Goal: Task Accomplishment & Management: Complete application form

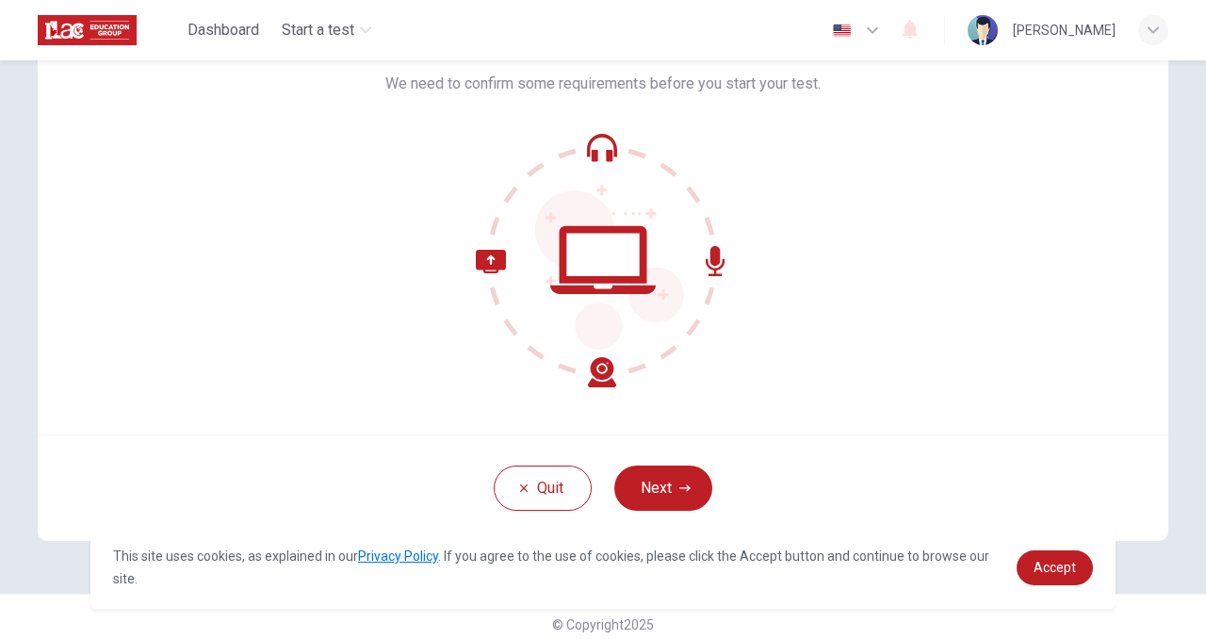
scroll to position [137, 0]
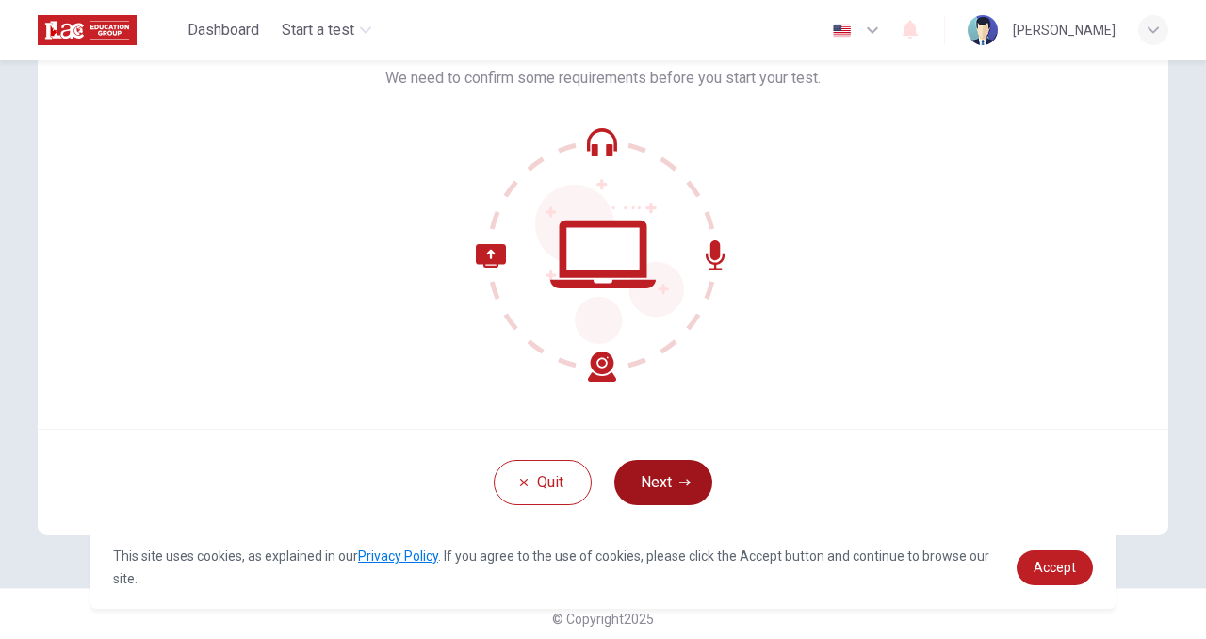
click at [667, 490] on button "Next" at bounding box center [663, 482] width 98 height 45
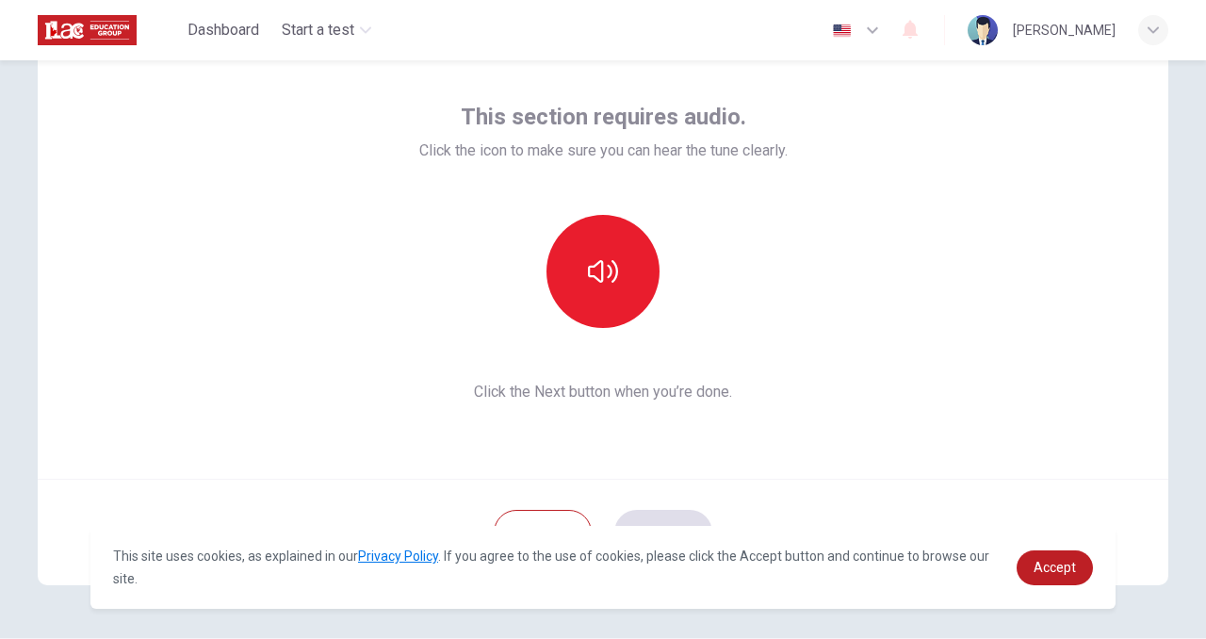
scroll to position [91, 0]
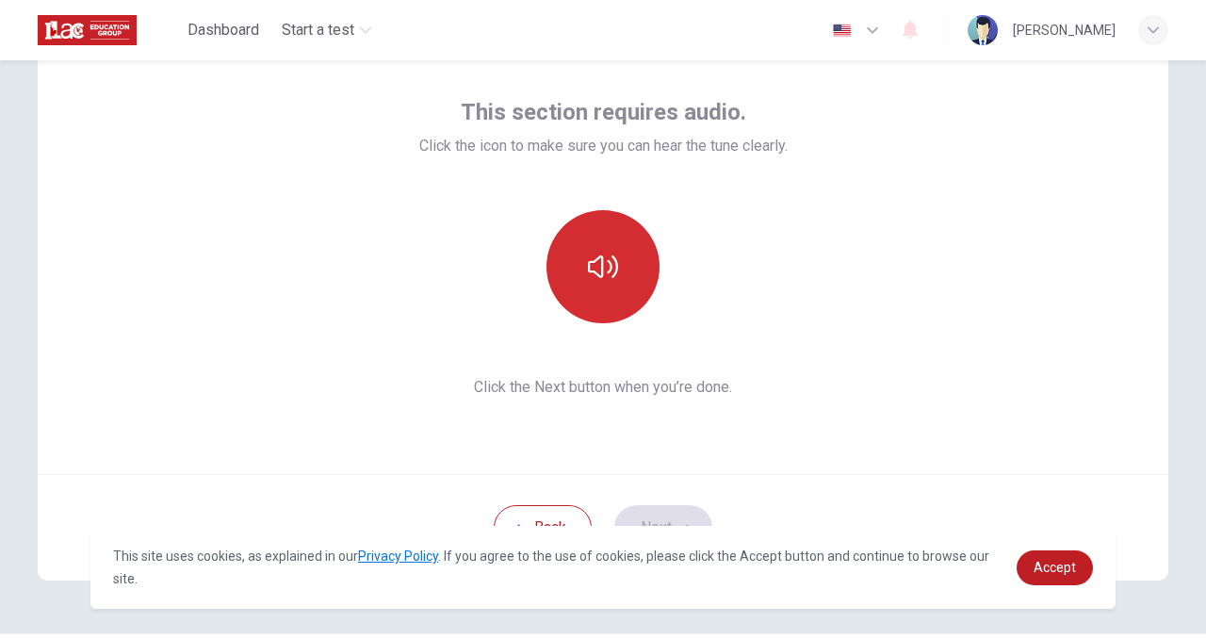
click at [629, 284] on button "button" at bounding box center [602, 266] width 113 height 113
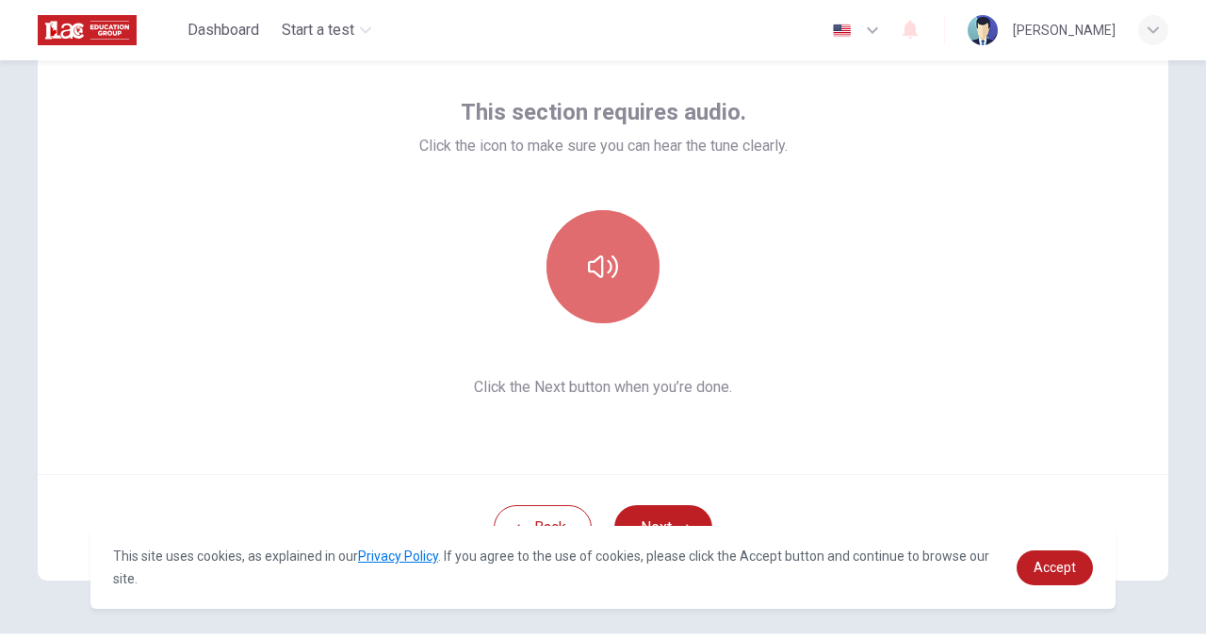
click at [629, 284] on button "button" at bounding box center [602, 266] width 113 height 113
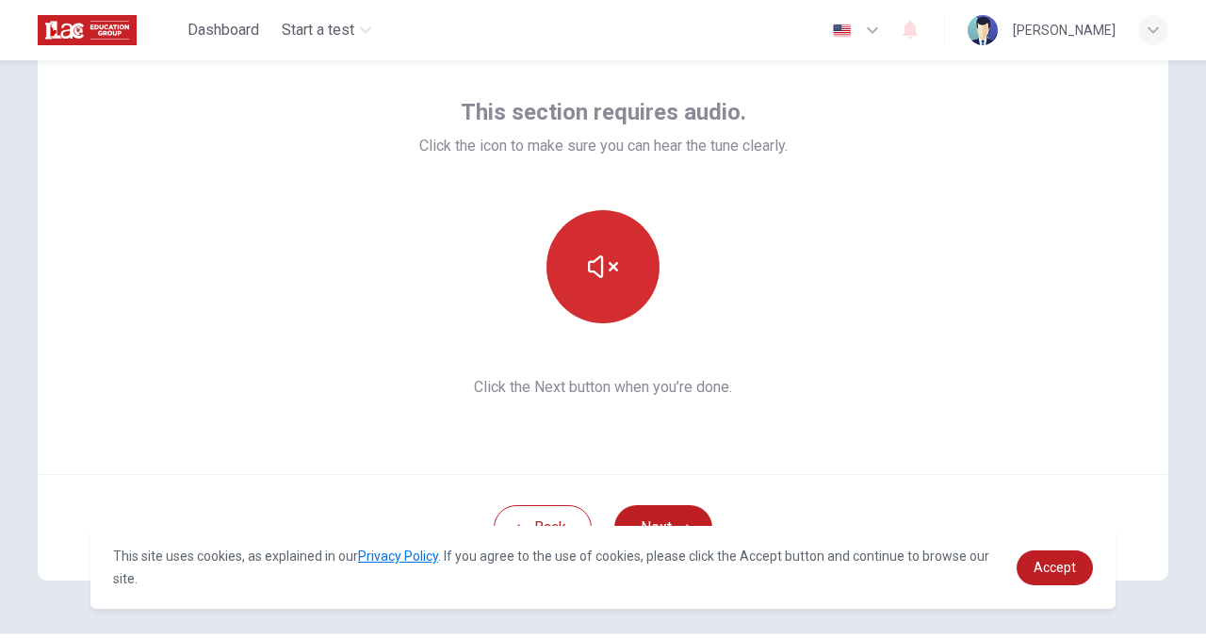
click at [629, 284] on button "button" at bounding box center [602, 266] width 113 height 113
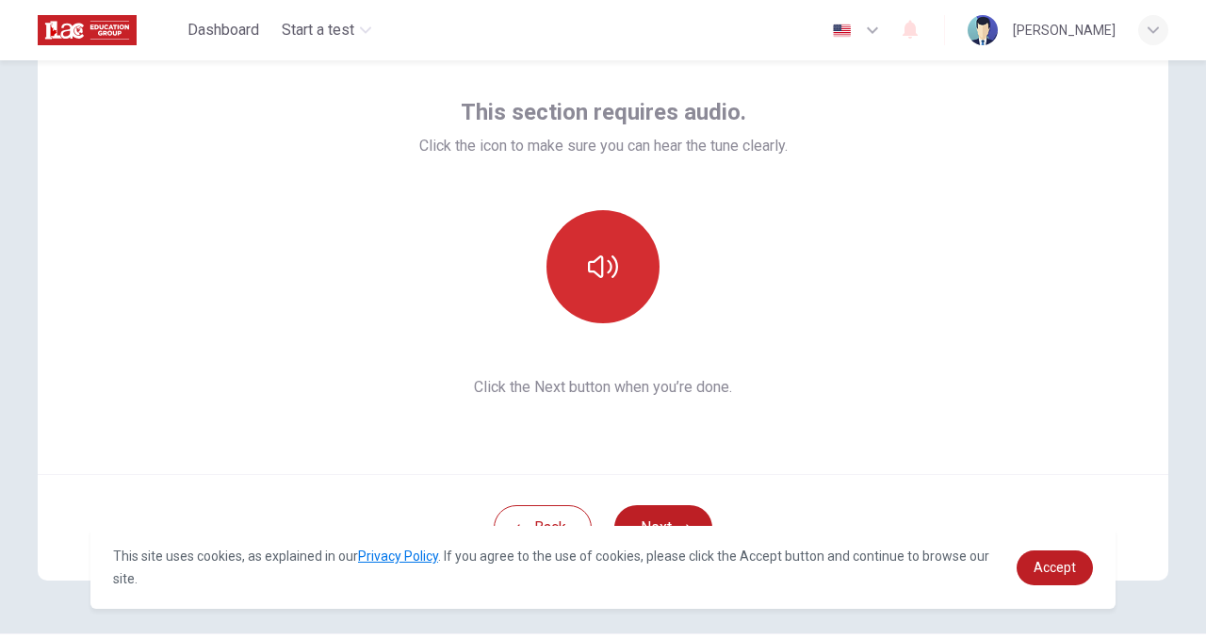
click at [629, 284] on button "button" at bounding box center [602, 266] width 113 height 113
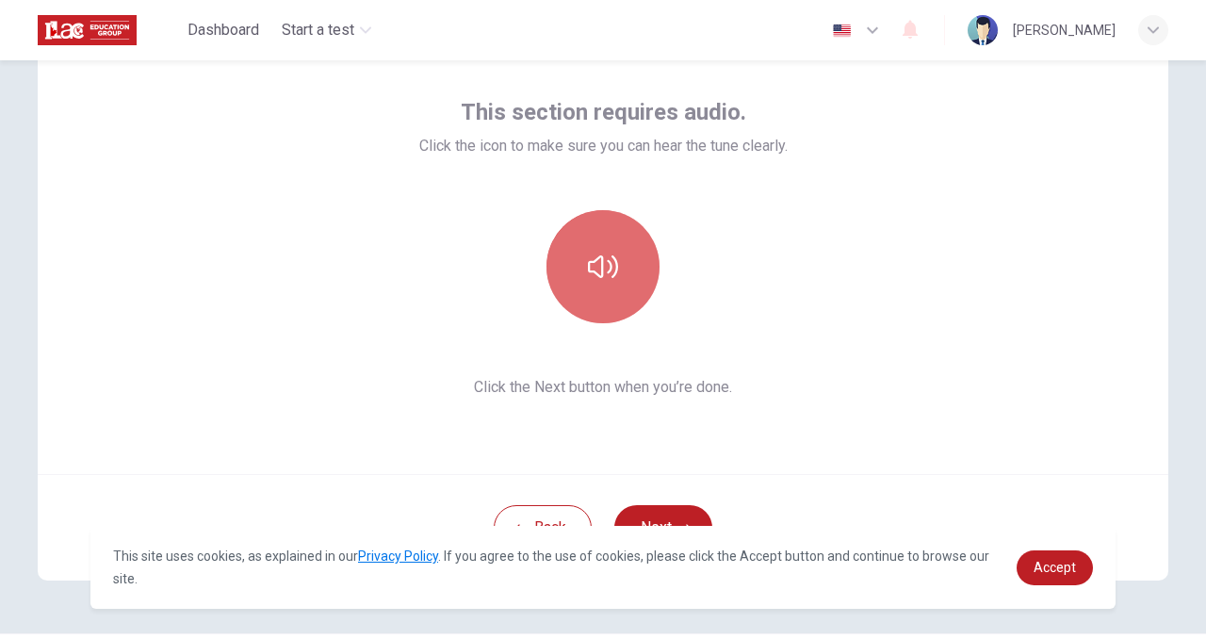
click at [629, 284] on button "button" at bounding box center [602, 266] width 113 height 113
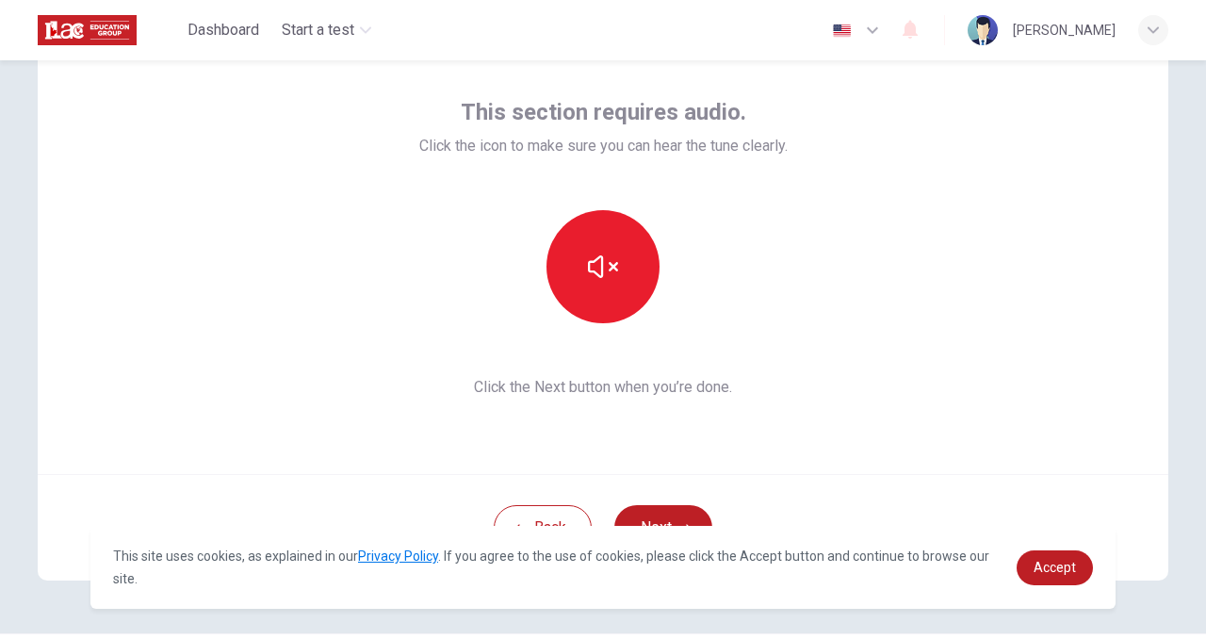
scroll to position [146, 0]
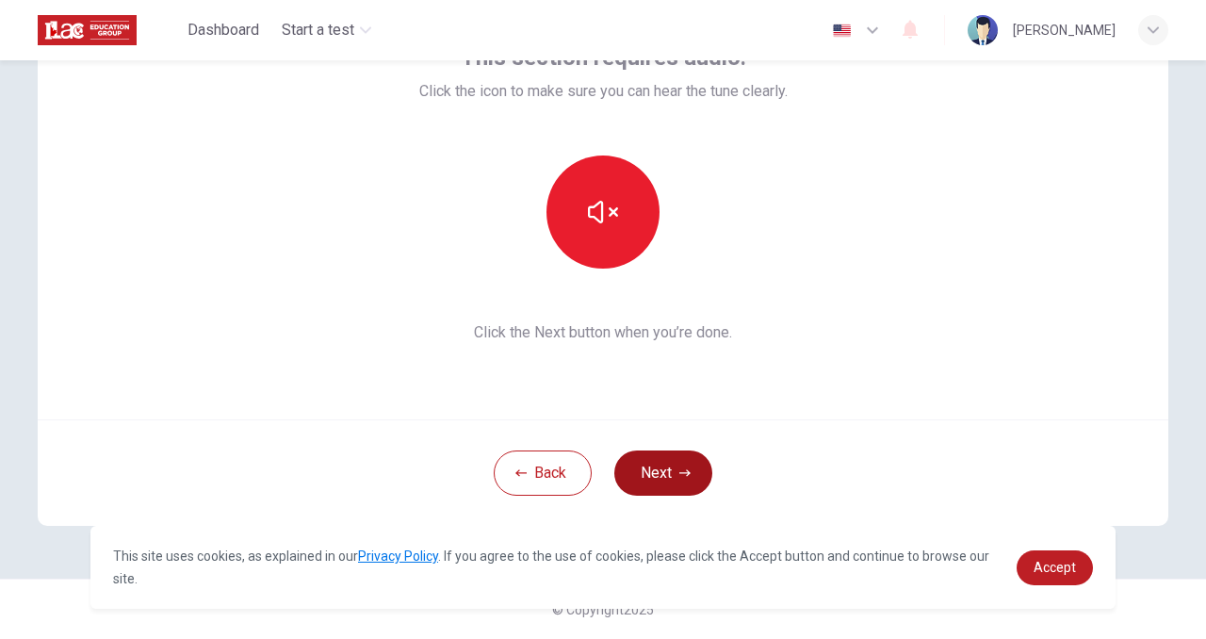
click at [666, 471] on button "Next" at bounding box center [663, 472] width 98 height 45
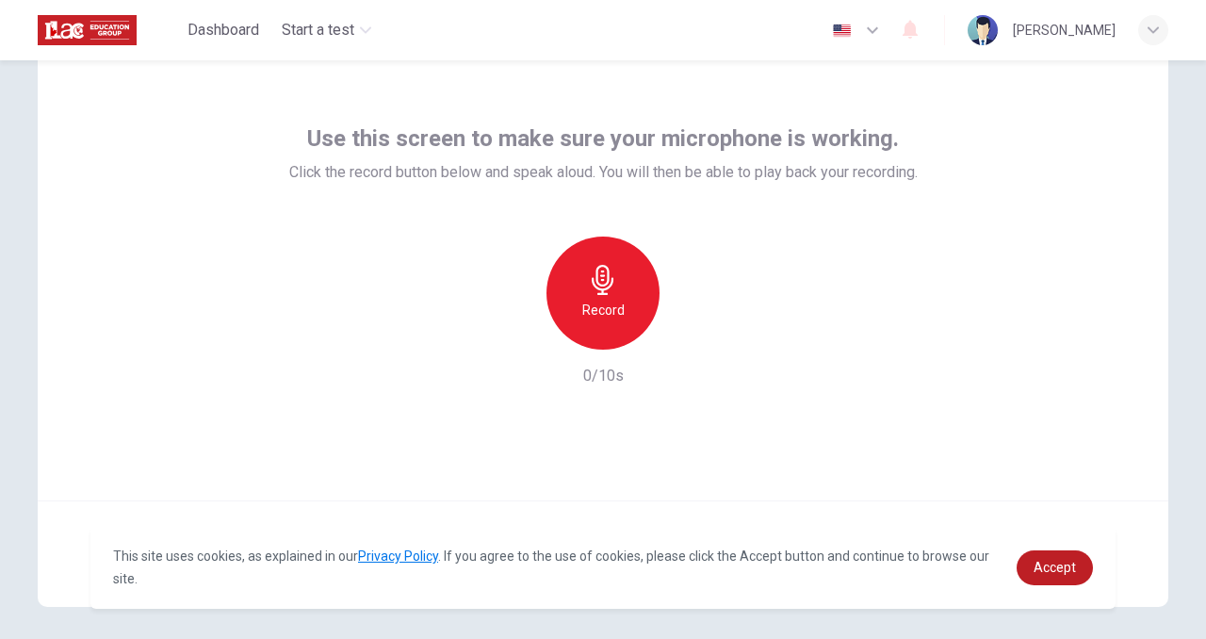
scroll to position [57, 0]
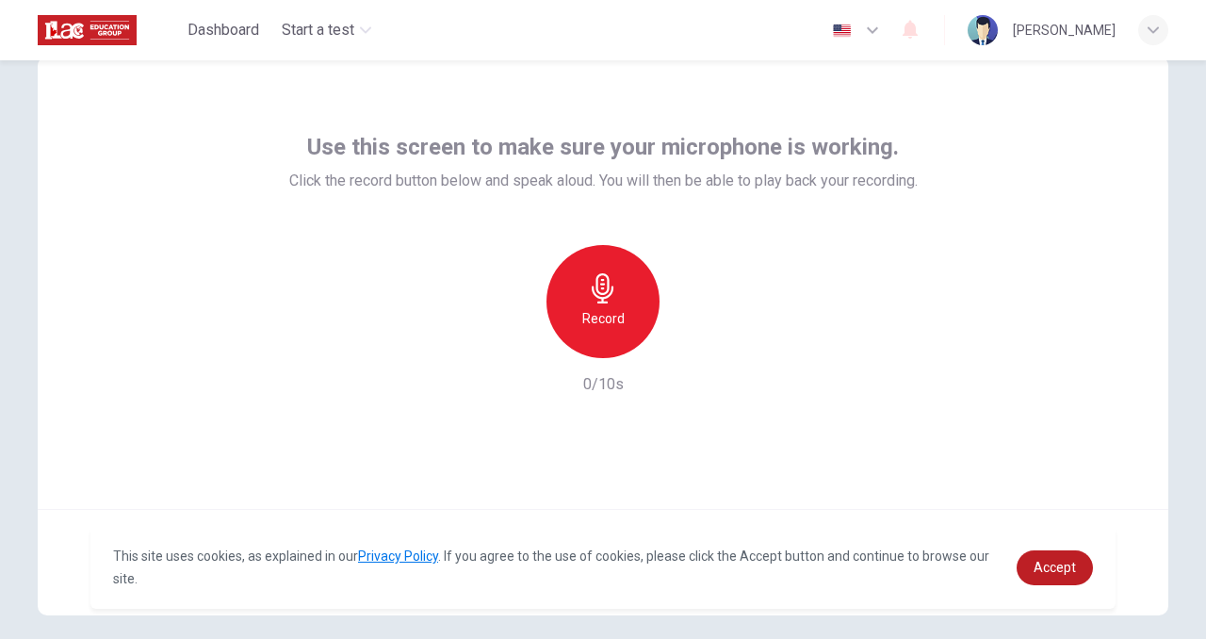
click at [602, 293] on icon "button" at bounding box center [603, 288] width 22 height 30
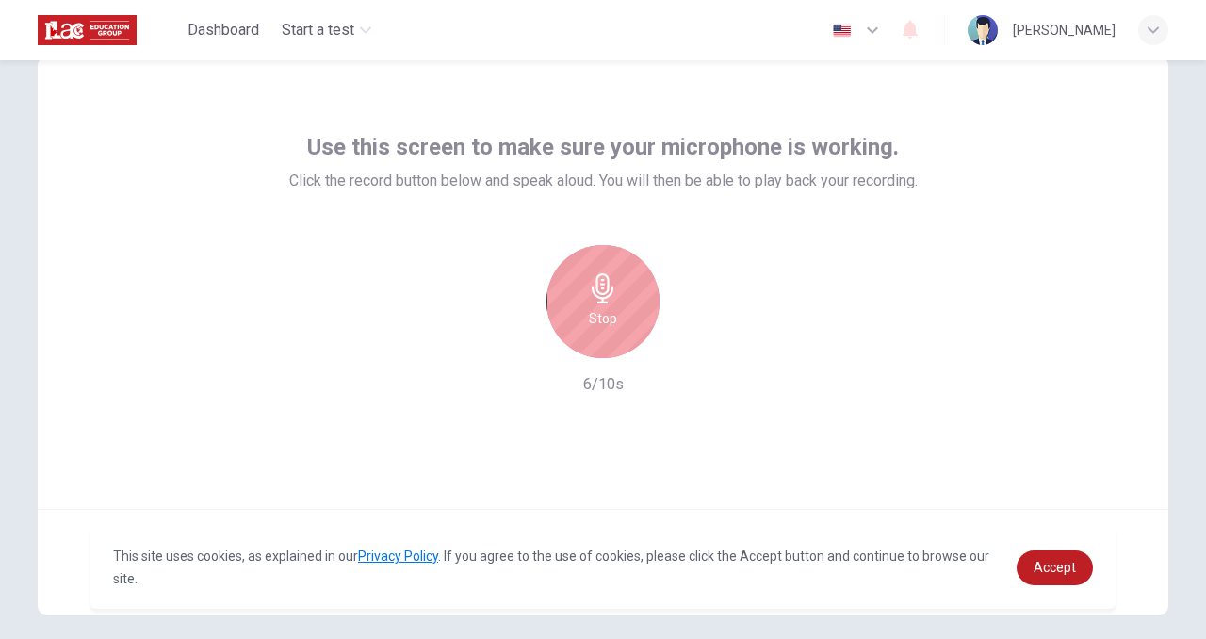
click at [614, 308] on h6 "Stop" at bounding box center [603, 318] width 28 height 23
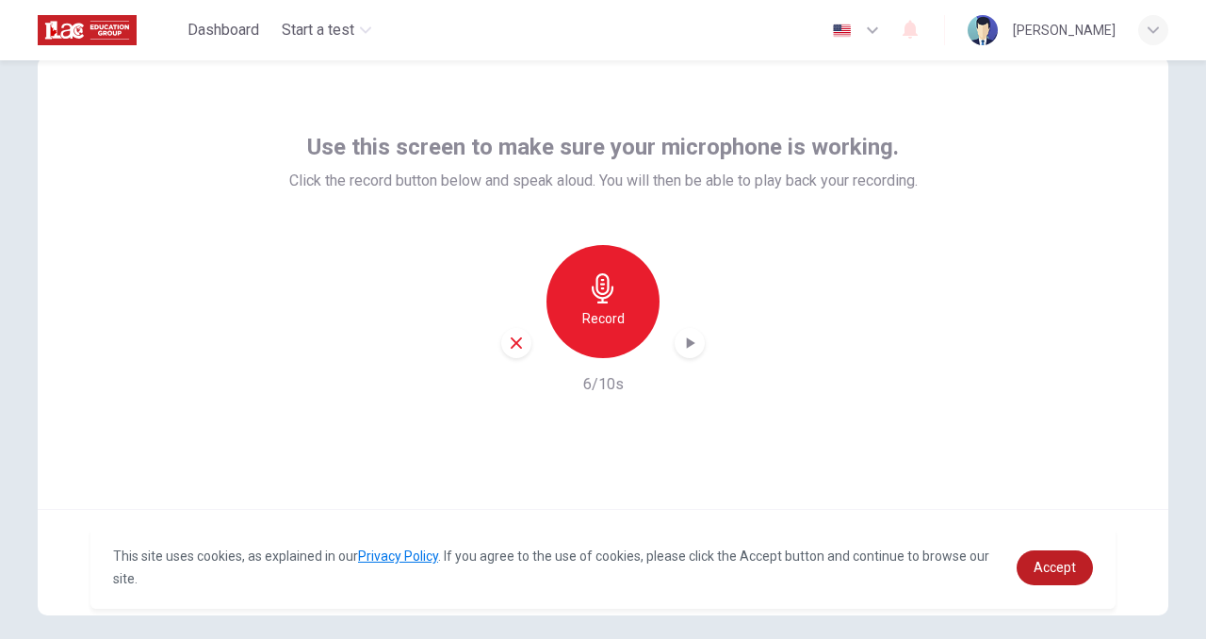
click at [691, 354] on div "button" at bounding box center [689, 343] width 30 height 30
click at [517, 335] on icon "button" at bounding box center [516, 342] width 17 height 17
drag, startPoint x: 600, startPoint y: 183, endPoint x: 818, endPoint y: 187, distance: 217.7
click at [818, 187] on span "Click the record button below and speak aloud. You will then be able to play ba…" at bounding box center [603, 181] width 628 height 23
click at [877, 204] on div "Use this screen to make sure your microphone is working. Click the record butto…" at bounding box center [603, 264] width 628 height 264
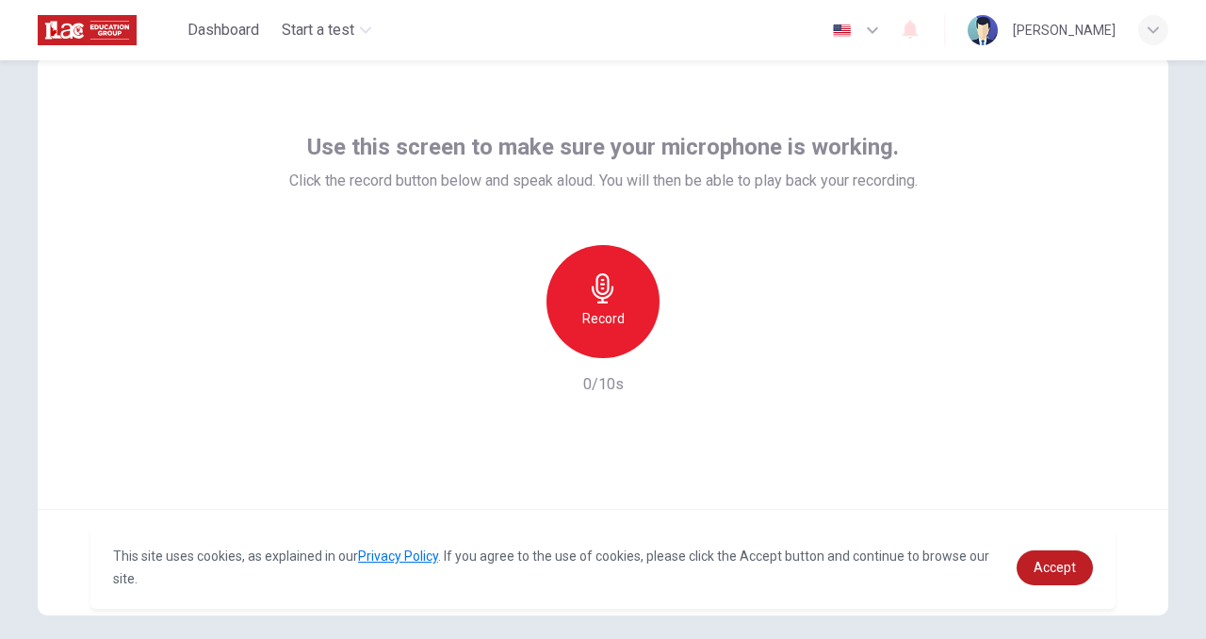
scroll to position [146, 0]
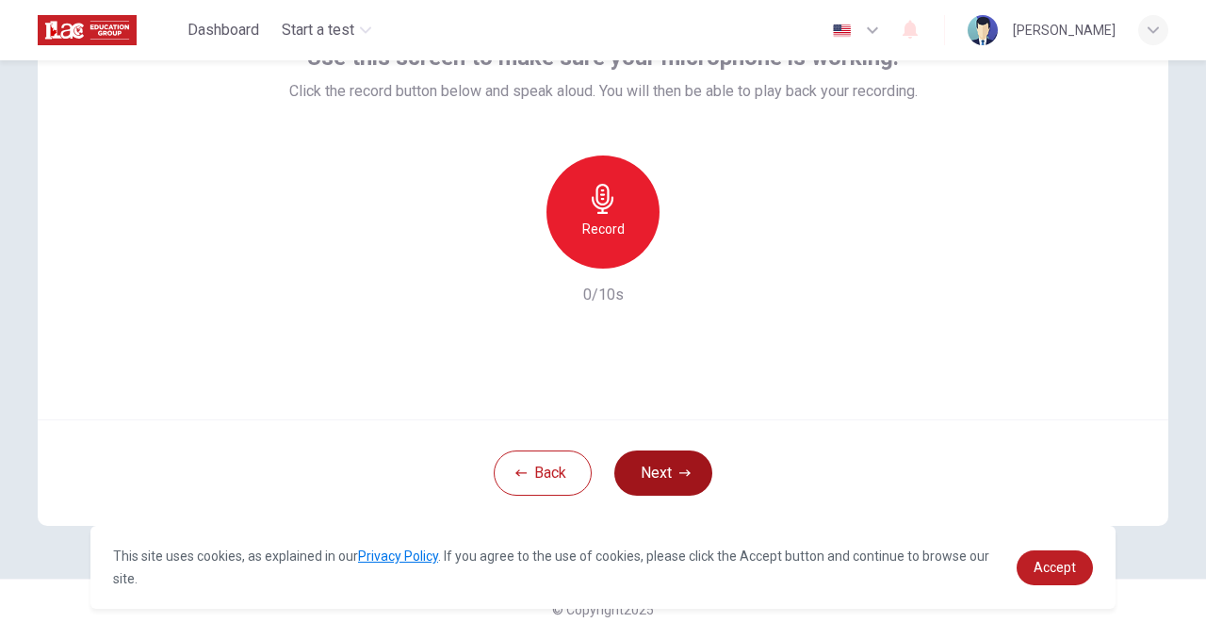
click at [672, 473] on button "Next" at bounding box center [663, 472] width 98 height 45
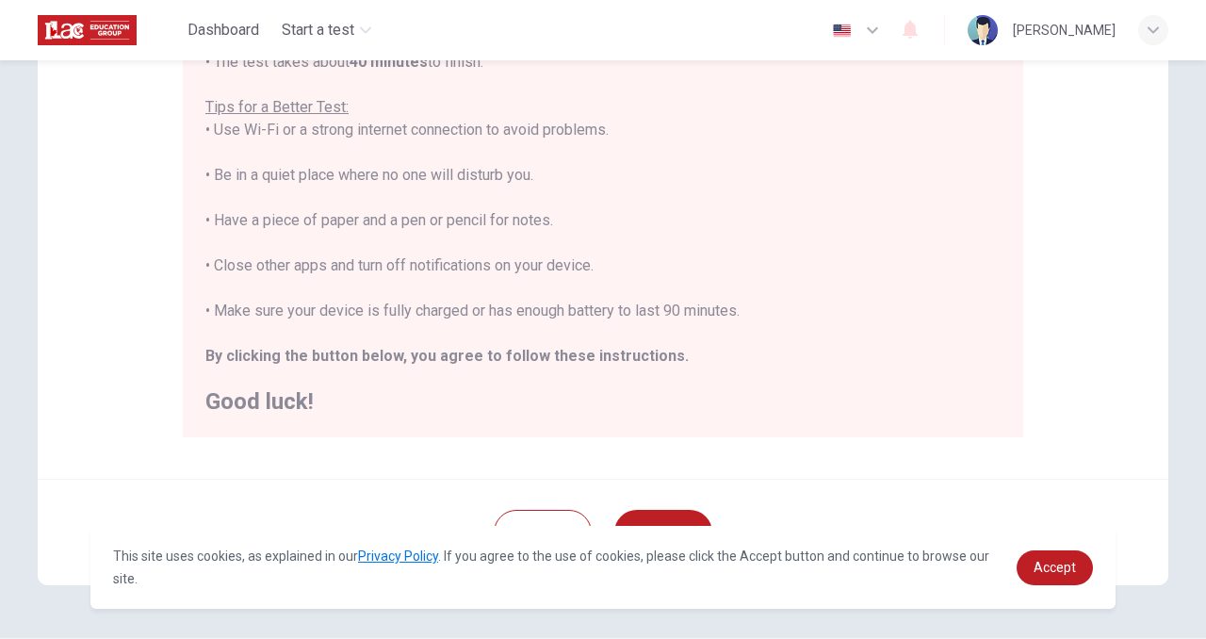
scroll to position [337, 0]
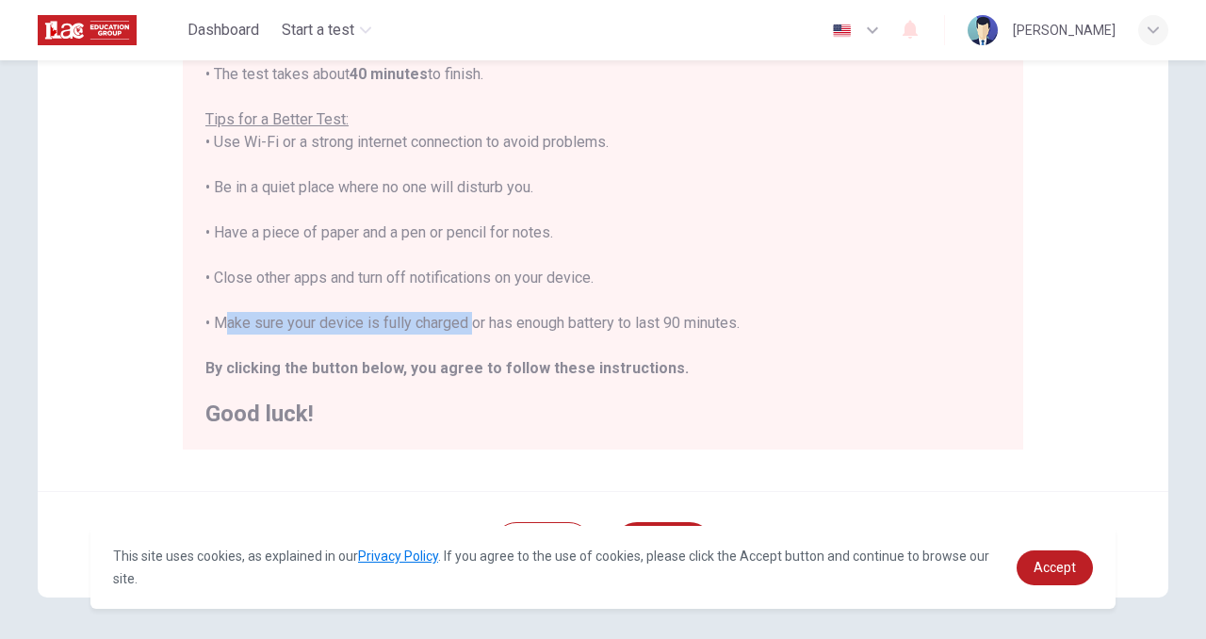
drag, startPoint x: 213, startPoint y: 322, endPoint x: 465, endPoint y: 320, distance: 252.5
click at [465, 320] on div "You are about to start a Placement Test . Before You Start the Test: • Once you…" at bounding box center [602, 165] width 795 height 520
click at [716, 317] on div "You are about to start a Placement Test . Before You Start the Test: • Once you…" at bounding box center [602, 165] width 795 height 520
drag, startPoint x: 212, startPoint y: 320, endPoint x: 731, endPoint y: 335, distance: 519.3
click at [731, 335] on div "You are about to start a Placement Test . Before You Start the Test: • Once you…" at bounding box center [602, 165] width 795 height 520
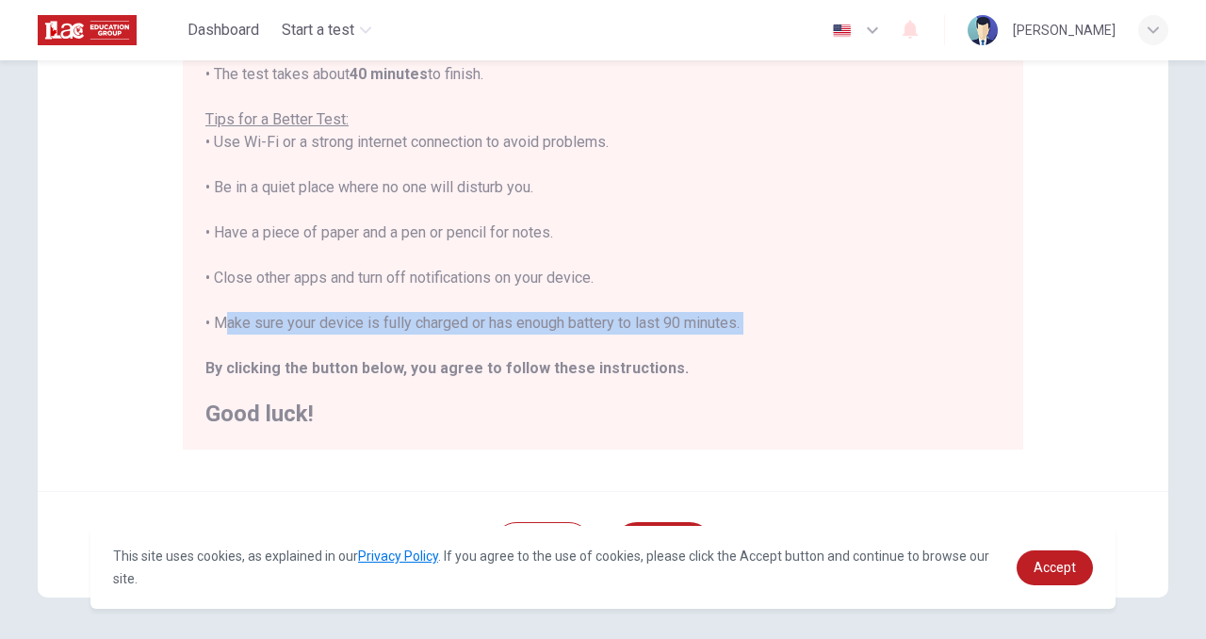
copy div "Make sure your device is fully charged or has enough battery to last 90 minutes."
click at [452, 246] on div "You are about to start a Placement Test . Before You Start the Test: • Once you…" at bounding box center [602, 165] width 795 height 520
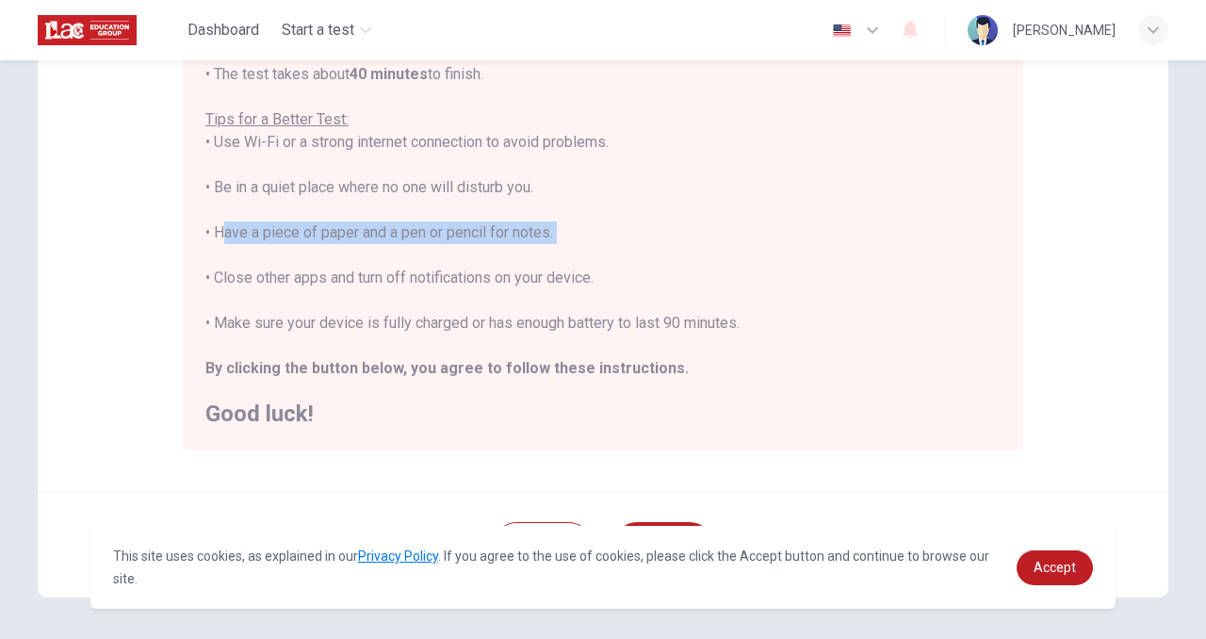
drag, startPoint x: 219, startPoint y: 234, endPoint x: 461, endPoint y: 245, distance: 242.4
click at [461, 245] on div "You are about to start a Placement Test . Before You Start the Test: • Once you…" at bounding box center [602, 165] width 795 height 520
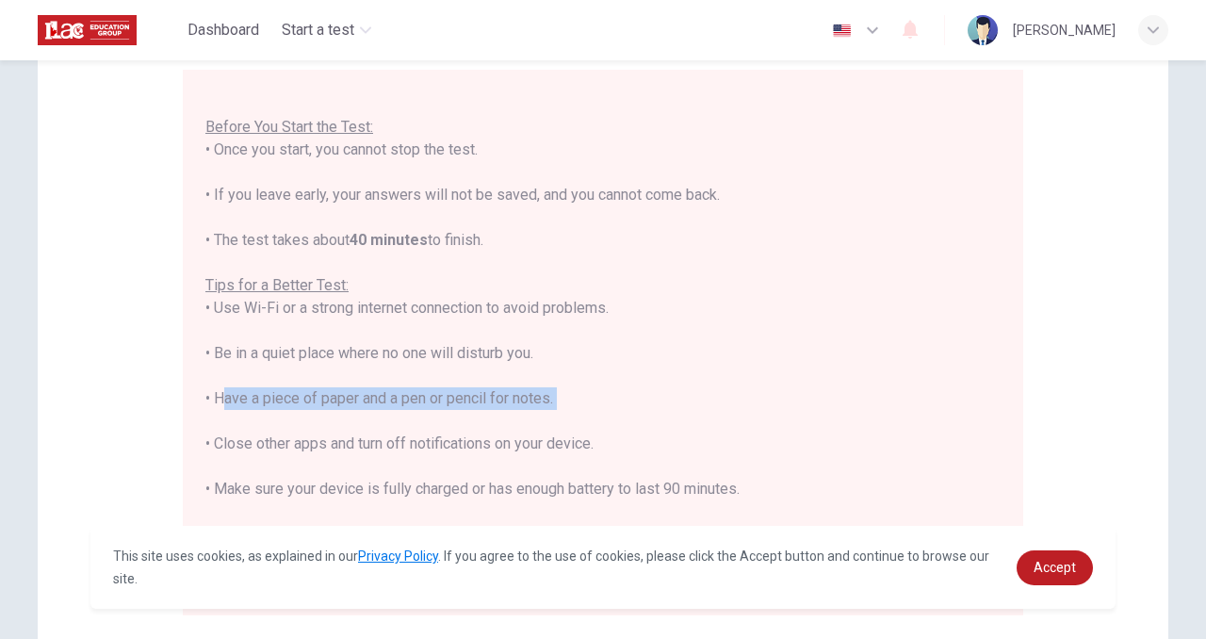
scroll to position [189, 0]
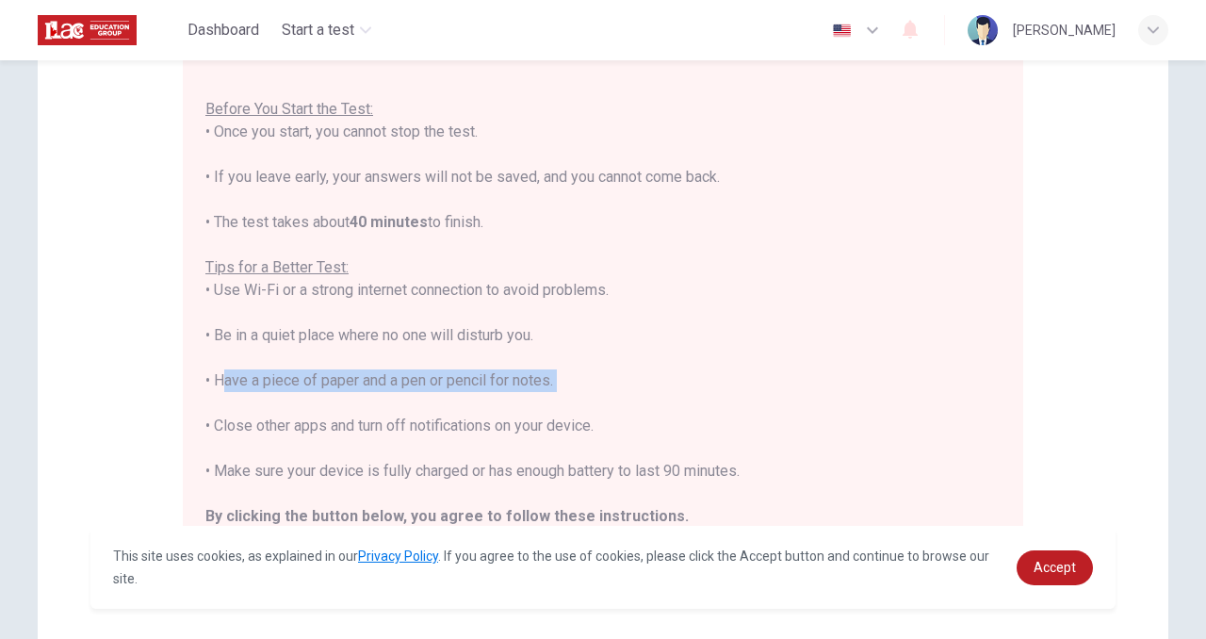
drag, startPoint x: 200, startPoint y: 104, endPoint x: 616, endPoint y: 414, distance: 519.6
click at [616, 414] on div "You are about to start a Placement Test . Before You Start the Test: • Once you…" at bounding box center [603, 324] width 840 height 545
copy div "Before You Start the Test: • Once you start, you cannot stop the test. • If you…"
click at [252, 489] on div "You are about to start a Placement Test . Before You Start the Test: • Once you…" at bounding box center [602, 313] width 795 height 520
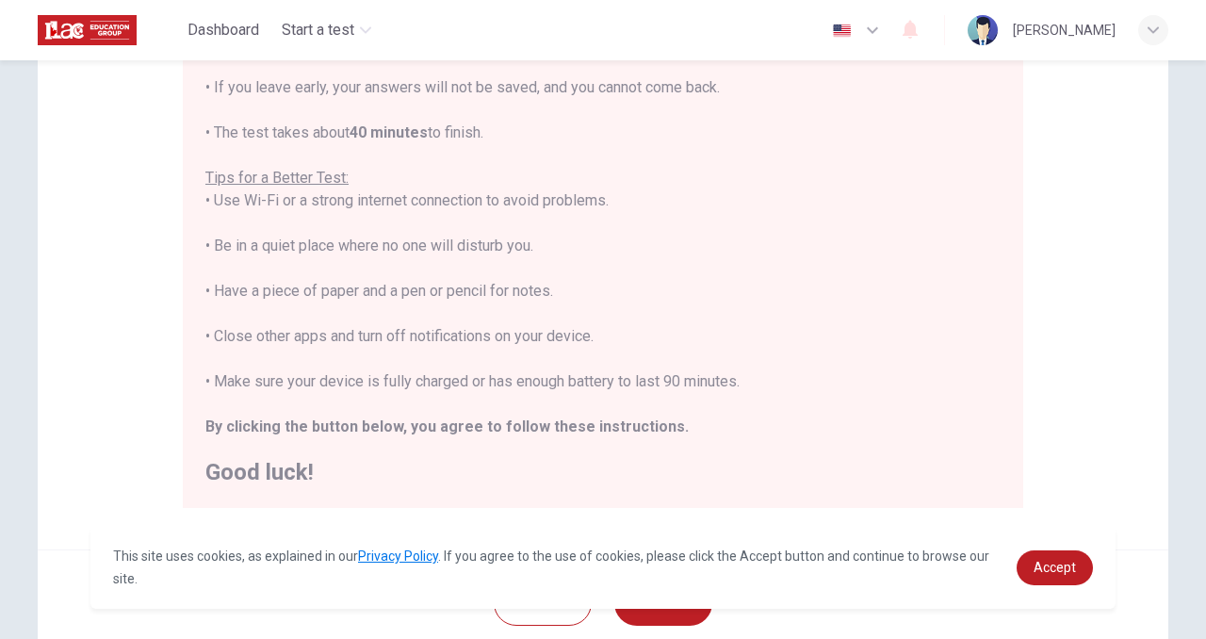
scroll to position [409, 0]
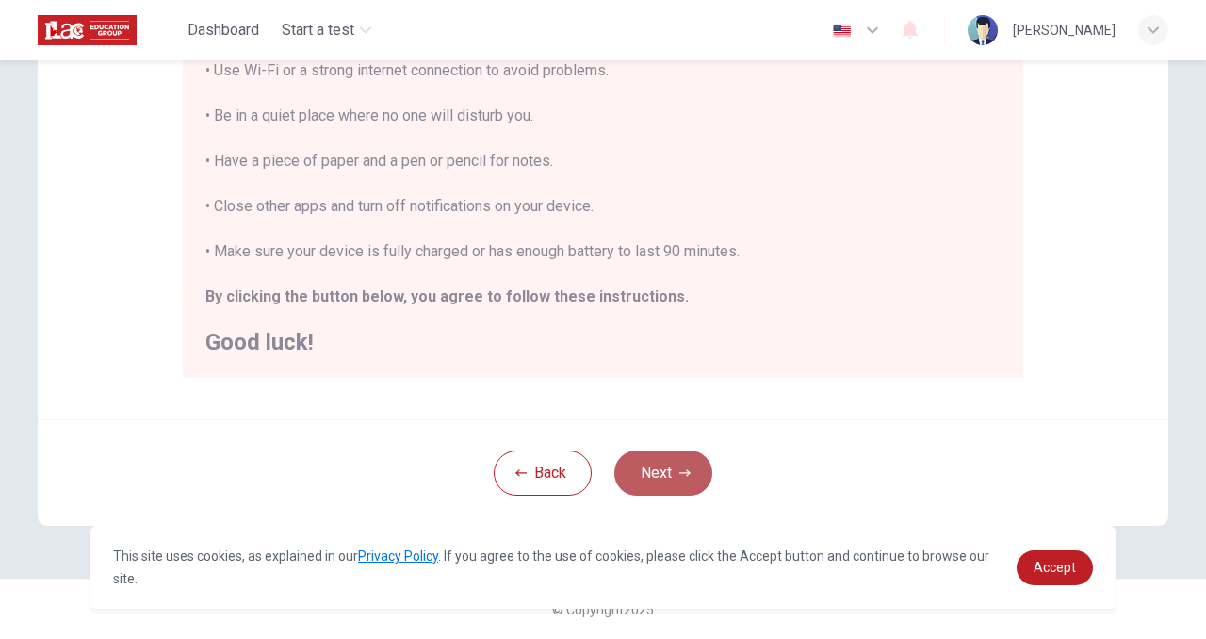
click at [660, 467] on button "Next" at bounding box center [663, 472] width 98 height 45
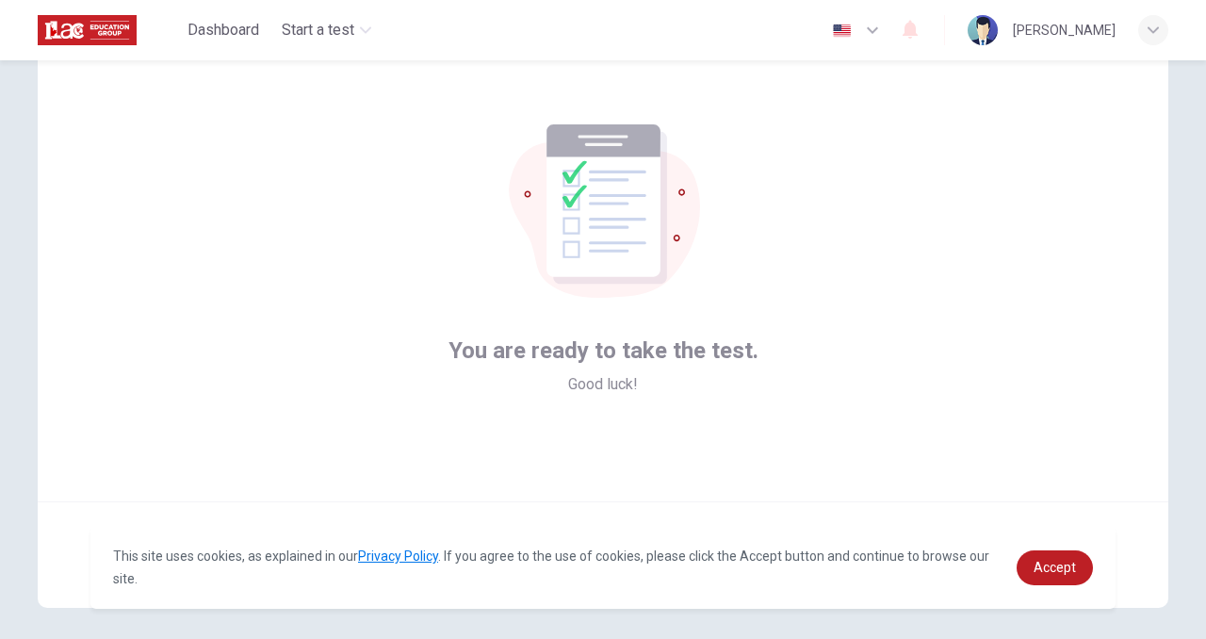
scroll to position [146, 0]
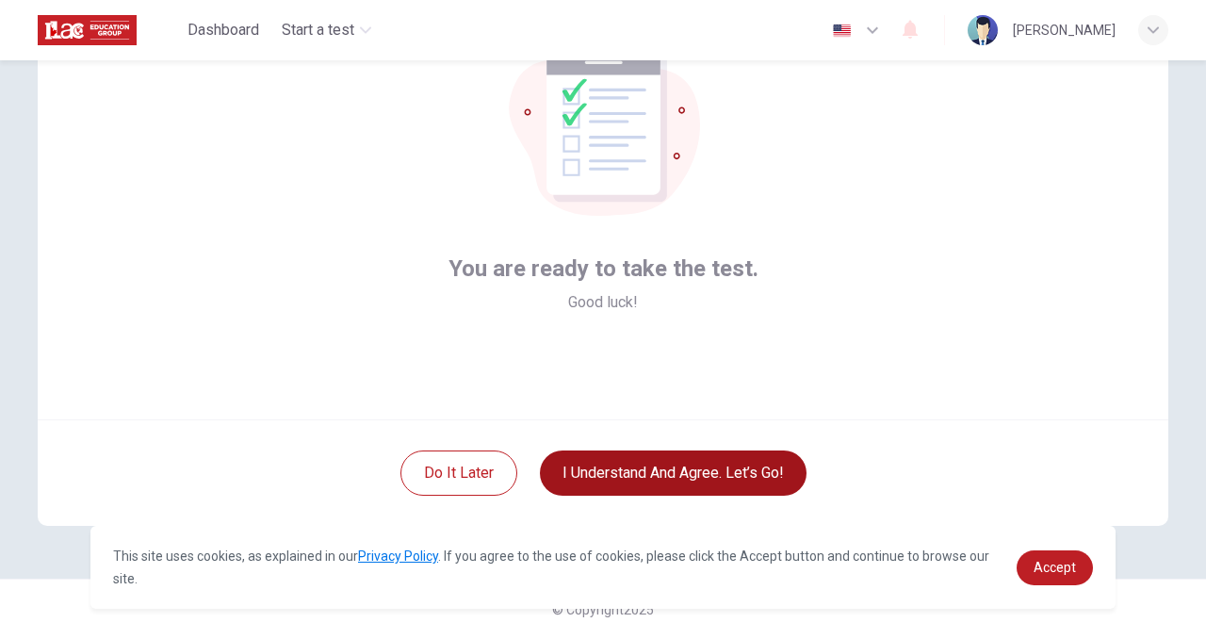
click at [648, 483] on button "I understand and agree. Let’s go!" at bounding box center [673, 472] width 267 height 45
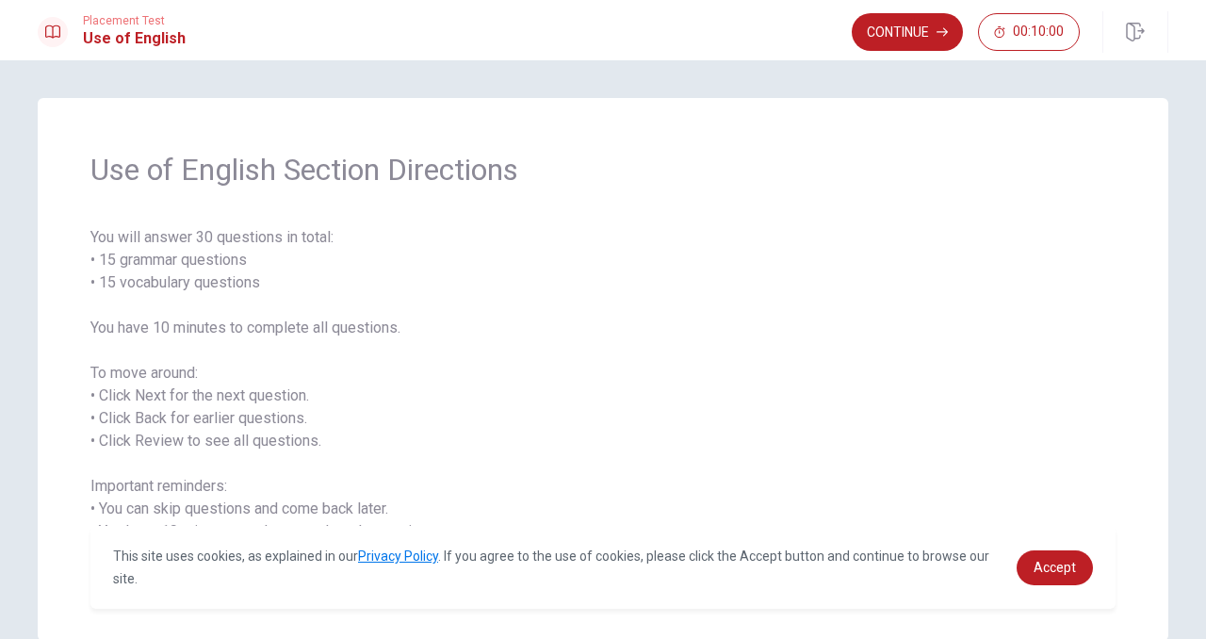
drag, startPoint x: 93, startPoint y: 236, endPoint x: 243, endPoint y: 269, distance: 153.6
click at [243, 269] on span "You will answer 30 questions in total: • 15 grammar questions • 15 vocabulary q…" at bounding box center [602, 407] width 1025 height 362
drag, startPoint x: 243, startPoint y: 269, endPoint x: 200, endPoint y: 251, distance: 47.3
click at [200, 251] on span "You will answer 30 questions in total: • 15 grammar questions • 15 vocabulary q…" at bounding box center [602, 407] width 1025 height 362
click at [890, 34] on button "Continue" at bounding box center [907, 32] width 111 height 38
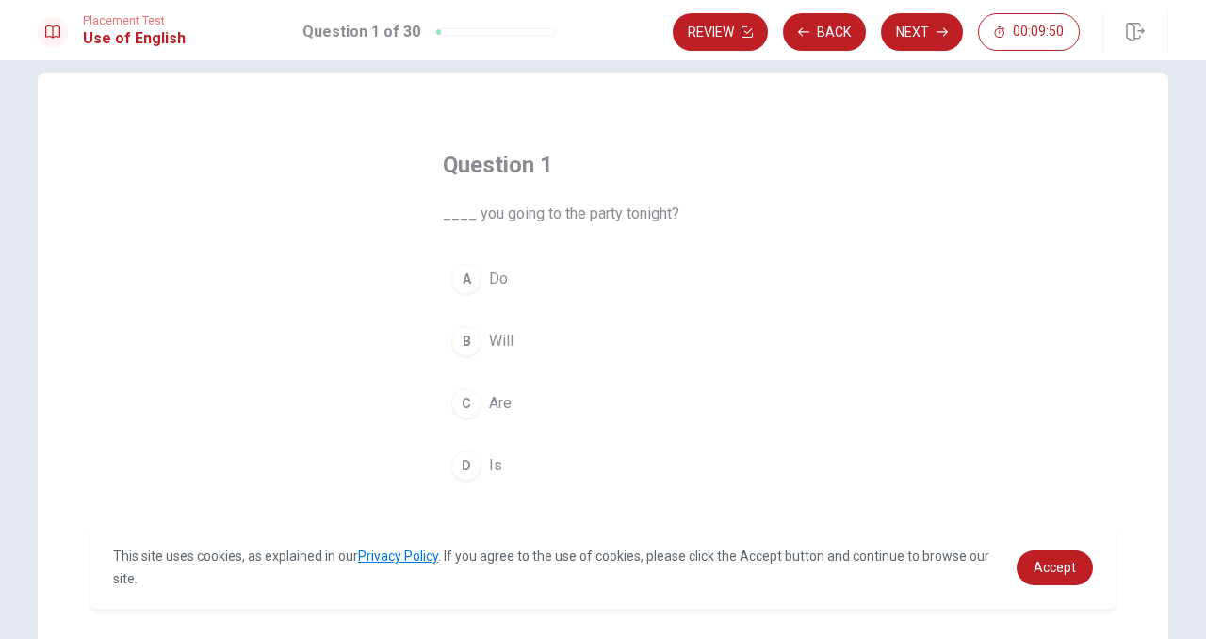
scroll to position [37, 0]
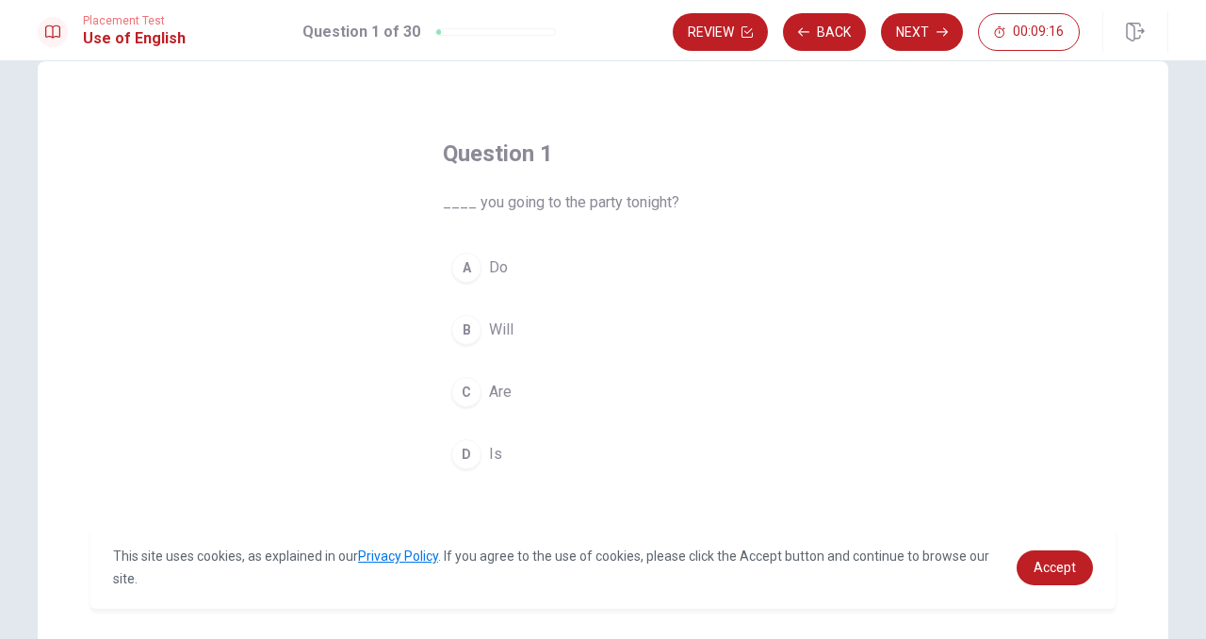
drag, startPoint x: 468, startPoint y: 208, endPoint x: 600, endPoint y: 201, distance: 132.1
click at [600, 201] on span "____ you going to the party tonight?" at bounding box center [603, 202] width 320 height 23
click at [465, 385] on div "C" at bounding box center [466, 392] width 30 height 30
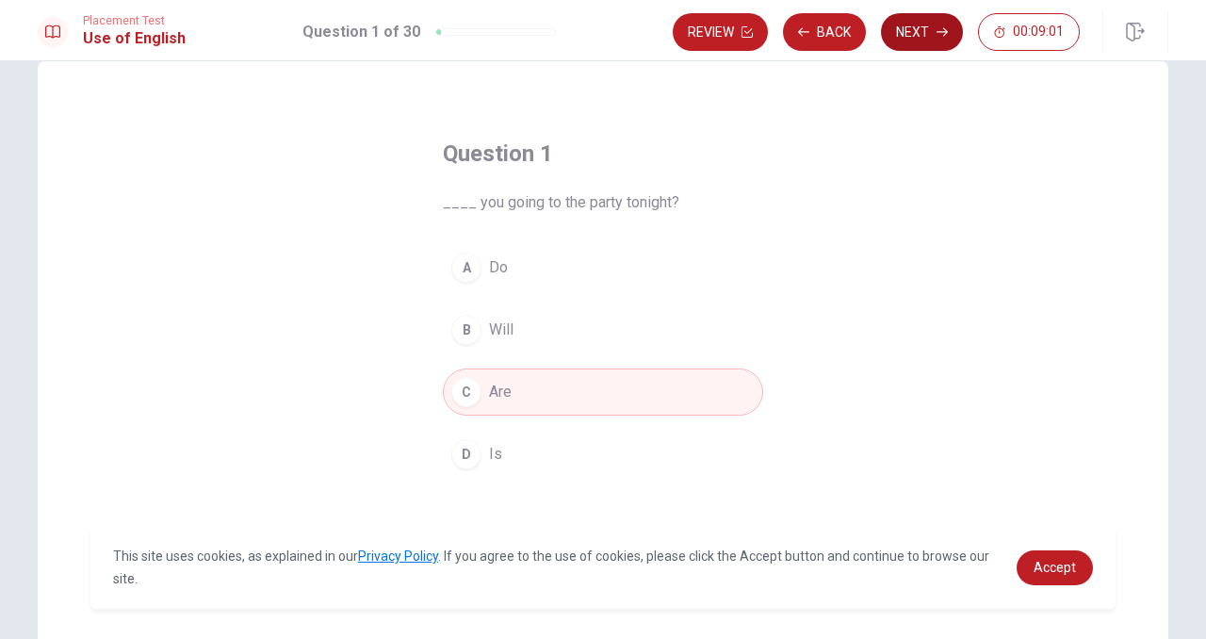
click at [922, 24] on button "Next" at bounding box center [922, 32] width 82 height 38
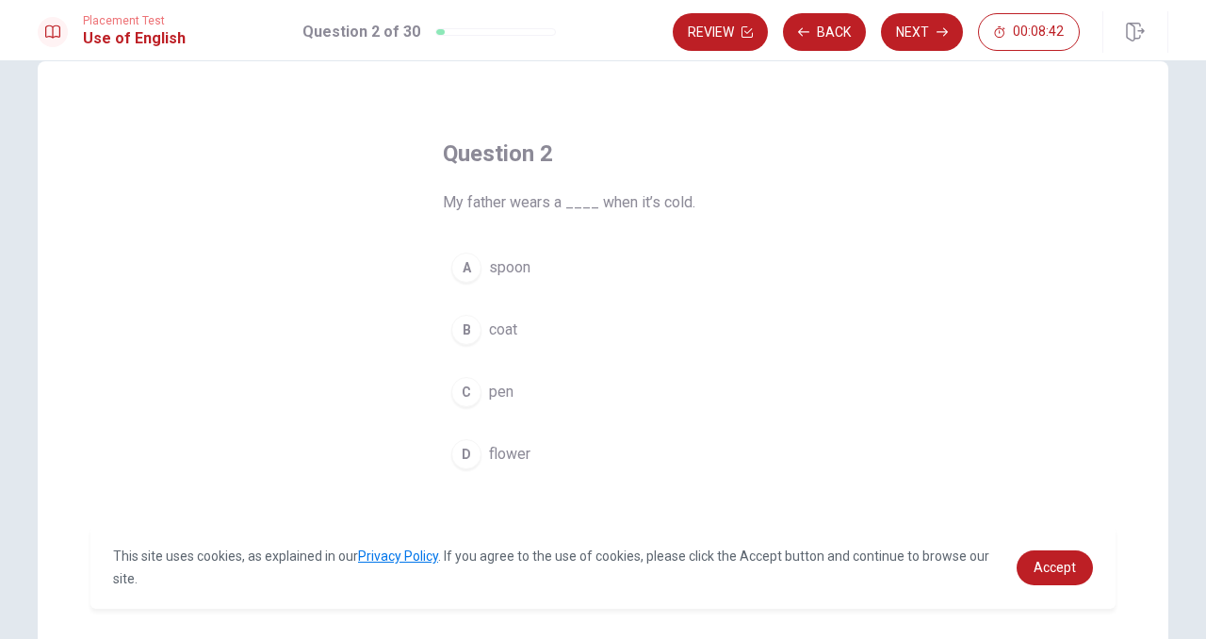
click at [462, 335] on div "B" at bounding box center [466, 330] width 30 height 30
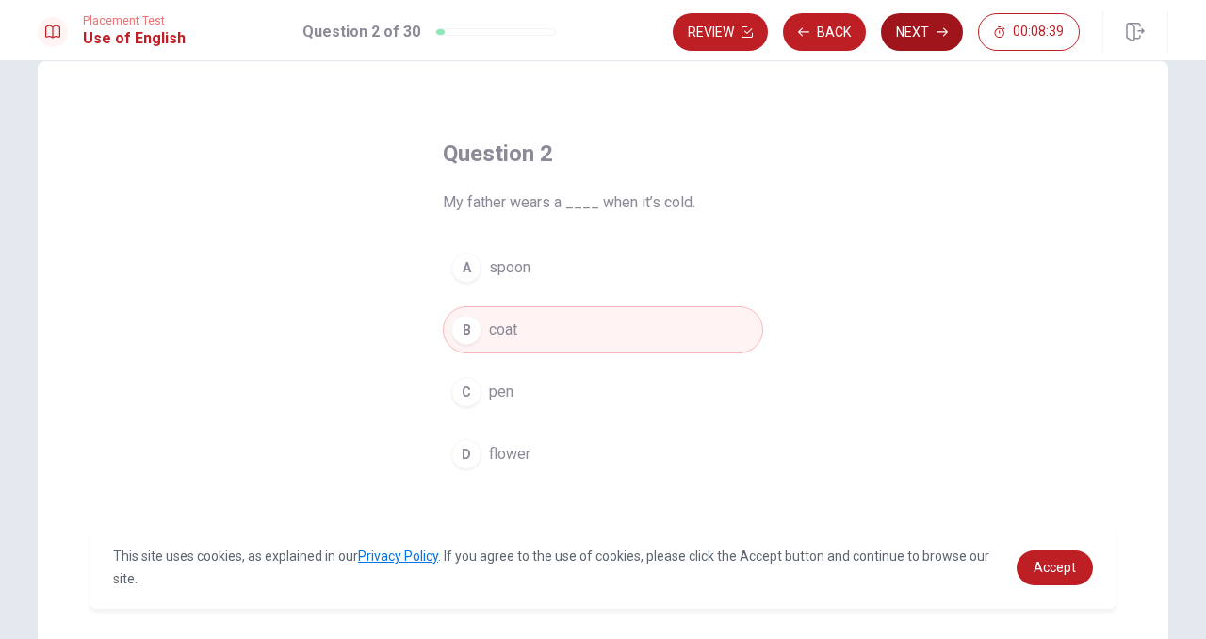
click at [919, 31] on button "Next" at bounding box center [922, 32] width 82 height 38
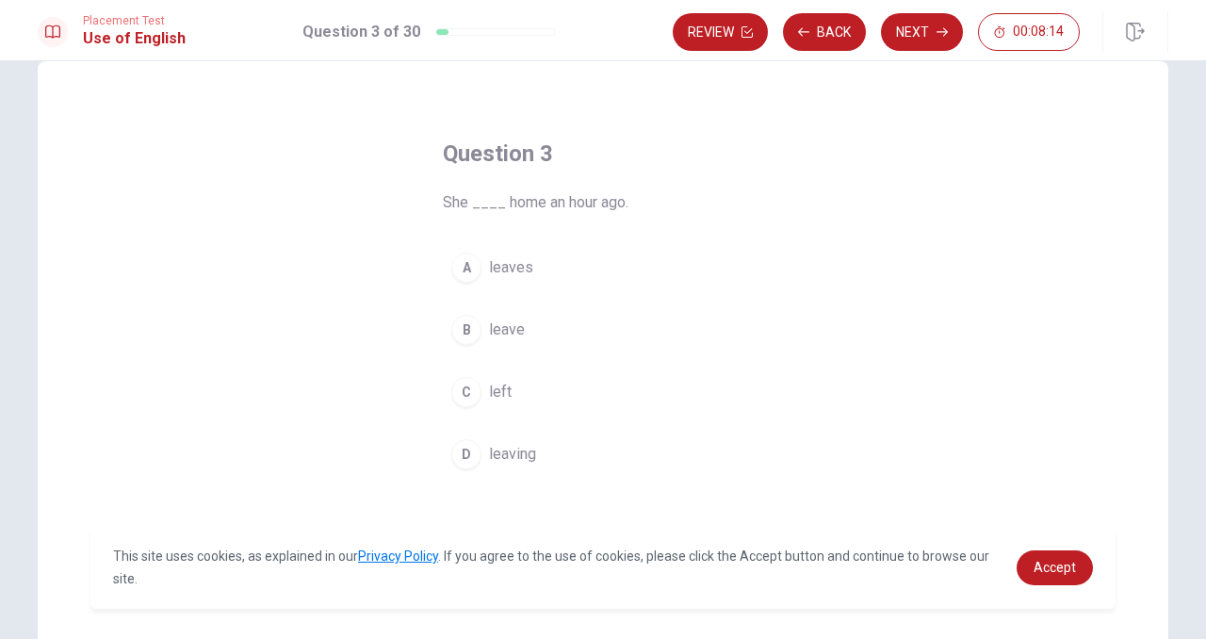
click at [470, 390] on div "C" at bounding box center [466, 392] width 30 height 30
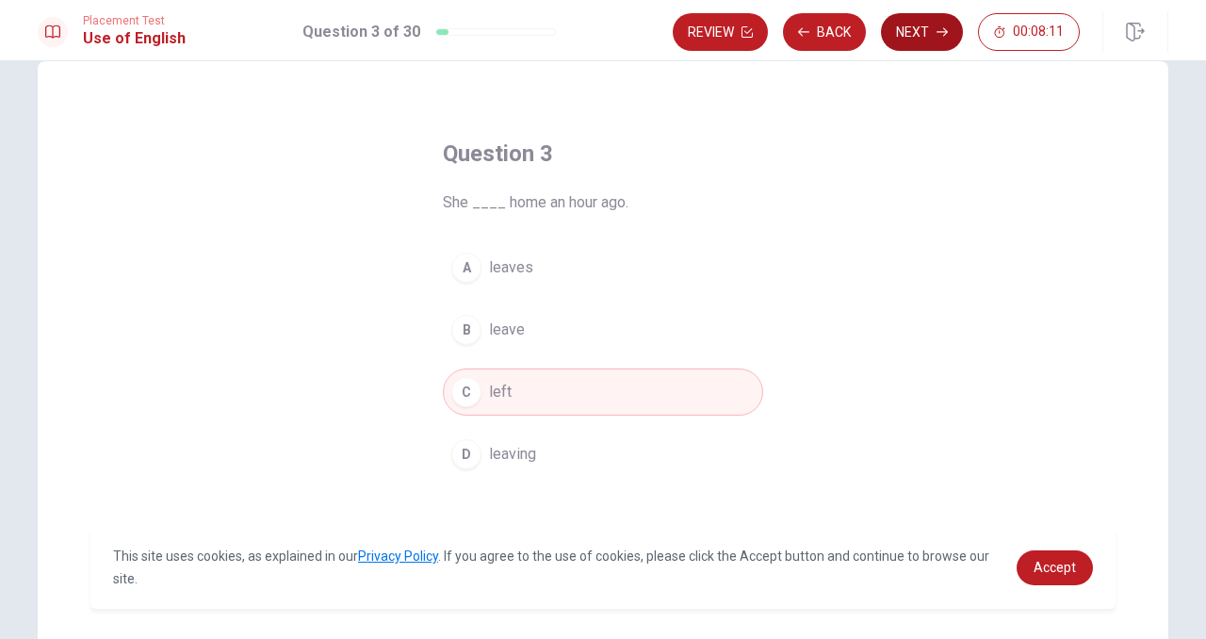
click at [927, 29] on button "Next" at bounding box center [922, 32] width 82 height 38
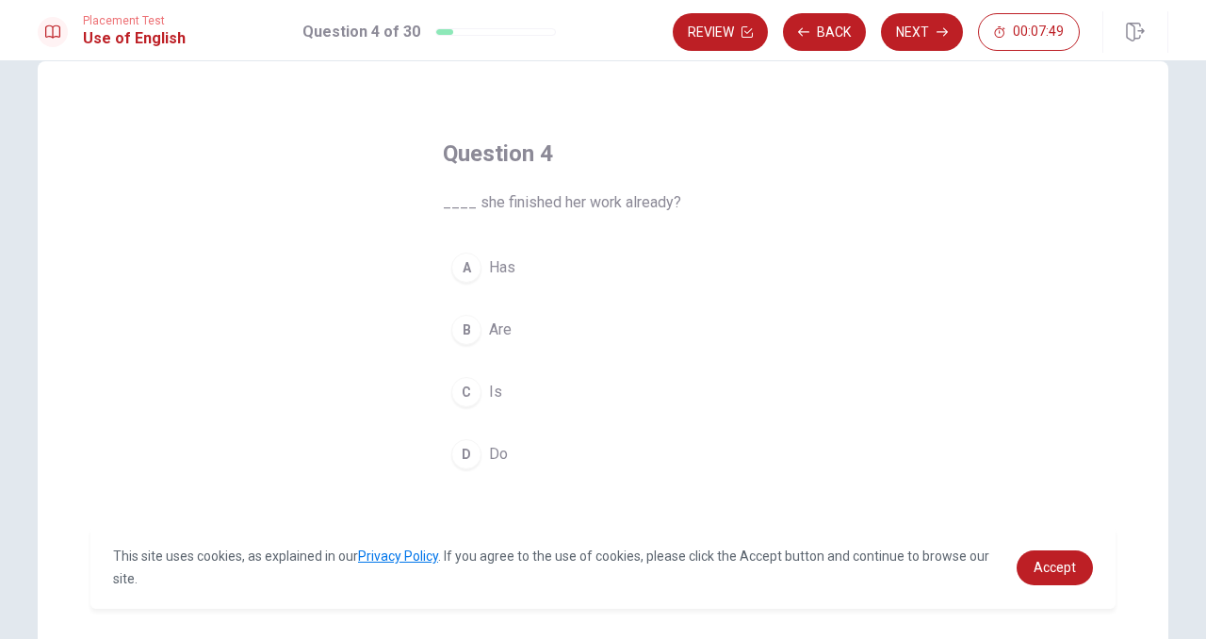
click at [468, 389] on div "C" at bounding box center [466, 392] width 30 height 30
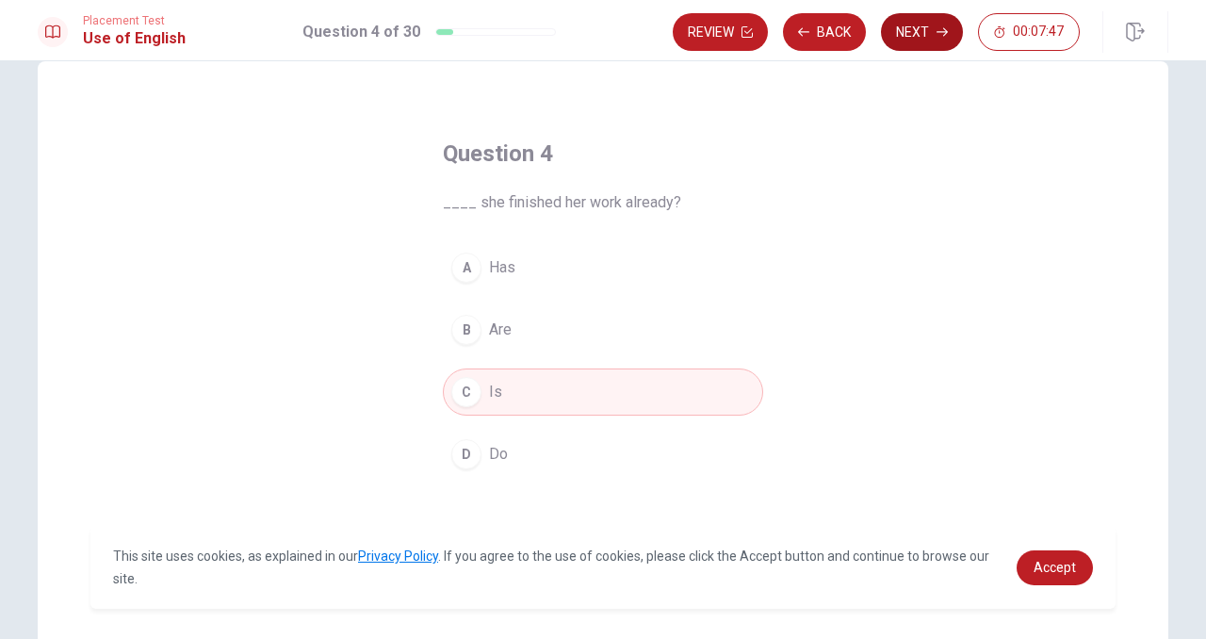
click at [934, 34] on button "Next" at bounding box center [922, 32] width 82 height 38
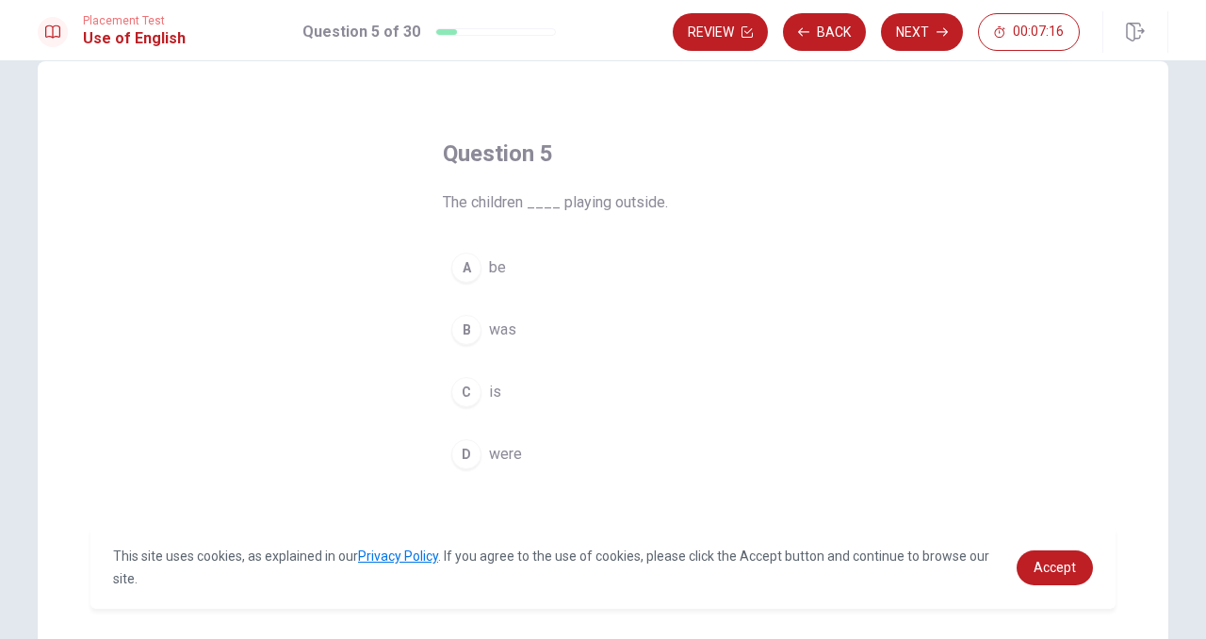
click at [467, 389] on div "C" at bounding box center [466, 392] width 30 height 30
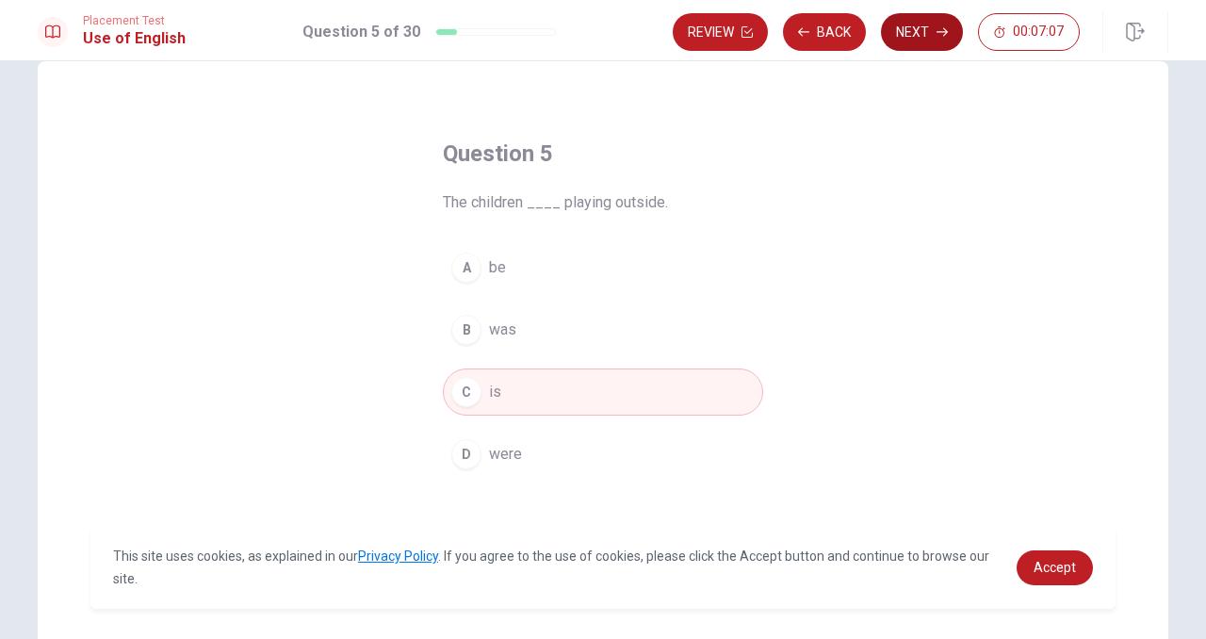
click at [924, 35] on button "Next" at bounding box center [922, 32] width 82 height 38
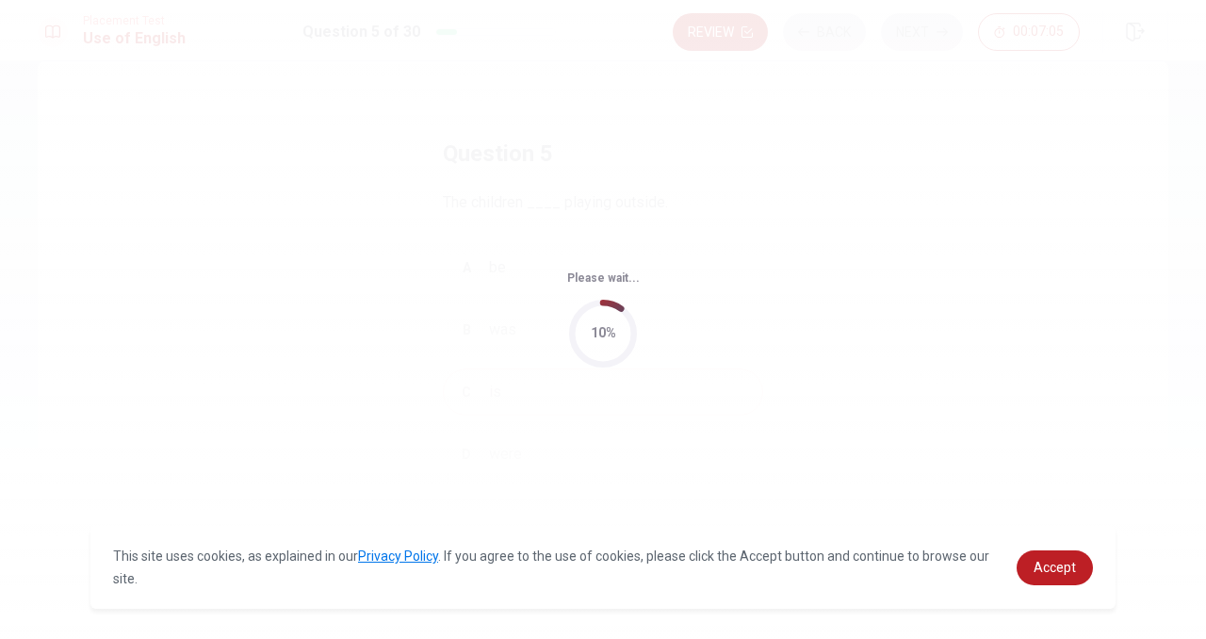
scroll to position [0, 0]
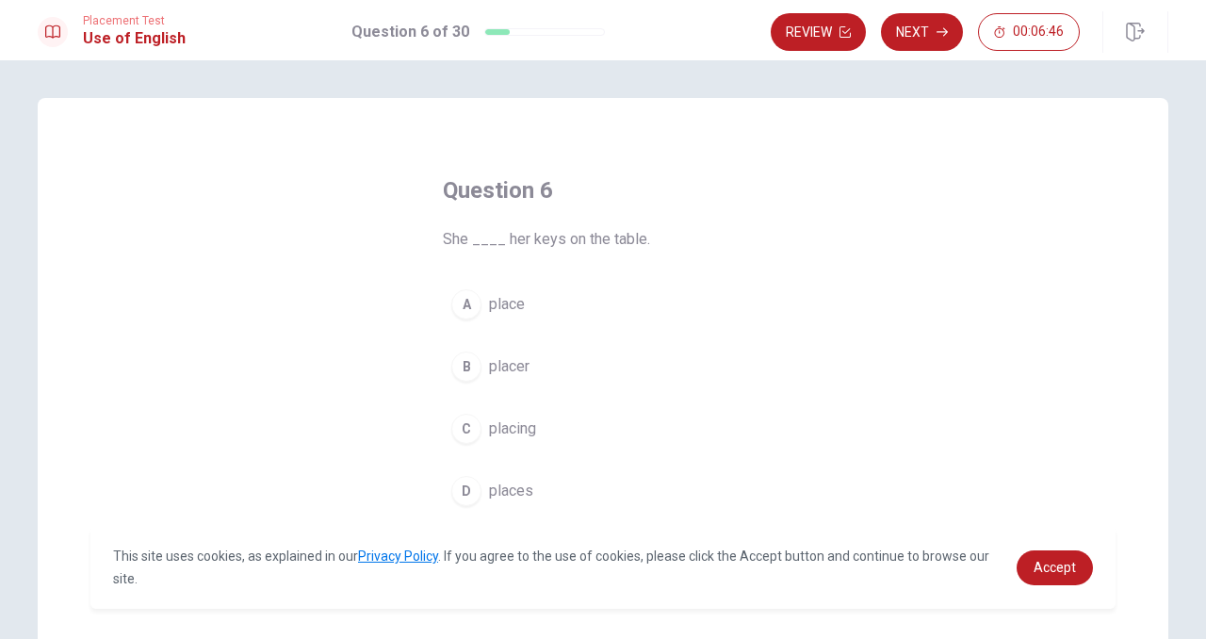
click at [467, 491] on div "D" at bounding box center [466, 491] width 30 height 30
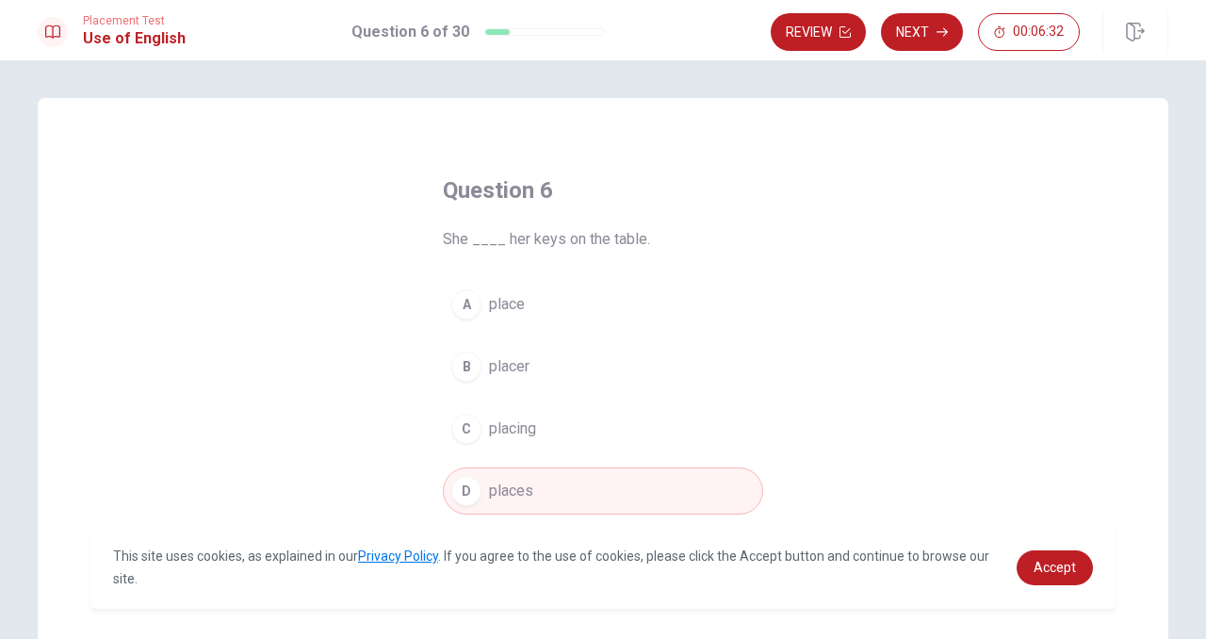
click at [468, 296] on div "A" at bounding box center [466, 304] width 30 height 30
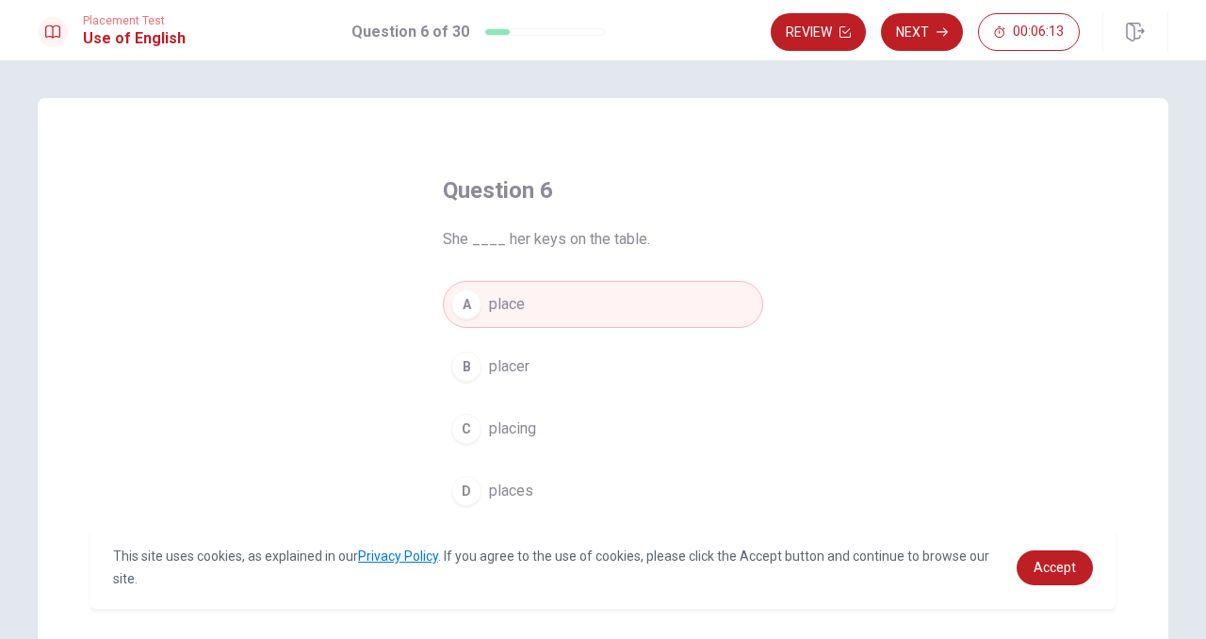
click at [477, 496] on div "D" at bounding box center [466, 491] width 30 height 30
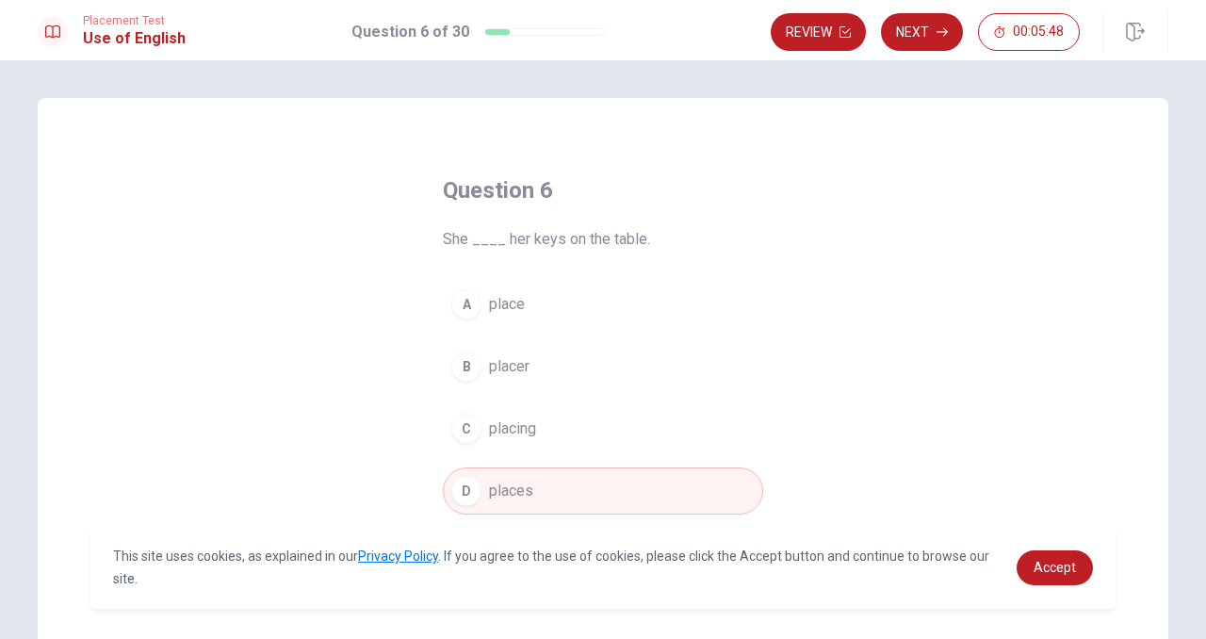
click at [461, 315] on div "A" at bounding box center [466, 304] width 30 height 30
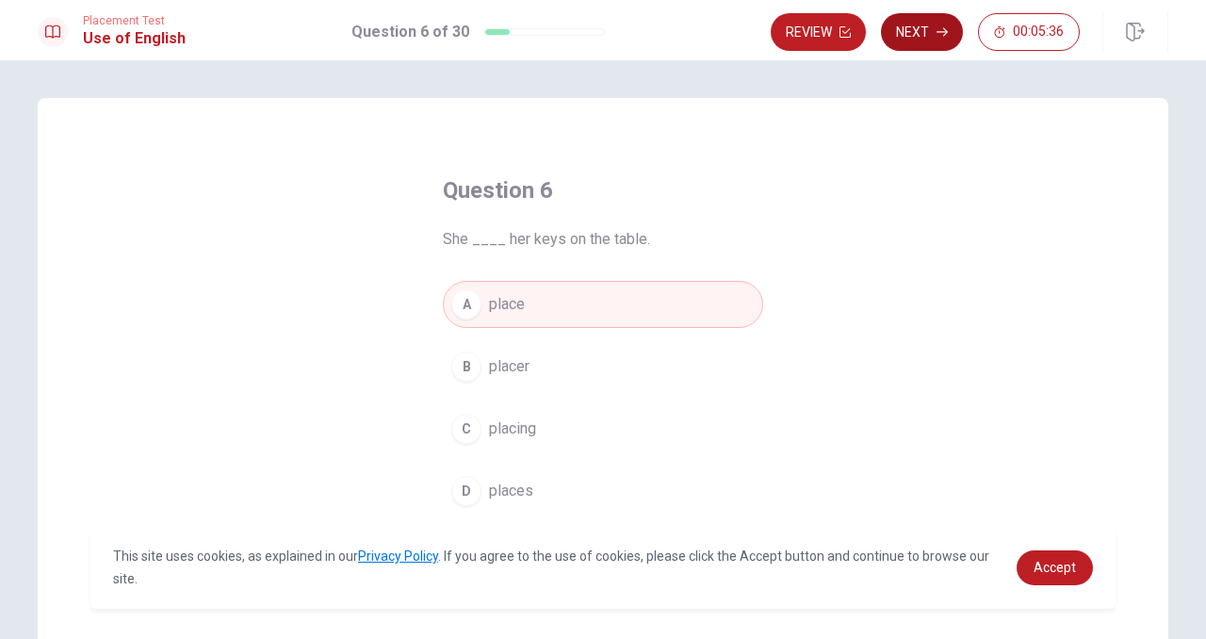
click at [922, 43] on button "Next" at bounding box center [922, 32] width 82 height 38
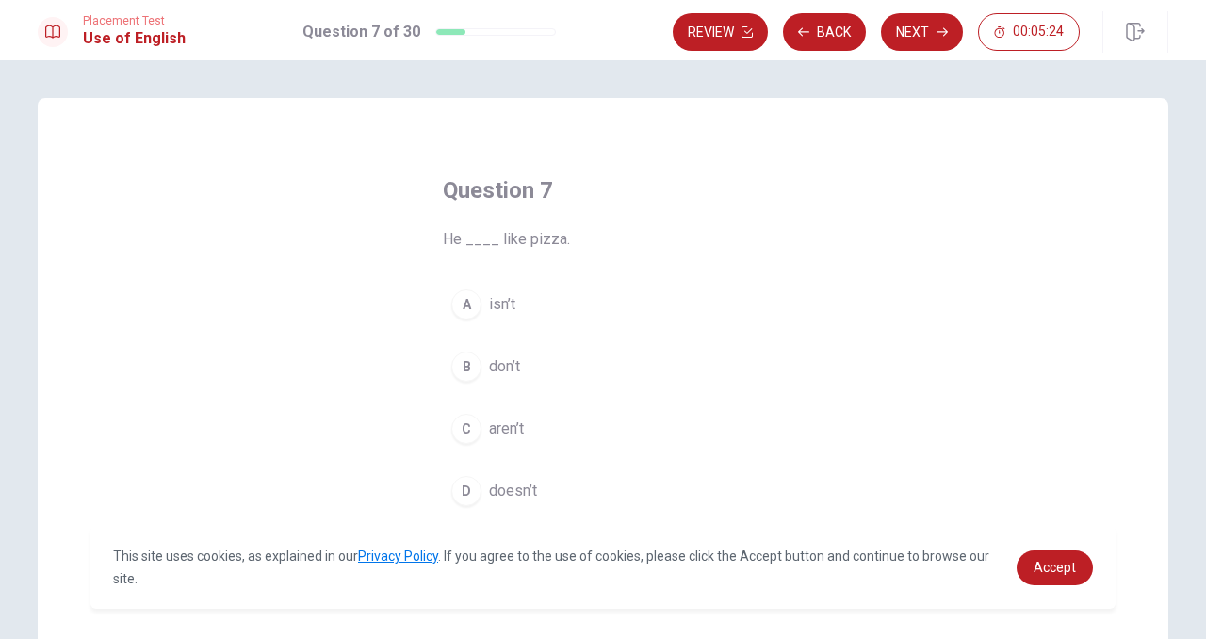
click at [470, 302] on div "A" at bounding box center [466, 304] width 30 height 30
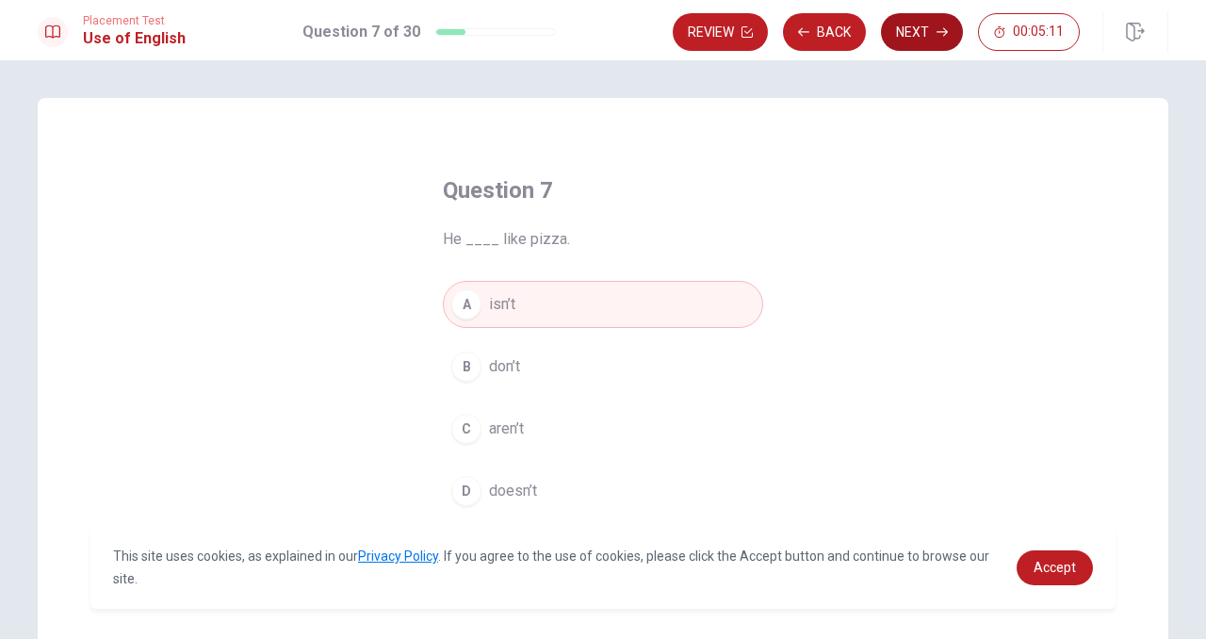
click at [918, 44] on button "Next" at bounding box center [922, 32] width 82 height 38
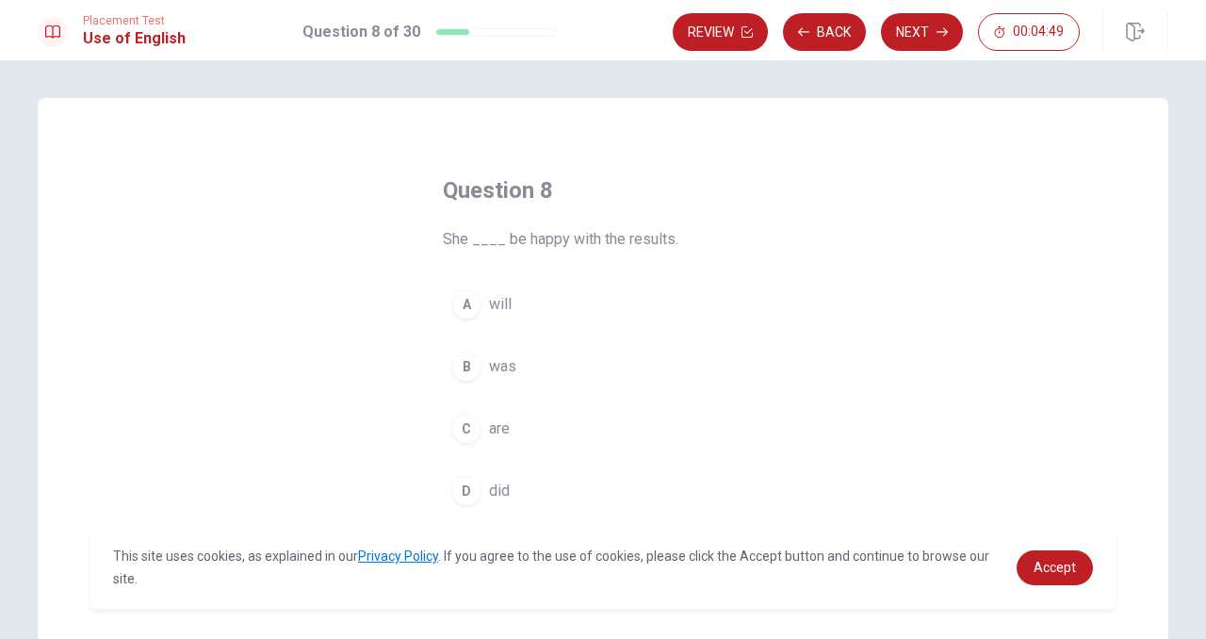
click at [472, 306] on div "A" at bounding box center [466, 304] width 30 height 30
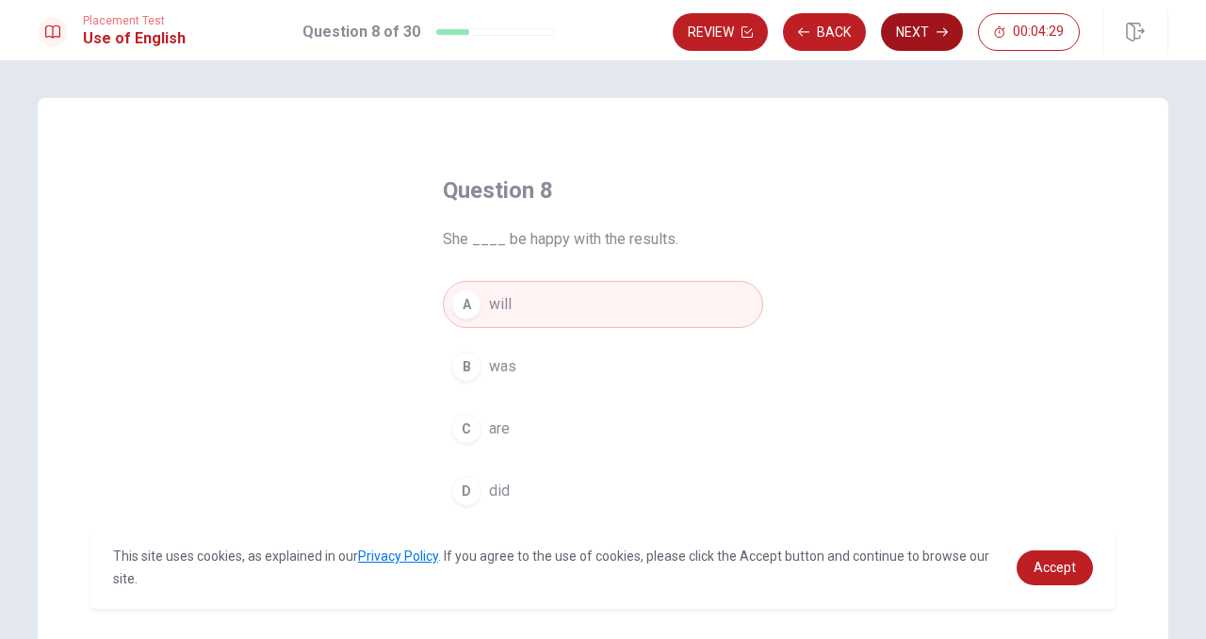
click at [916, 35] on button "Next" at bounding box center [922, 32] width 82 height 38
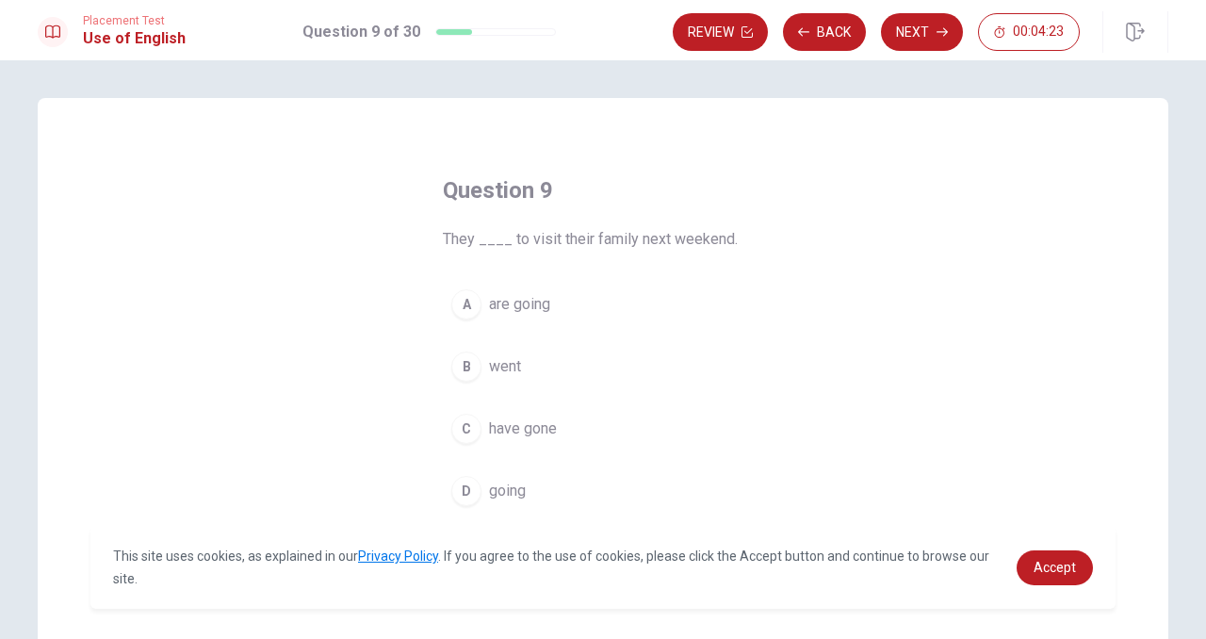
click at [466, 305] on div "A" at bounding box center [466, 304] width 30 height 30
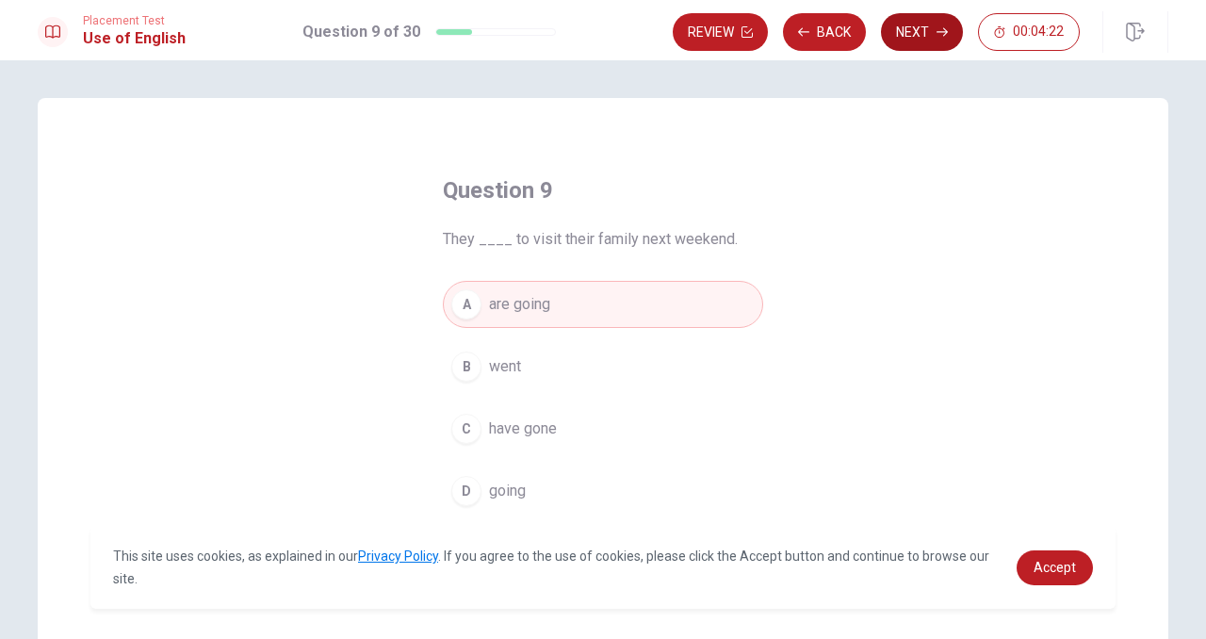
click at [911, 48] on button "Next" at bounding box center [922, 32] width 82 height 38
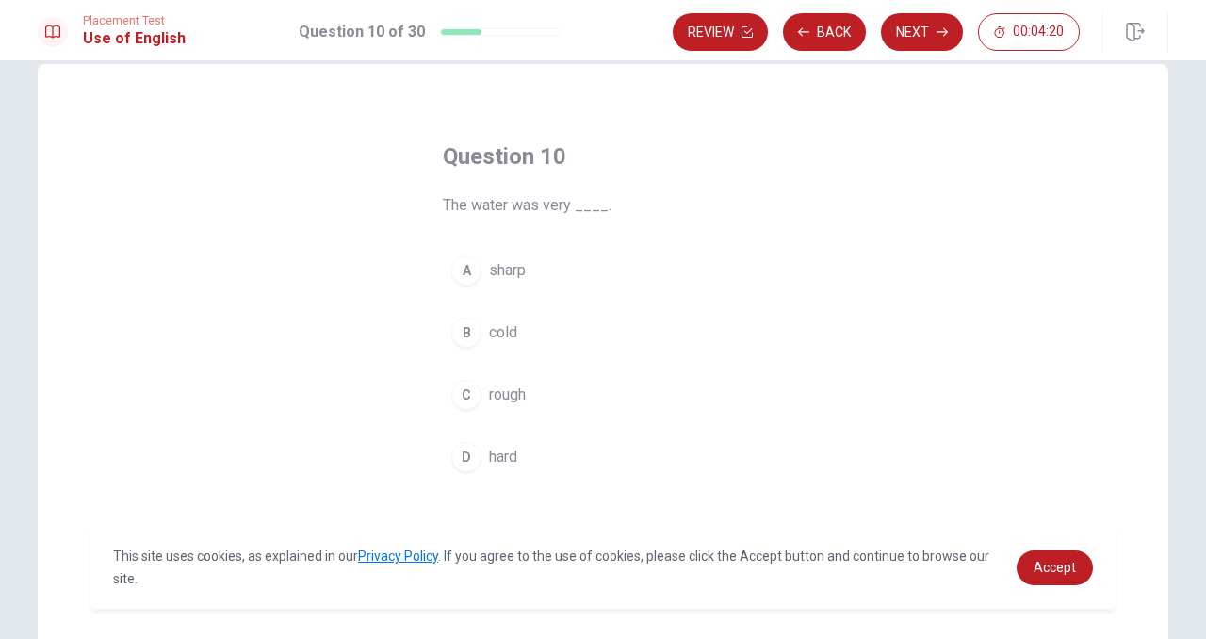
scroll to position [51, 0]
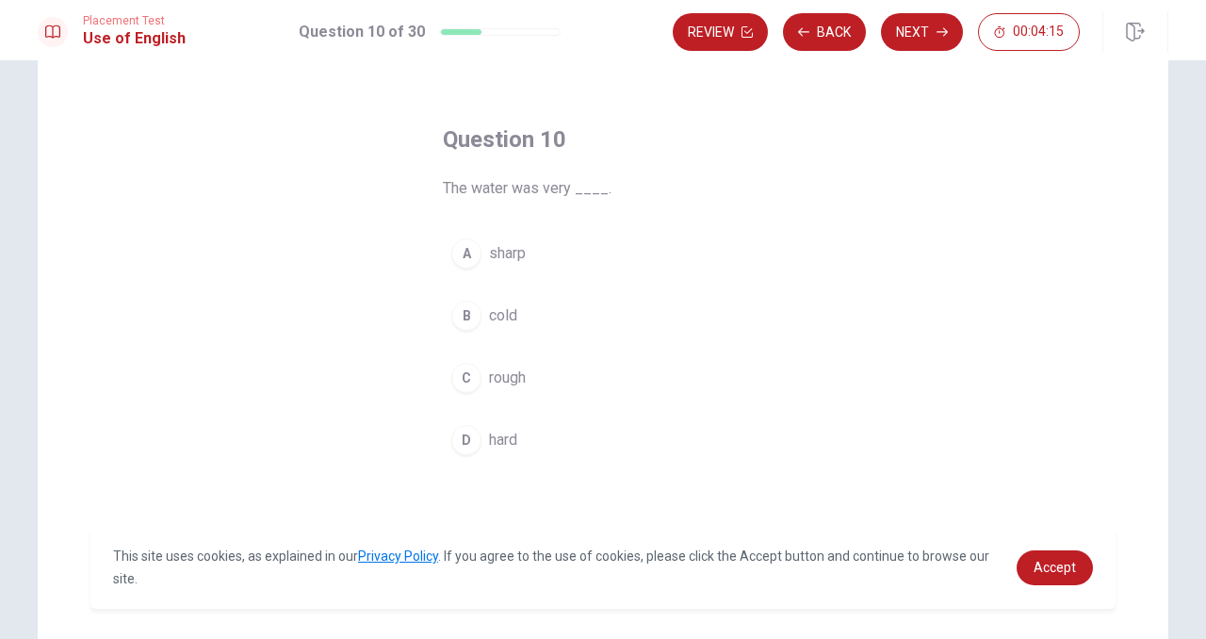
click at [464, 319] on div "B" at bounding box center [466, 316] width 30 height 30
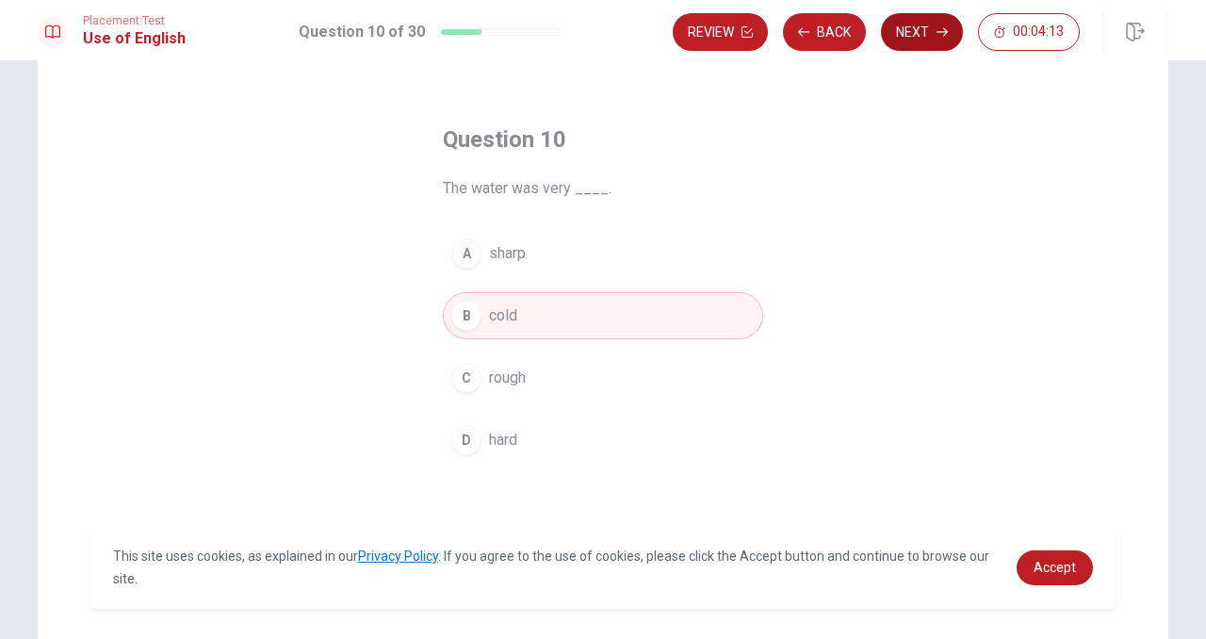
click at [906, 27] on button "Next" at bounding box center [922, 32] width 82 height 38
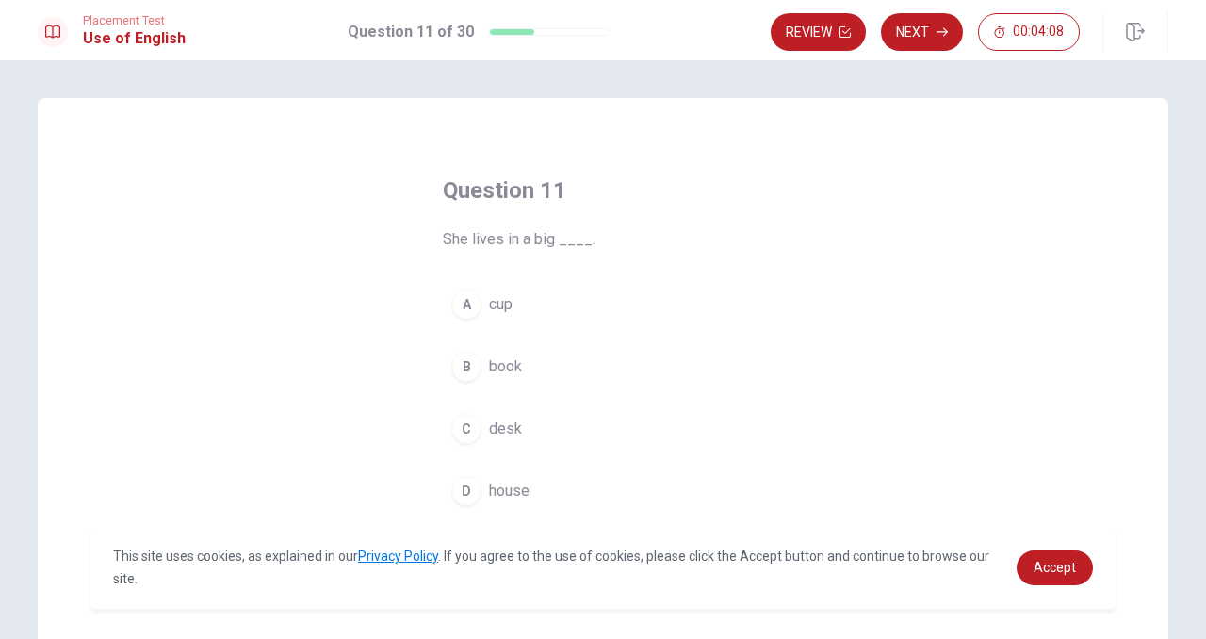
scroll to position [40, 0]
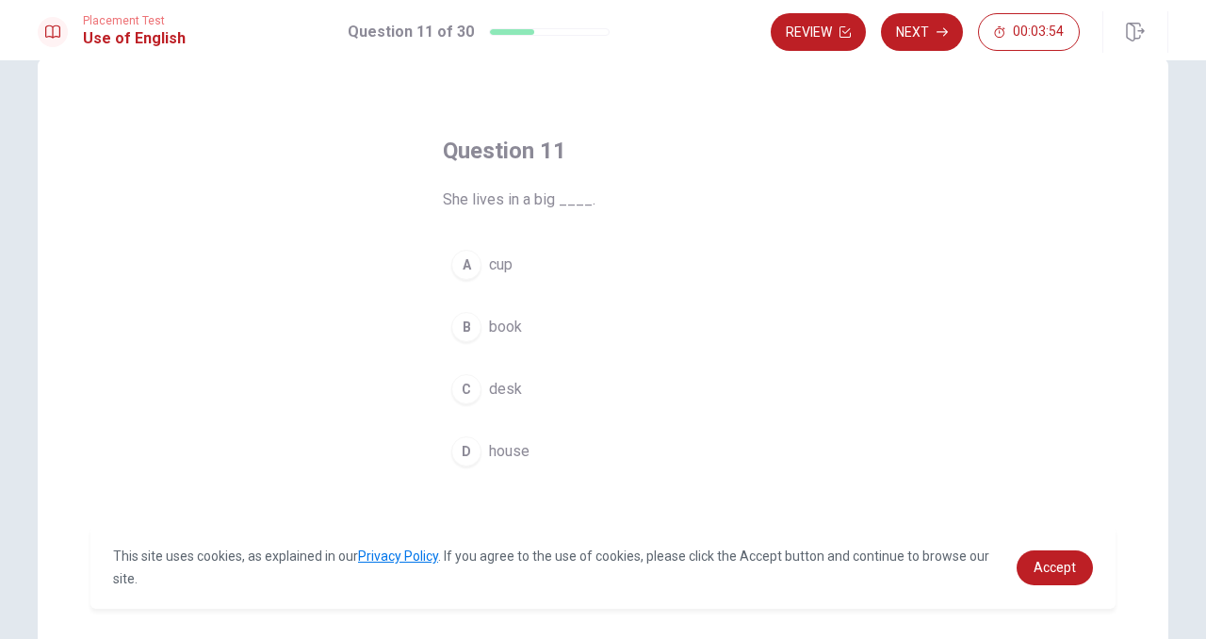
click at [464, 440] on div "D" at bounding box center [466, 451] width 30 height 30
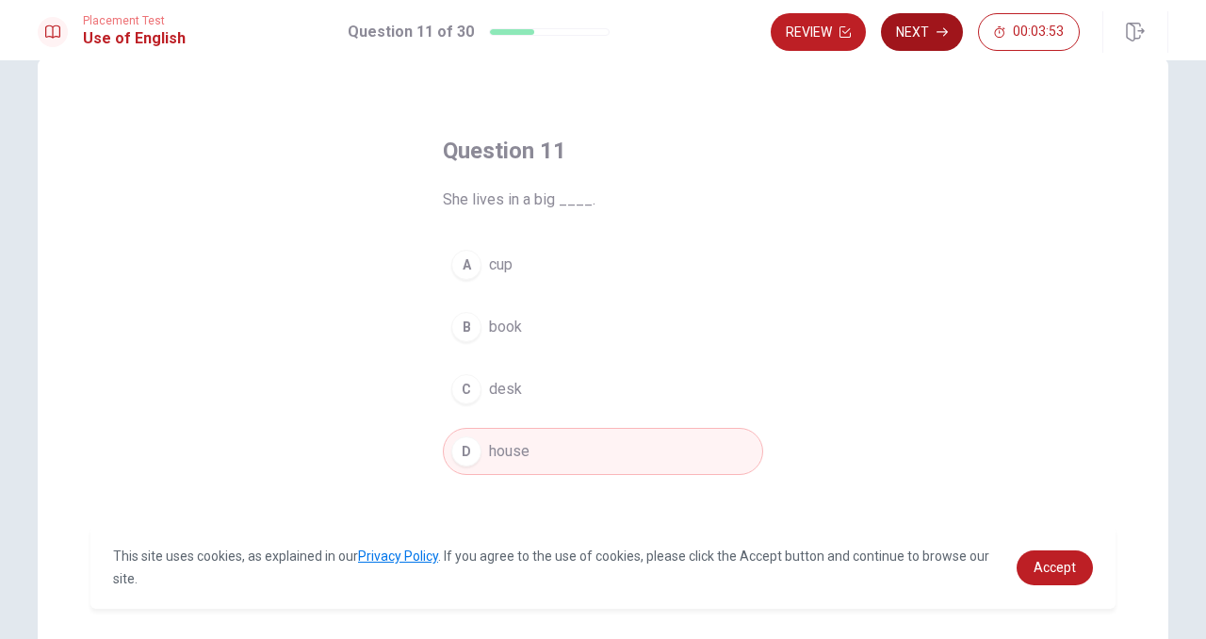
click at [902, 24] on button "Next" at bounding box center [922, 32] width 82 height 38
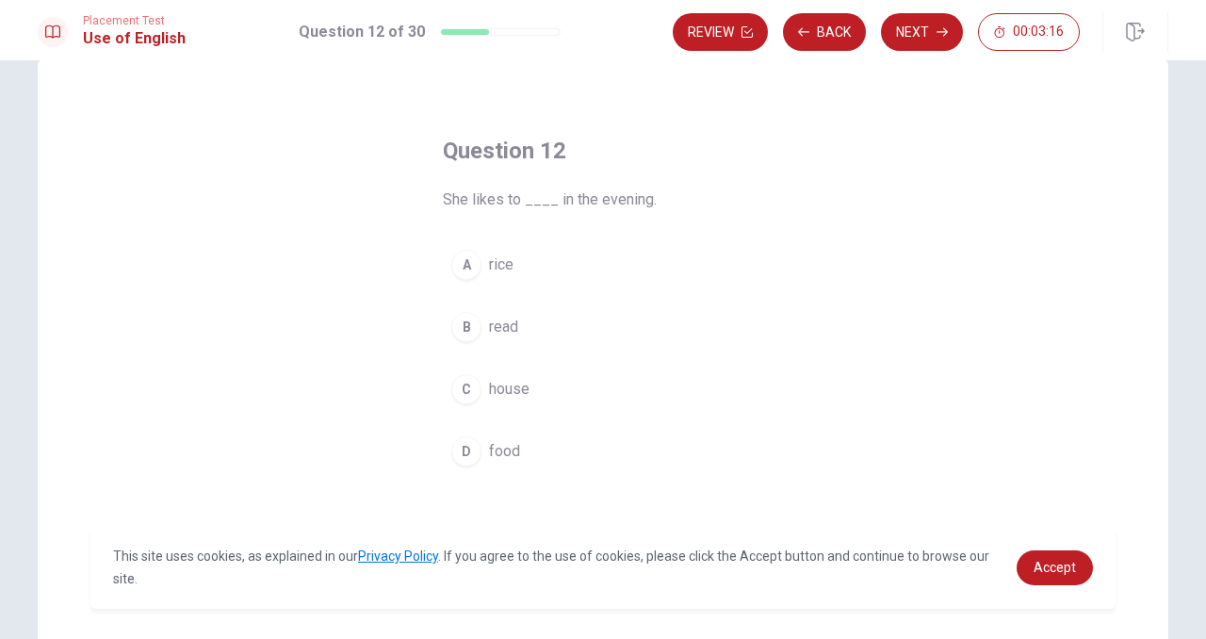
click at [468, 324] on div "B" at bounding box center [466, 327] width 30 height 30
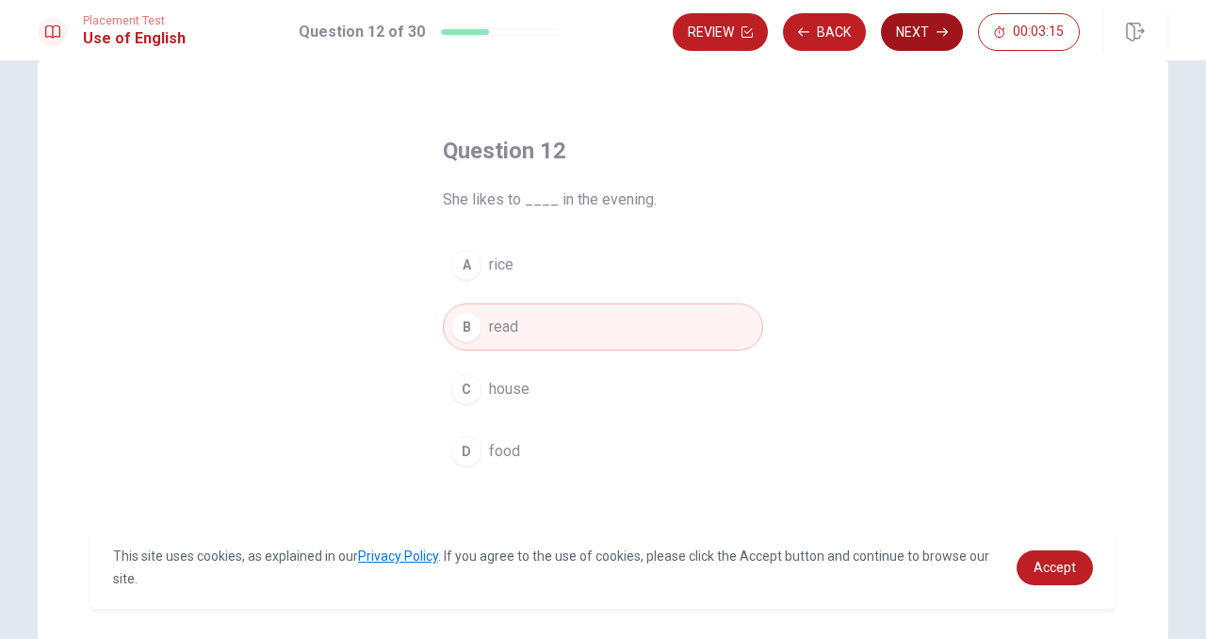
click at [933, 33] on button "Next" at bounding box center [922, 32] width 82 height 38
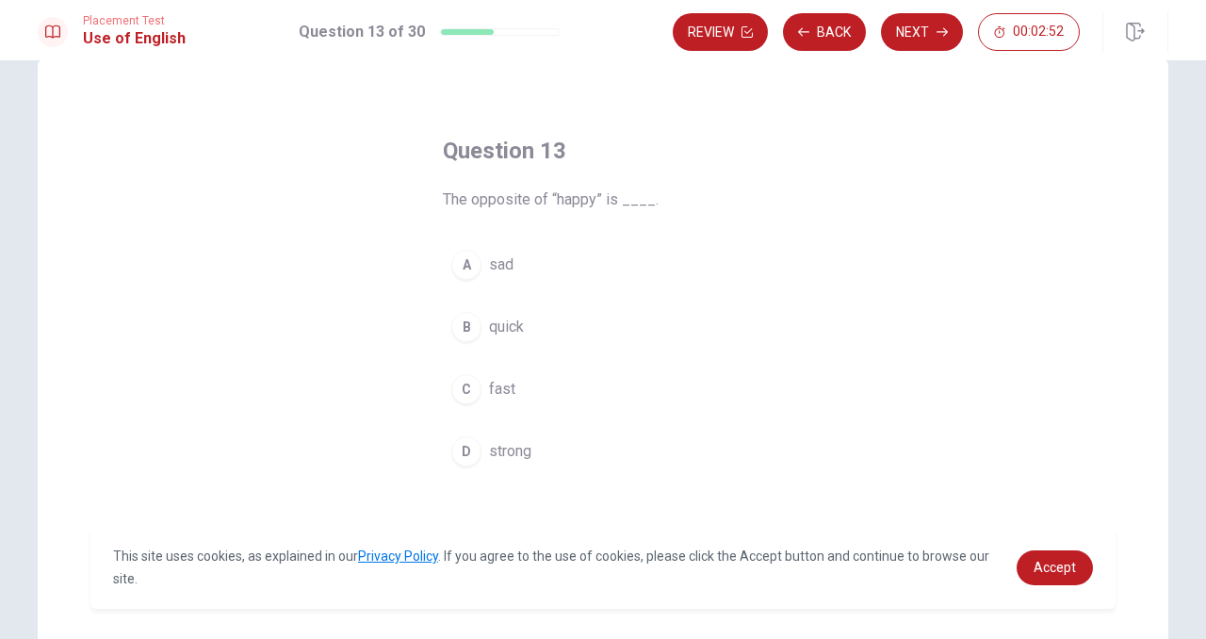
click at [470, 447] on div "D" at bounding box center [466, 451] width 30 height 30
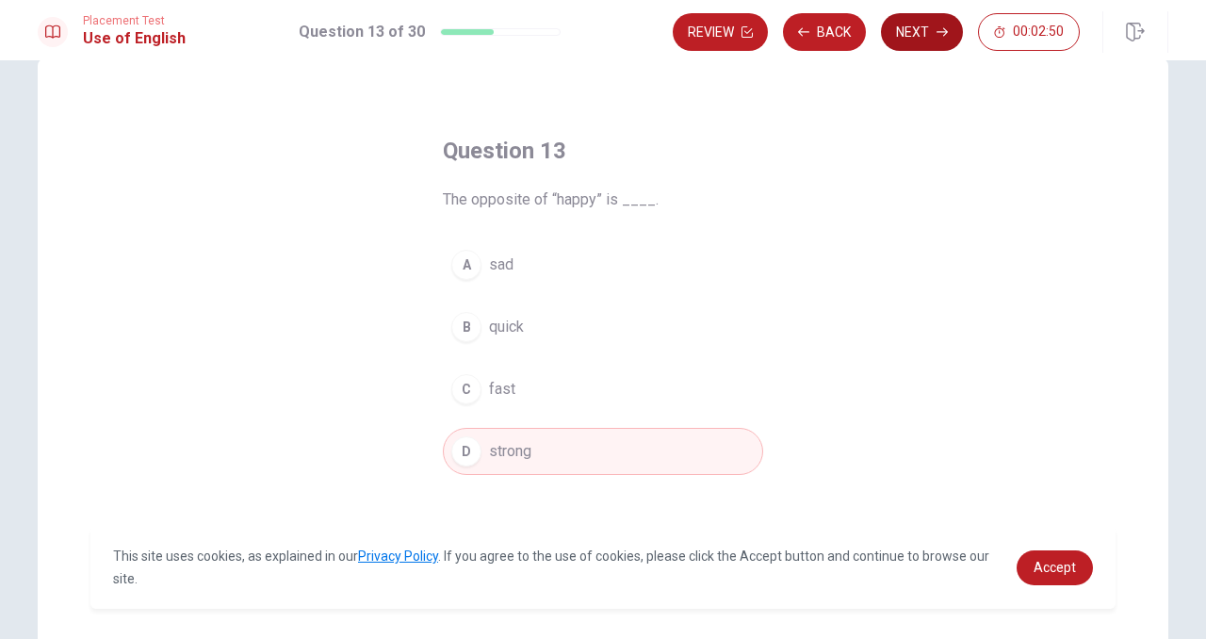
click at [900, 39] on button "Next" at bounding box center [922, 32] width 82 height 38
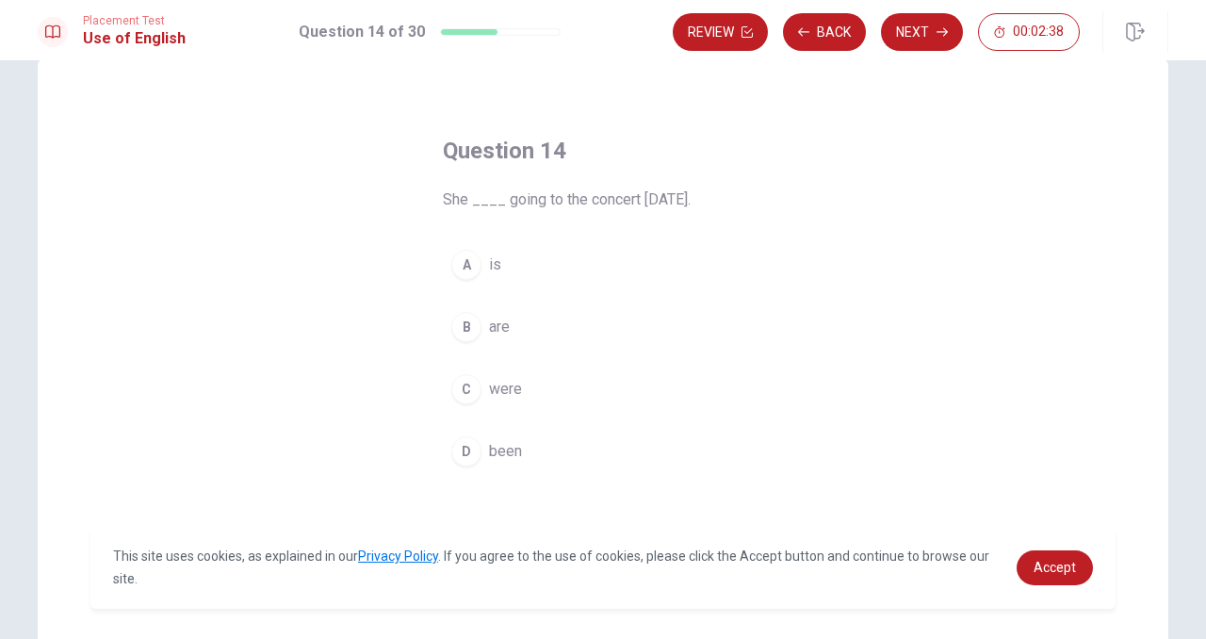
click at [471, 264] on div "A" at bounding box center [466, 265] width 30 height 30
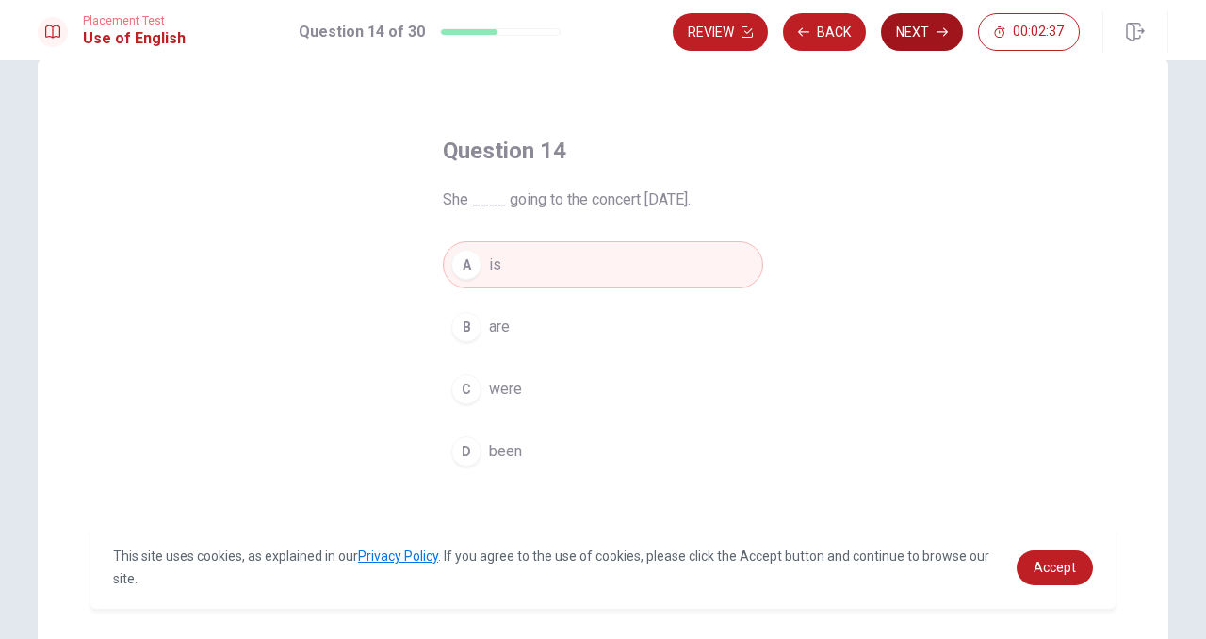
click at [920, 28] on button "Next" at bounding box center [922, 32] width 82 height 38
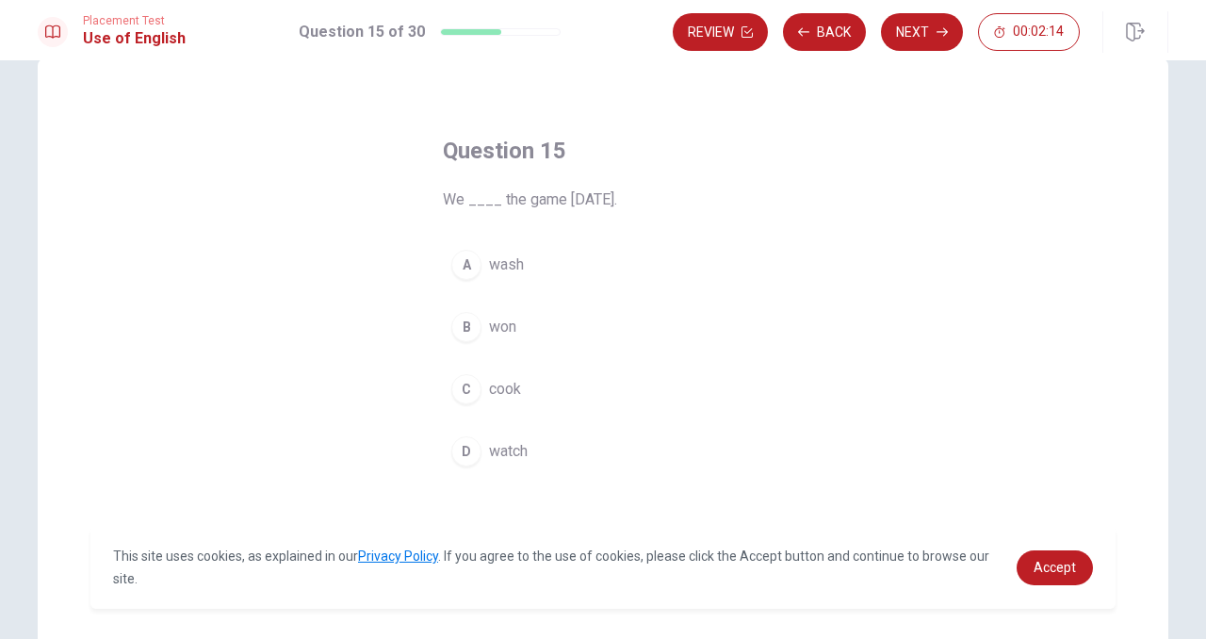
click at [465, 268] on div "A" at bounding box center [466, 265] width 30 height 30
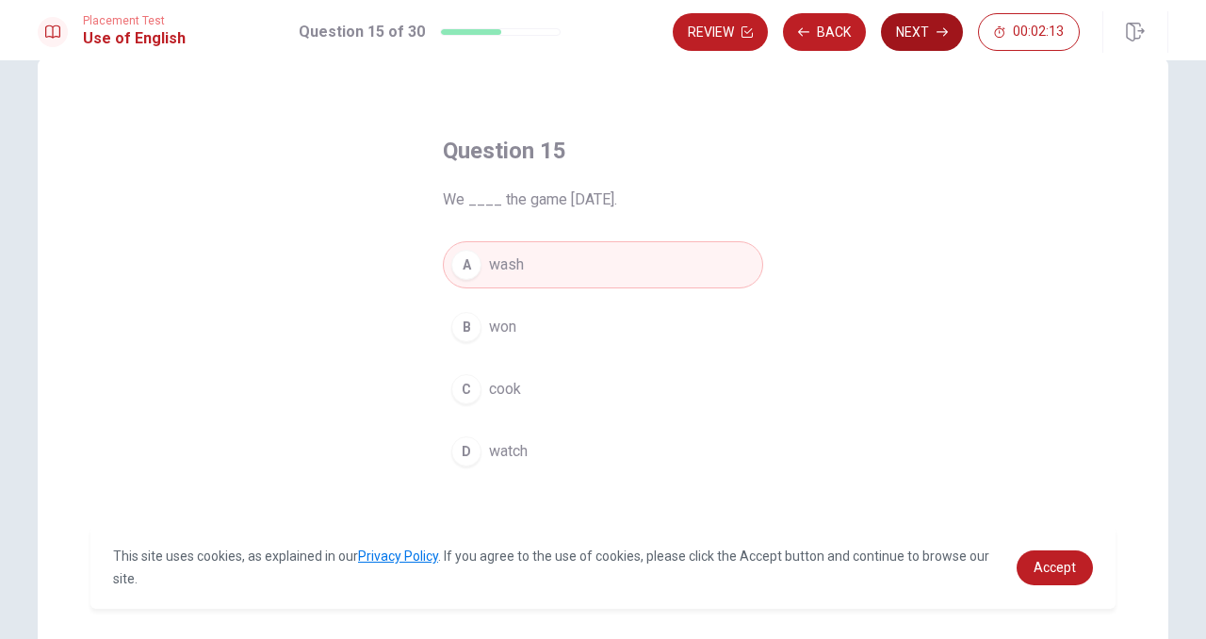
click at [907, 28] on button "Next" at bounding box center [922, 32] width 82 height 38
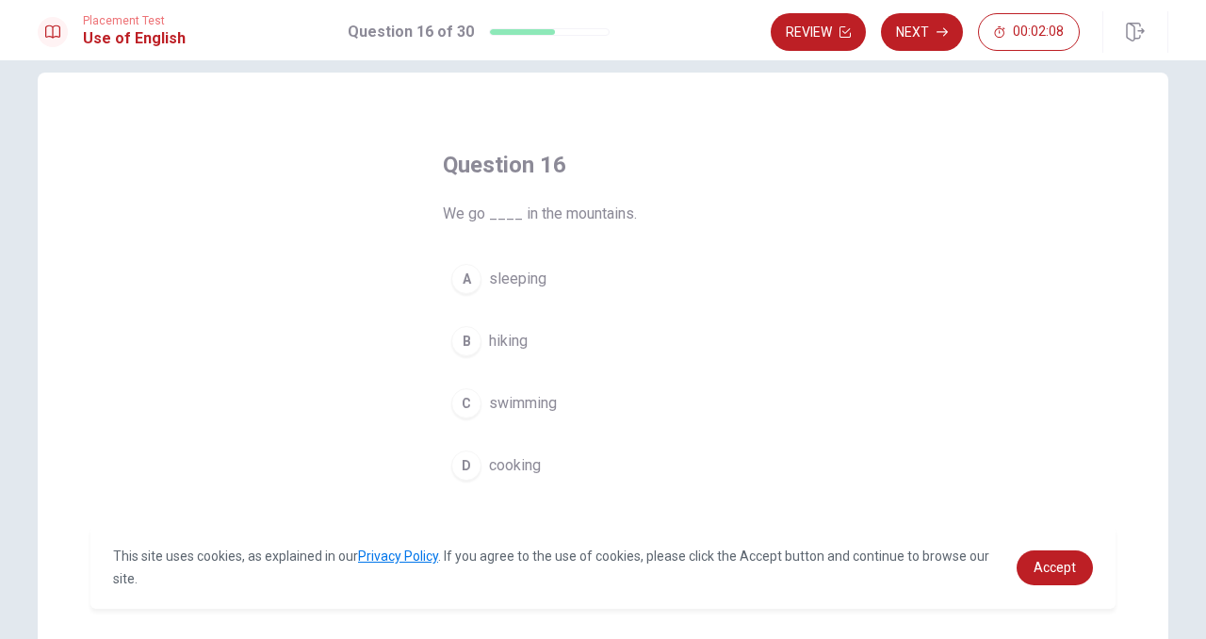
scroll to position [30, 0]
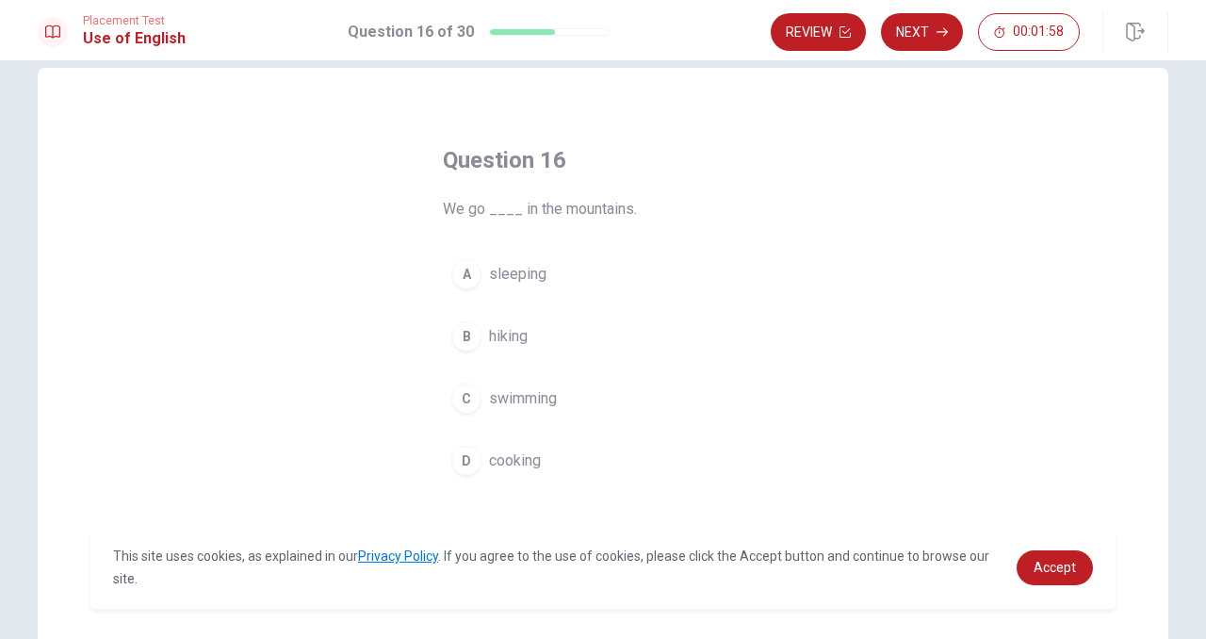
click at [465, 333] on div "B" at bounding box center [466, 336] width 30 height 30
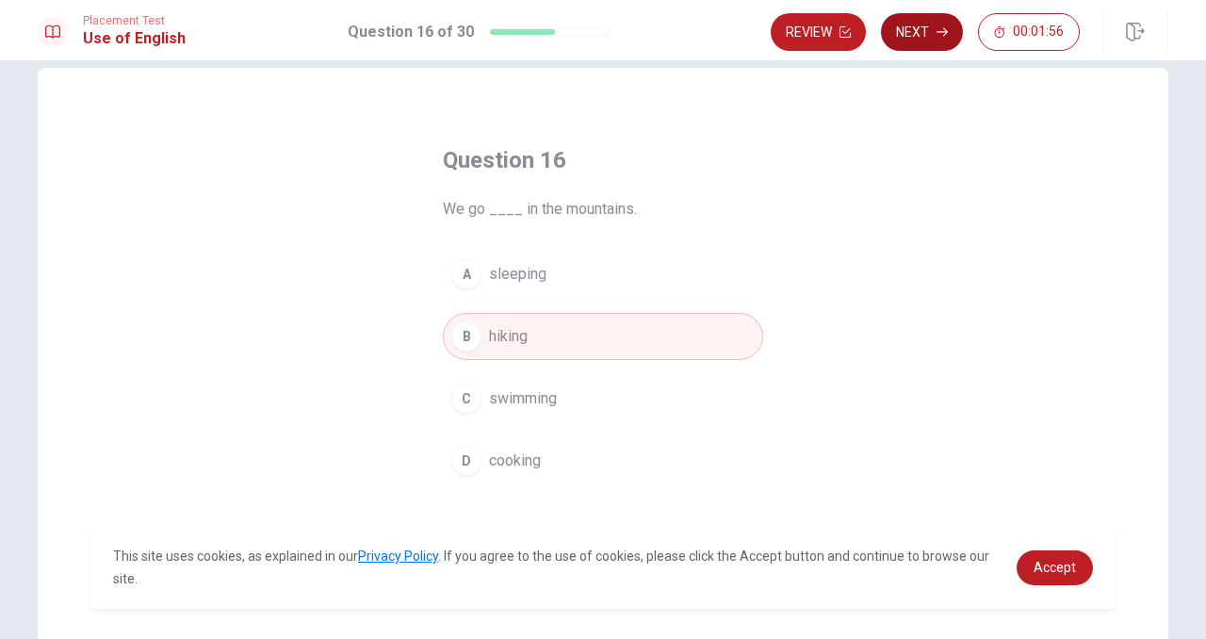
click at [922, 28] on button "Next" at bounding box center [922, 32] width 82 height 38
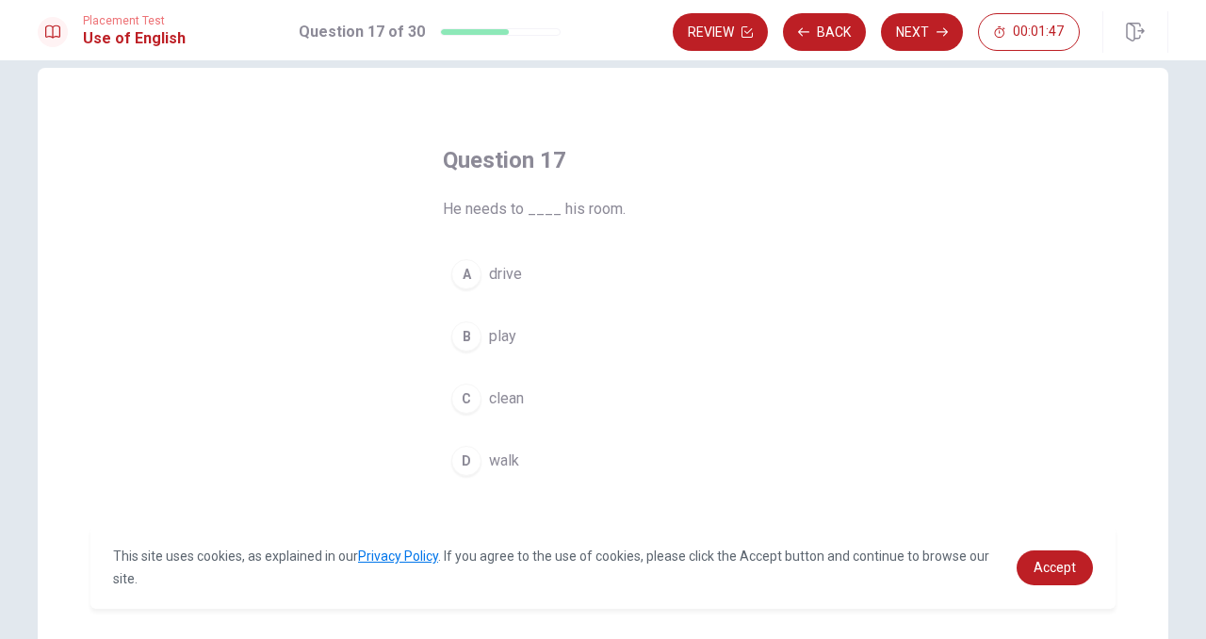
click at [472, 392] on div "C" at bounding box center [466, 398] width 30 height 30
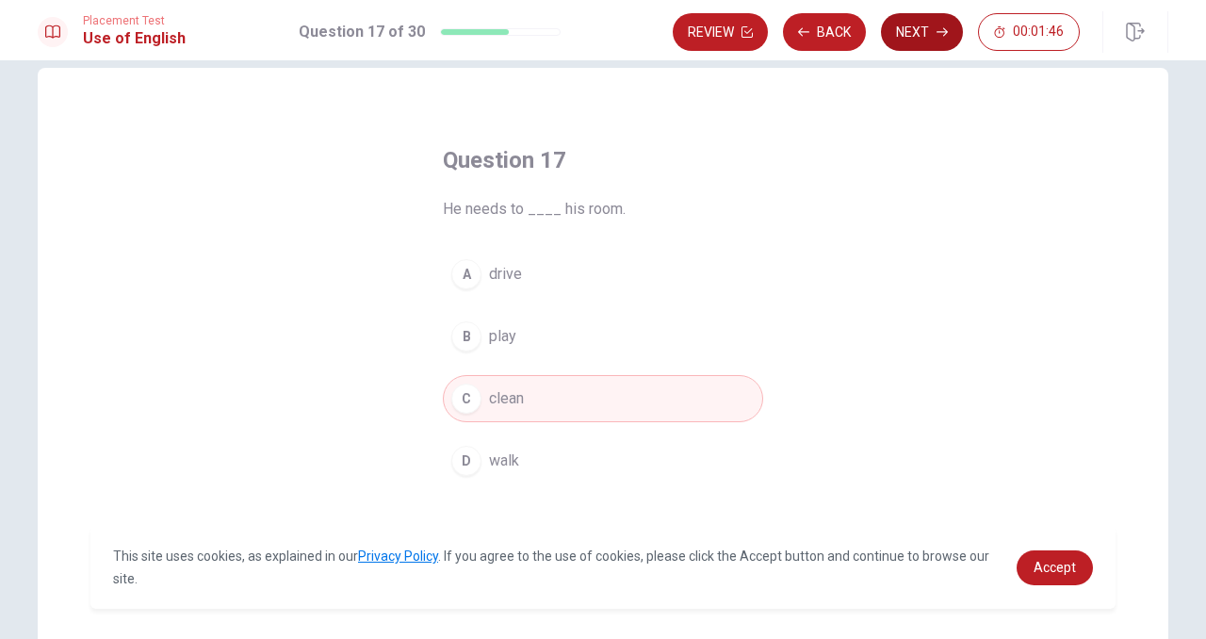
click at [906, 29] on button "Next" at bounding box center [922, 32] width 82 height 38
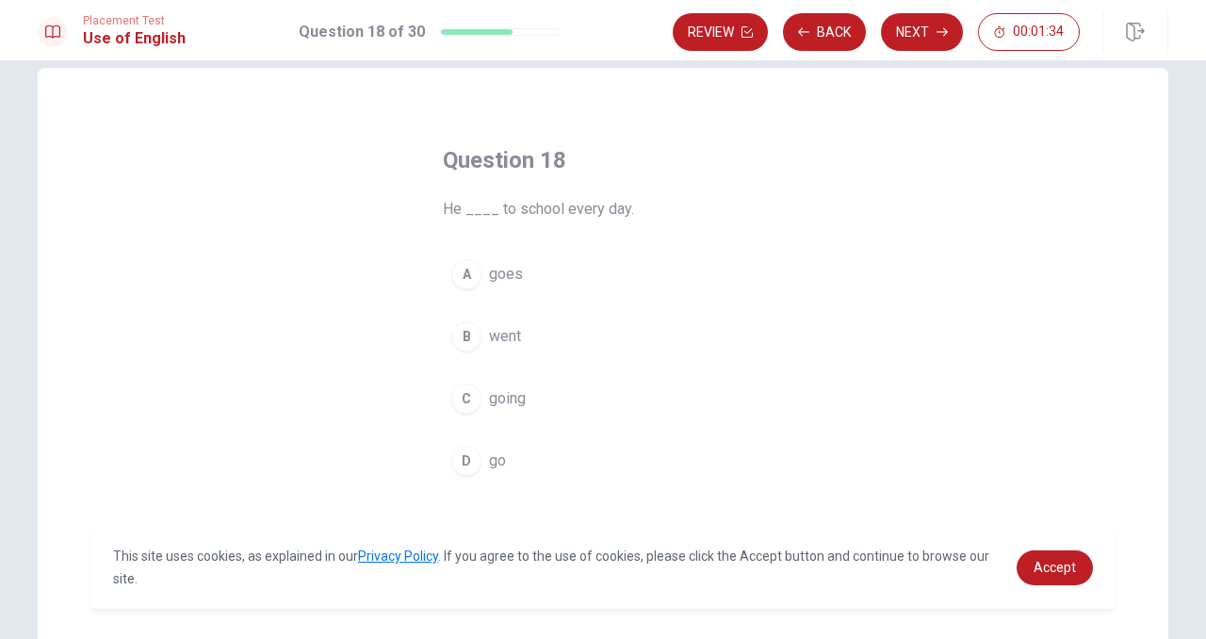
click at [470, 277] on div "A" at bounding box center [466, 274] width 30 height 30
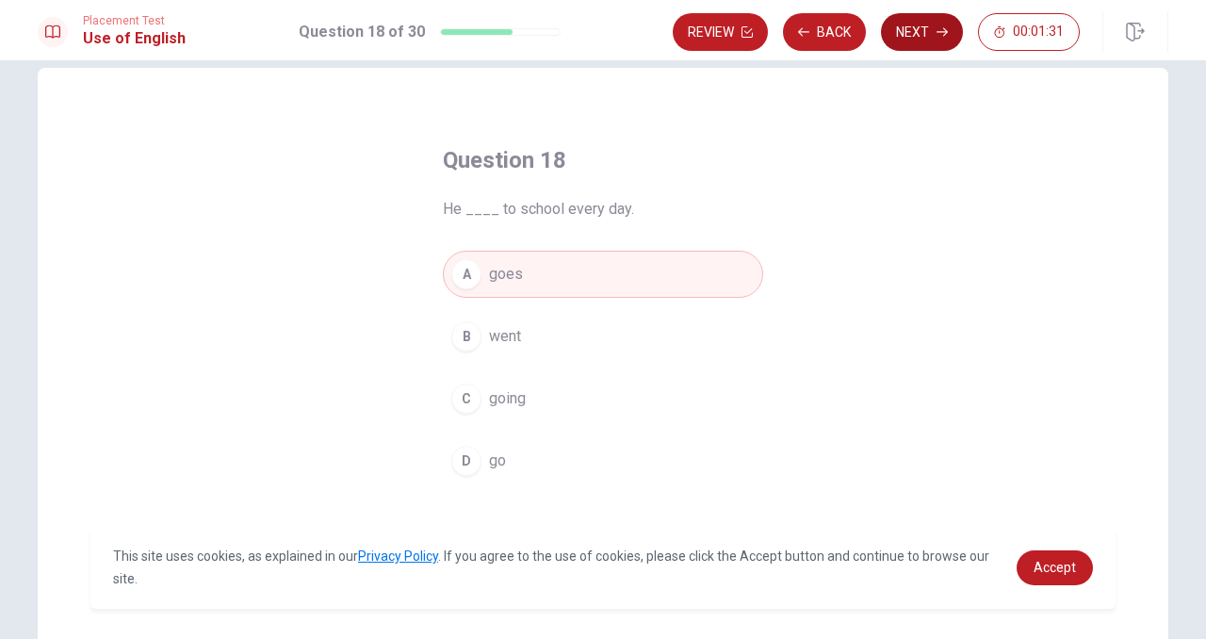
click at [918, 22] on button "Next" at bounding box center [922, 32] width 82 height 38
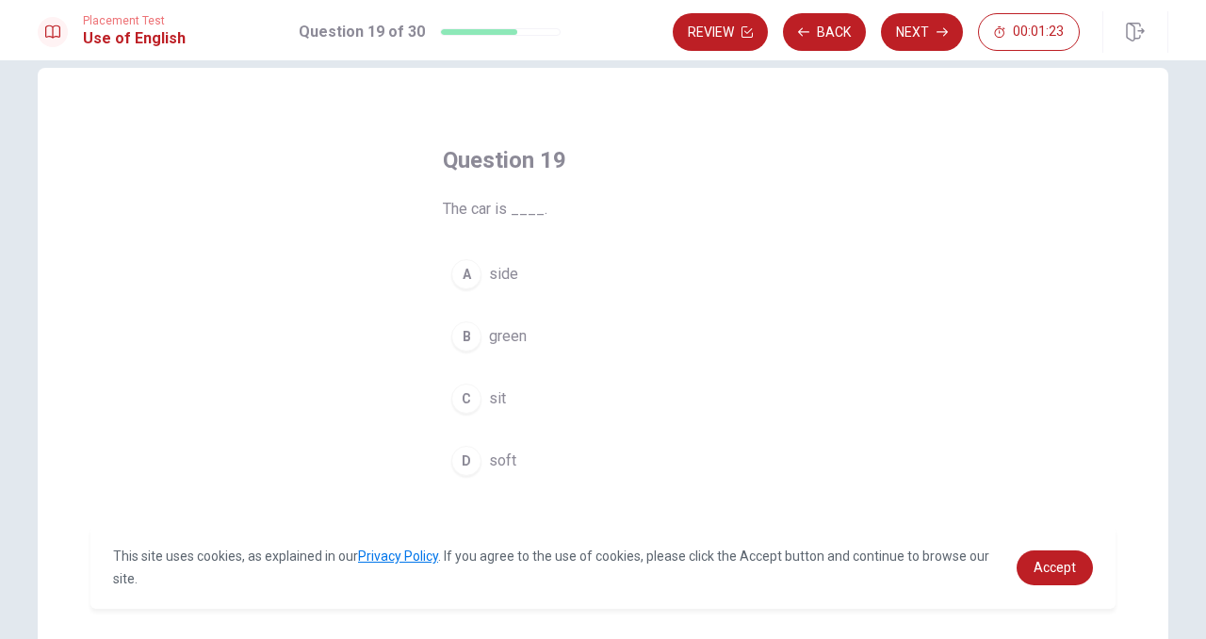
click at [472, 333] on div "B" at bounding box center [466, 336] width 30 height 30
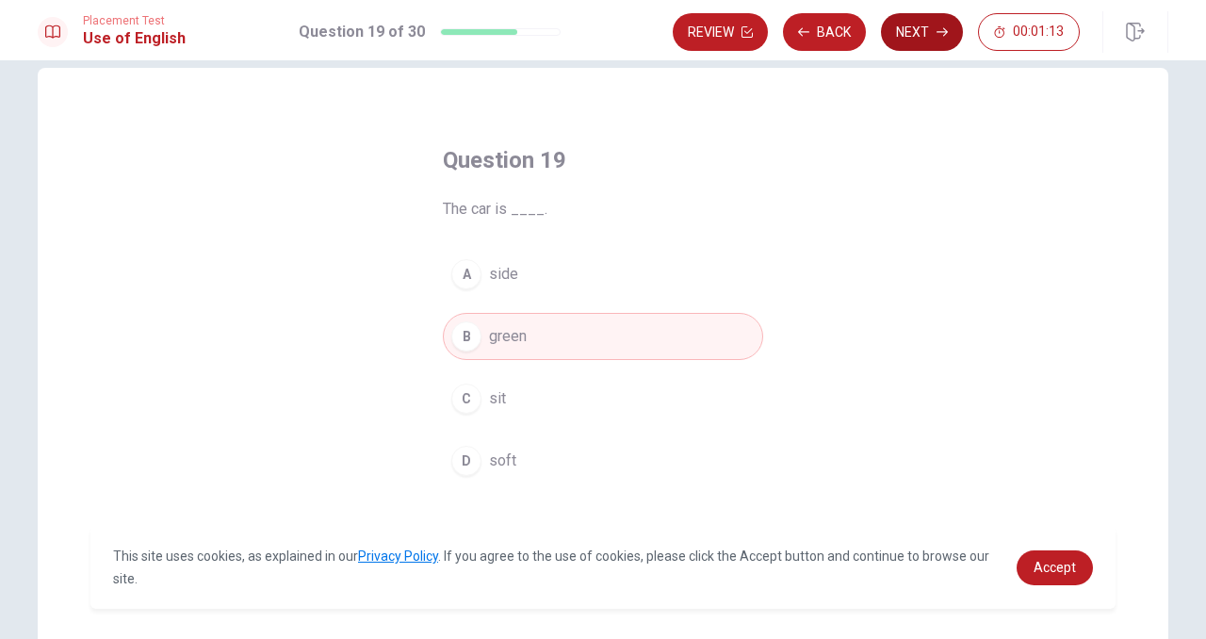
click at [911, 32] on button "Next" at bounding box center [922, 32] width 82 height 38
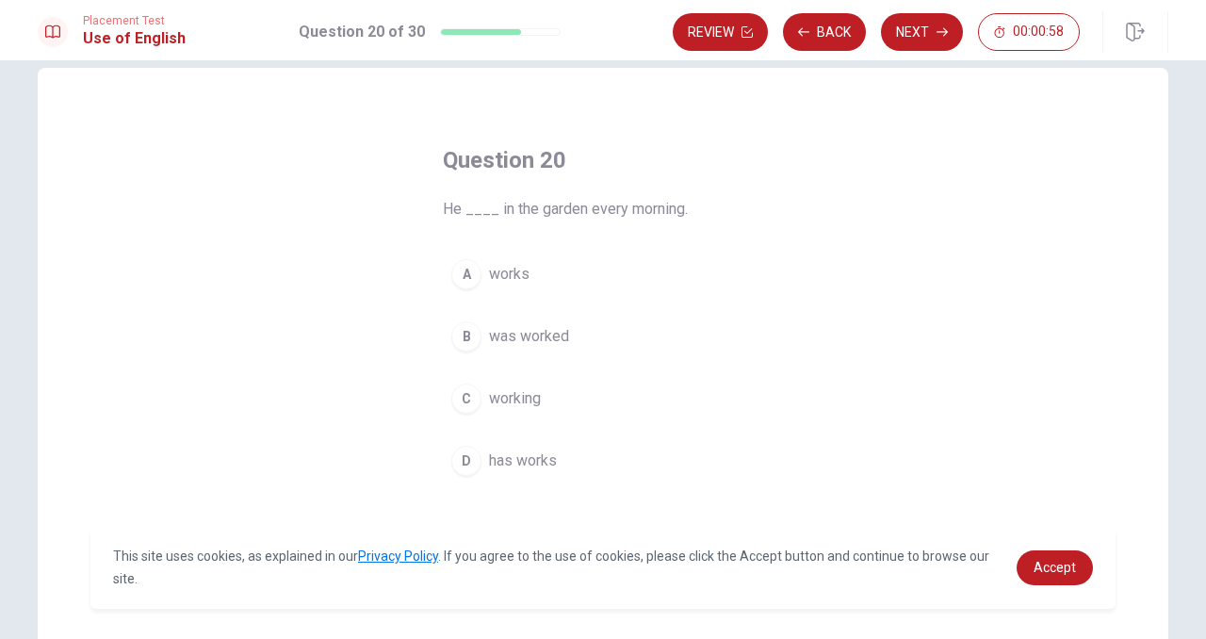
click at [472, 269] on div "A" at bounding box center [466, 274] width 30 height 30
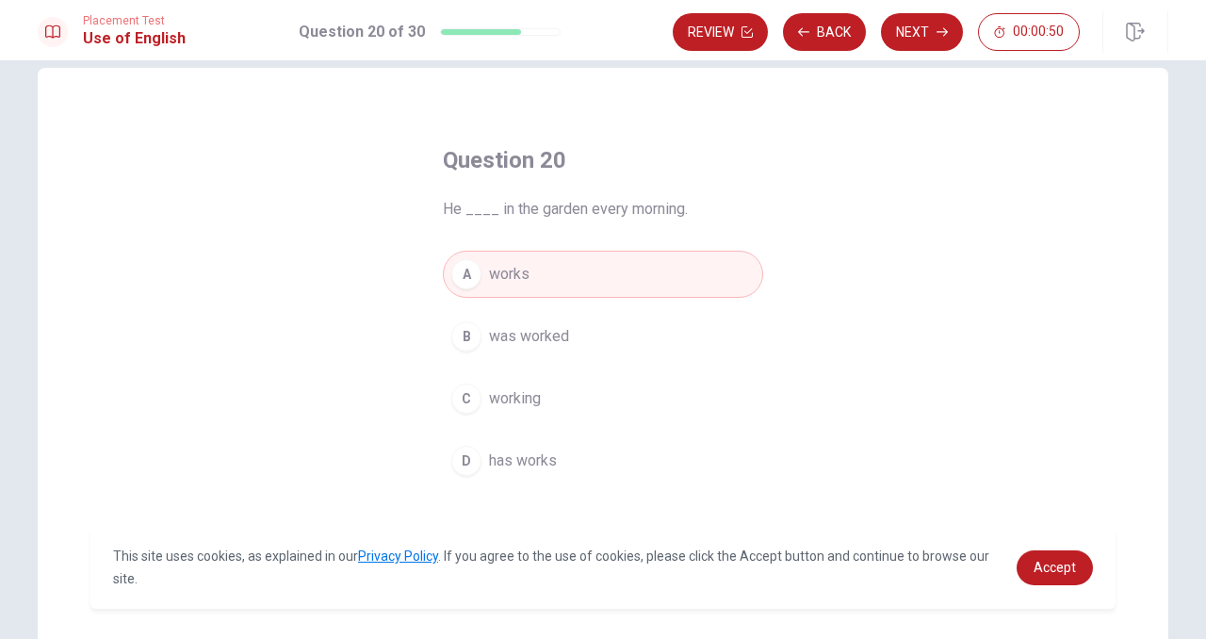
click at [472, 332] on div "B" at bounding box center [466, 336] width 30 height 30
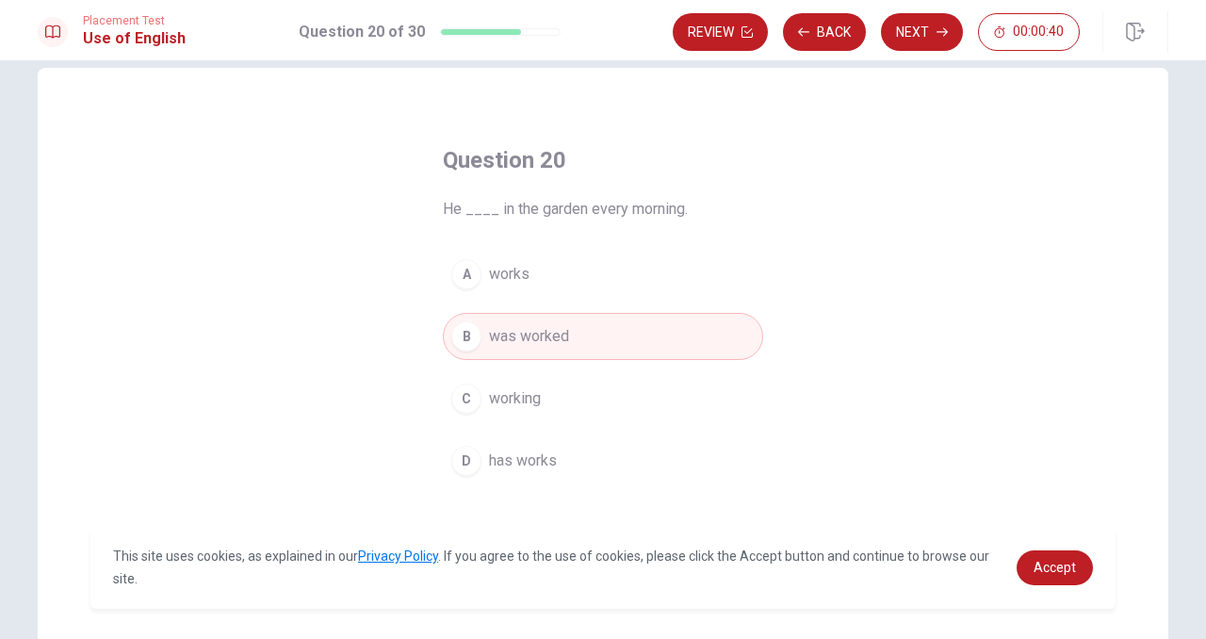
click at [470, 276] on div "A" at bounding box center [466, 274] width 30 height 30
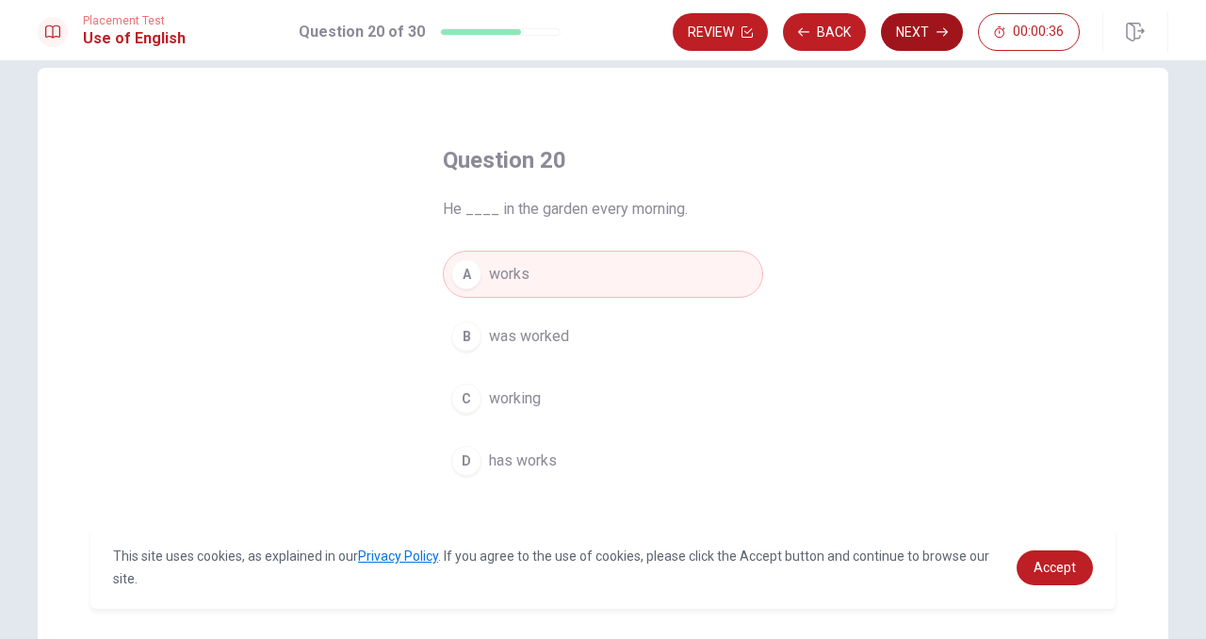
click at [919, 35] on button "Next" at bounding box center [922, 32] width 82 height 38
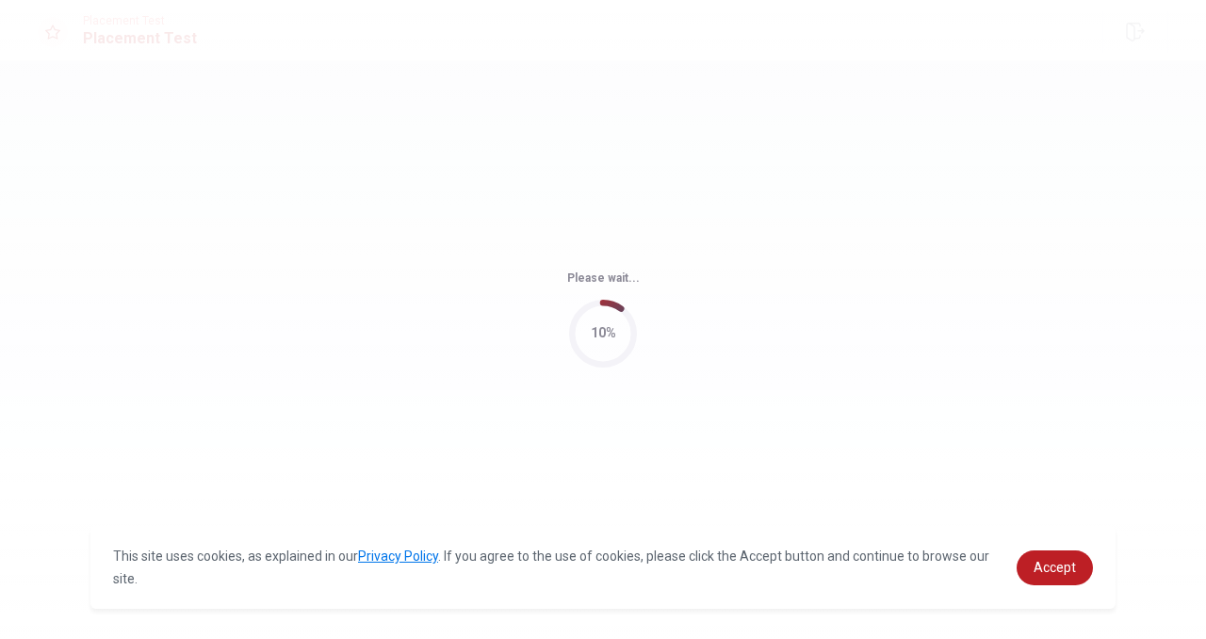
scroll to position [0, 0]
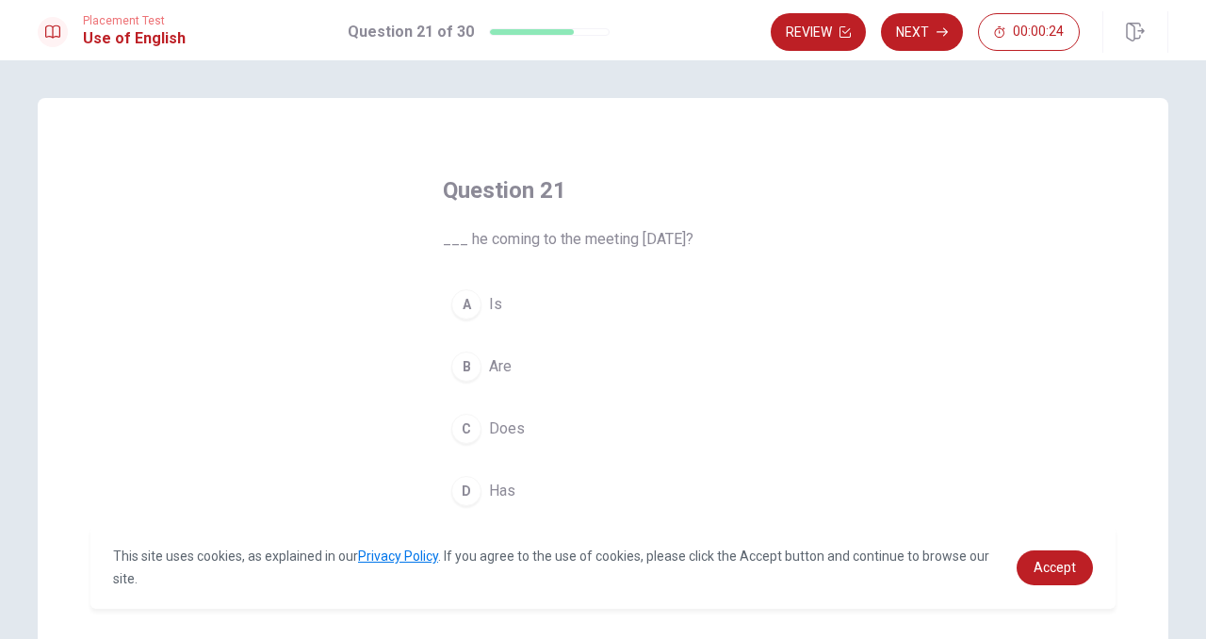
click at [468, 301] on div "A" at bounding box center [466, 304] width 30 height 30
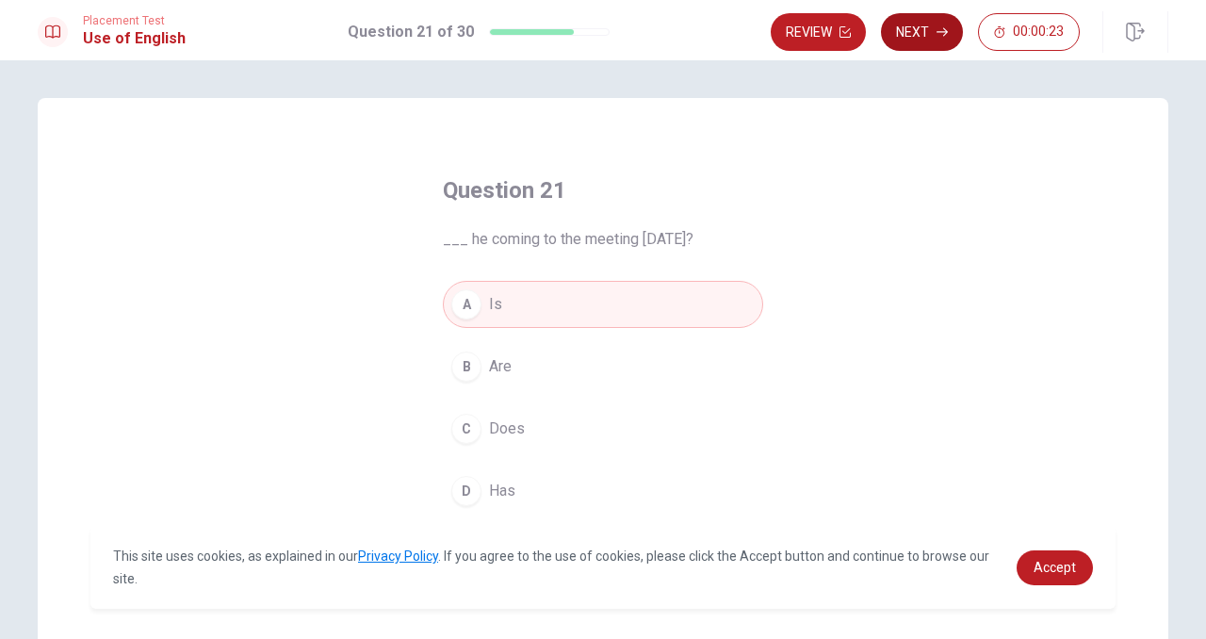
click at [924, 38] on button "Next" at bounding box center [922, 32] width 82 height 38
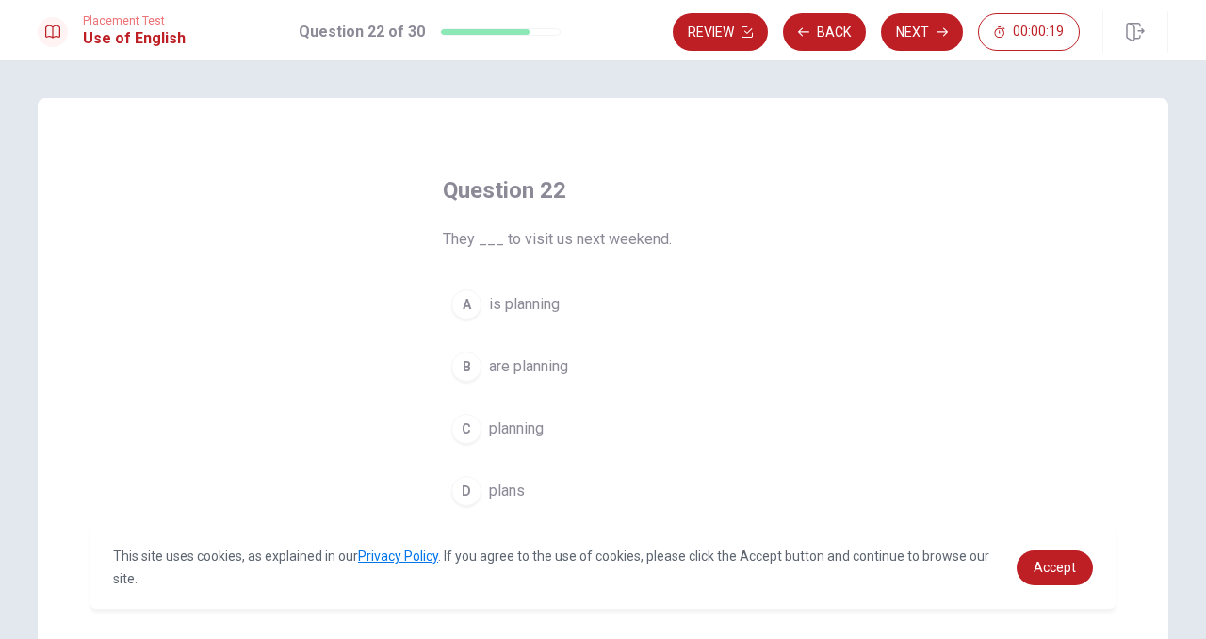
click at [472, 363] on div "B" at bounding box center [466, 366] width 30 height 30
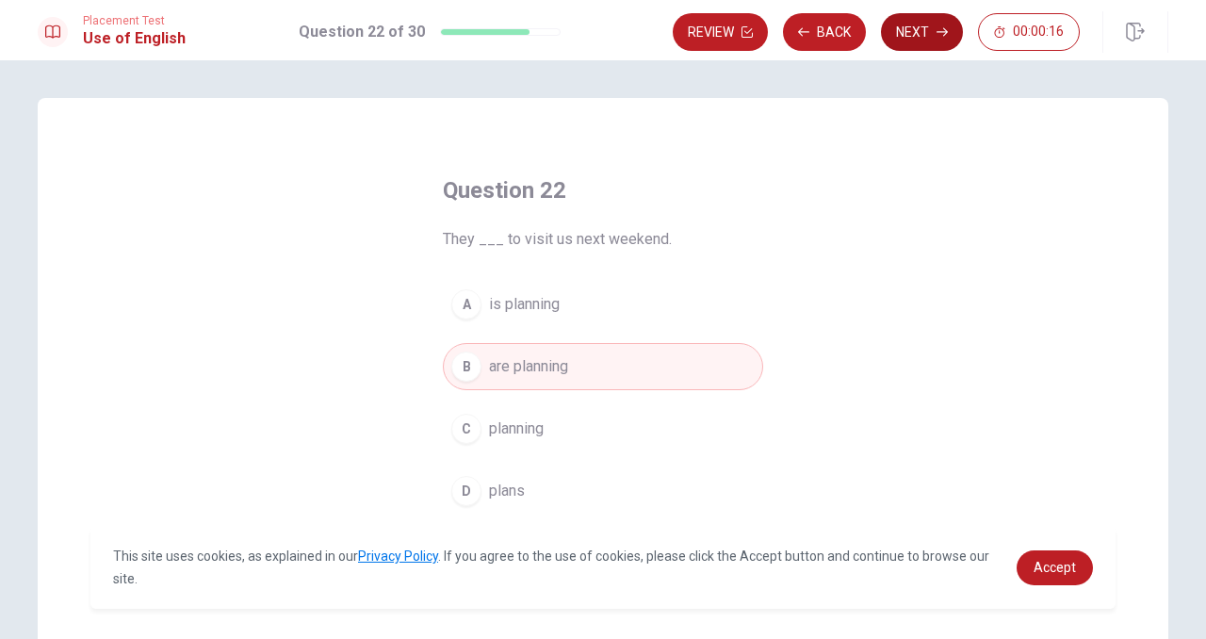
click at [918, 29] on button "Next" at bounding box center [922, 32] width 82 height 38
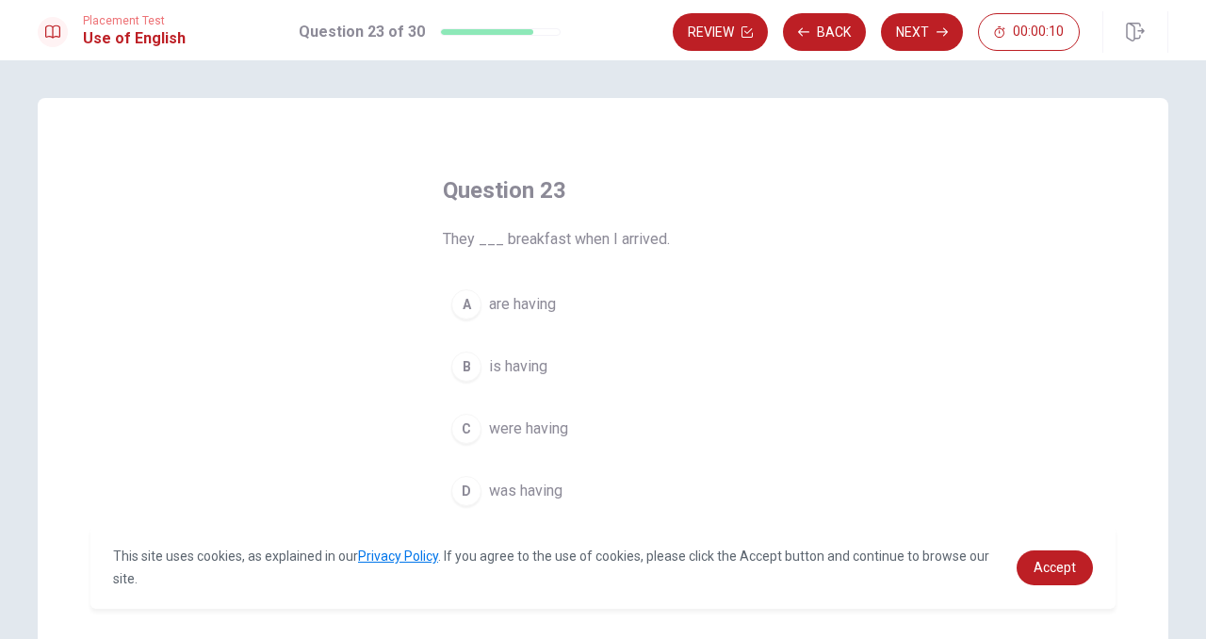
click at [468, 428] on div "C" at bounding box center [466, 429] width 30 height 30
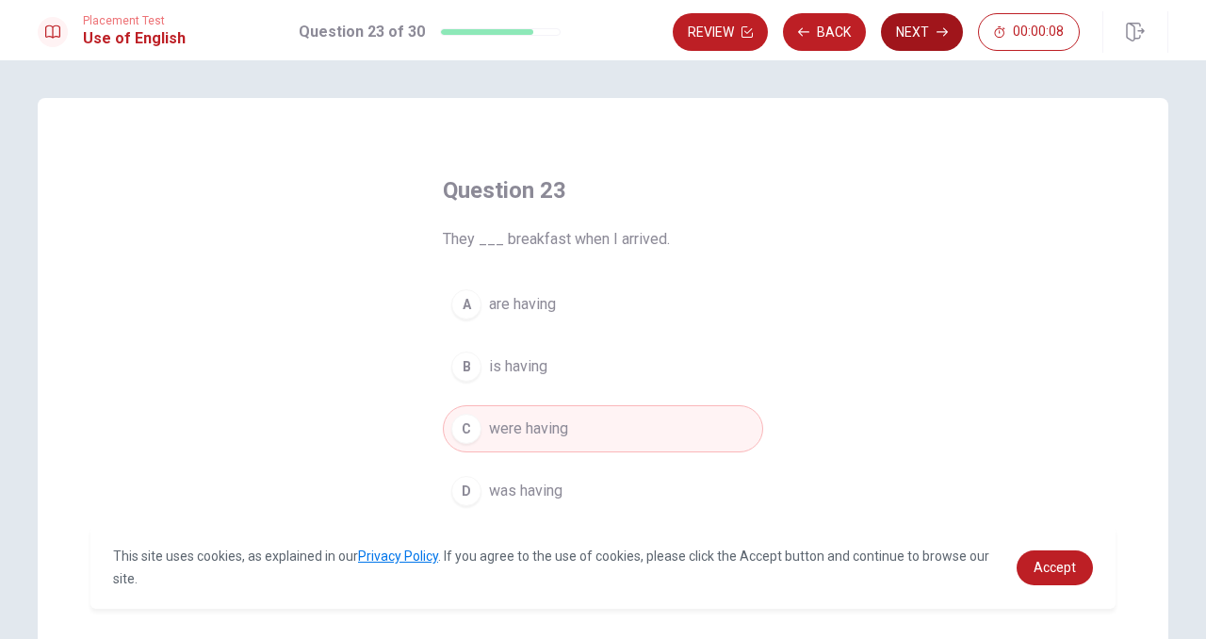
click at [910, 26] on button "Next" at bounding box center [922, 32] width 82 height 38
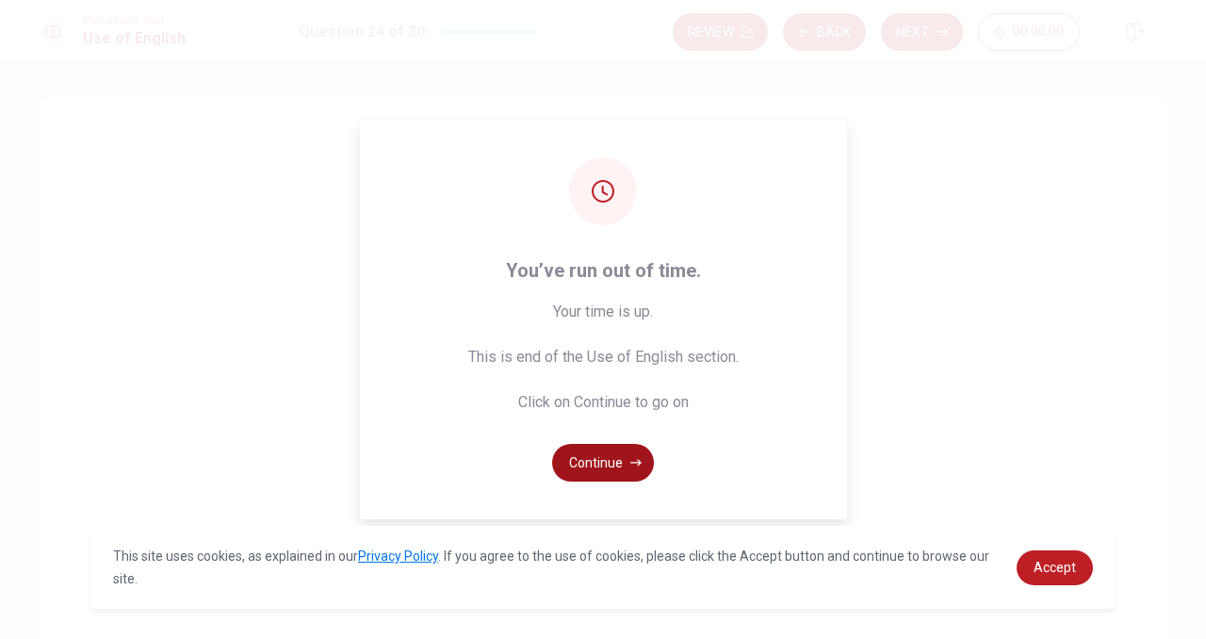
click at [602, 465] on button "Continue" at bounding box center [603, 463] width 102 height 38
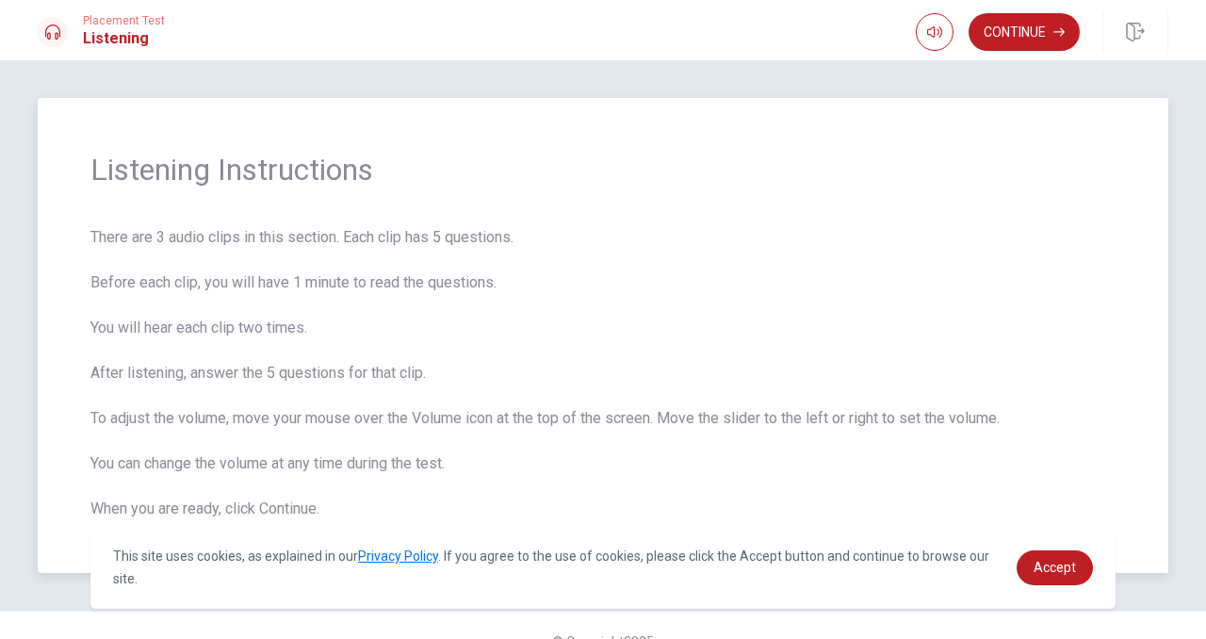
scroll to position [6, 0]
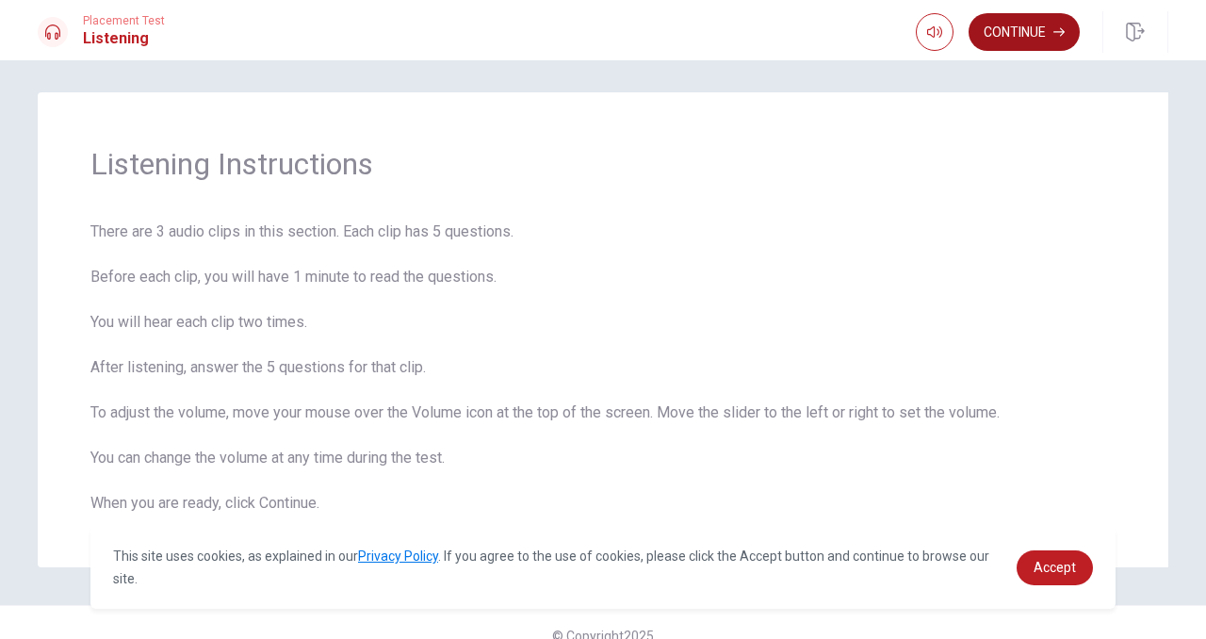
click at [1005, 41] on button "Continue" at bounding box center [1023, 32] width 111 height 38
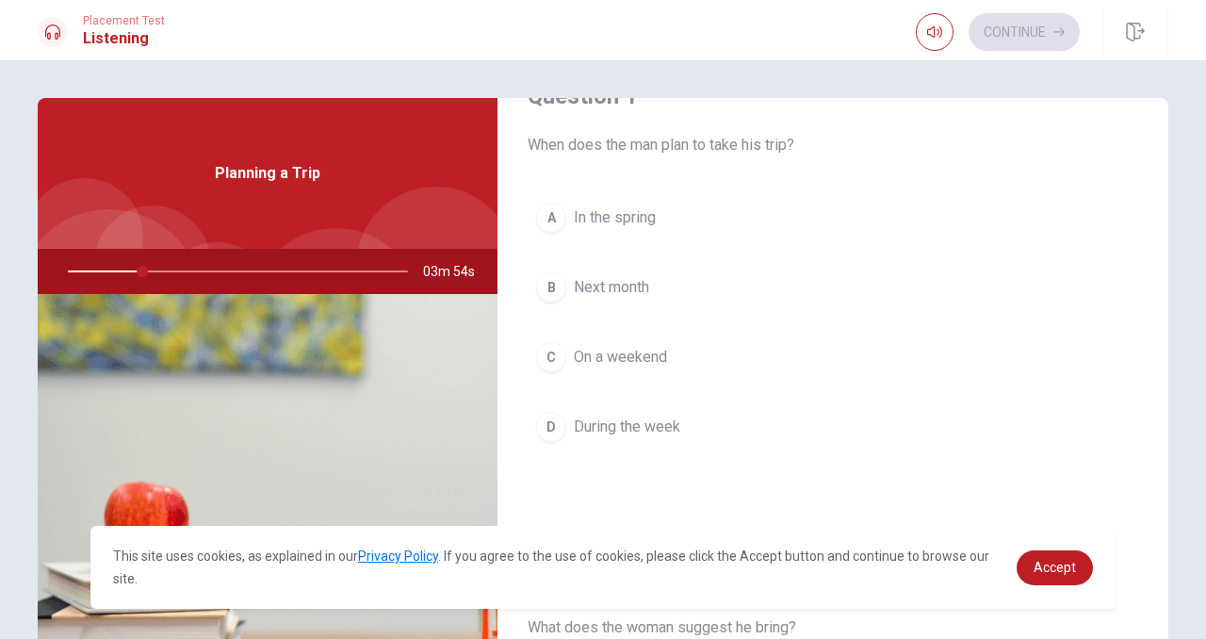
scroll to position [0, 0]
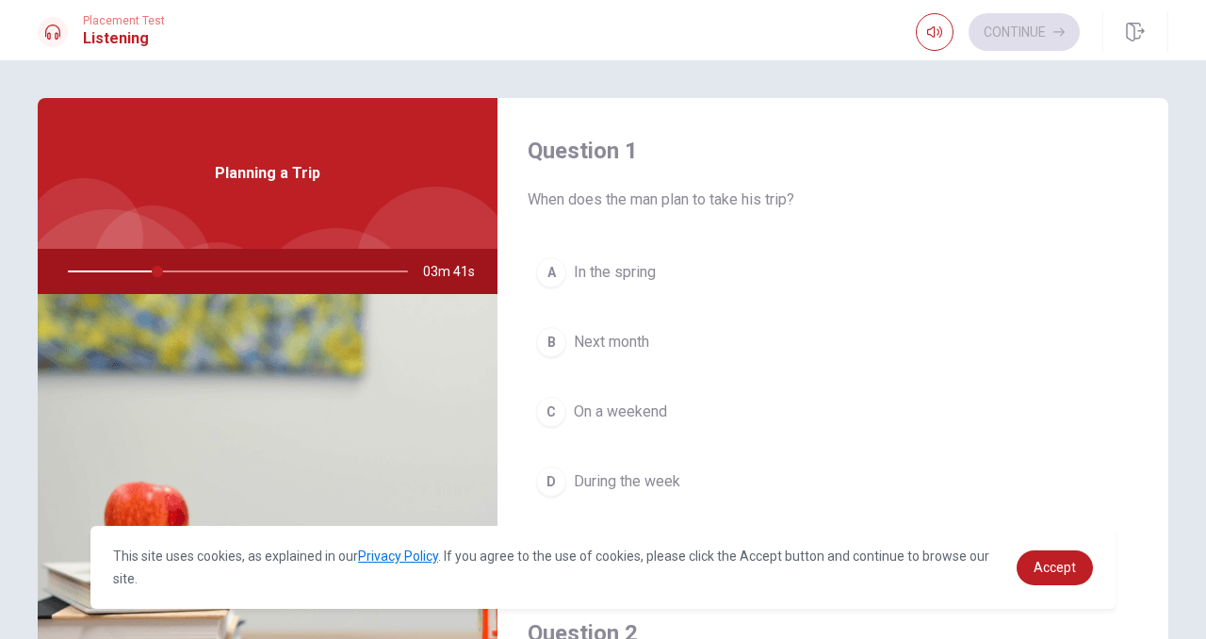
click at [181, 272] on div at bounding box center [234, 271] width 378 height 45
click at [150, 274] on div at bounding box center [234, 271] width 378 height 45
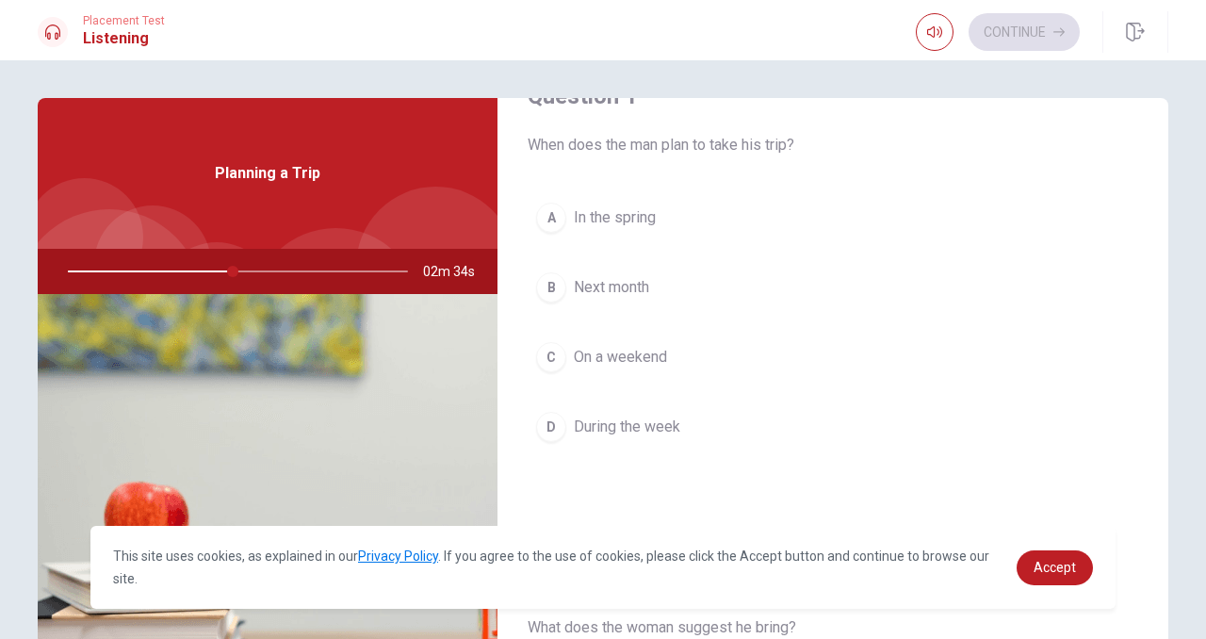
scroll to position [57, 0]
click at [546, 284] on div "B" at bounding box center [551, 285] width 30 height 30
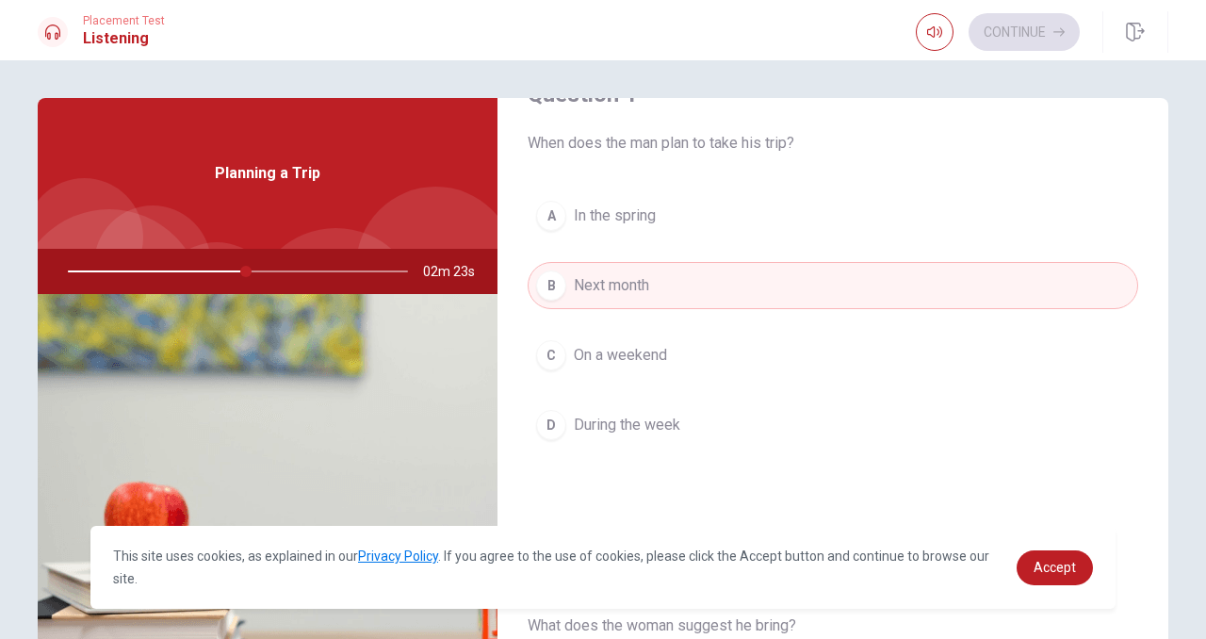
click at [557, 355] on div "C" at bounding box center [551, 355] width 30 height 30
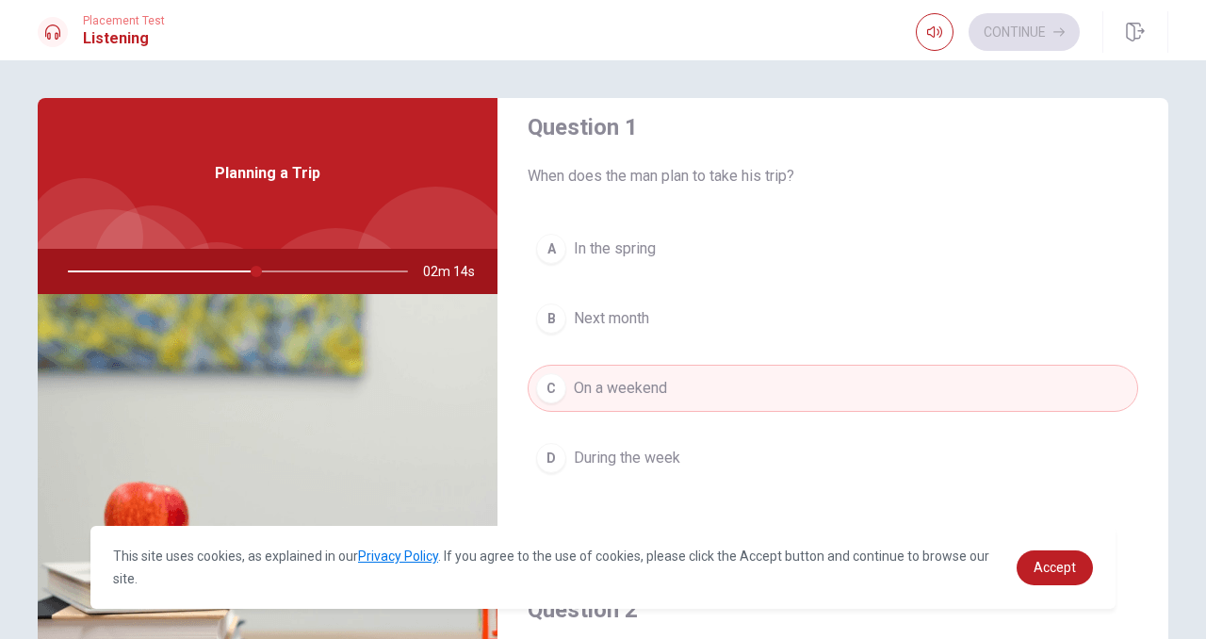
scroll to position [31, 0]
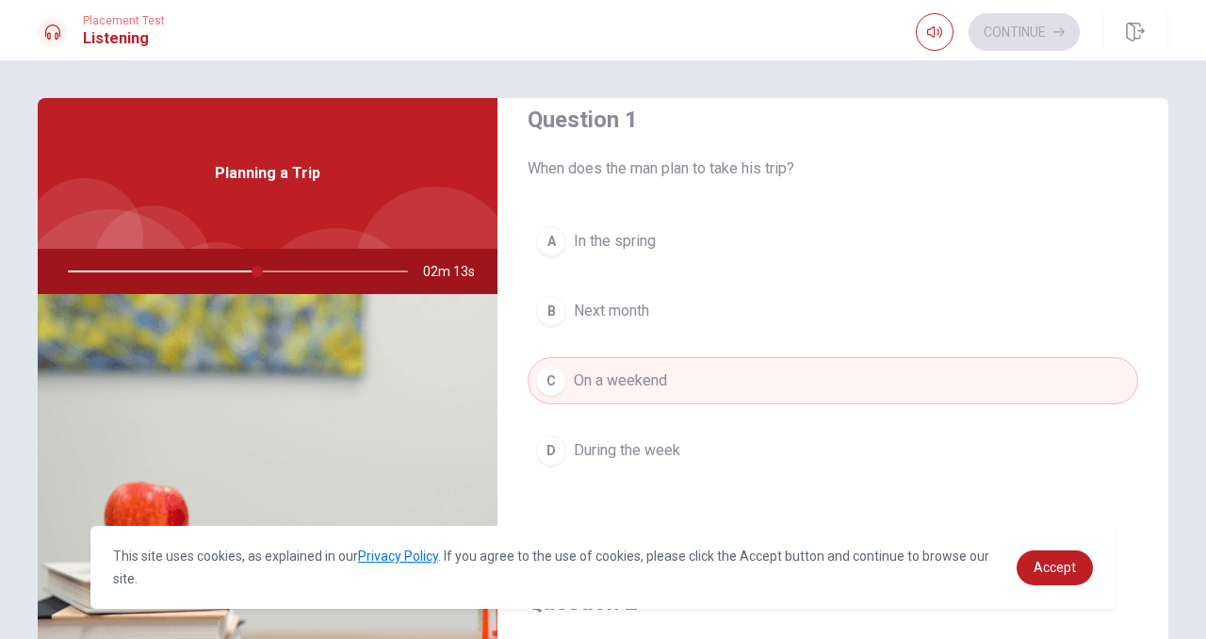
click at [562, 314] on div "B" at bounding box center [551, 311] width 30 height 30
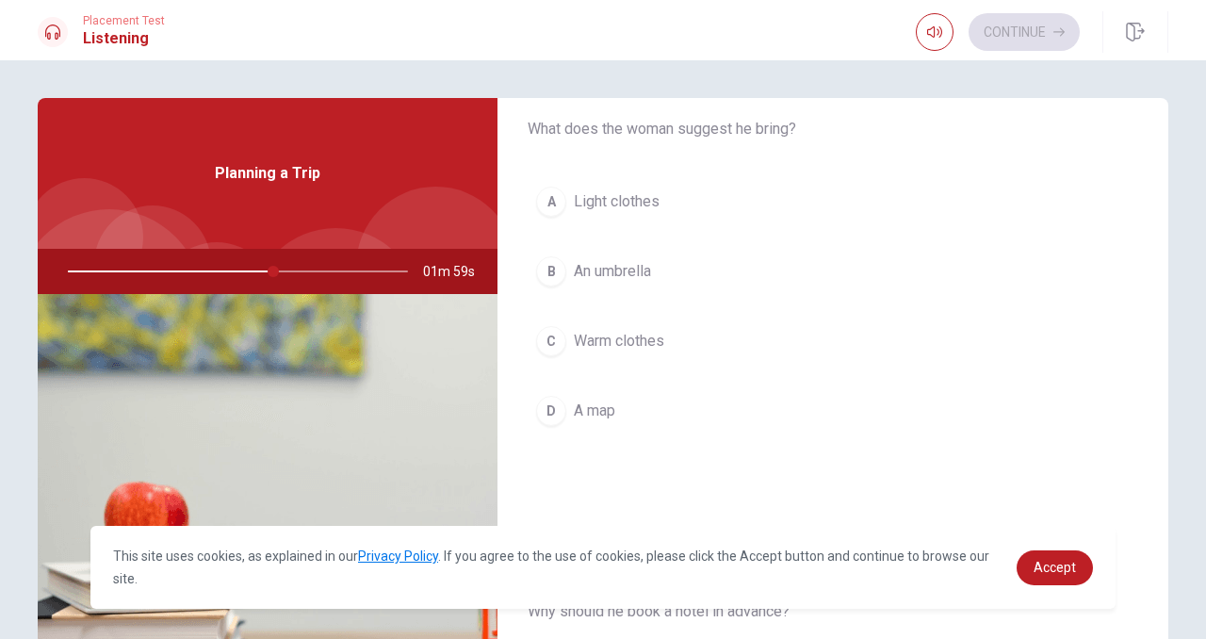
scroll to position [560, 0]
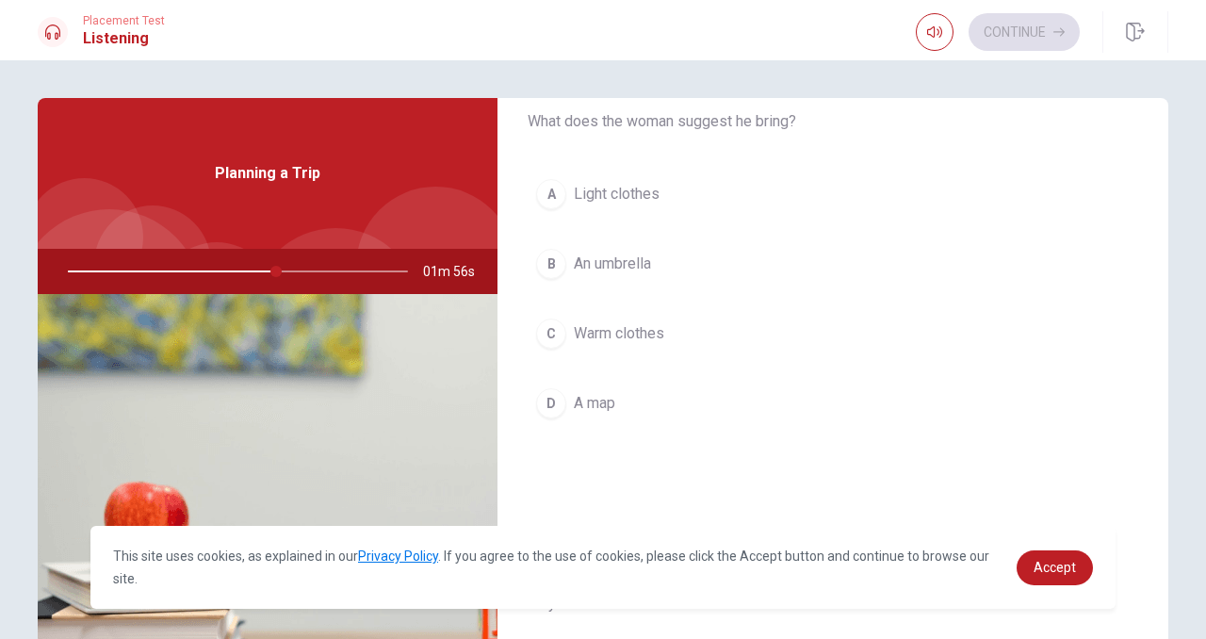
click at [542, 414] on div "D" at bounding box center [551, 403] width 30 height 30
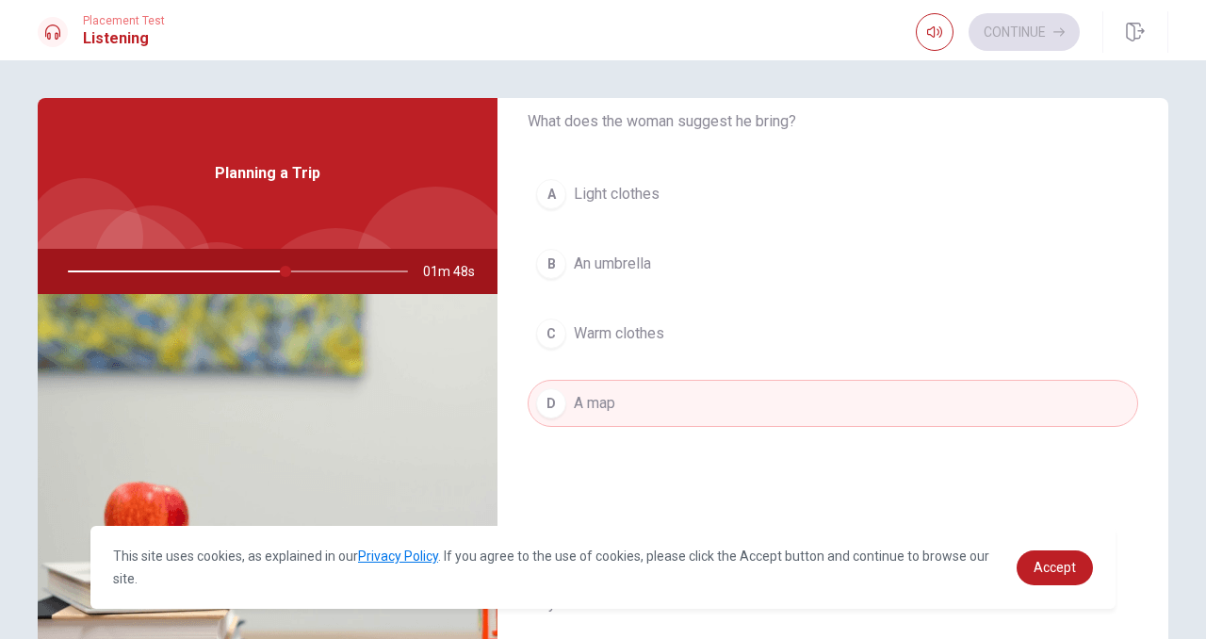
click at [292, 272] on div at bounding box center [234, 271] width 378 height 45
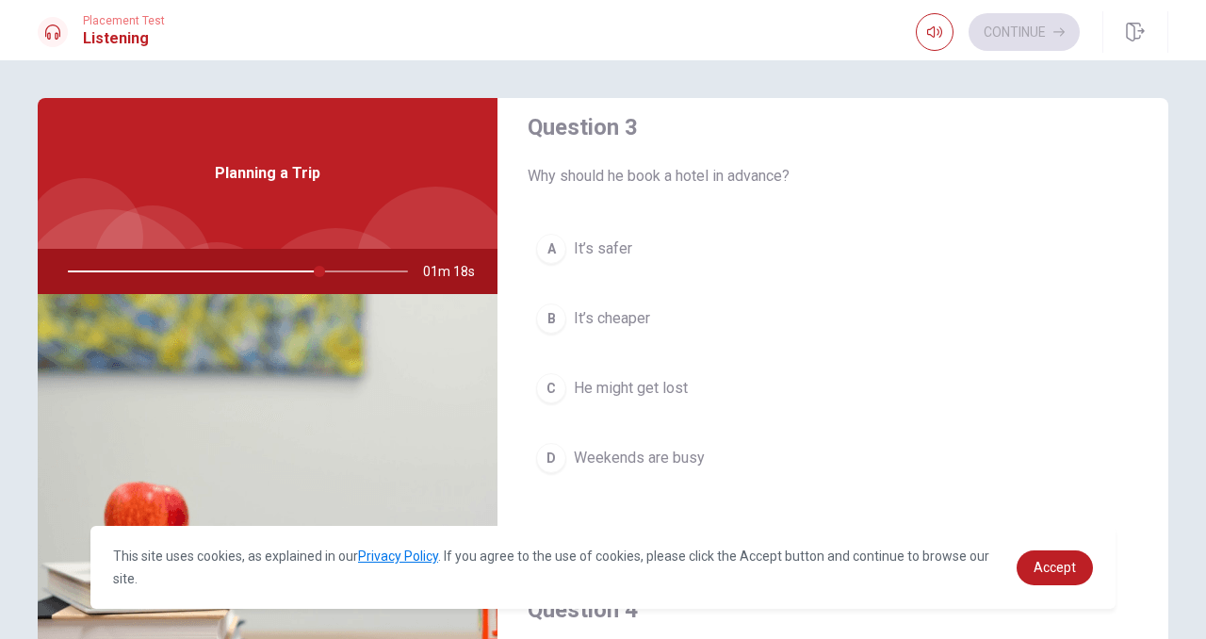
scroll to position [985, 0]
click at [557, 387] on div "C" at bounding box center [551, 391] width 30 height 30
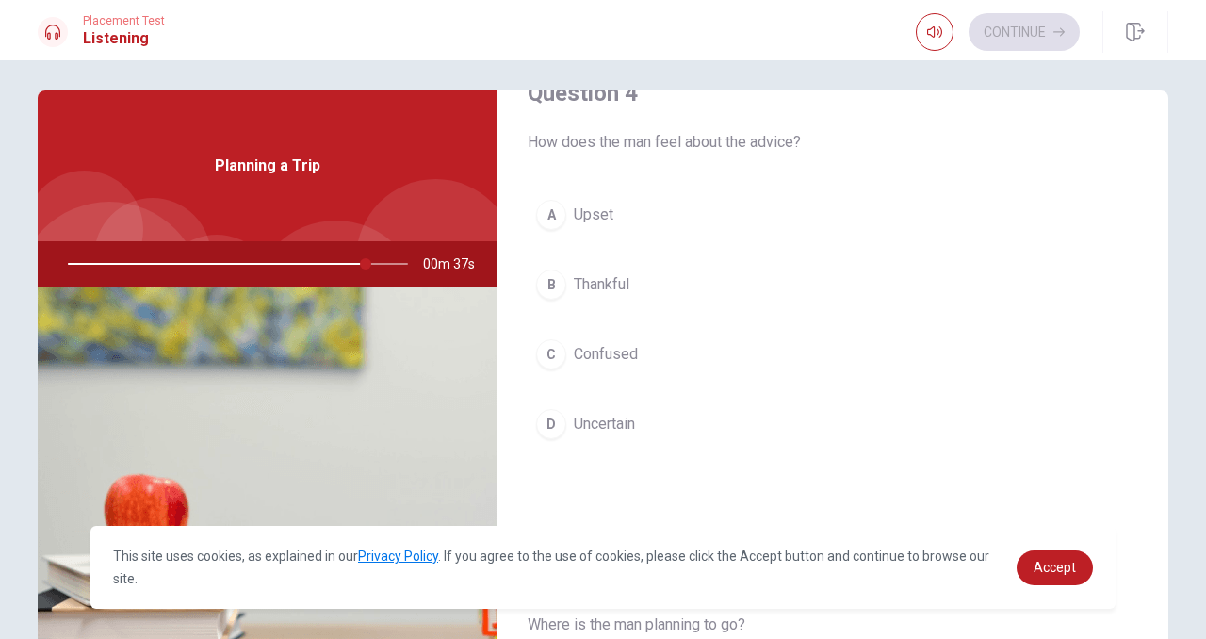
scroll to position [1501, 0]
click at [554, 419] on div "D" at bounding box center [551, 420] width 30 height 30
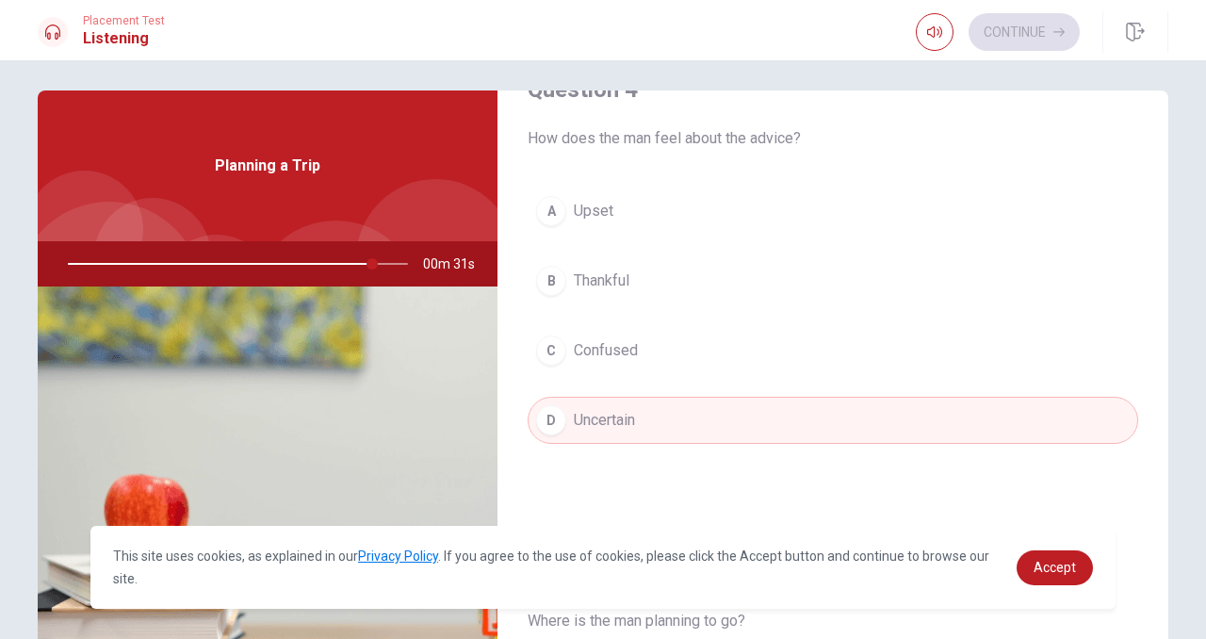
click at [631, 361] on span "Confused" at bounding box center [606, 350] width 64 height 23
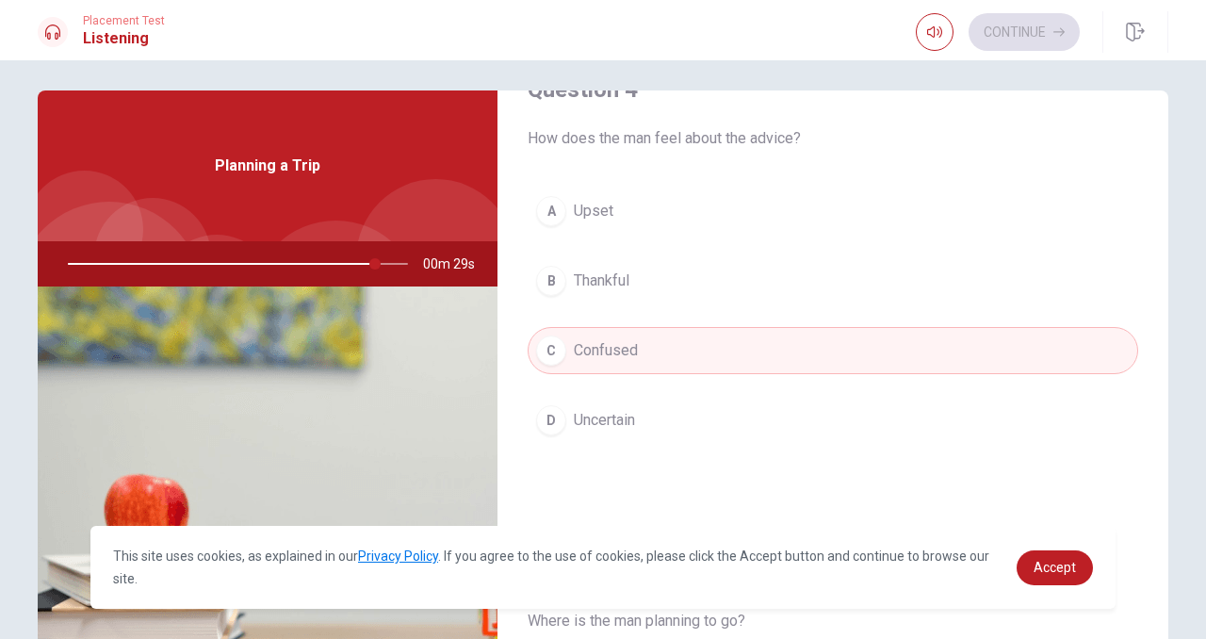
click at [561, 419] on div "D" at bounding box center [551, 420] width 30 height 30
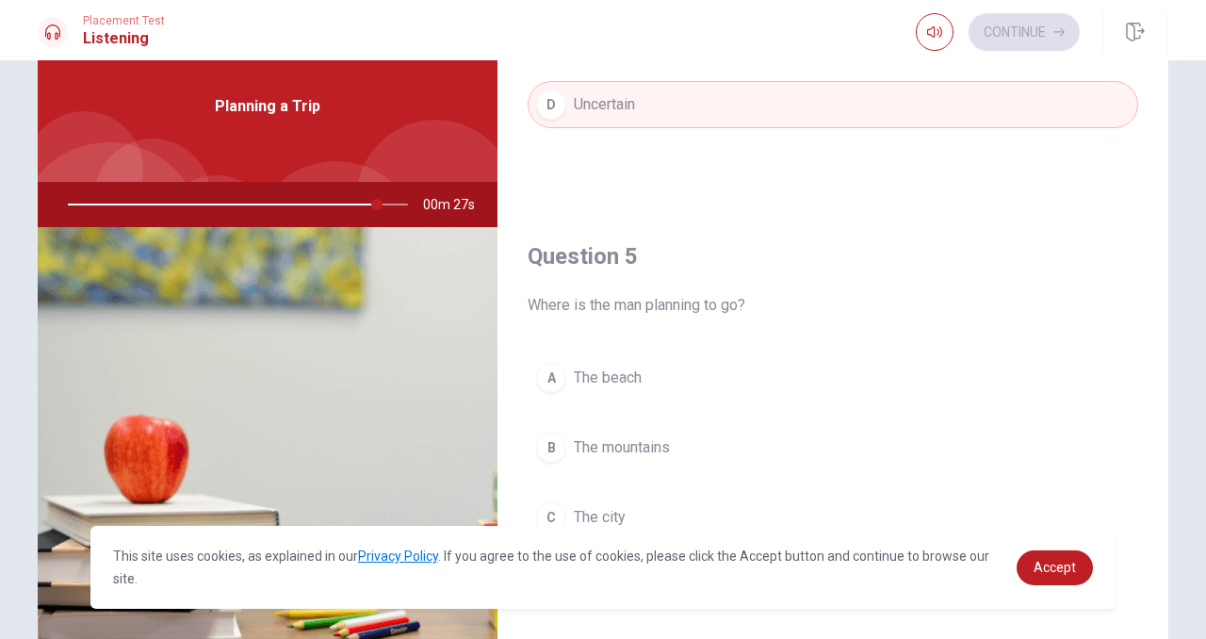
scroll to position [212, 0]
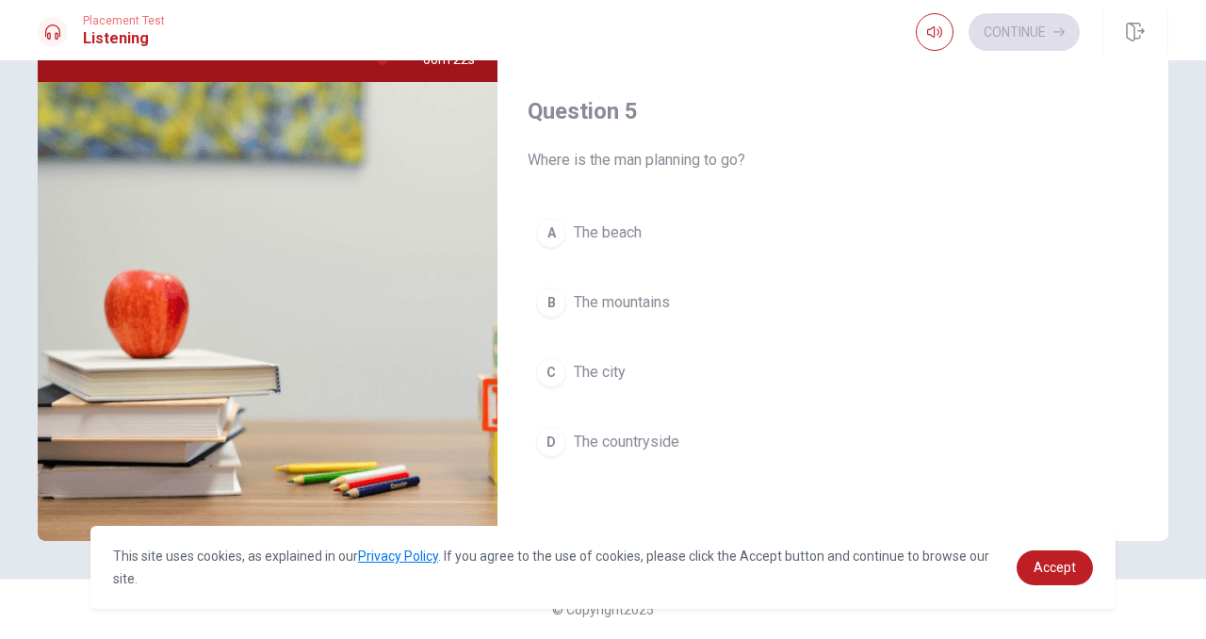
click at [628, 314] on button "B The mountains" at bounding box center [833, 302] width 610 height 47
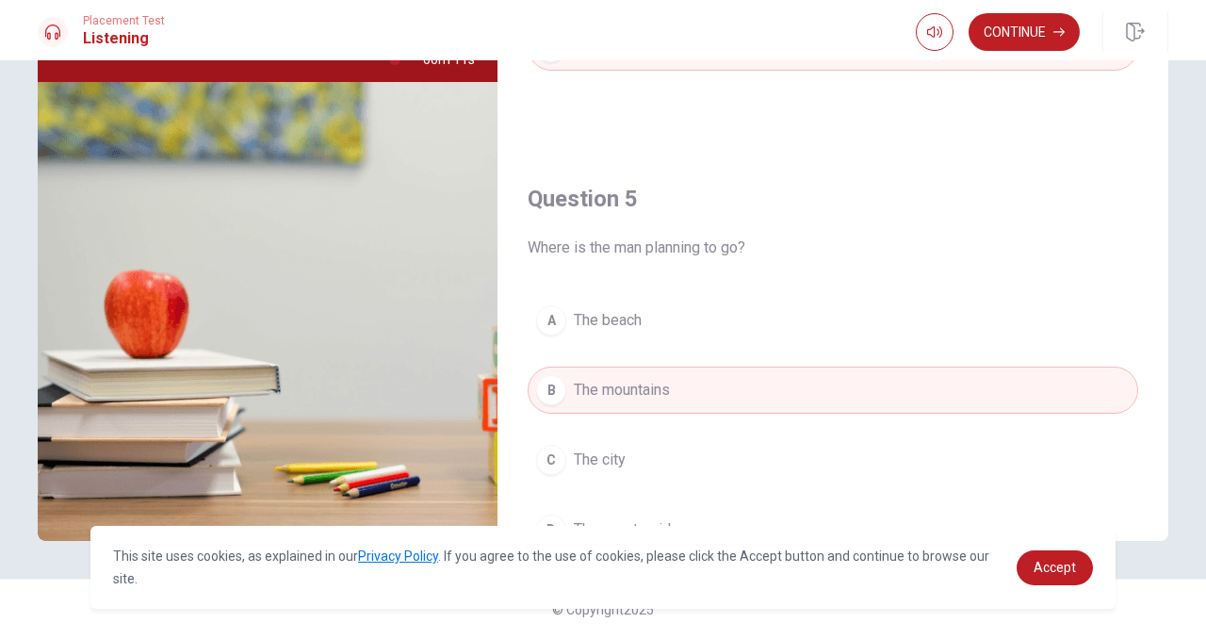
scroll to position [1666, 0]
click at [673, 324] on button "A The beach" at bounding box center [833, 323] width 610 height 47
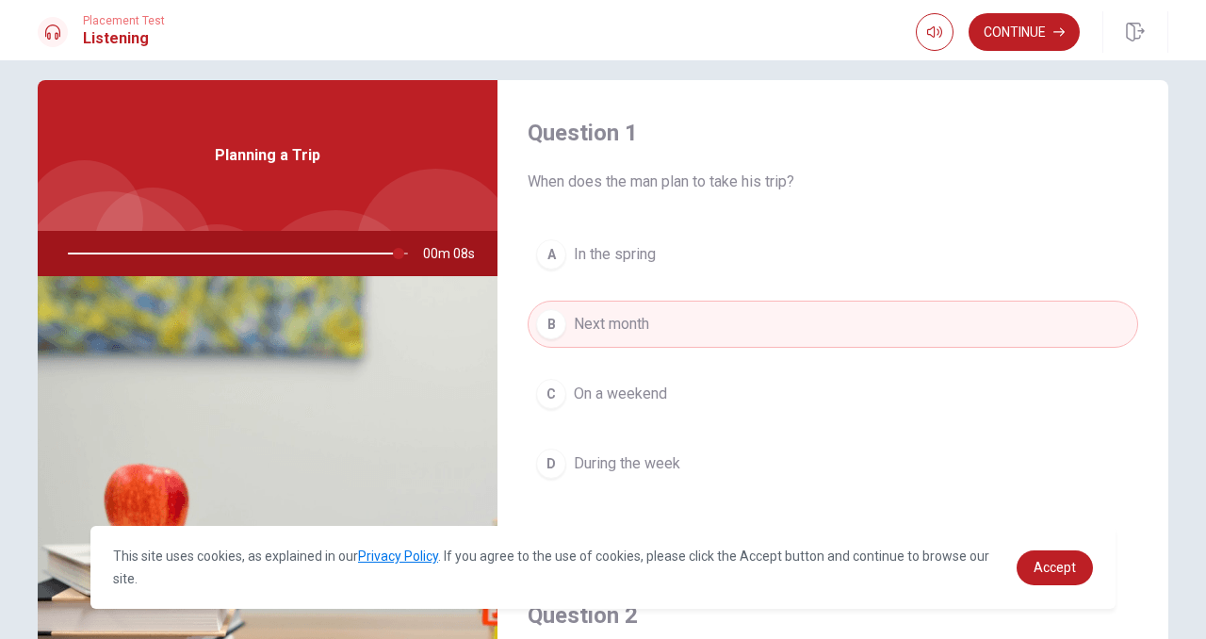
scroll to position [0, 0]
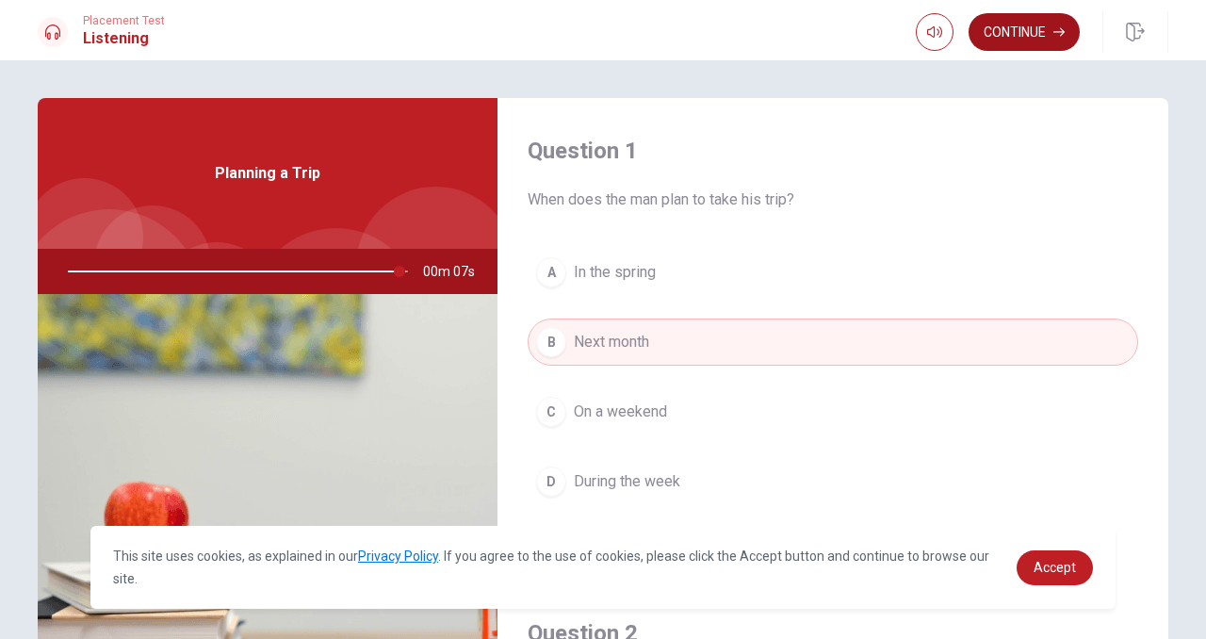
click at [1017, 35] on button "Continue" at bounding box center [1023, 32] width 111 height 38
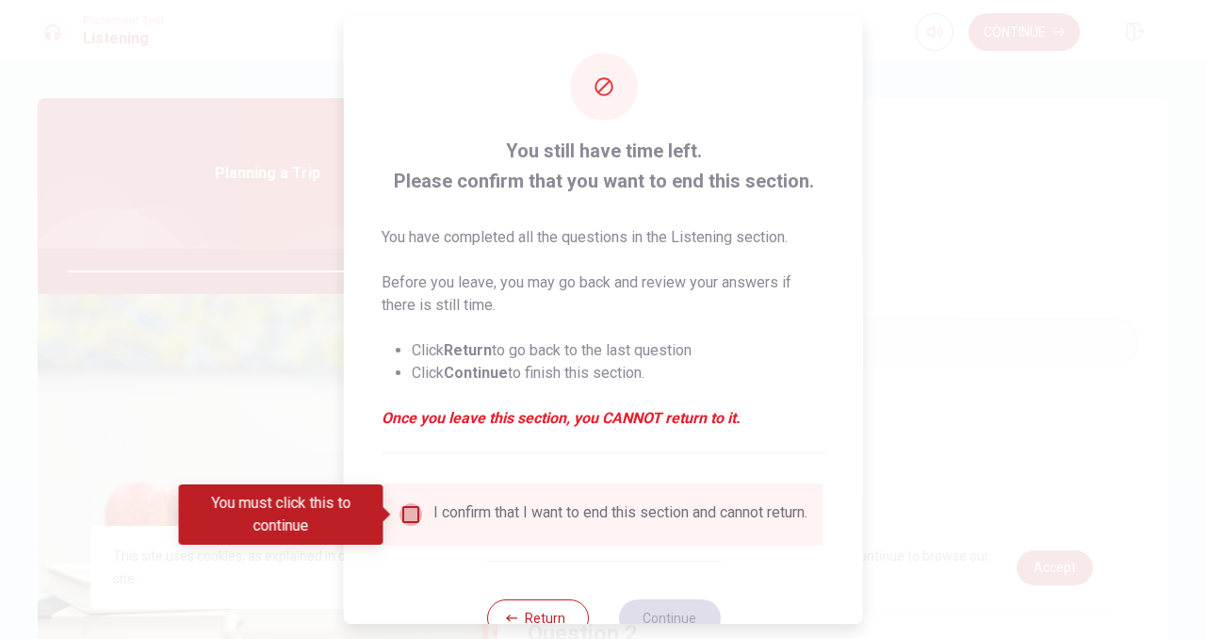
click at [413, 513] on input "You must click this to continue" at bounding box center [410, 514] width 23 height 23
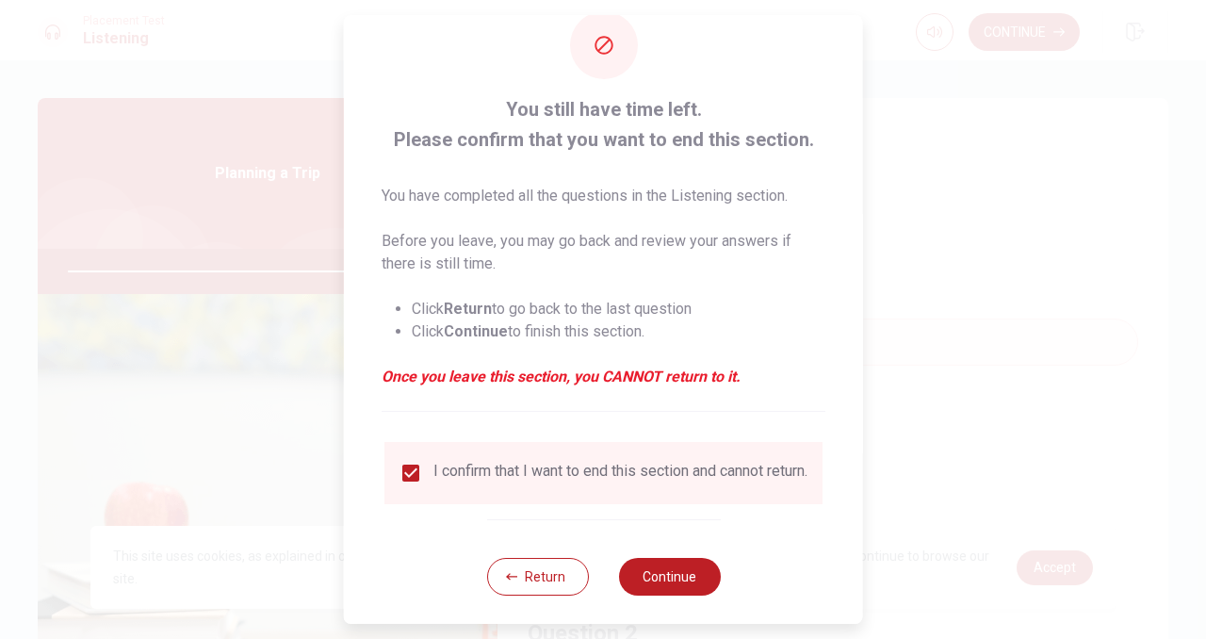
scroll to position [64, 0]
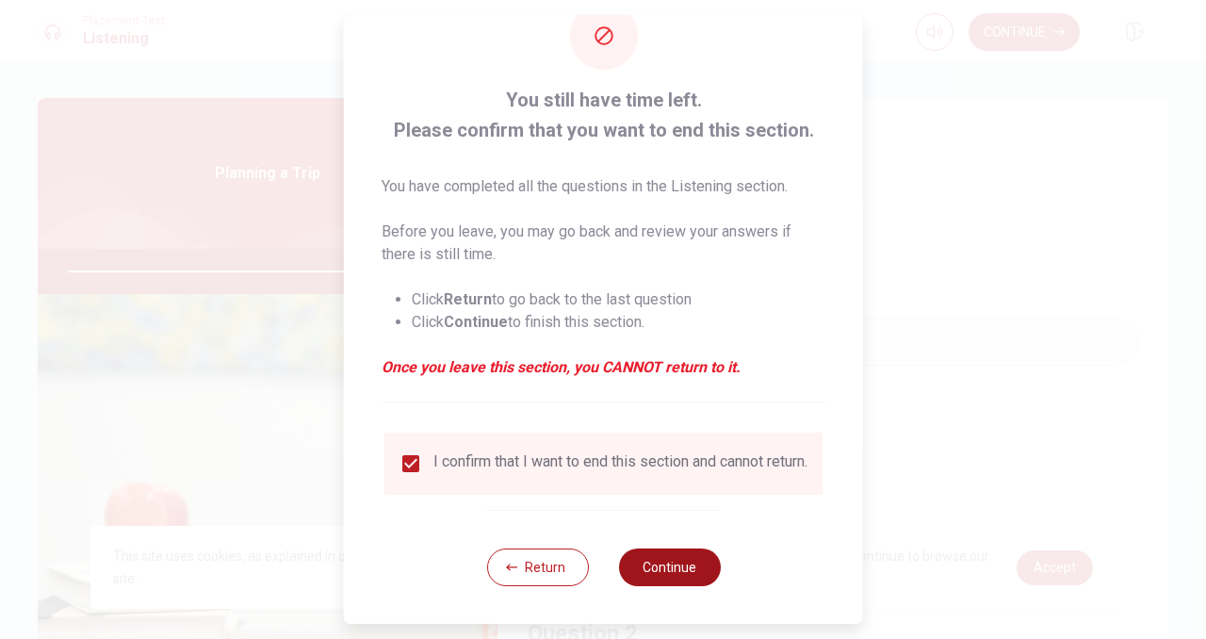
type input "0"
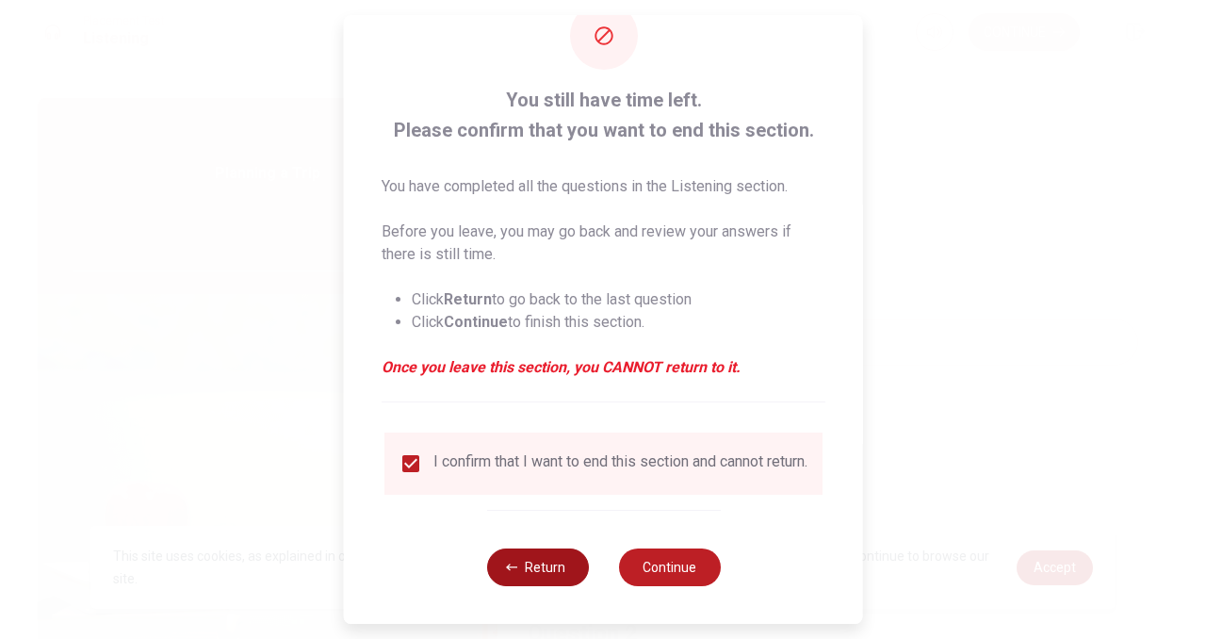
click at [553, 567] on button "Return" at bounding box center [537, 567] width 102 height 38
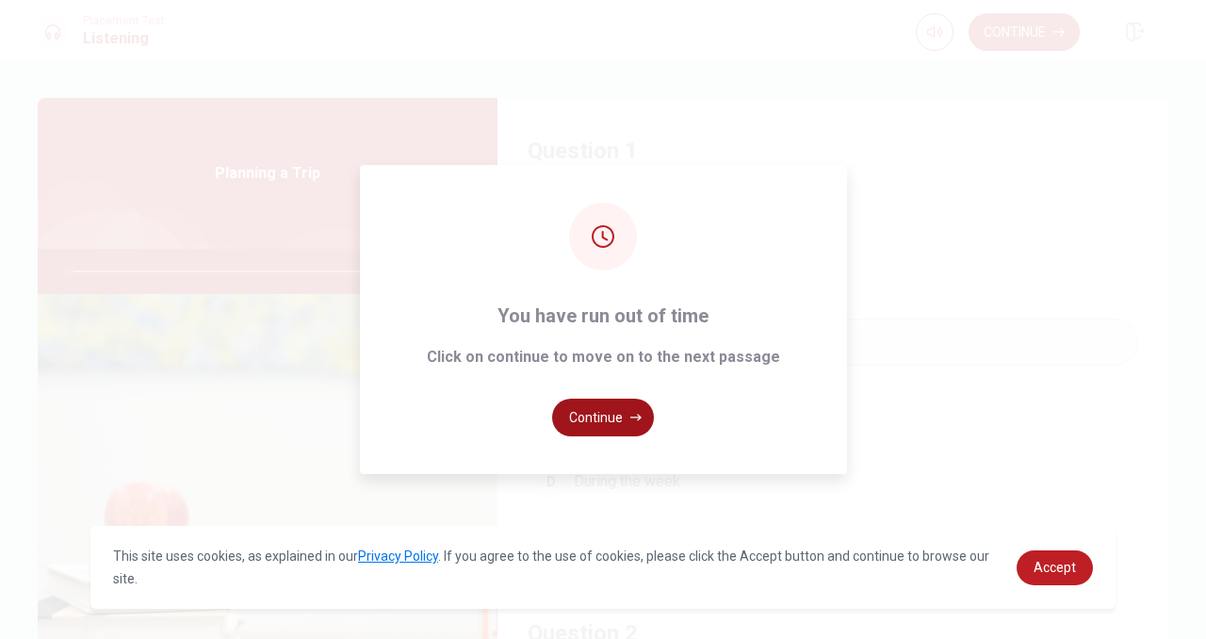
click at [594, 420] on button "Continue" at bounding box center [603, 417] width 102 height 38
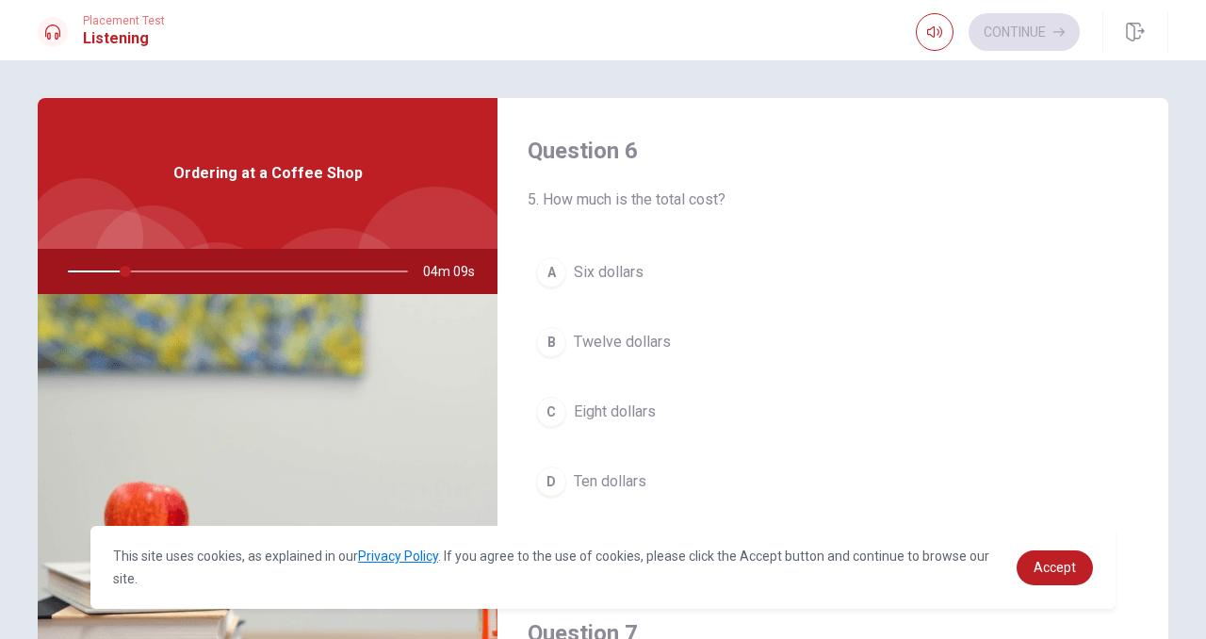
click at [297, 173] on span "Ordering at a Coffee Shop" at bounding box center [267, 173] width 189 height 23
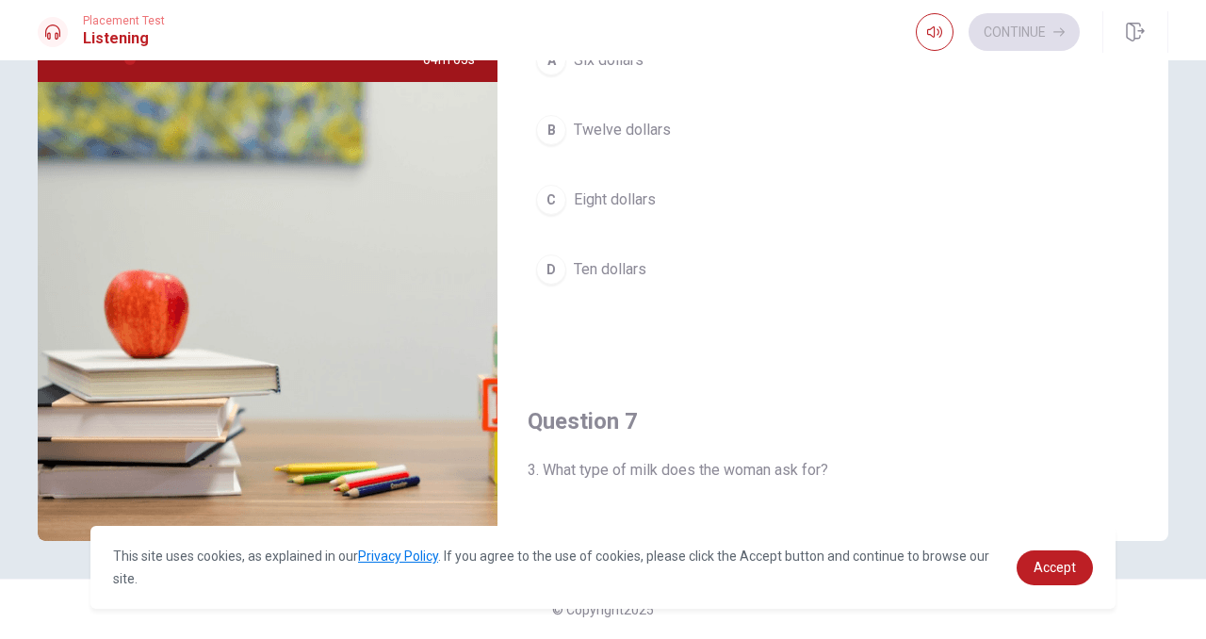
scroll to position [0, 0]
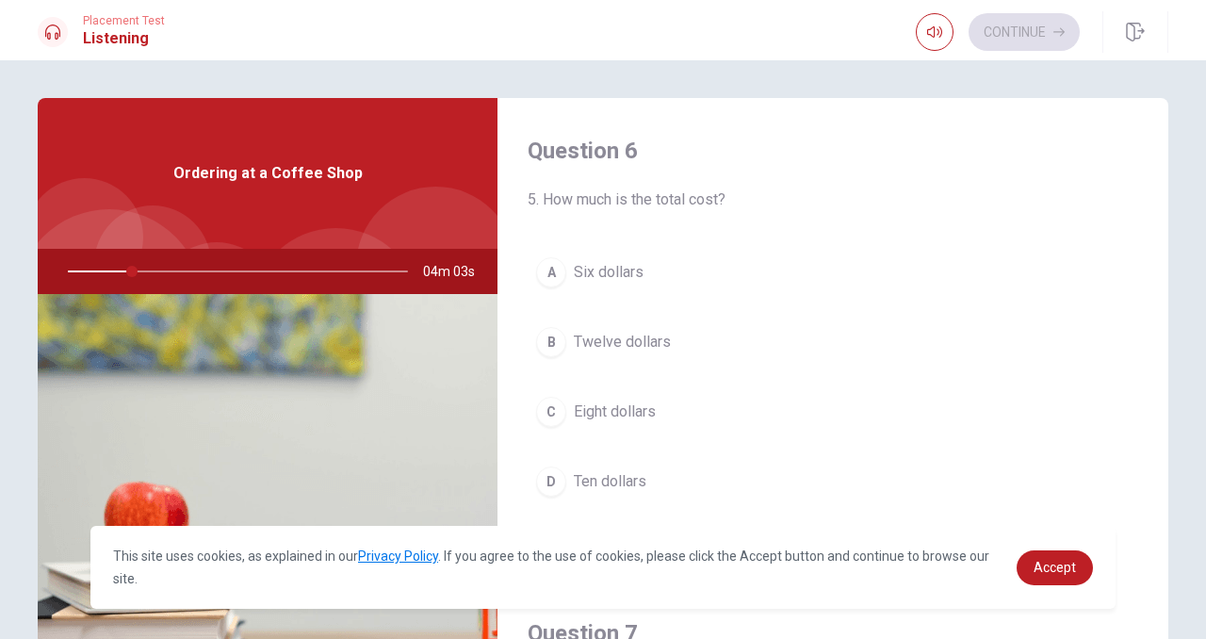
click at [593, 201] on span "5. How much is the total cost?" at bounding box center [833, 199] width 610 height 23
drag, startPoint x: 136, startPoint y: 269, endPoint x: 183, endPoint y: 268, distance: 47.1
click at [183, 268] on div at bounding box center [234, 271] width 378 height 45
click at [689, 402] on button "C Eight dollars" at bounding box center [833, 411] width 610 height 47
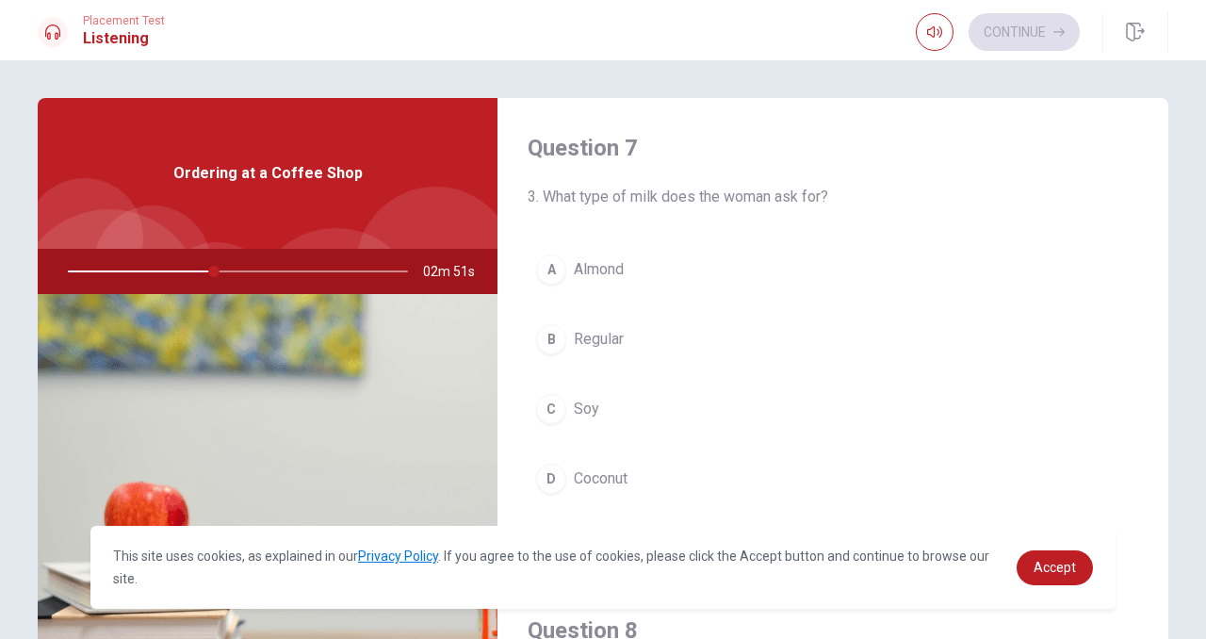
click at [689, 474] on button "D Coconut" at bounding box center [833, 478] width 610 height 47
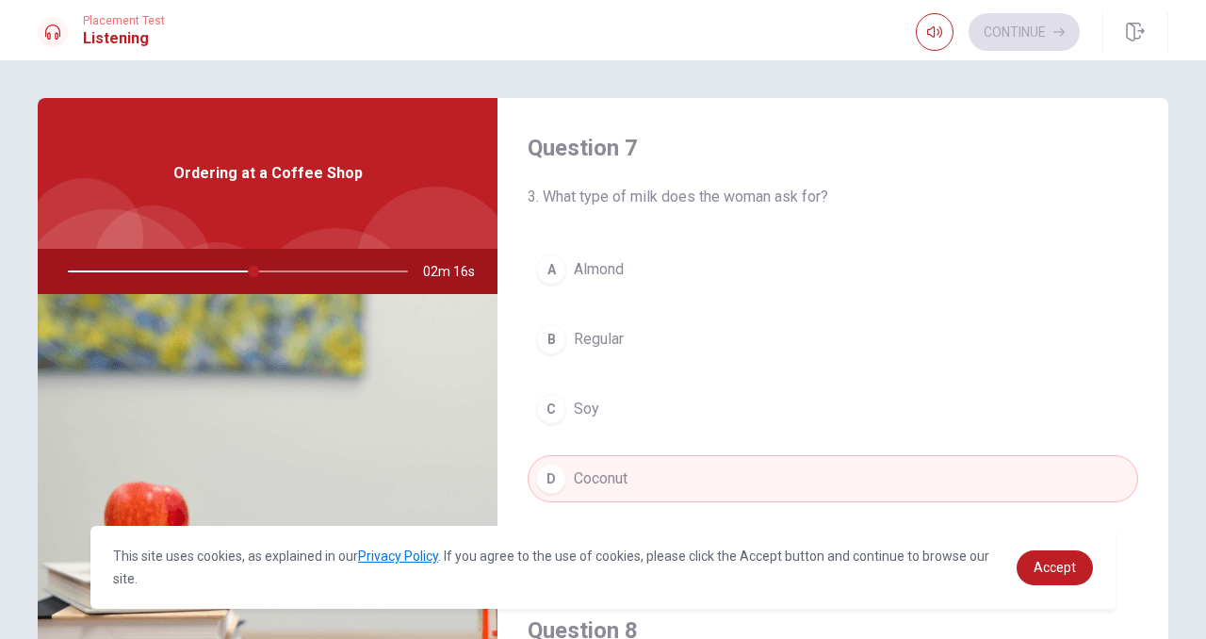
click at [696, 414] on button "C Soy" at bounding box center [833, 408] width 610 height 47
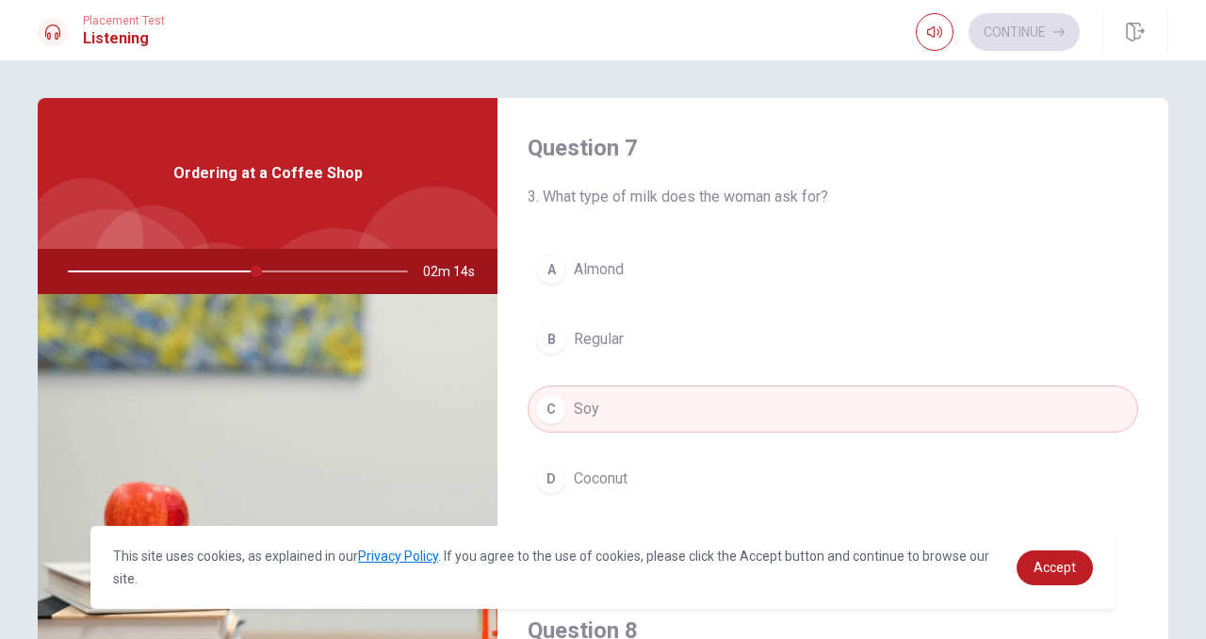
click at [692, 473] on button "D Coconut" at bounding box center [833, 478] width 610 height 47
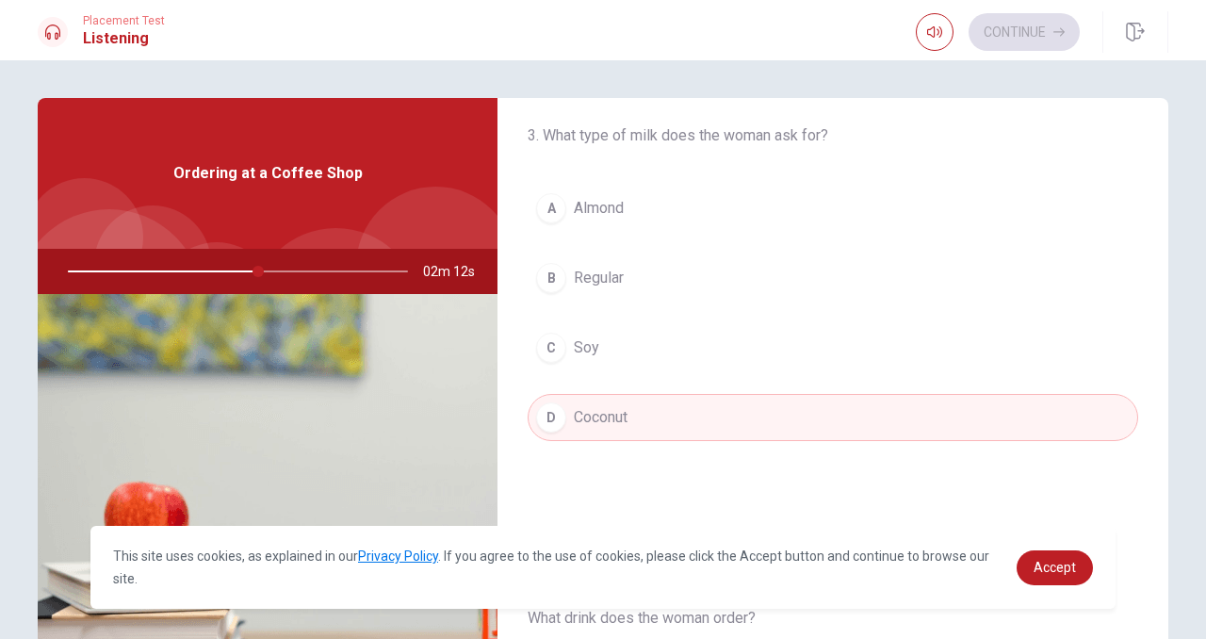
scroll to position [555, 0]
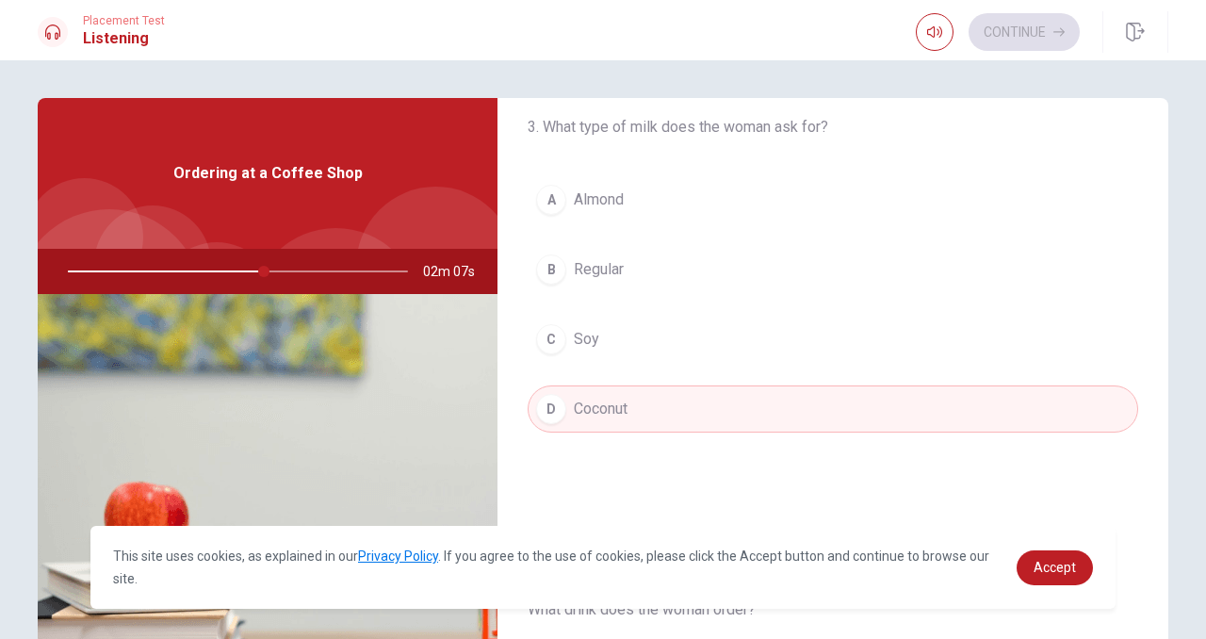
click at [716, 334] on button "C Soy" at bounding box center [833, 339] width 610 height 47
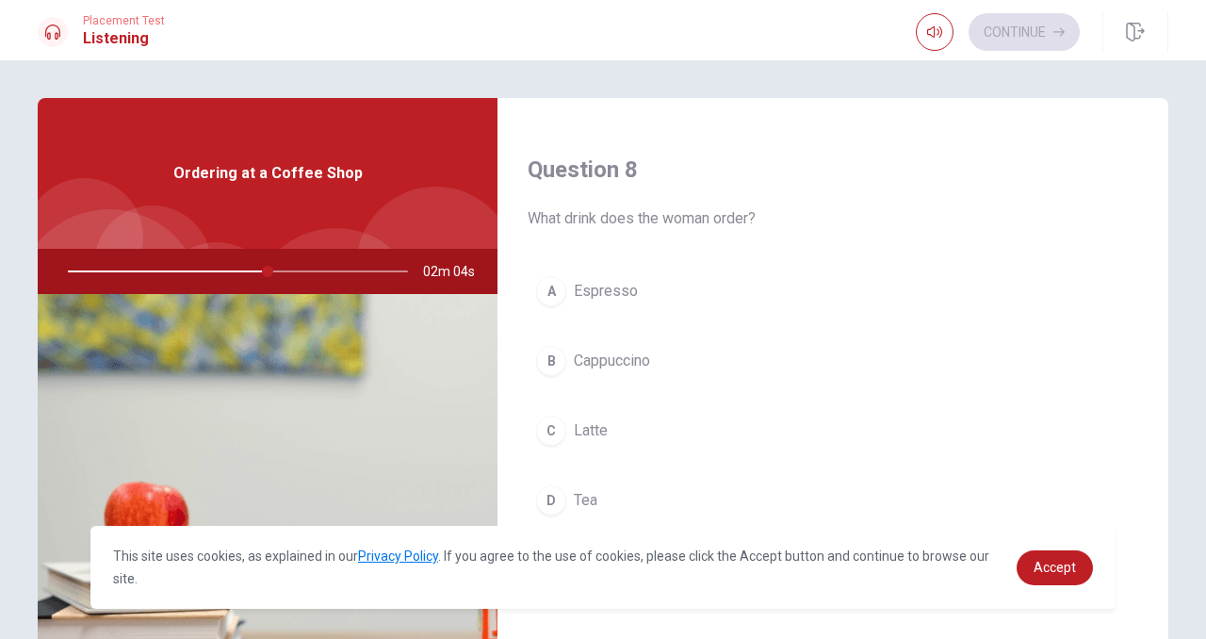
scroll to position [955, 0]
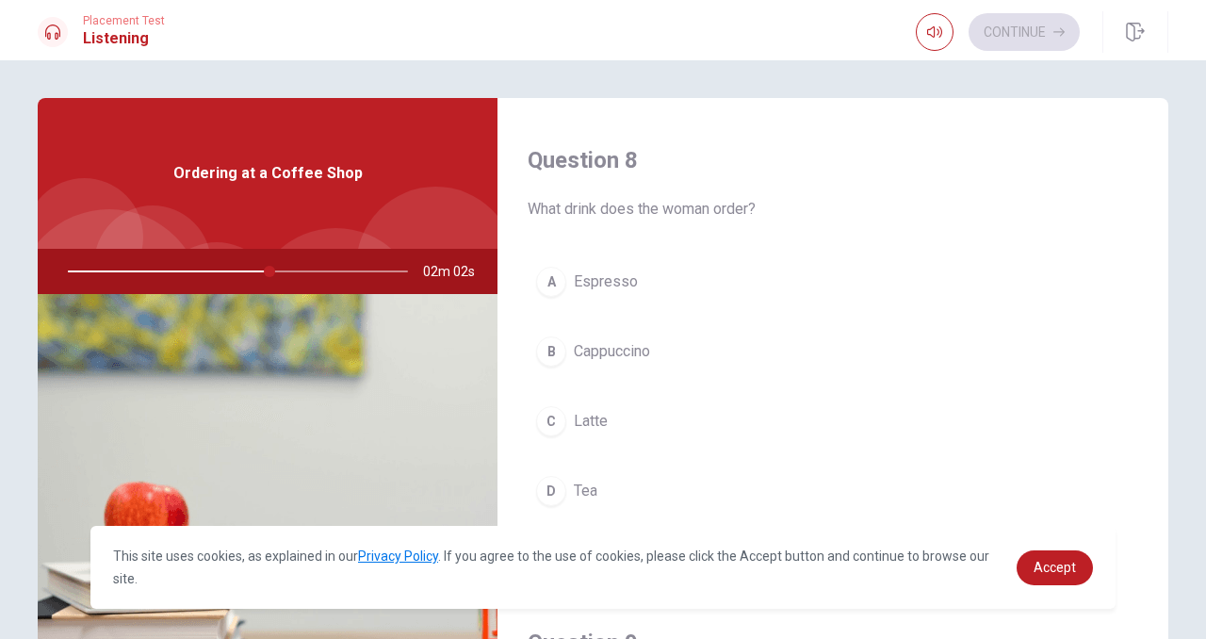
click at [707, 354] on button "B Cappuccino" at bounding box center [833, 351] width 610 height 47
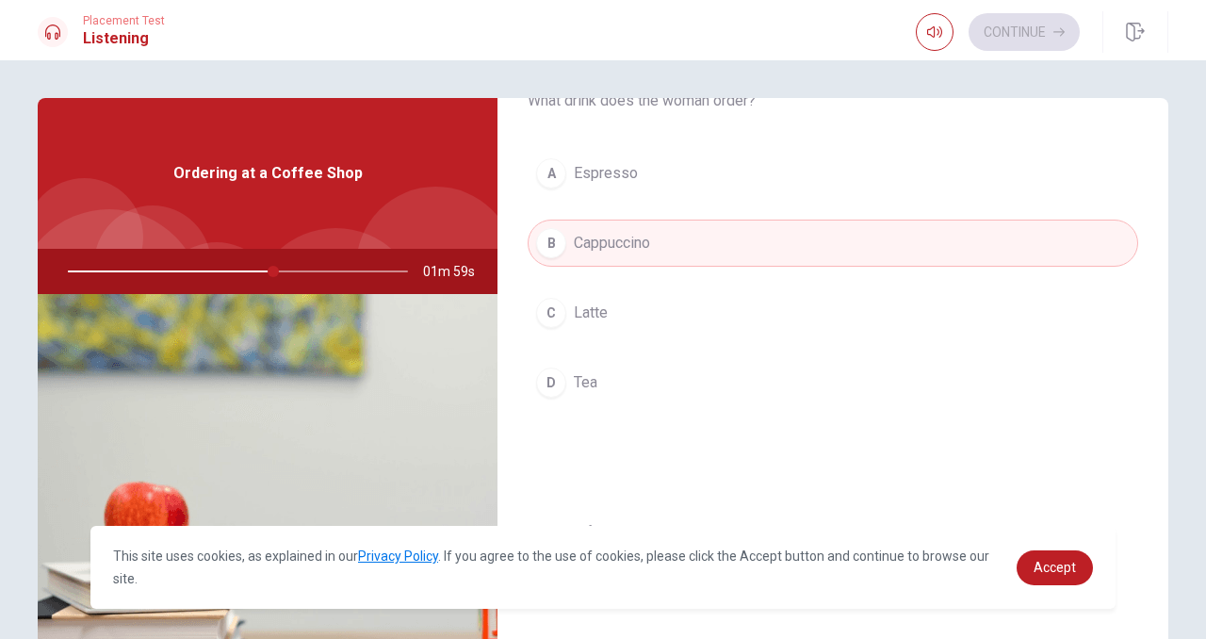
scroll to position [1055, 0]
click at [711, 329] on button "C Latte" at bounding box center [833, 321] width 610 height 47
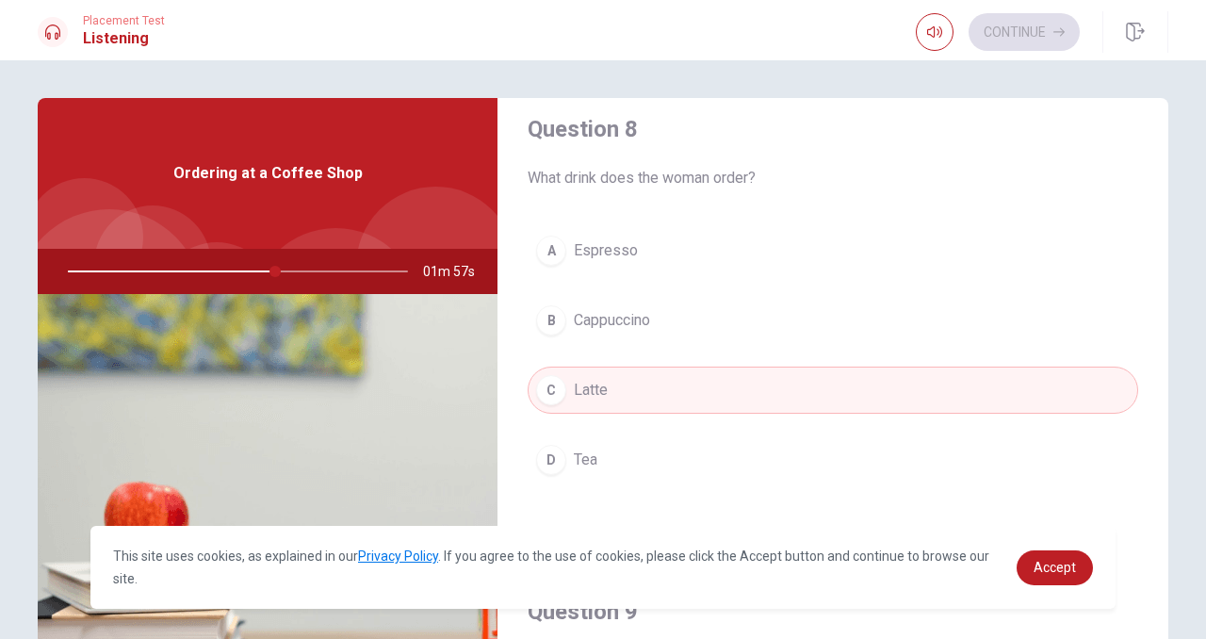
scroll to position [985, 0]
click at [704, 335] on button "B Cappuccino" at bounding box center [833, 321] width 610 height 47
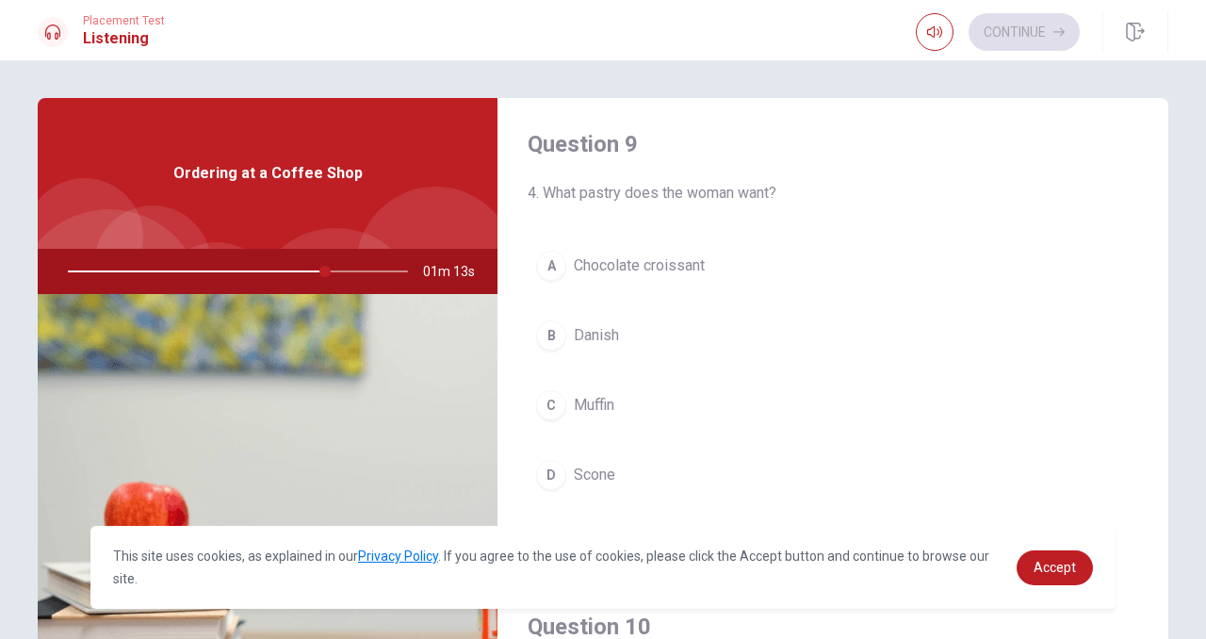
scroll to position [1457, 0]
click at [703, 252] on span "Chocolate croissant" at bounding box center [639, 262] width 131 height 23
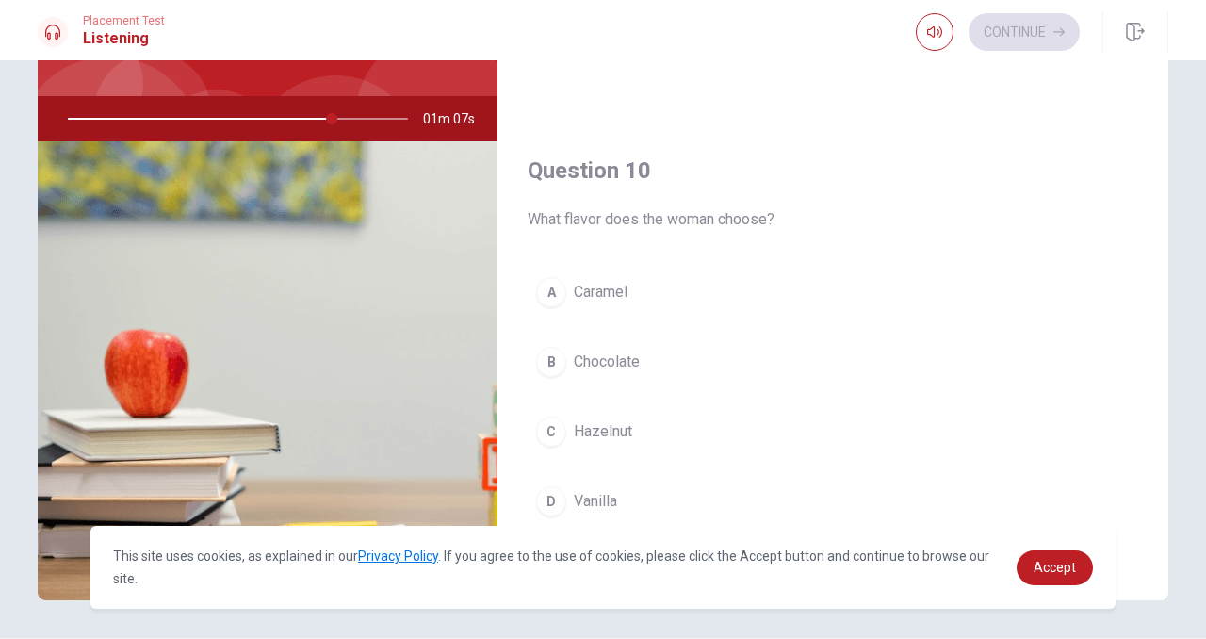
scroll to position [159, 0]
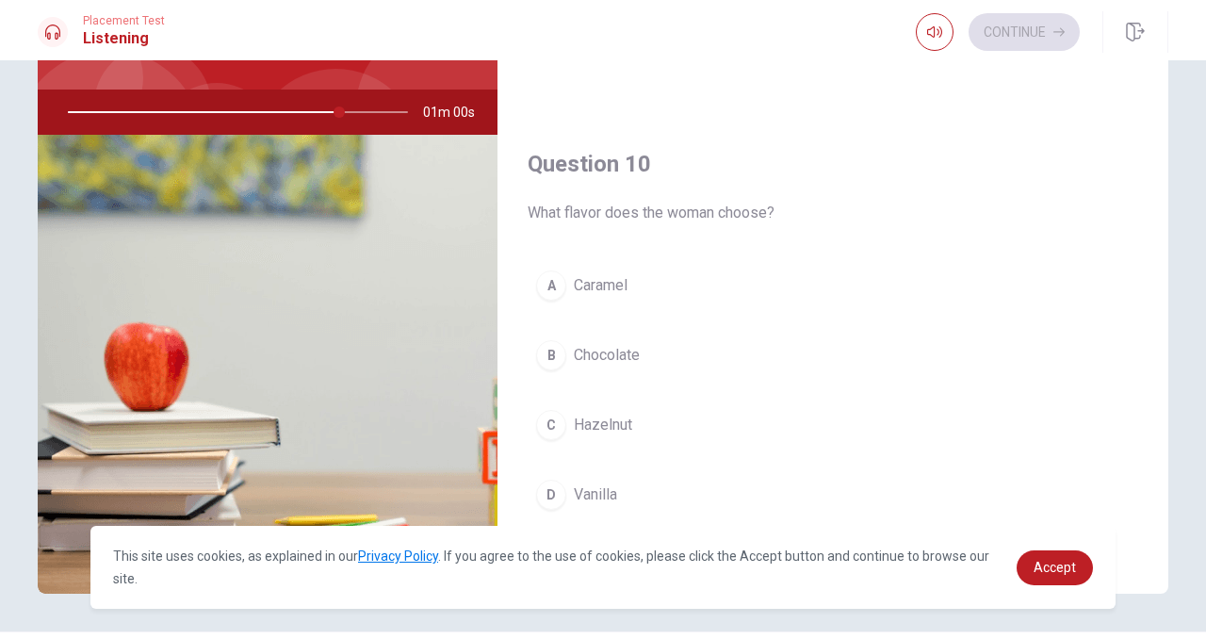
click at [745, 285] on button "A Caramel" at bounding box center [833, 285] width 610 height 47
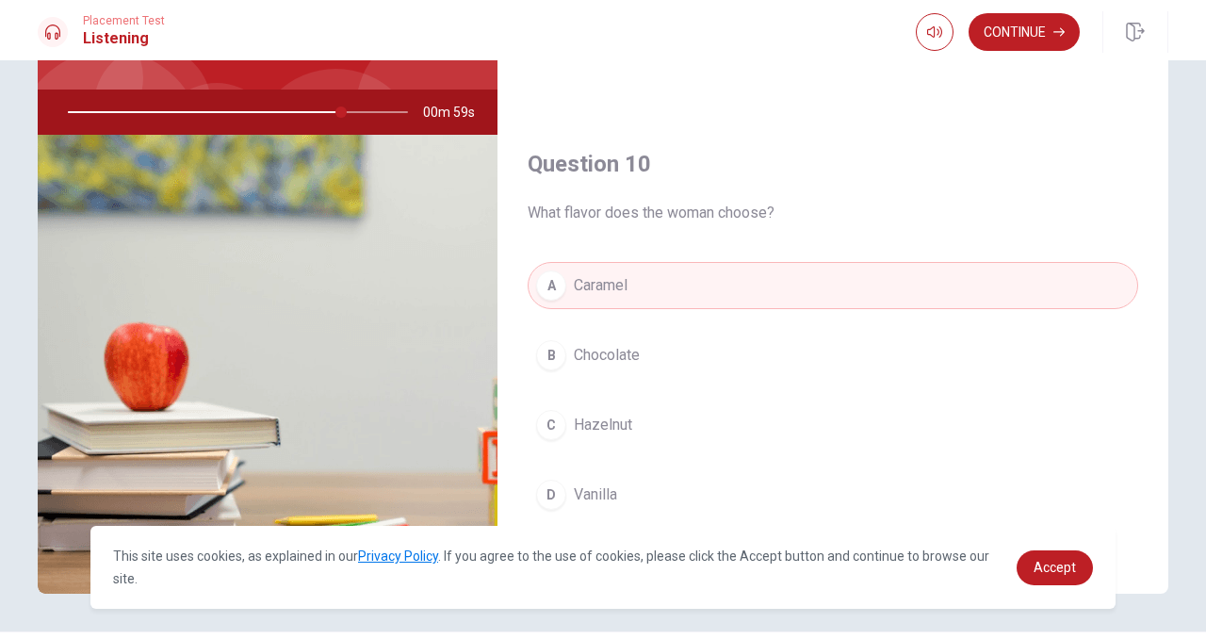
scroll to position [212, 0]
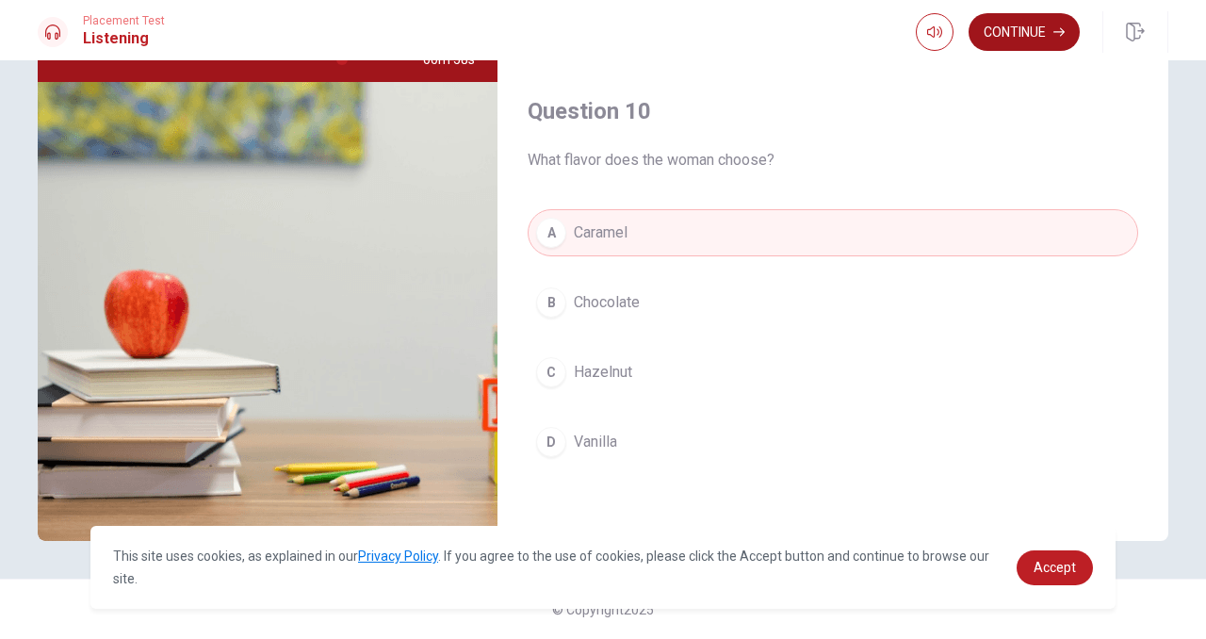
click at [999, 39] on button "Continue" at bounding box center [1023, 32] width 111 height 38
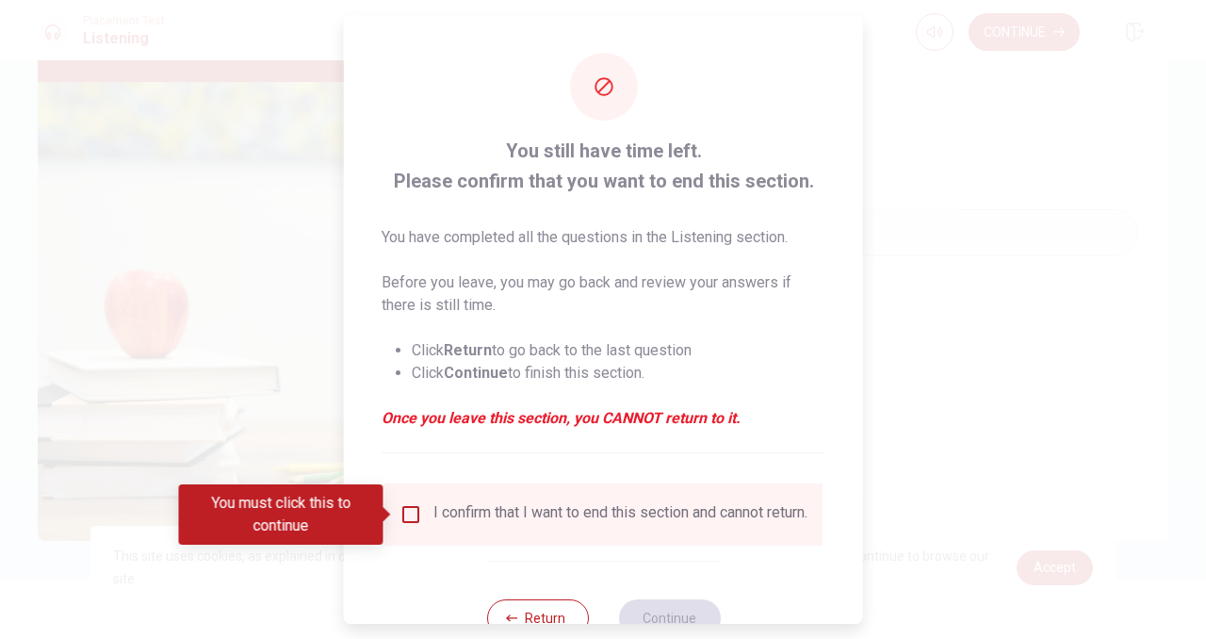
click at [613, 511] on div "I confirm that I want to end this section and cannot return." at bounding box center [620, 514] width 374 height 23
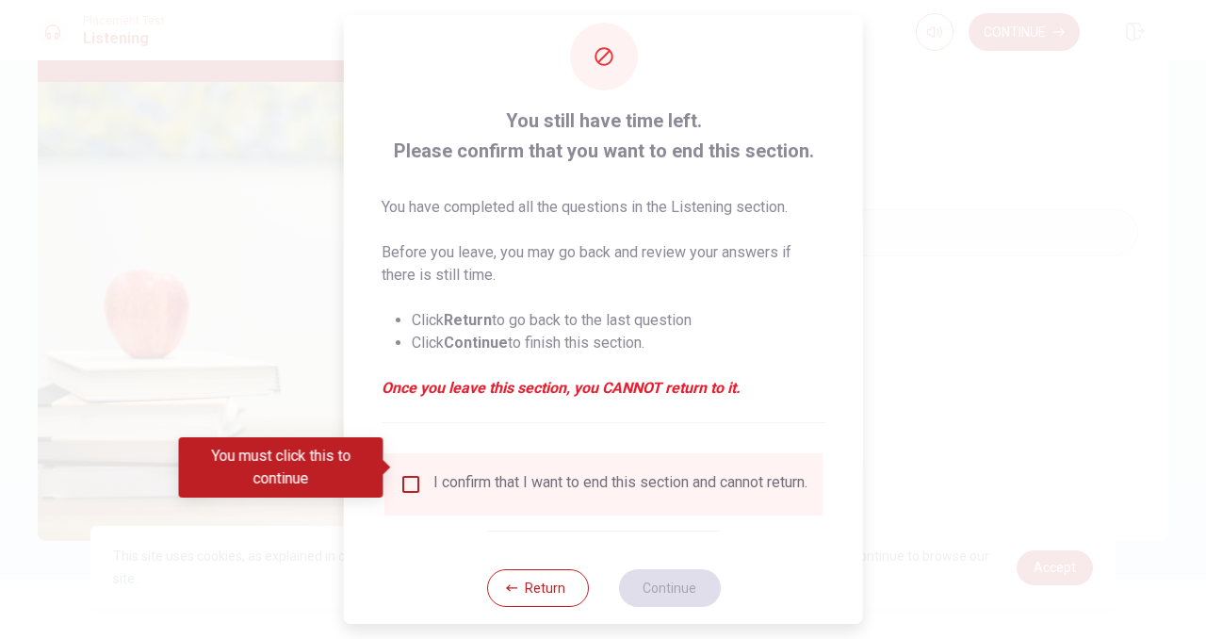
scroll to position [51, 0]
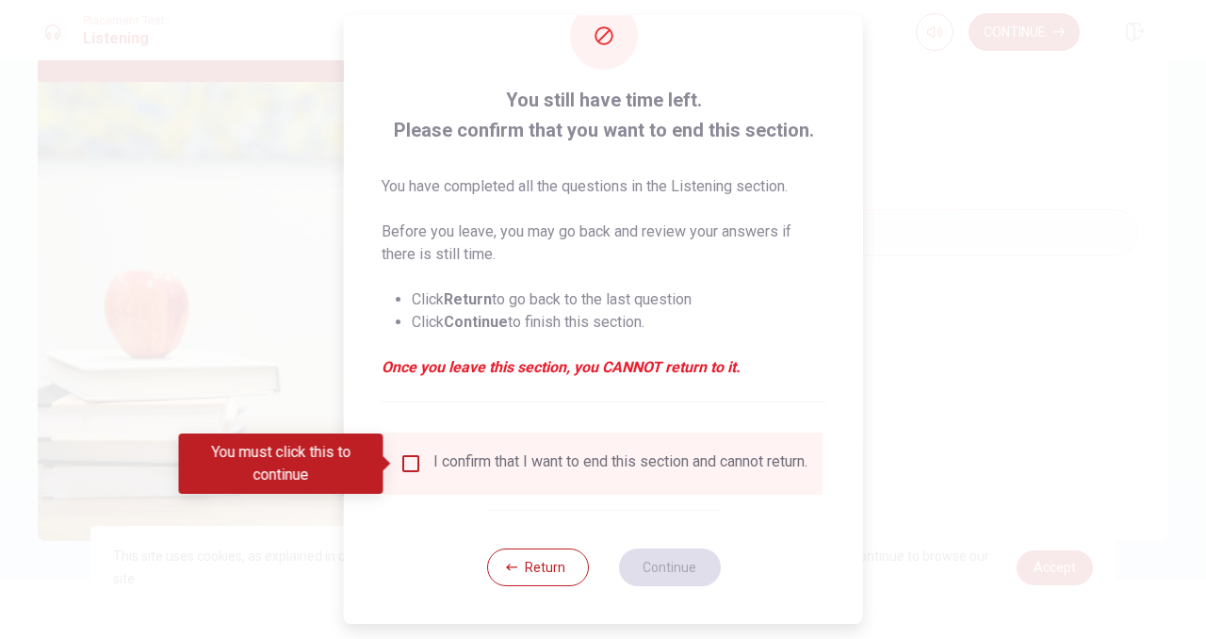
click at [404, 467] on input "You must click this to continue" at bounding box center [410, 463] width 23 height 23
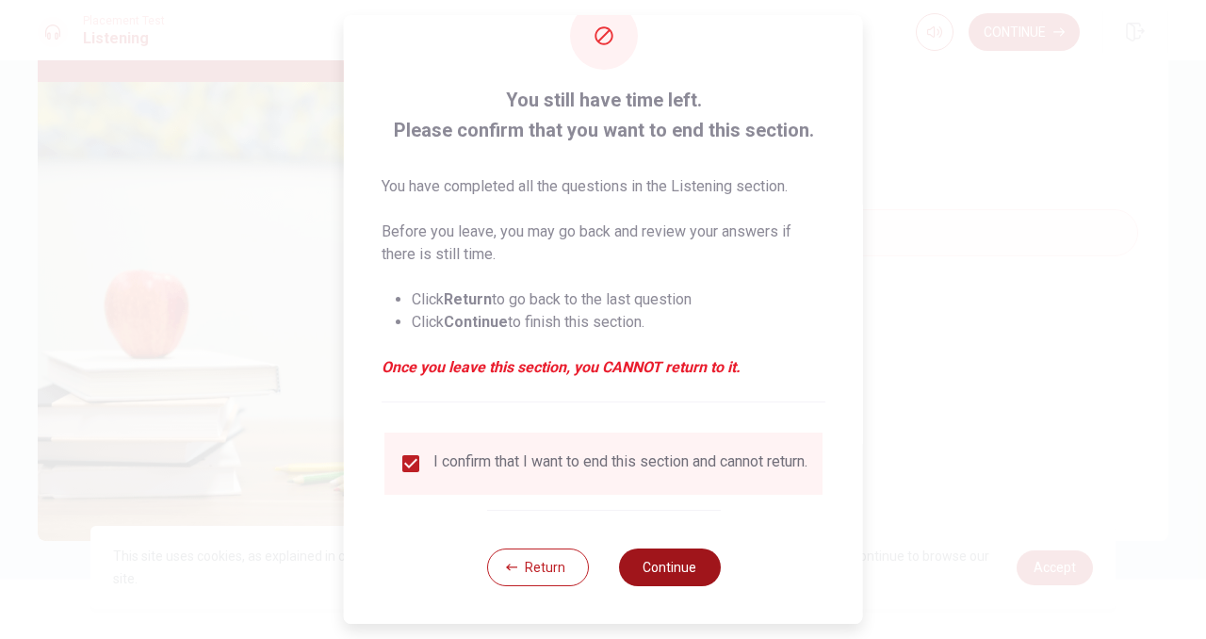
click at [653, 575] on button "Continue" at bounding box center [669, 567] width 102 height 38
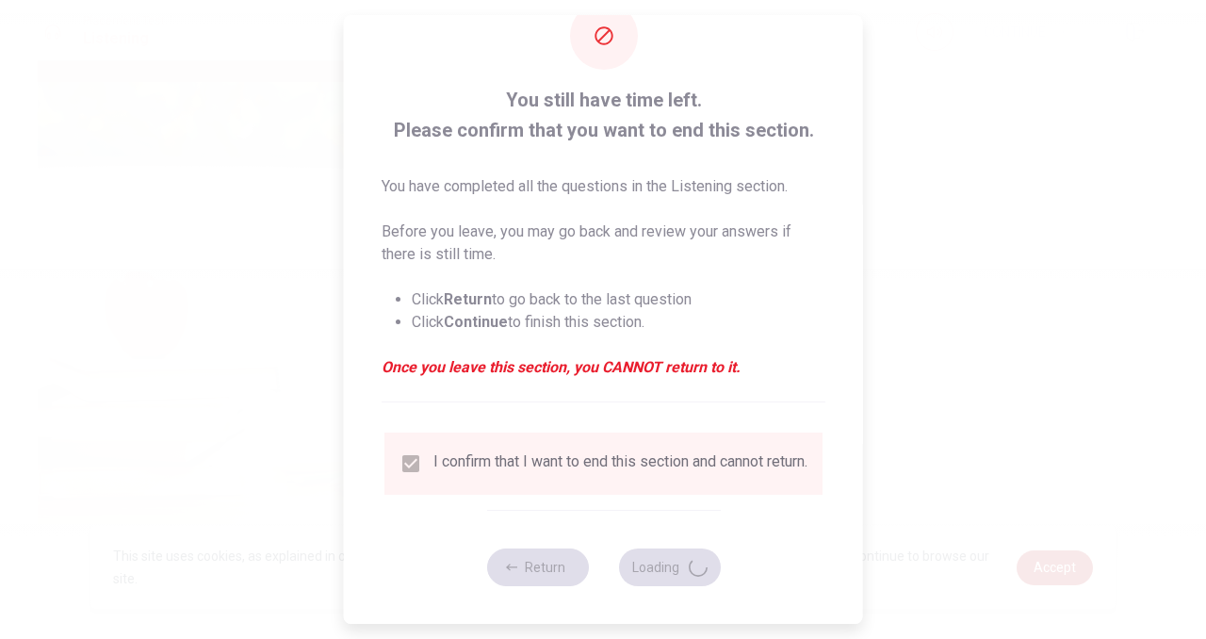
type input "83"
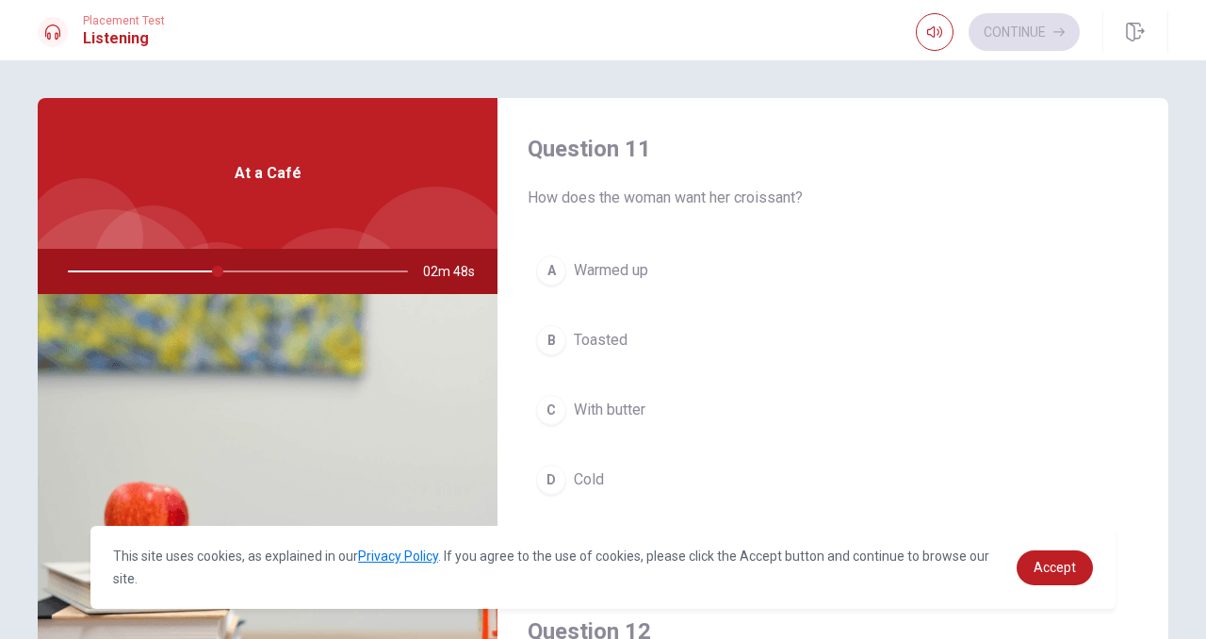
scroll to position [0, 0]
click at [404, 211] on div at bounding box center [435, 266] width 159 height 159
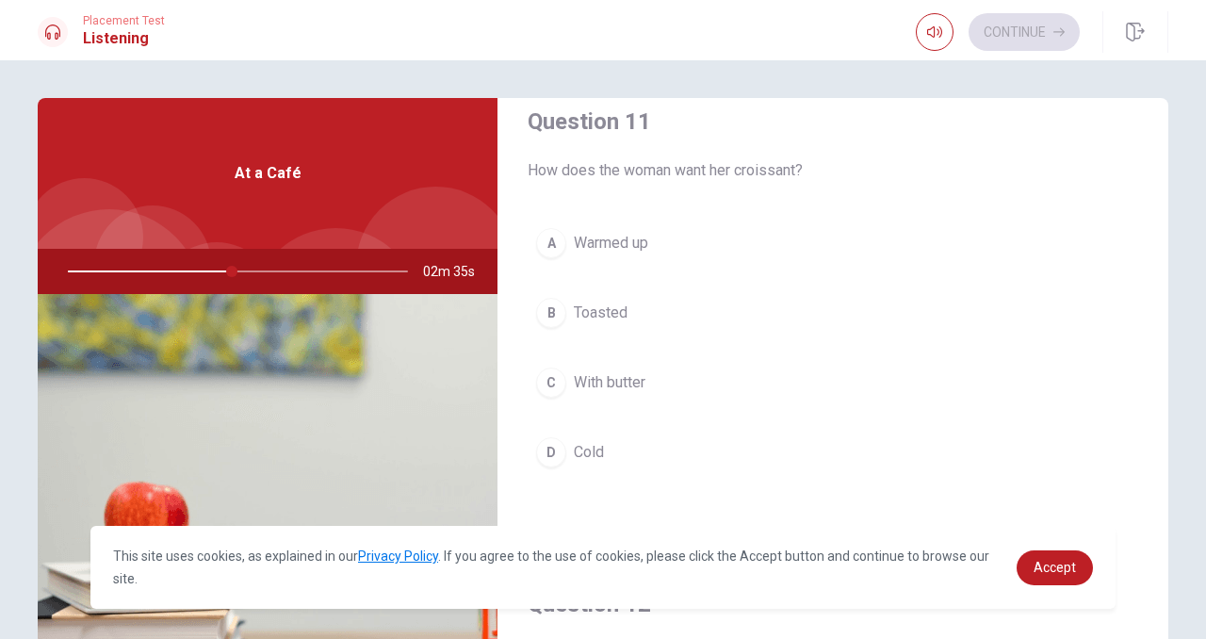
scroll to position [30, 0]
click at [639, 310] on button "B Toasted" at bounding box center [833, 311] width 610 height 47
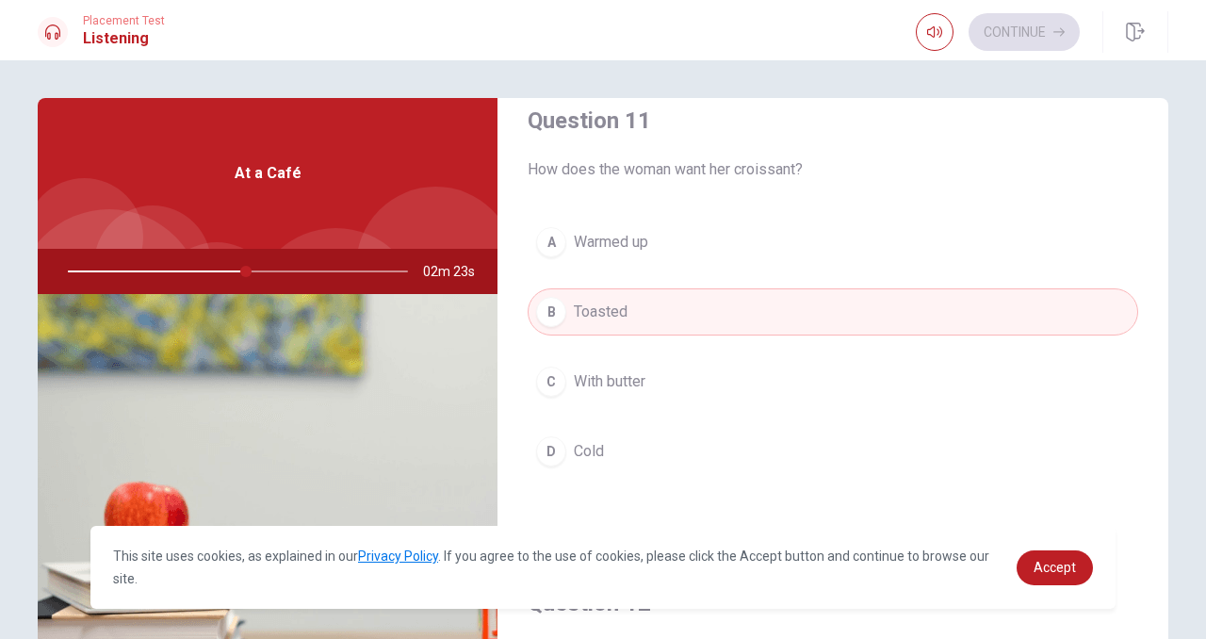
click at [690, 368] on button "C With butter" at bounding box center [833, 381] width 610 height 47
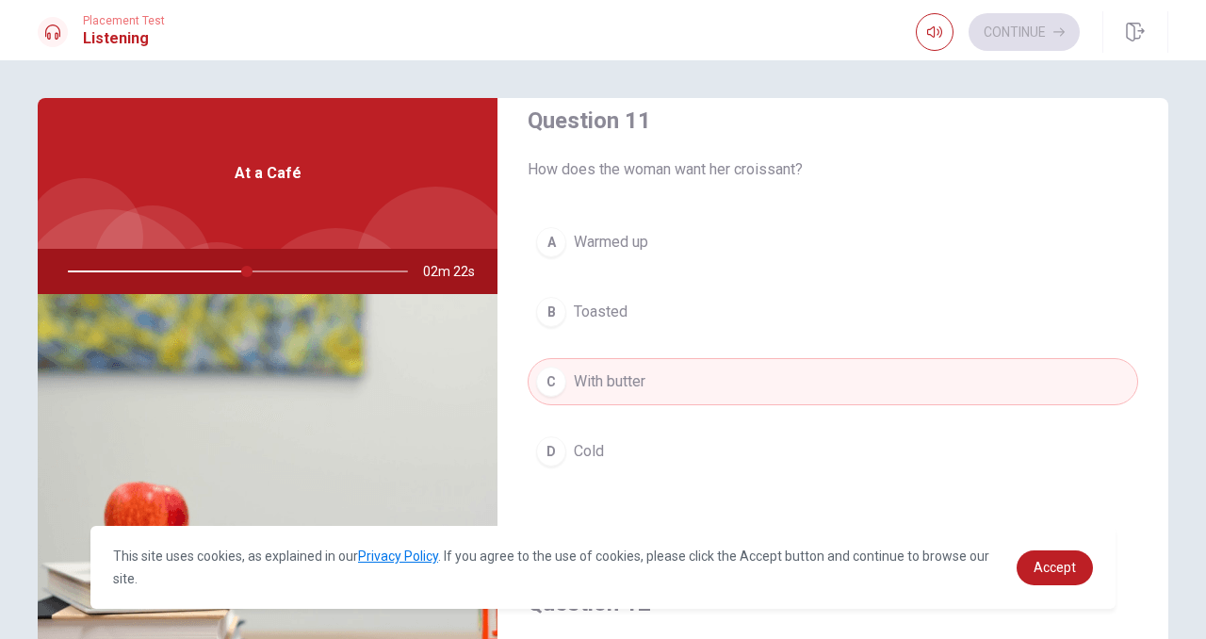
click at [696, 315] on button "B Toasted" at bounding box center [833, 311] width 610 height 47
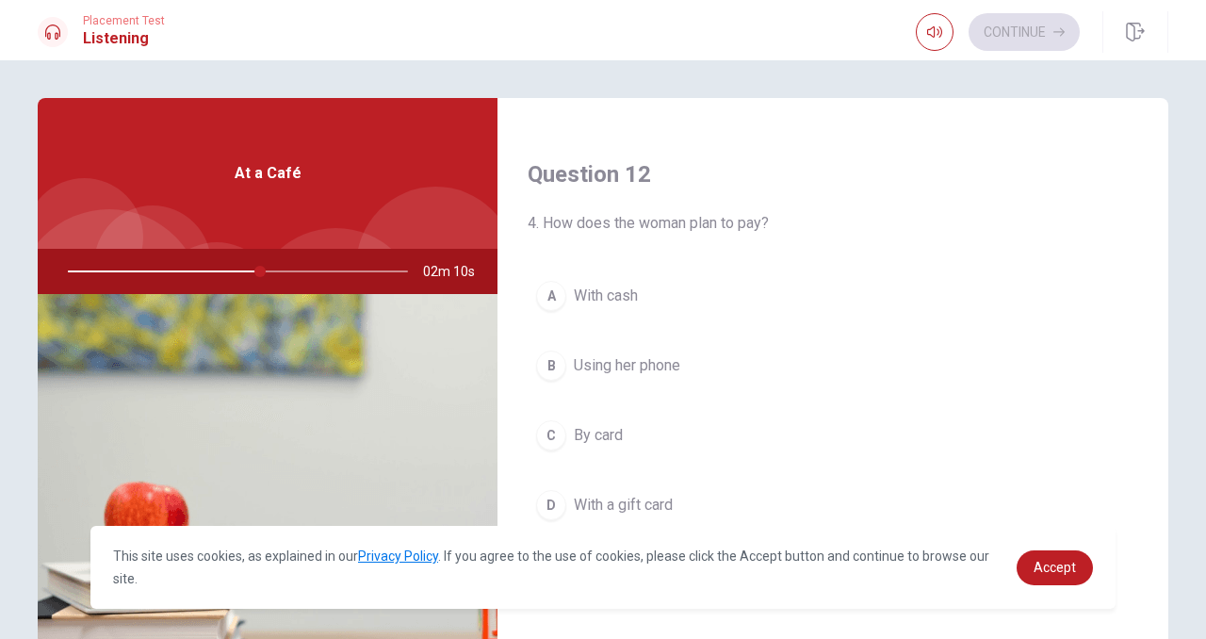
scroll to position [549, 0]
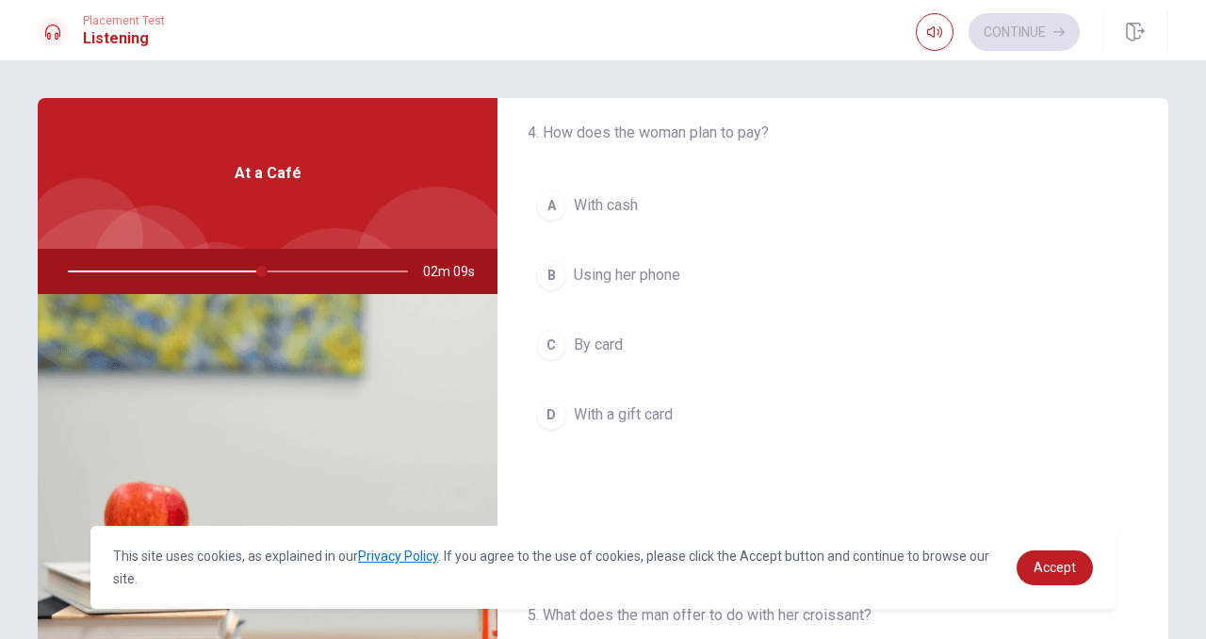
click at [708, 352] on button "C By card" at bounding box center [833, 344] width 610 height 47
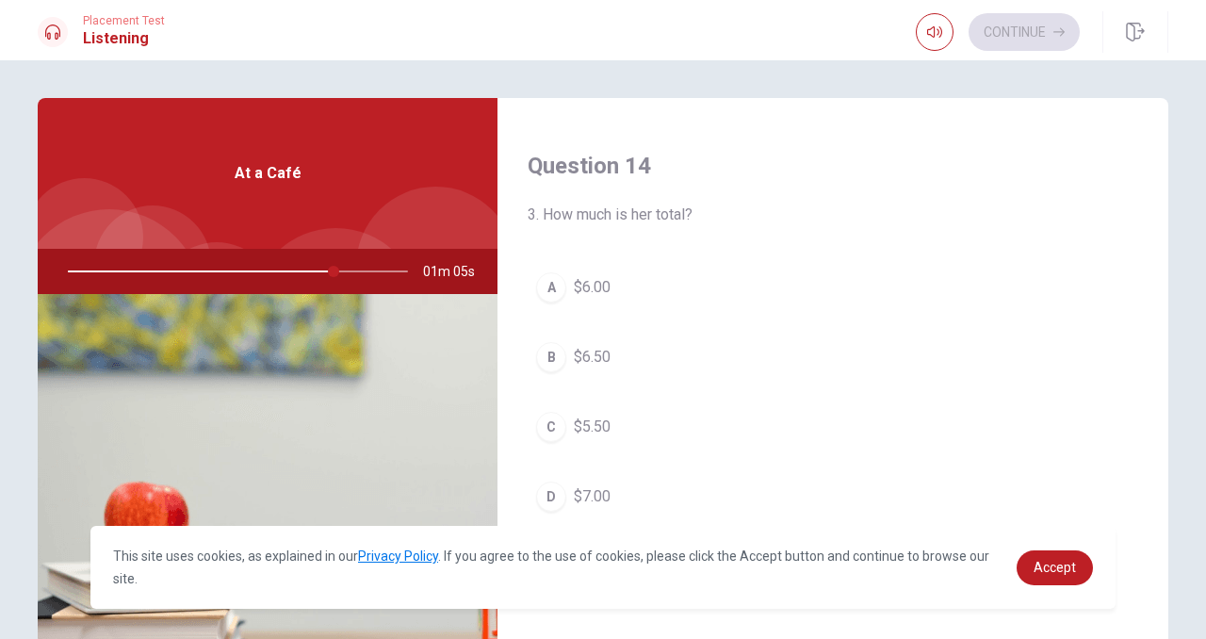
scroll to position [1434, 0]
click at [593, 363] on span "$6.50" at bounding box center [592, 355] width 37 height 23
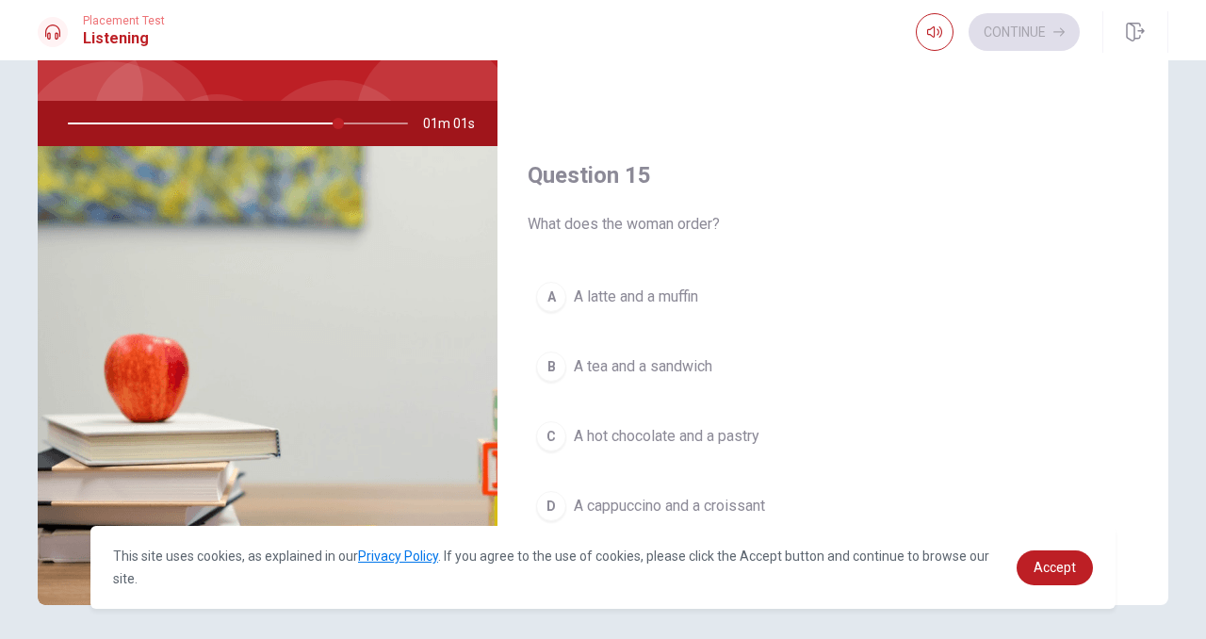
scroll to position [196, 0]
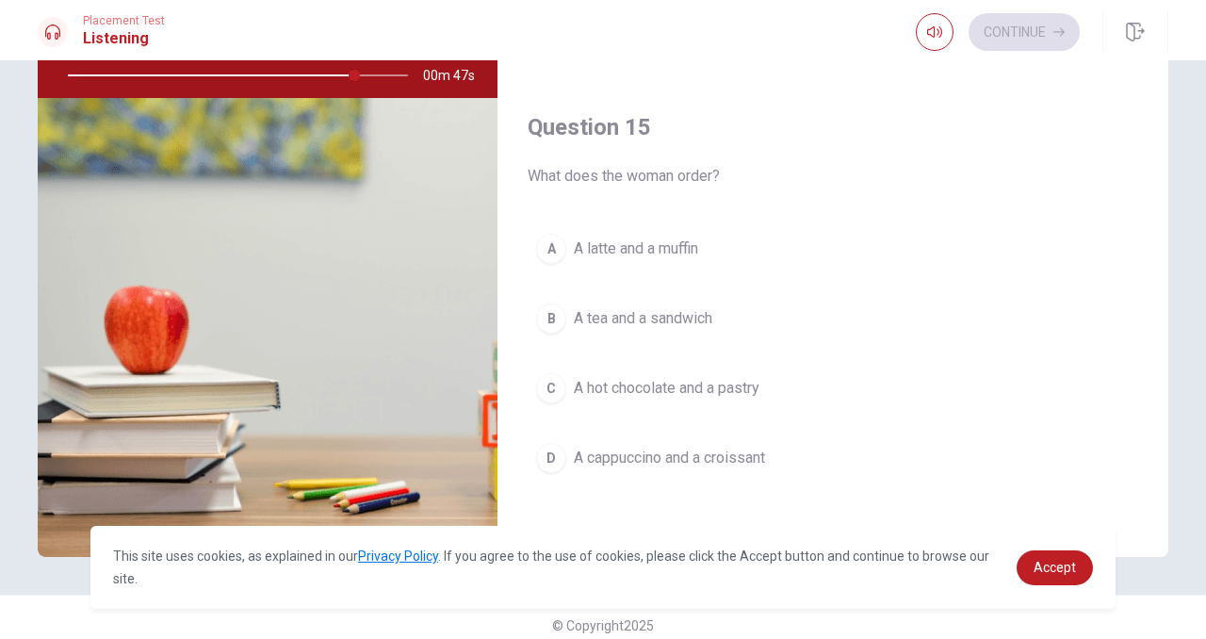
click at [686, 462] on span "A cappuccino and a croissant" at bounding box center [669, 458] width 191 height 23
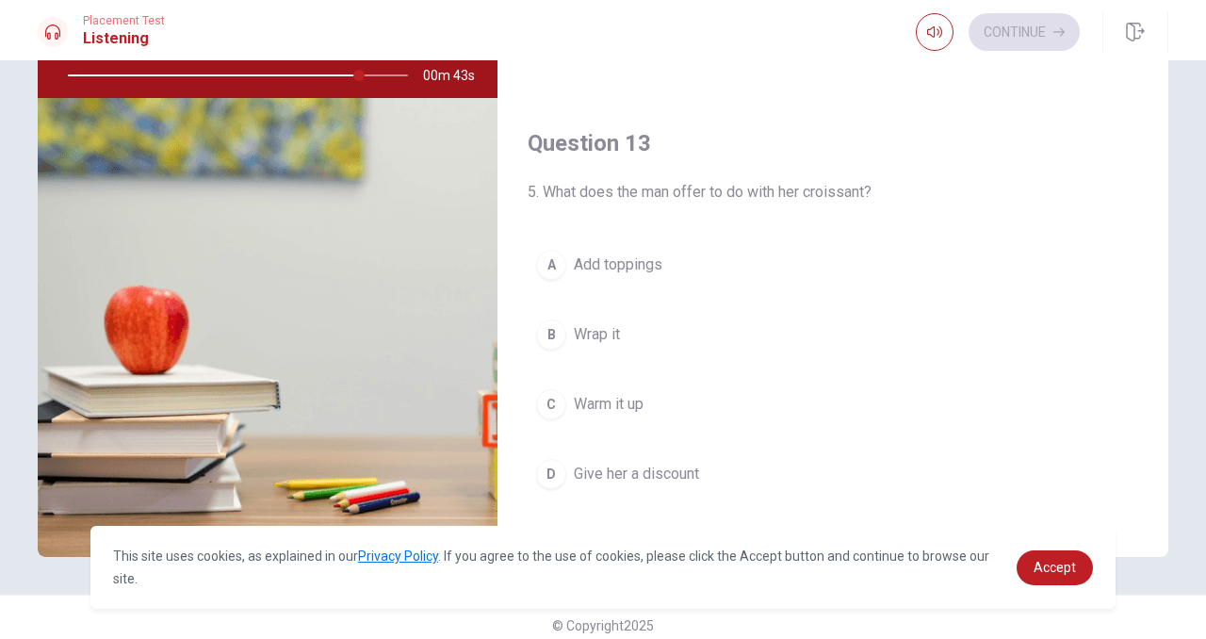
scroll to position [773, 0]
click at [715, 398] on button "C Warm it up" at bounding box center [833, 406] width 610 height 47
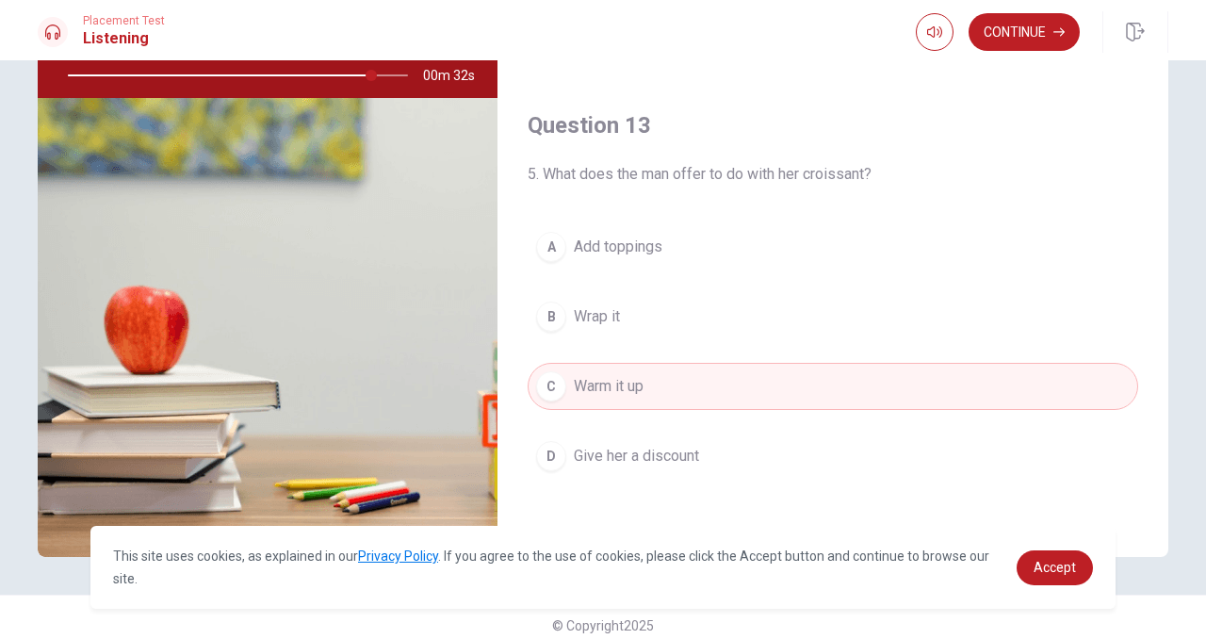
scroll to position [774, 0]
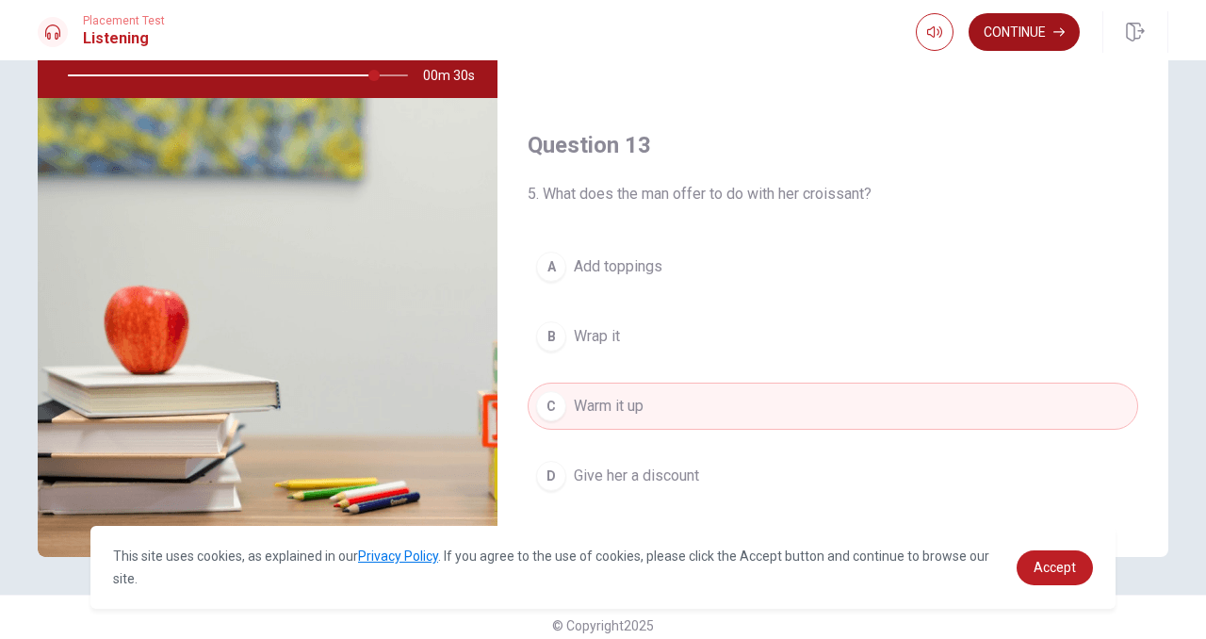
click at [1028, 34] on button "Continue" at bounding box center [1023, 32] width 111 height 38
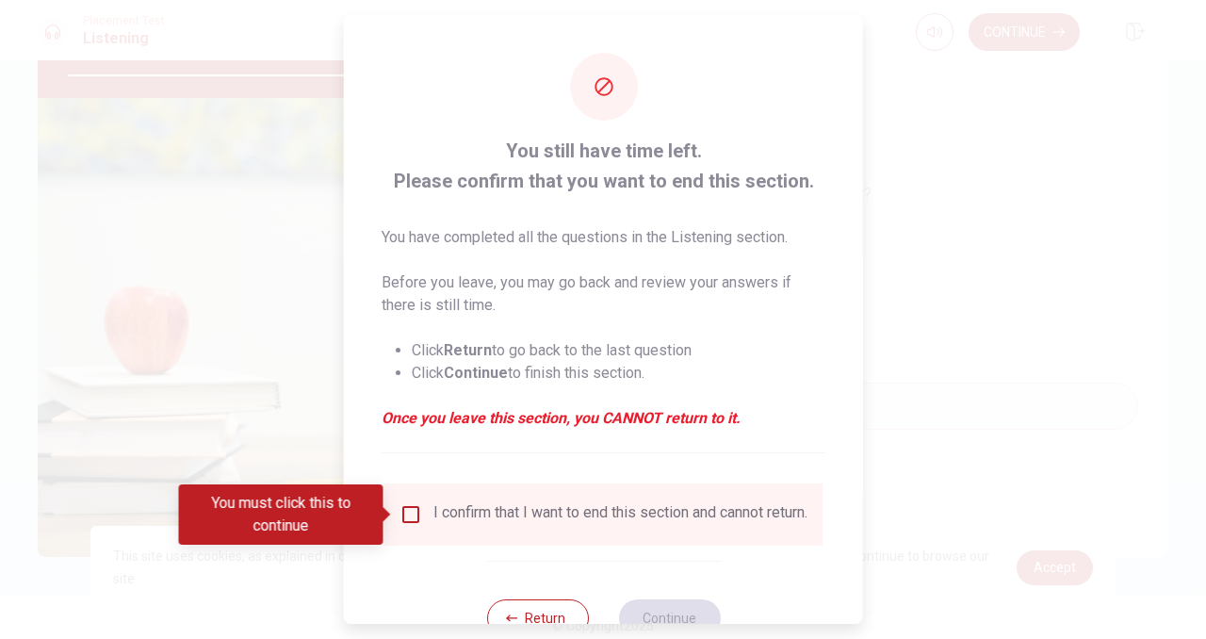
click at [503, 526] on div "I confirm that I want to end this section and cannot return." at bounding box center [620, 514] width 374 height 23
click at [407, 514] on input "You must click this to continue" at bounding box center [410, 514] width 23 height 23
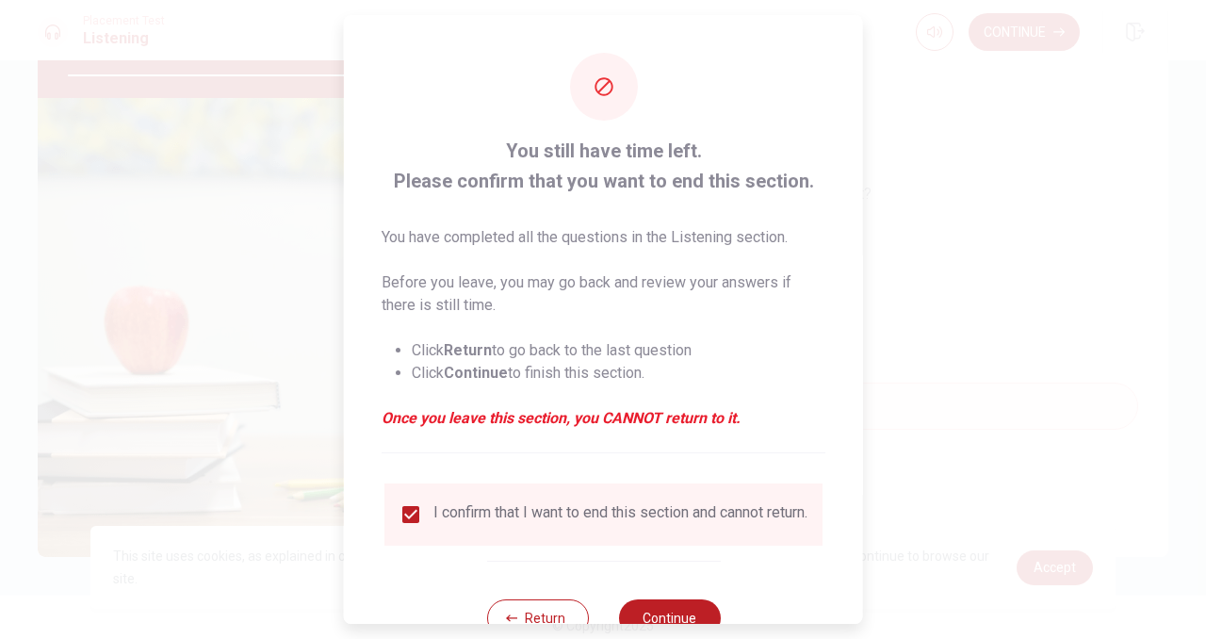
scroll to position [63, 0]
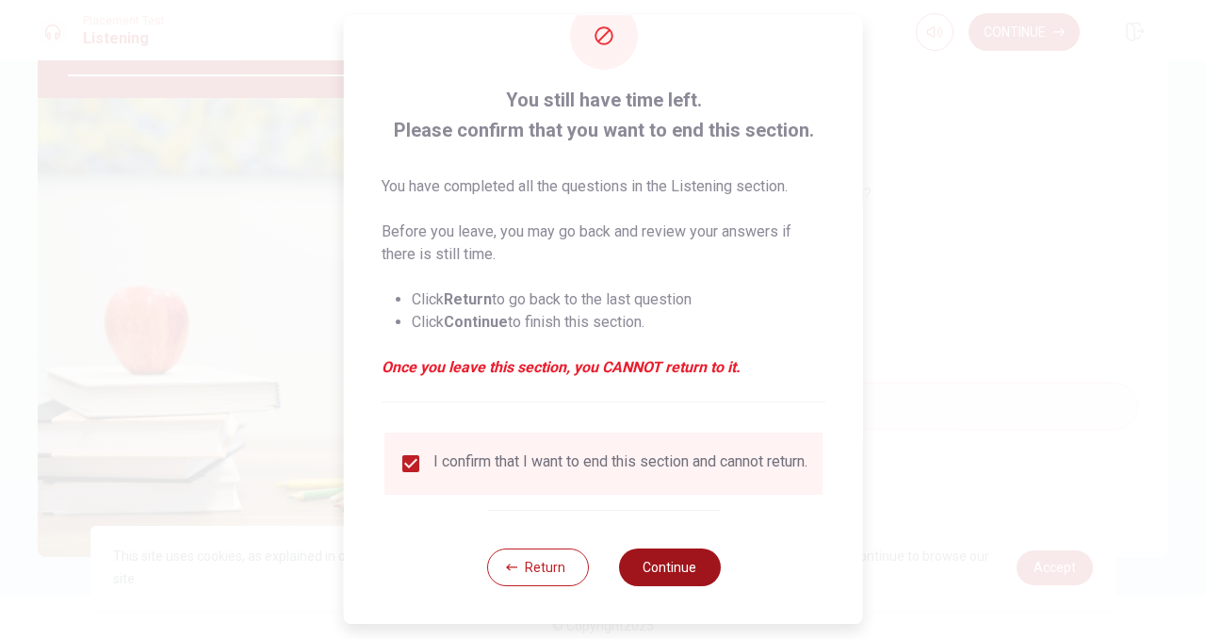
click at [667, 570] on button "Continue" at bounding box center [669, 567] width 102 height 38
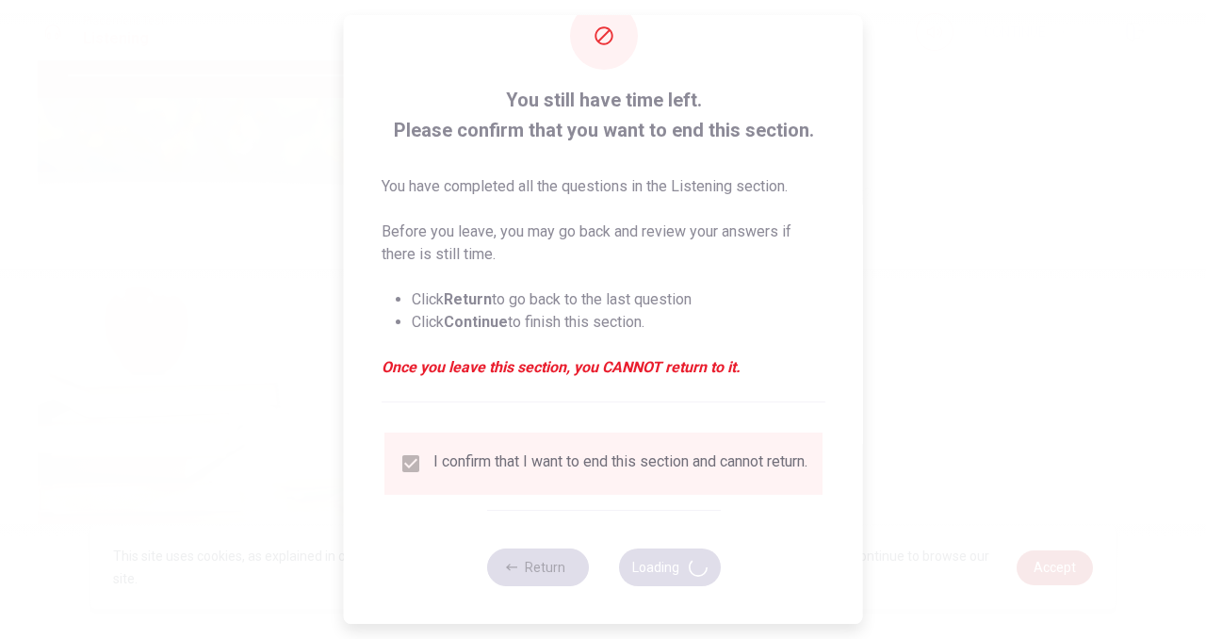
type input "92"
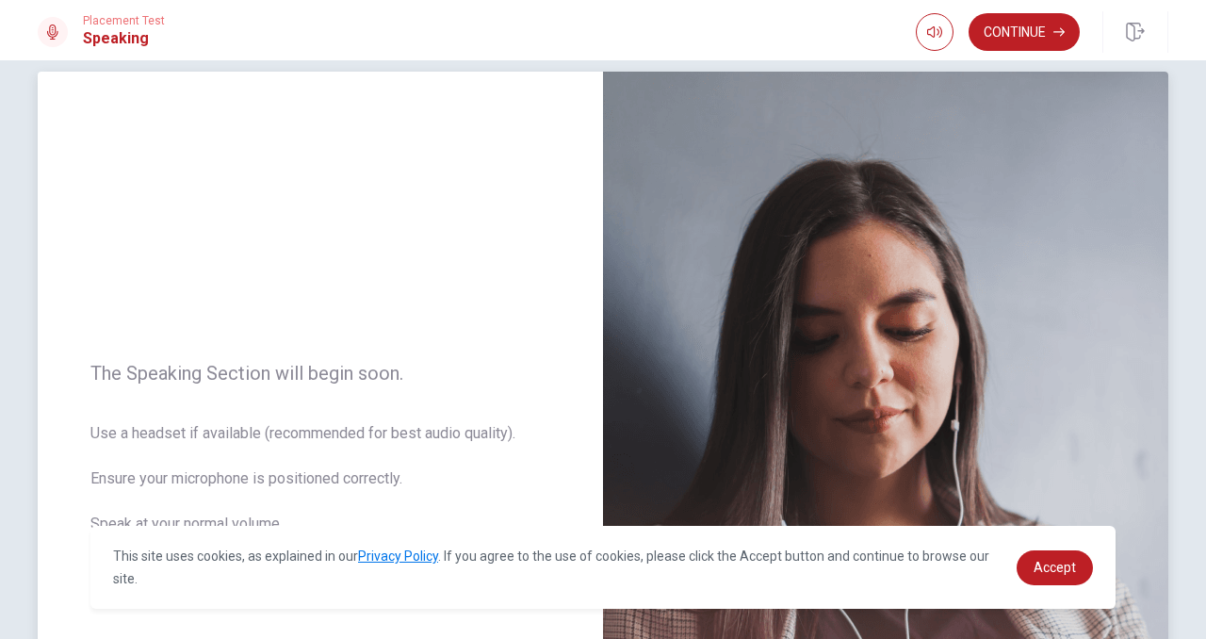
scroll to position [9, 0]
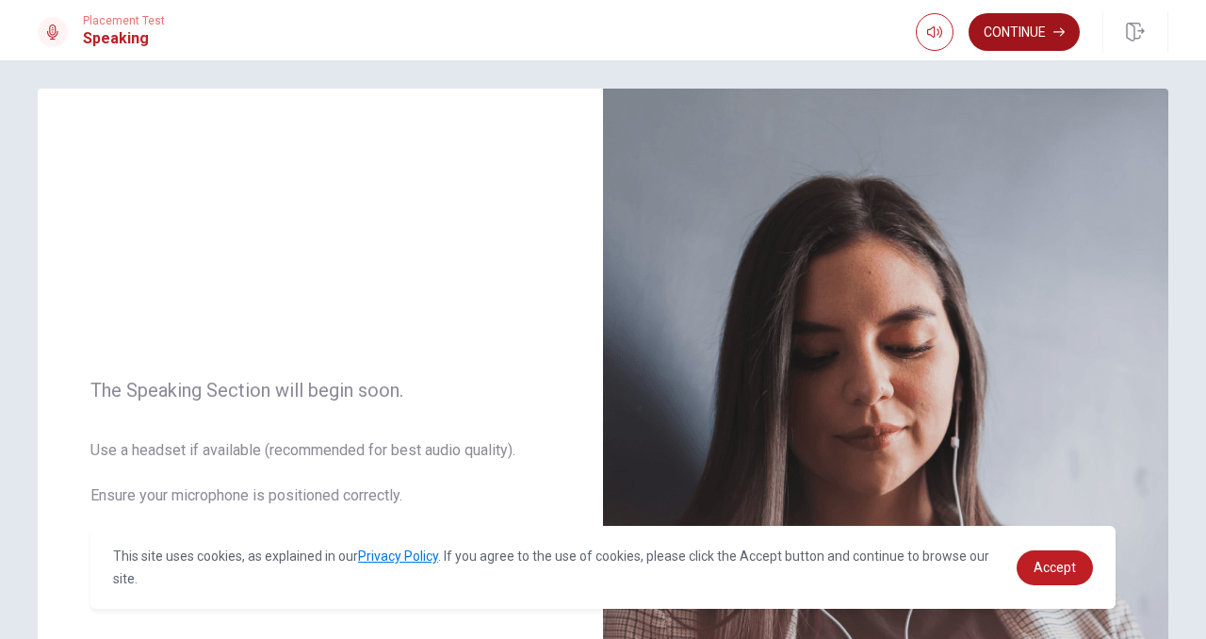
click at [1036, 32] on button "Continue" at bounding box center [1023, 32] width 111 height 38
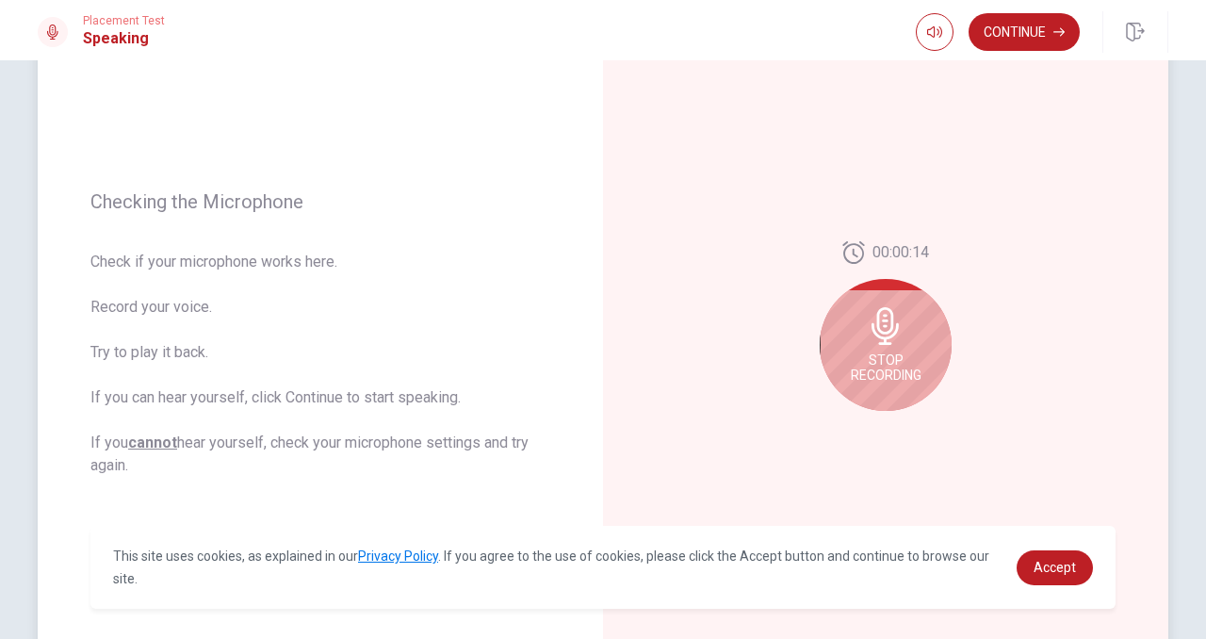
scroll to position [179, 0]
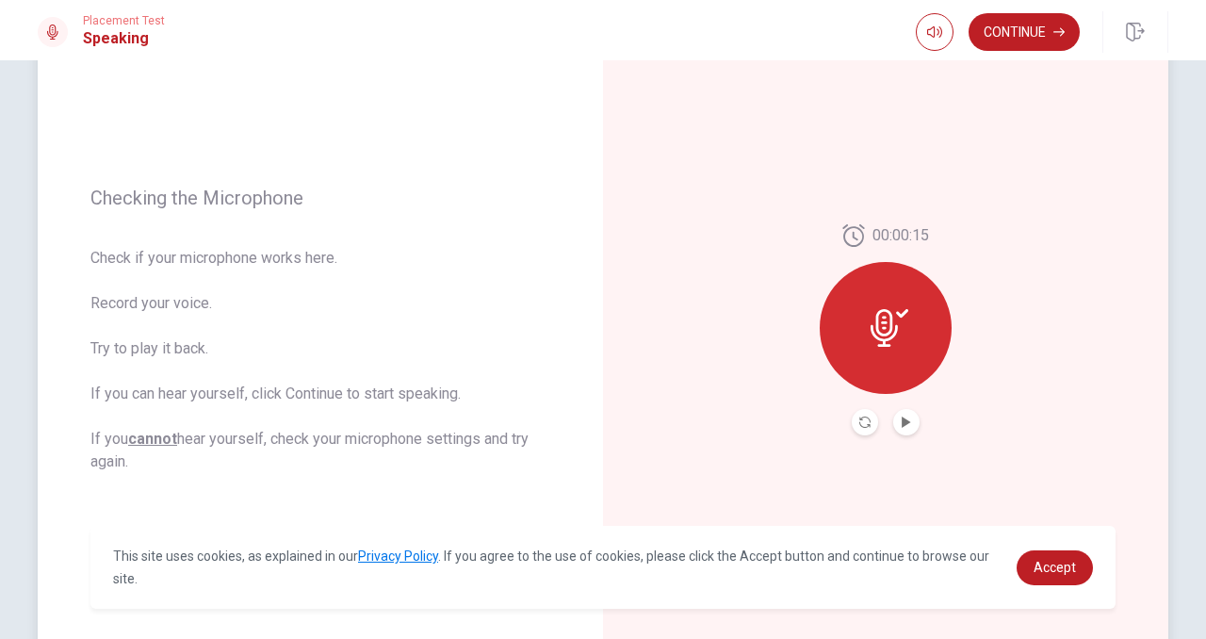
click at [893, 318] on icon at bounding box center [889, 328] width 38 height 38
click at [902, 417] on icon "Play Audio" at bounding box center [906, 421] width 8 height 11
click at [862, 423] on icon "Record Again" at bounding box center [864, 421] width 11 height 11
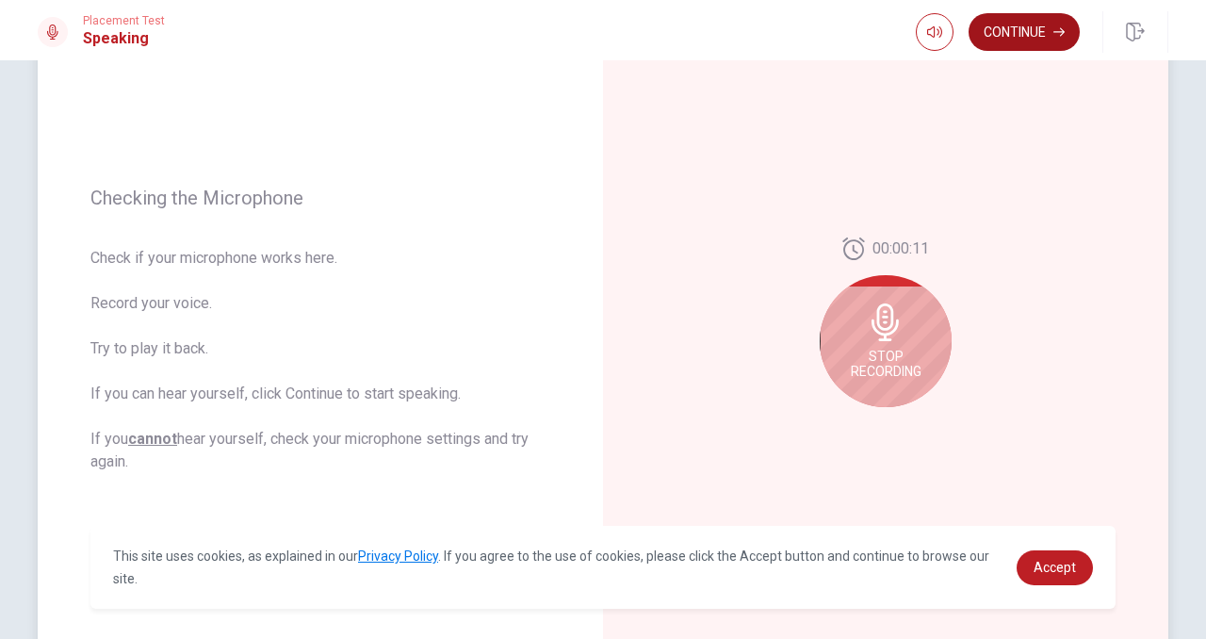
click at [1037, 41] on button "Continue" at bounding box center [1023, 32] width 111 height 38
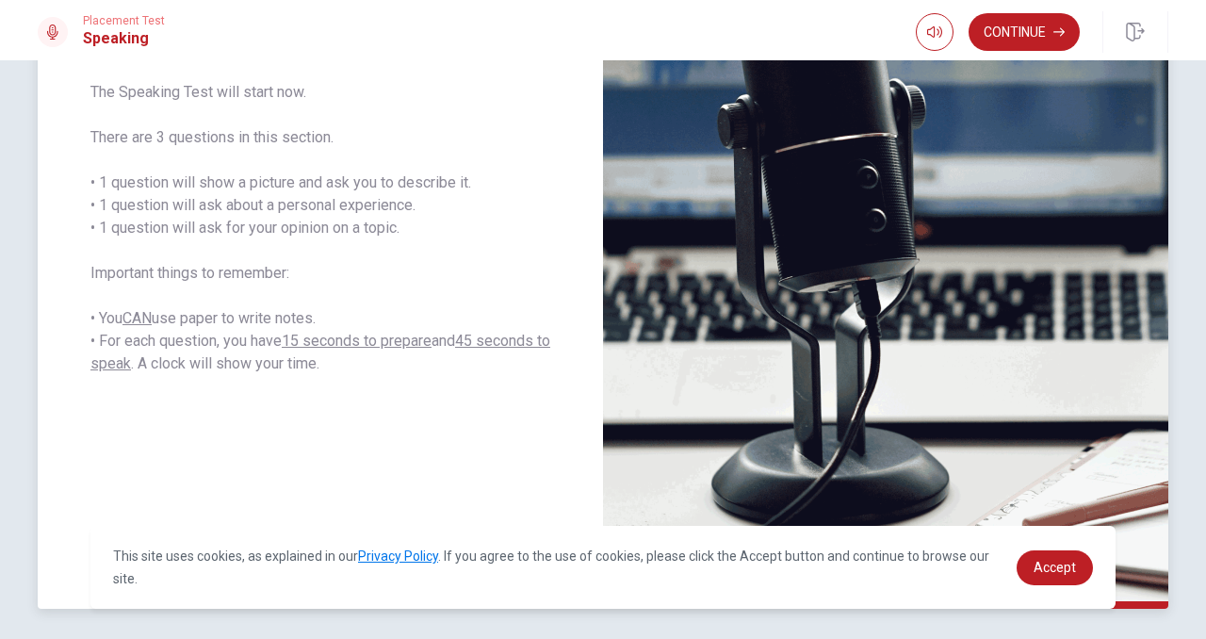
scroll to position [318, 0]
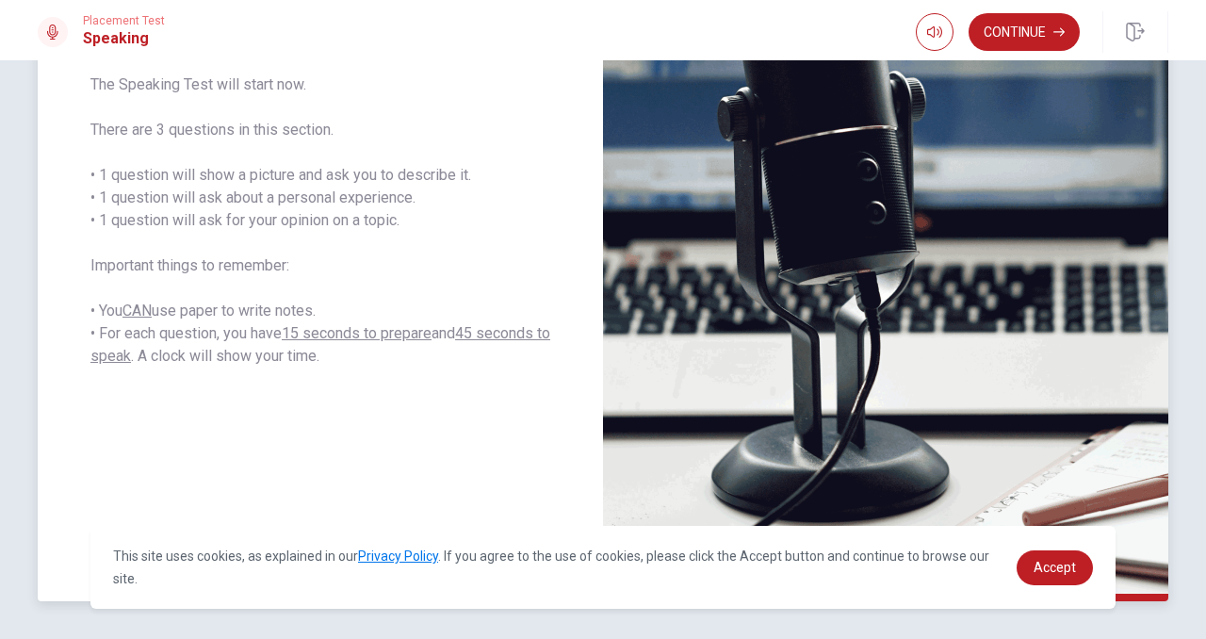
drag, startPoint x: 316, startPoint y: 338, endPoint x: 227, endPoint y: 328, distance: 89.2
click at [227, 328] on span "The Speaking Test will start now. There are 3 questions in this section. • 1 qu…" at bounding box center [320, 220] width 460 height 294
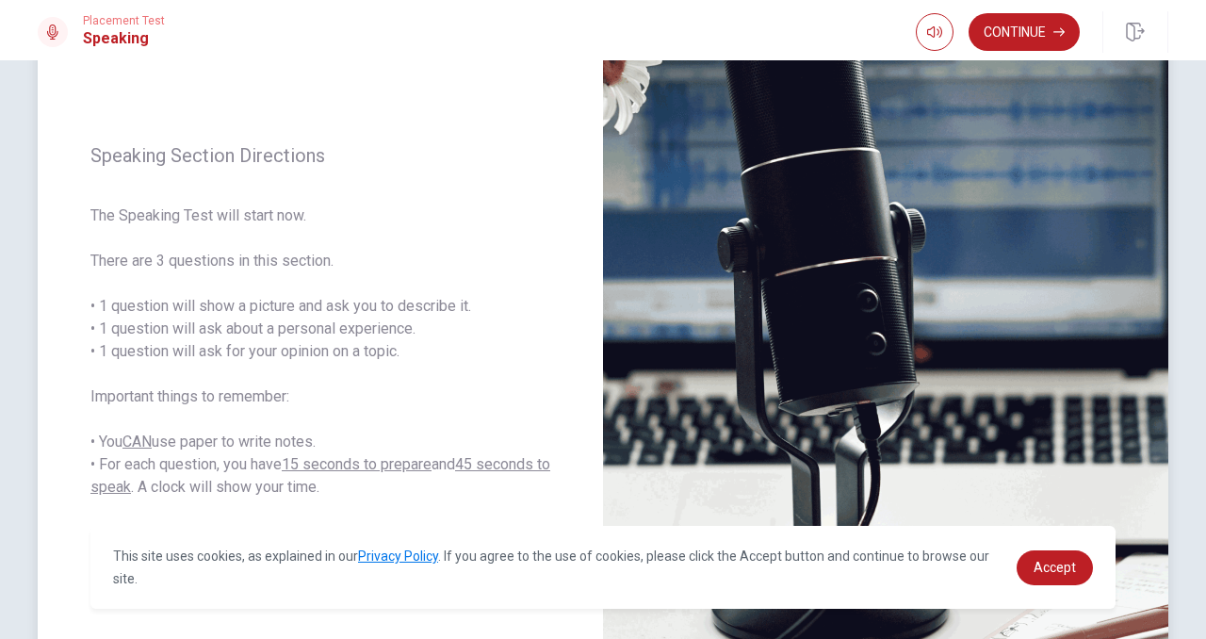
scroll to position [206, 0]
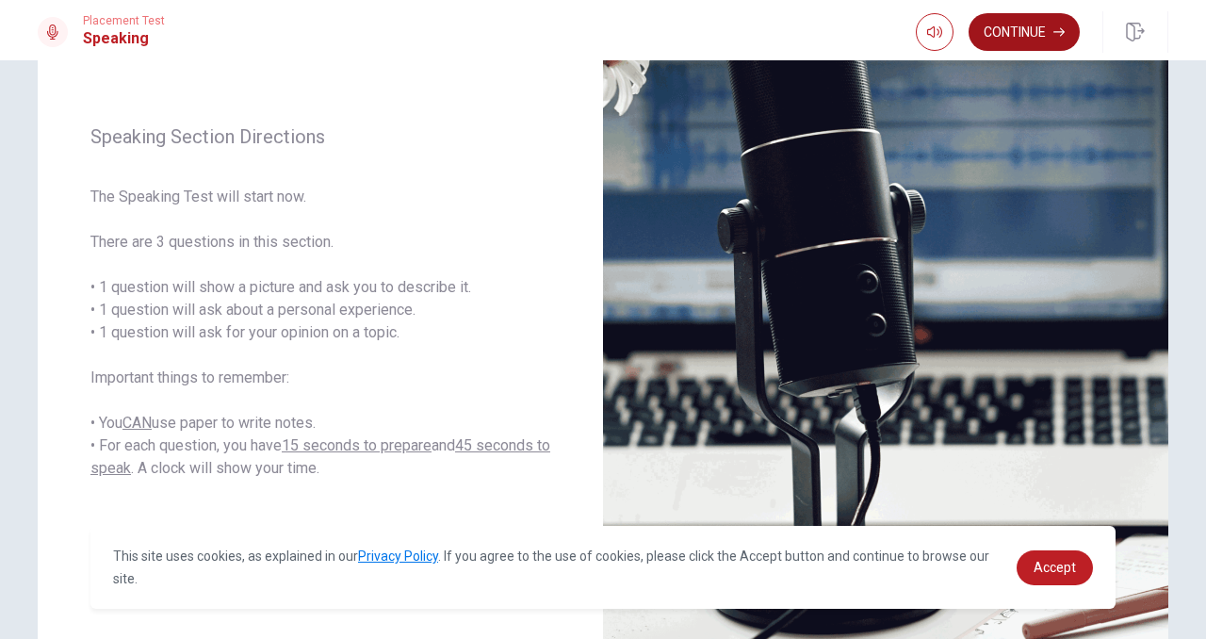
click at [1048, 32] on button "Continue" at bounding box center [1023, 32] width 111 height 38
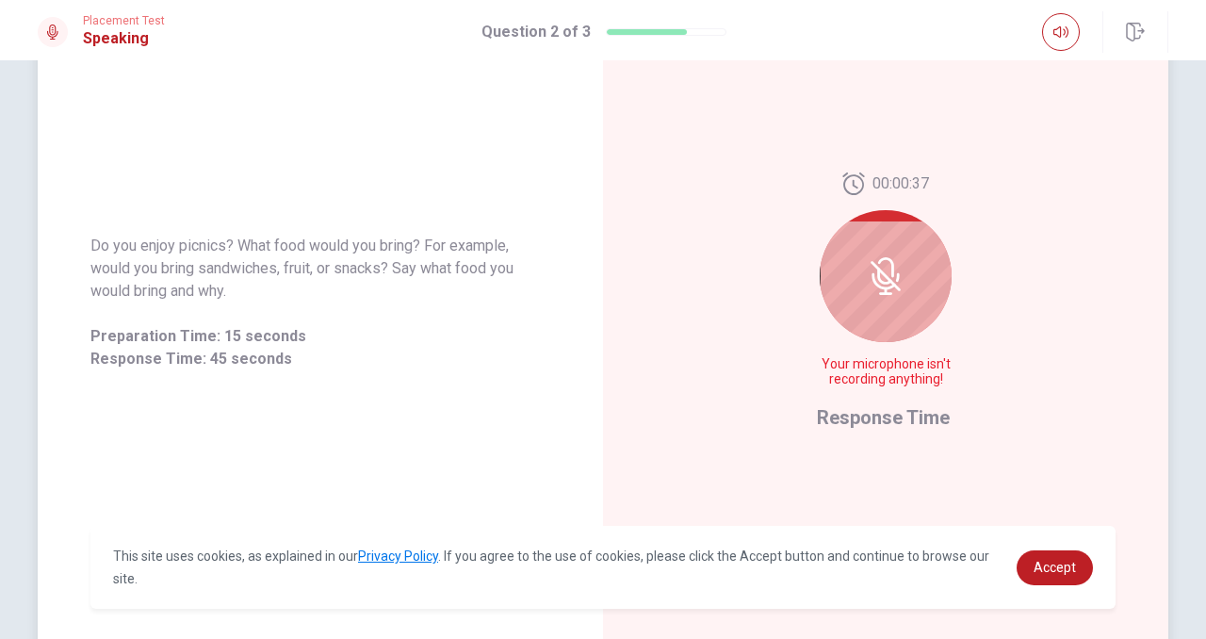
click at [877, 378] on span "Your microphone isn't recording anything!" at bounding box center [886, 372] width 138 height 30
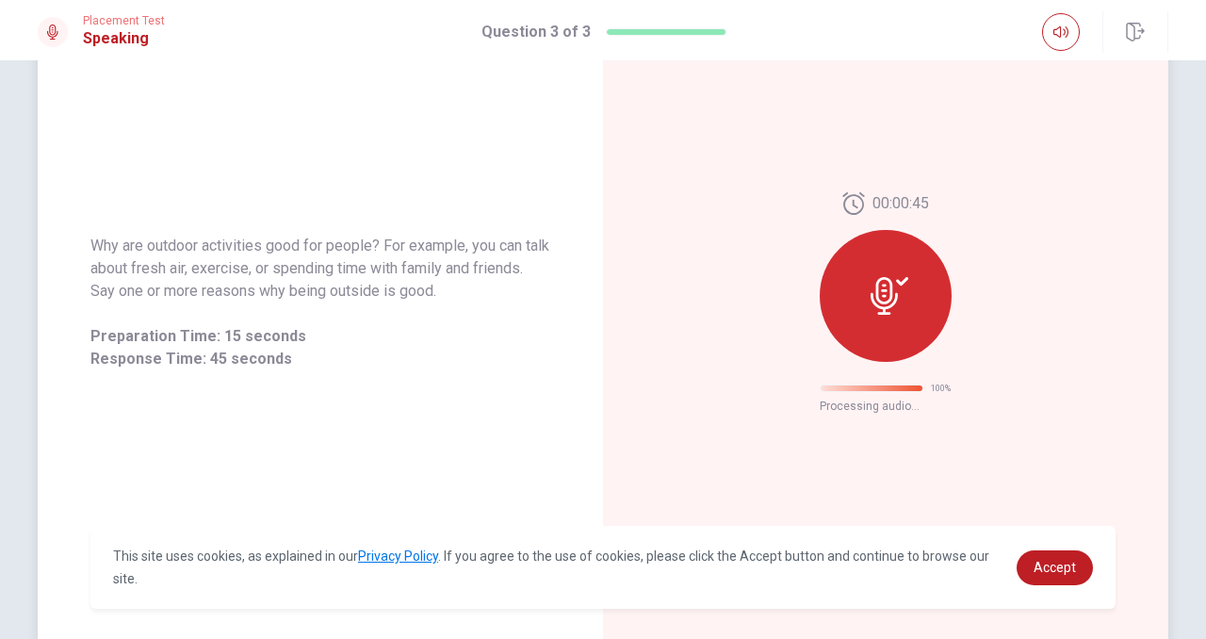
scroll to position [0, 0]
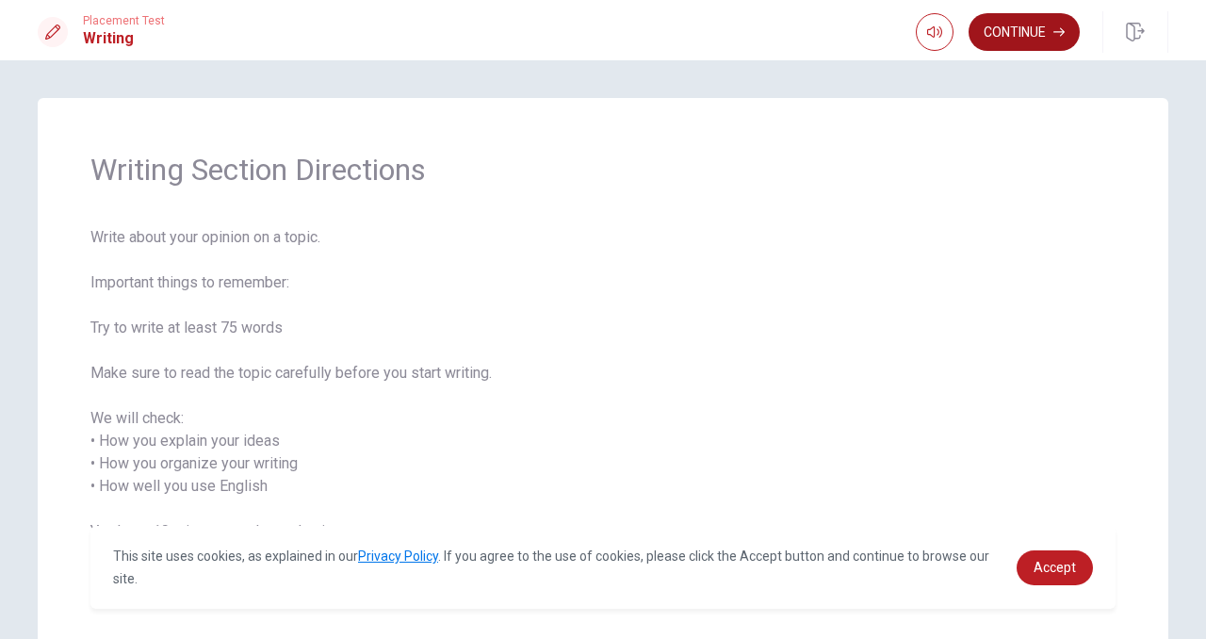
click at [1025, 22] on button "Continue" at bounding box center [1023, 32] width 111 height 38
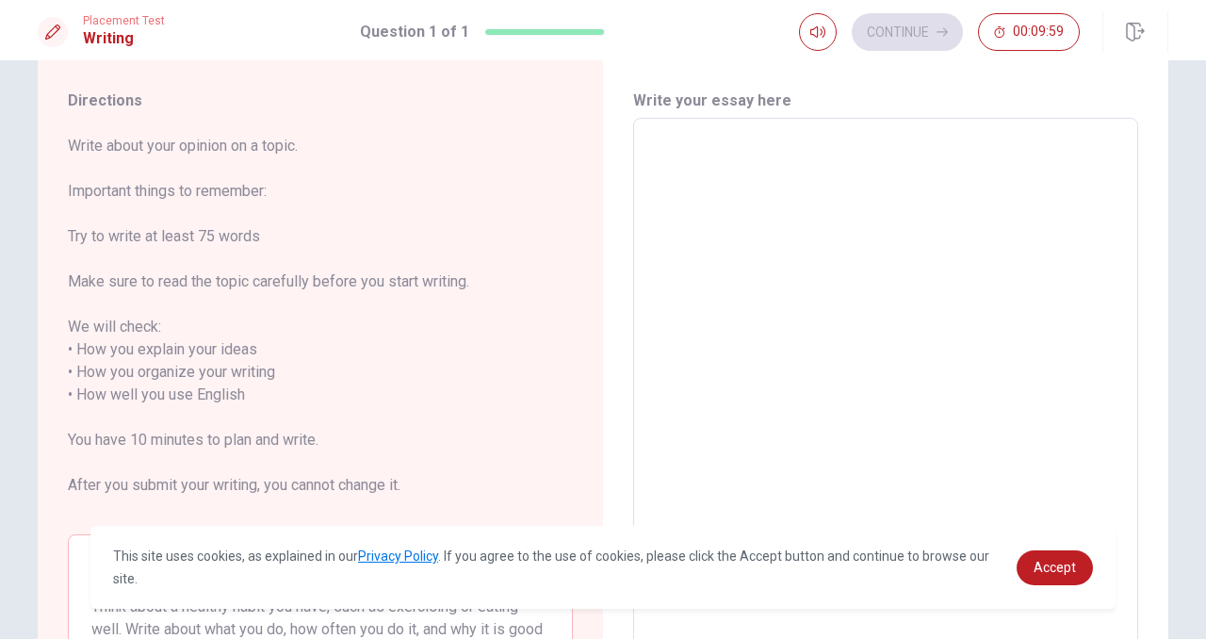
scroll to position [50, 0]
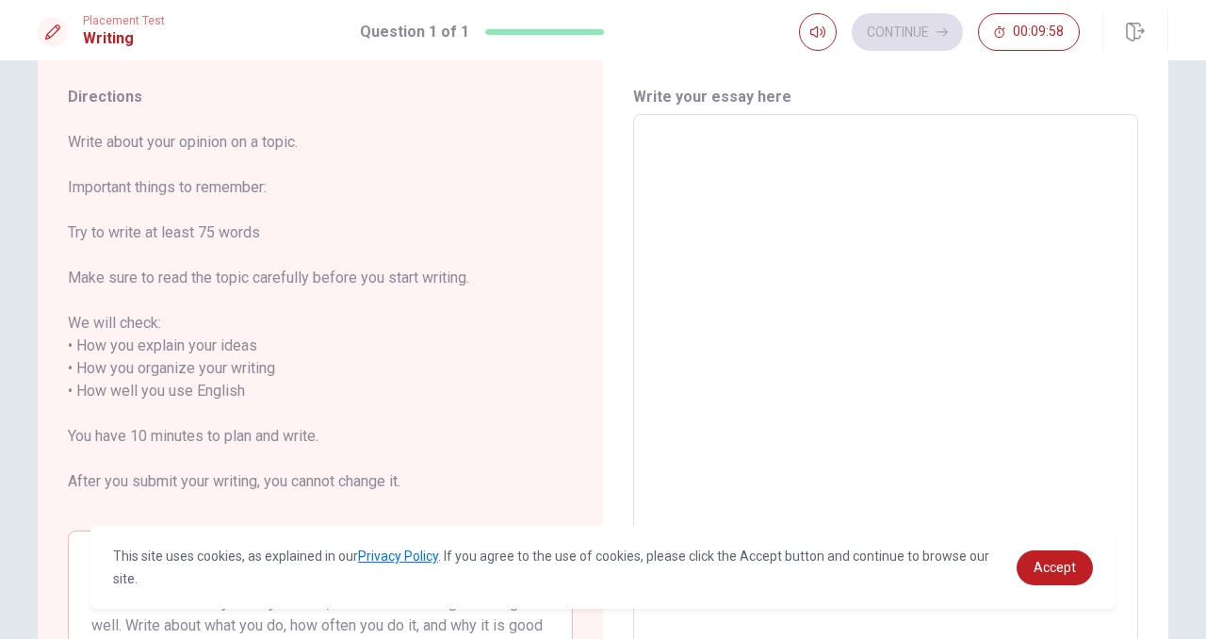
click at [795, 200] on textarea at bounding box center [885, 402] width 479 height 545
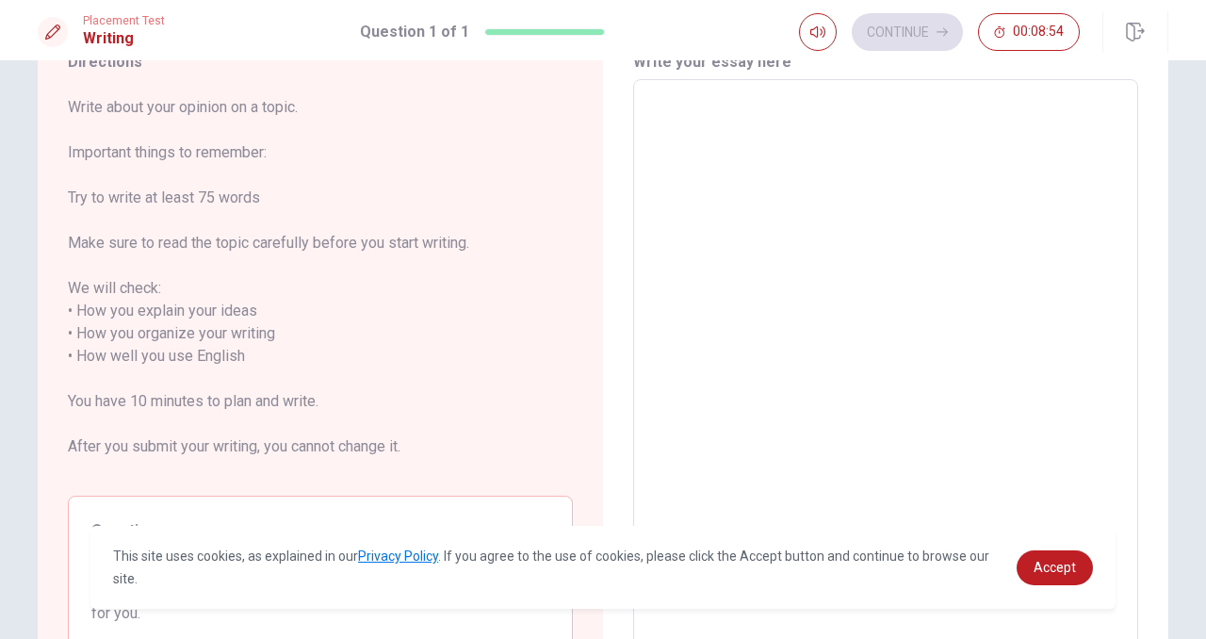
scroll to position [0, 0]
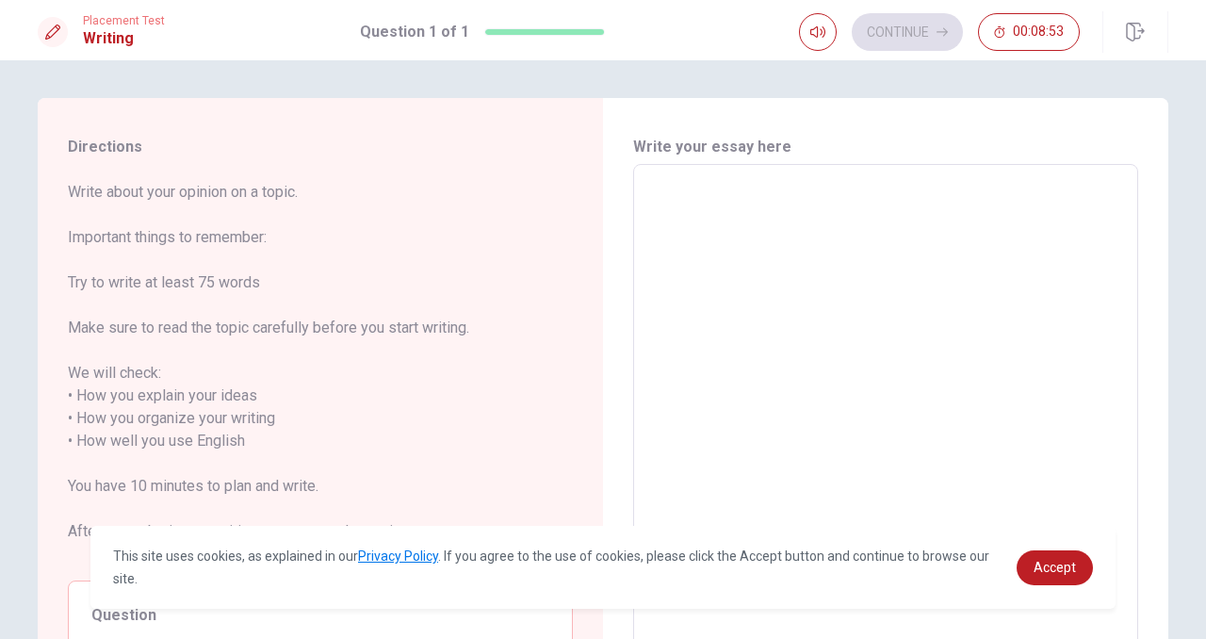
type textarea "I"
type textarea "x"
type textarea "I"
type textarea "x"
type textarea "I t"
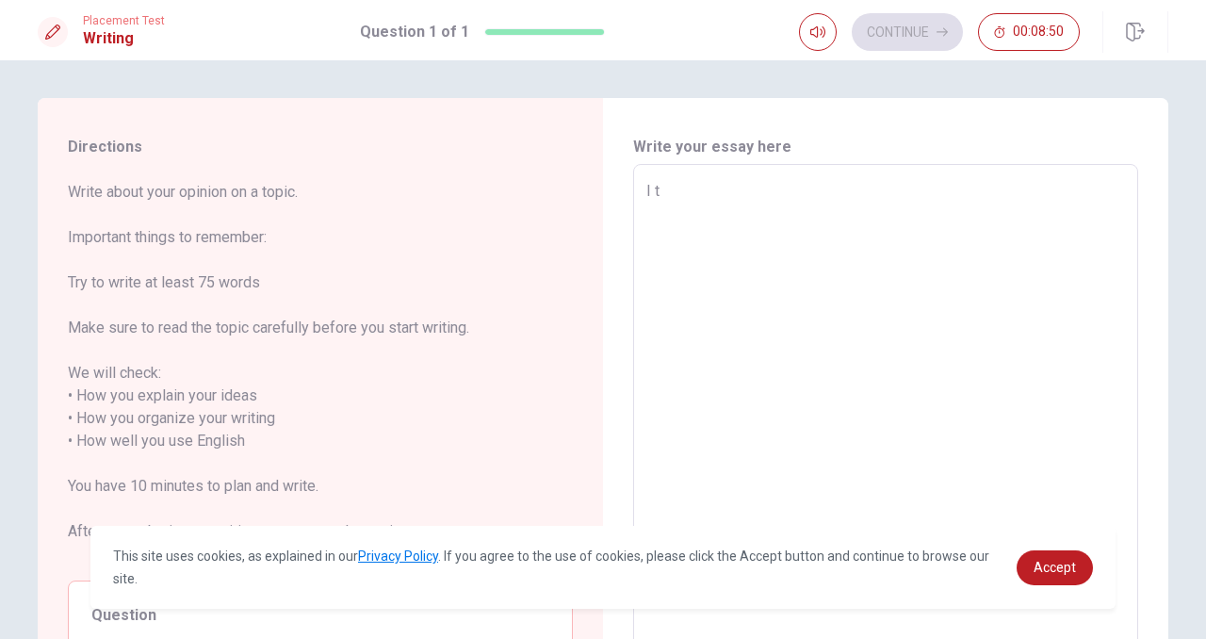
type textarea "x"
type textarea "I"
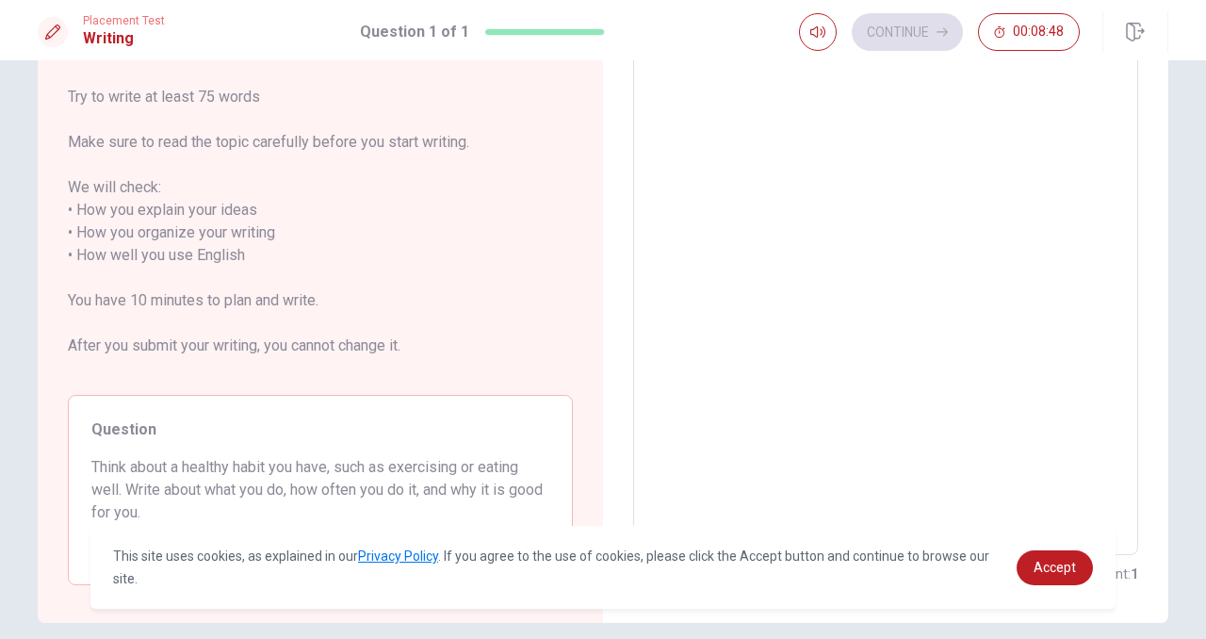
scroll to position [238, 0]
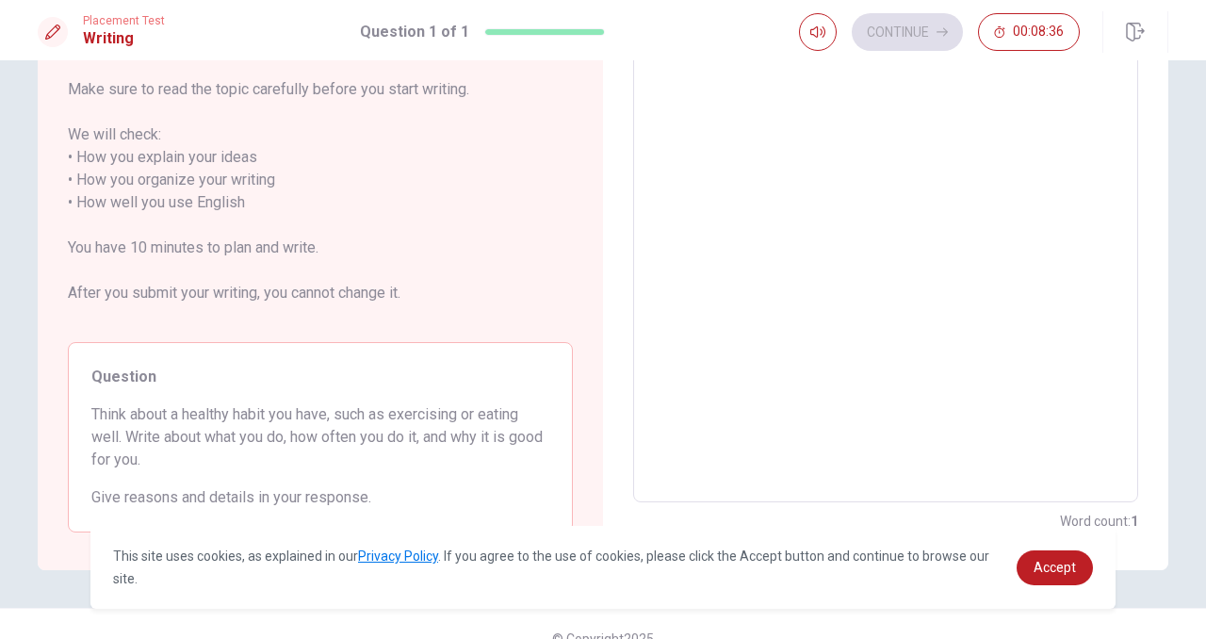
type textarea "x"
type textarea "I"
drag, startPoint x: 93, startPoint y: 414, endPoint x: 275, endPoint y: 418, distance: 181.8
click at [275, 418] on span "Think about a healthy habit you have, such as exercising or eating well. Write …" at bounding box center [320, 437] width 458 height 68
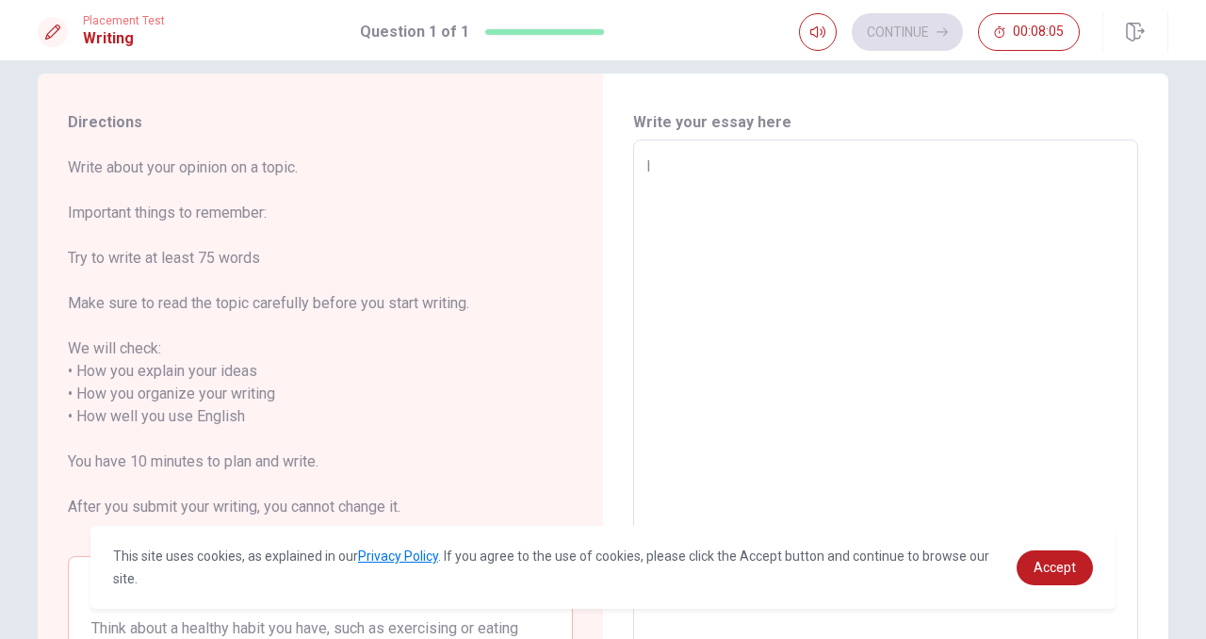
scroll to position [0, 0]
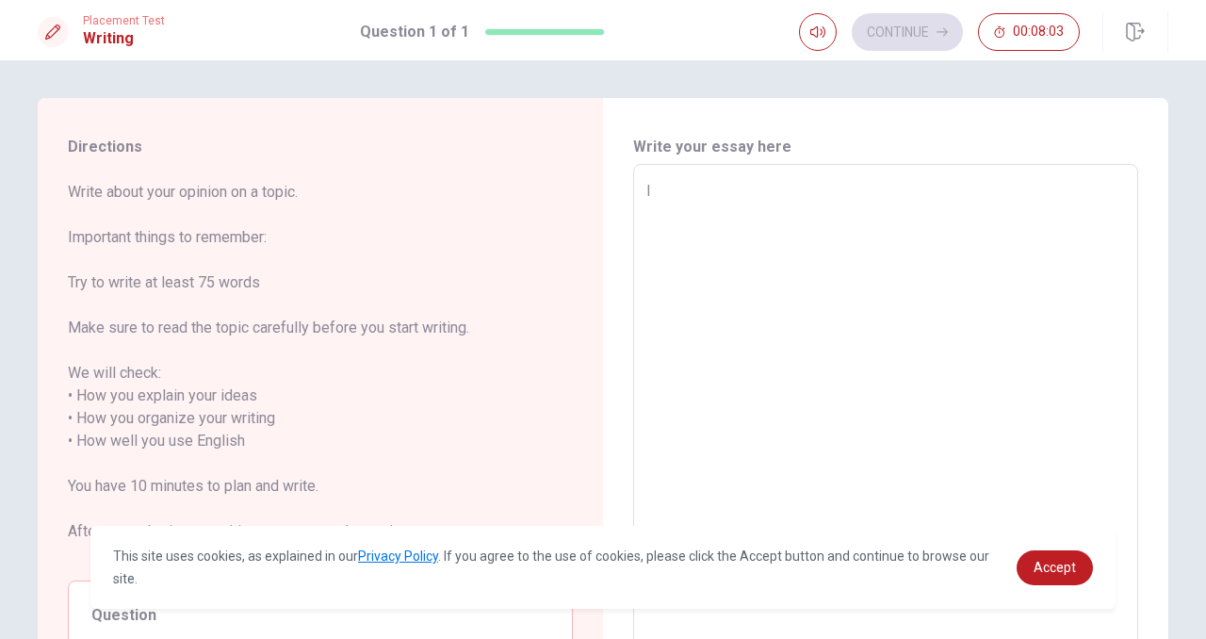
click at [685, 247] on textarea "I" at bounding box center [885, 452] width 479 height 545
type textarea "x"
type textarea "I"
type textarea "x"
type textarea "I、"
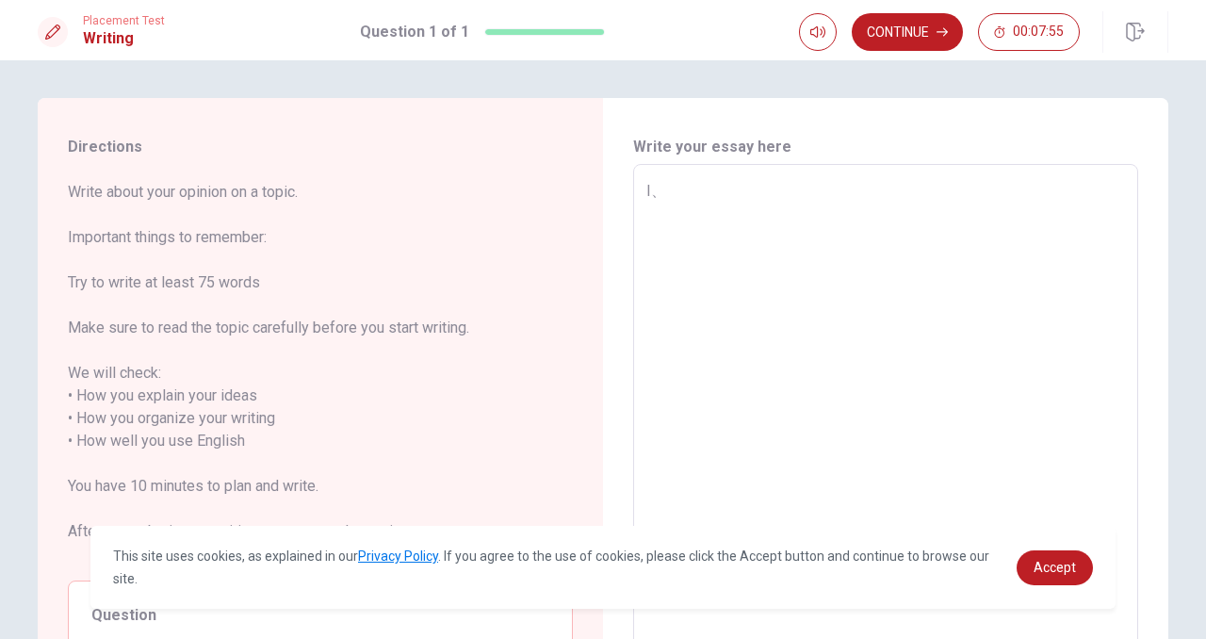
type textarea "x"
type textarea "I"
type textarea "x"
type textarea "I；"
type textarea "x"
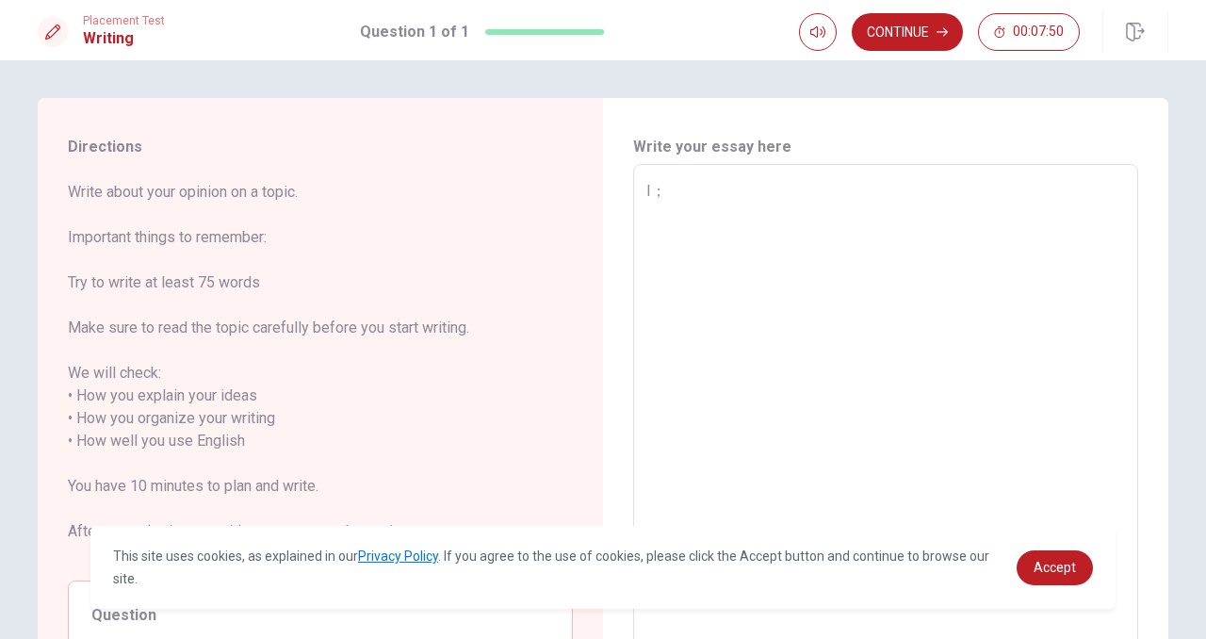
type textarea "I"
type textarea "x"
type textarea "I；"
type textarea "x"
type textarea "I"
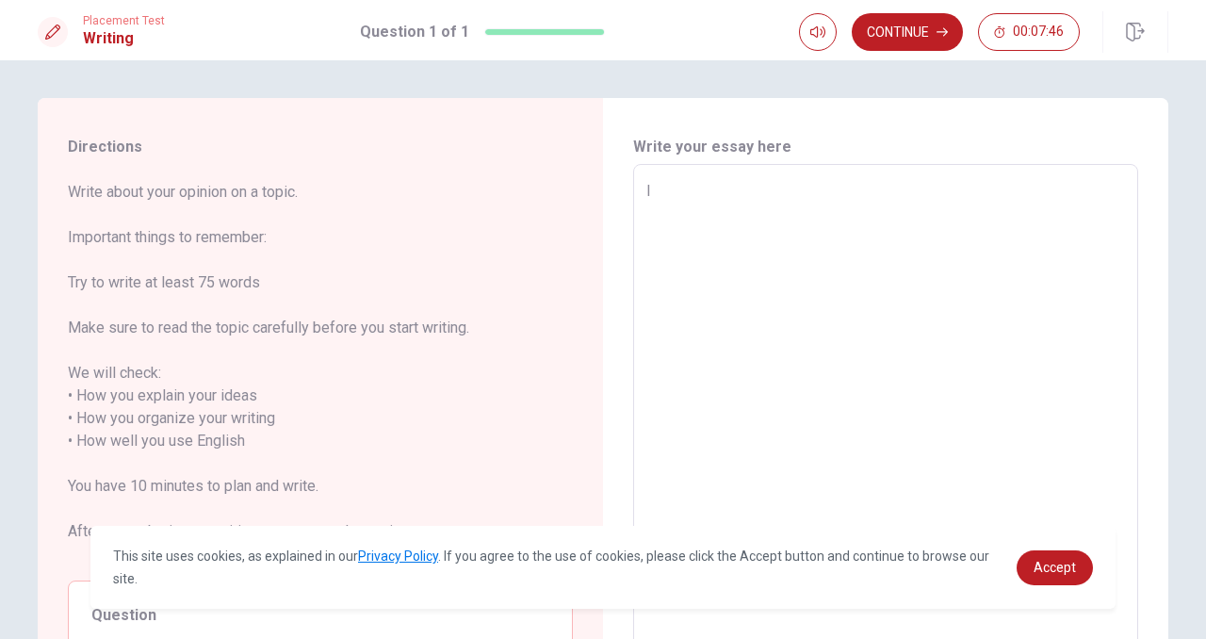
type textarea "x"
type textarea "I＋"
type textarea "x"
type textarea "I"
type textarea "x"
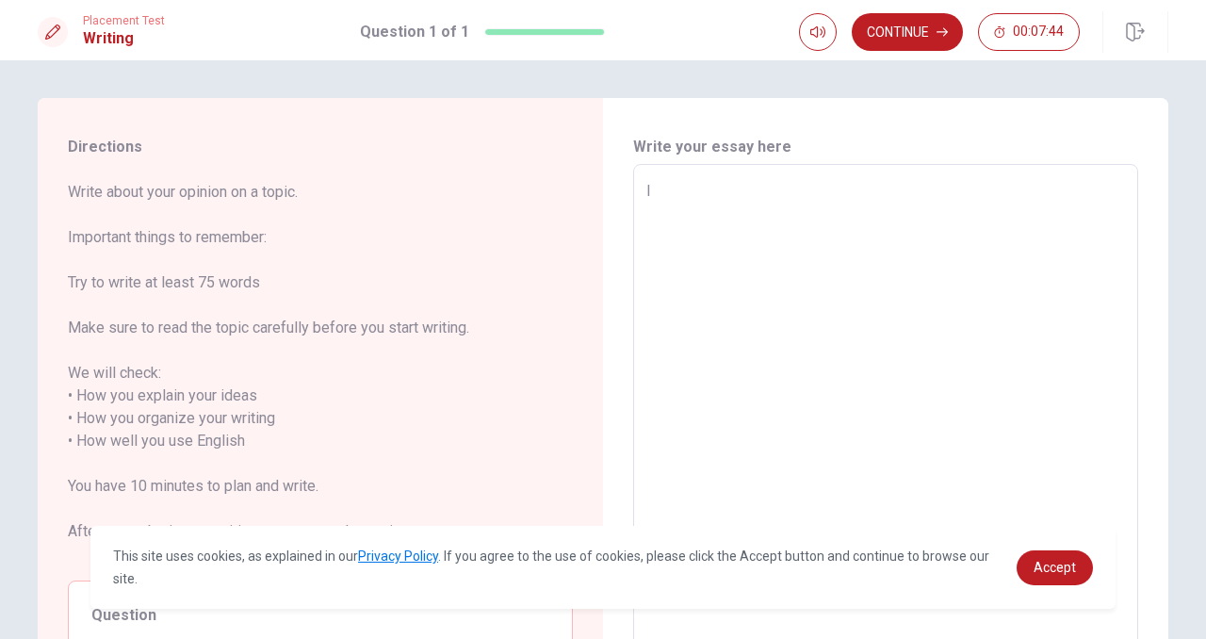
type textarea "I："
type textarea "x"
type textarea "I"
type textarea "x"
type textarea "I、"
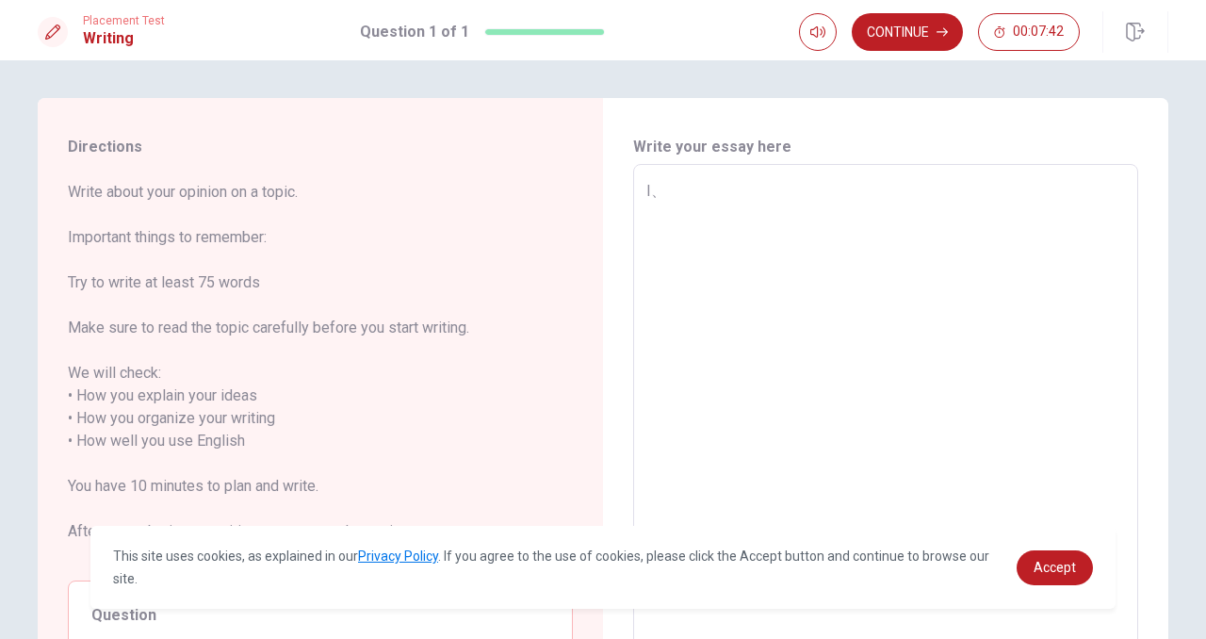
type textarea "x"
type textarea "I"
type textarea "x"
type textarea "I,"
type textarea "x"
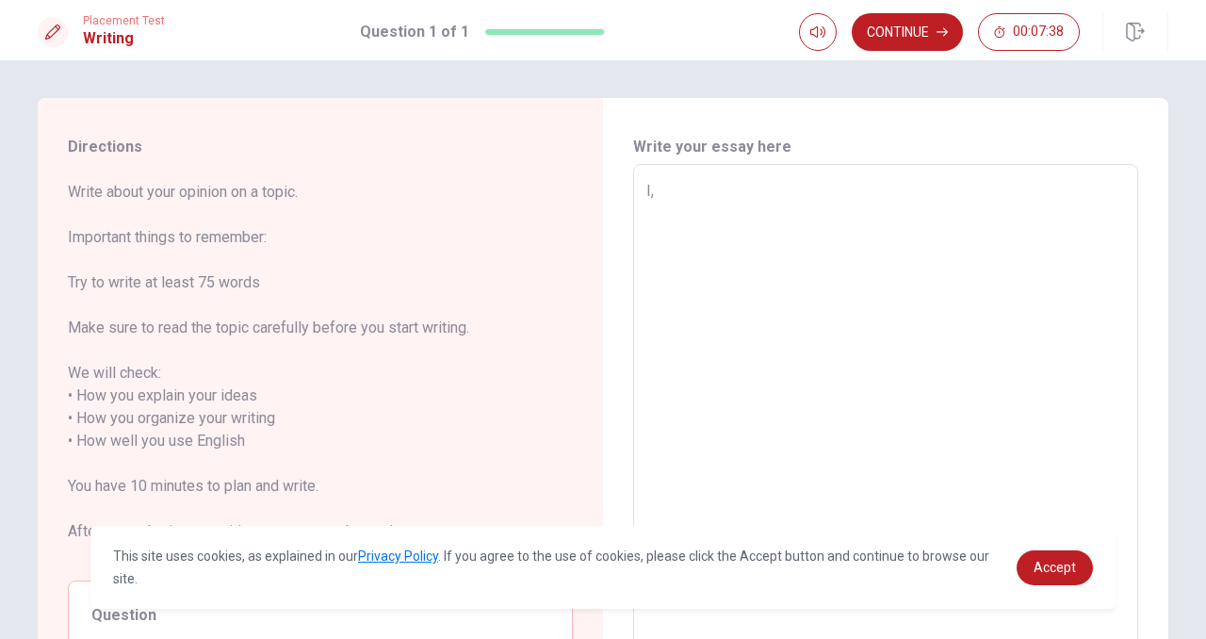
type textarea "I"
type textarea "x"
type textarea "I"
type textarea "x"
type textarea "I a"
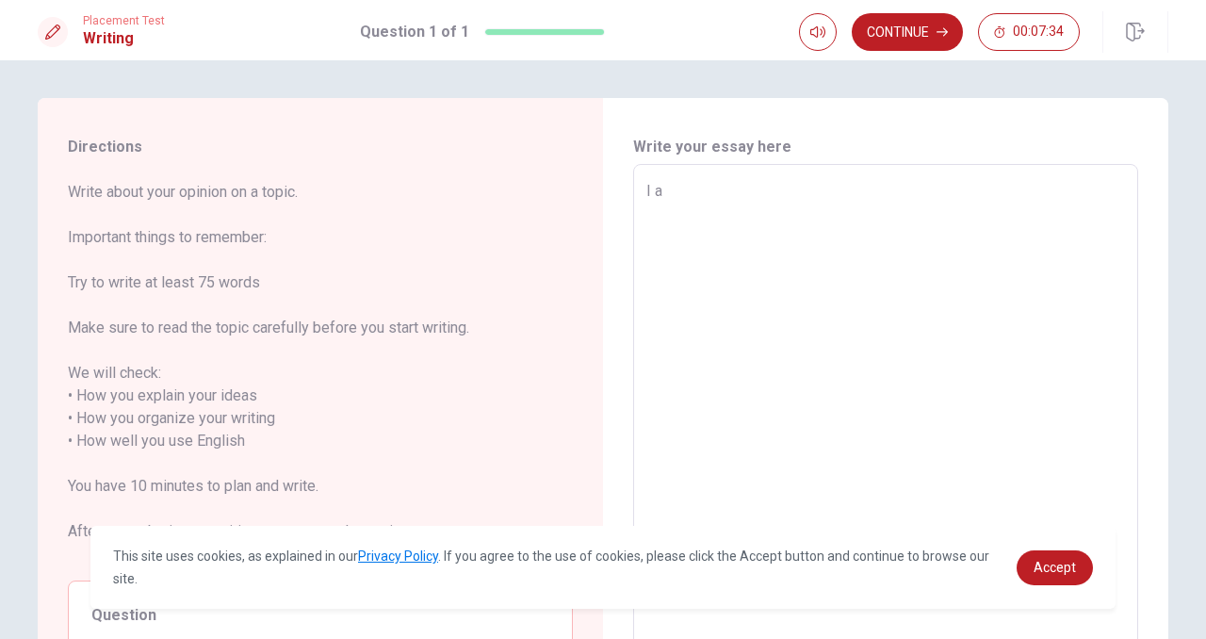
type textarea "x"
type textarea "I am"
type textarea "x"
type textarea "I am"
type textarea "x"
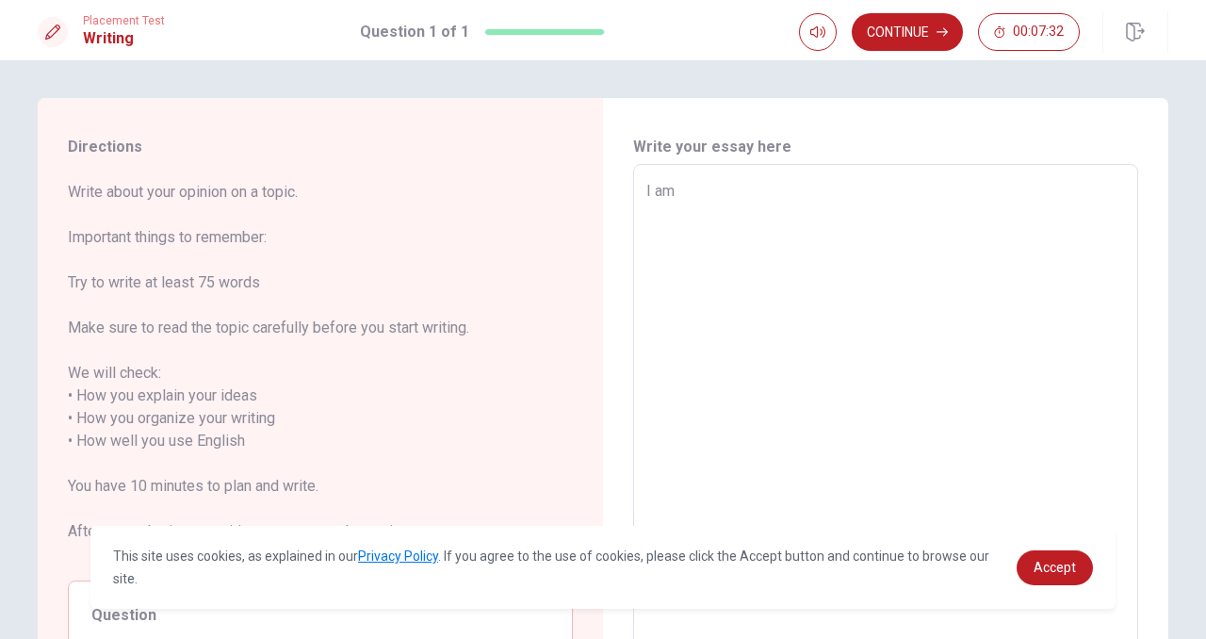
type textarea "I am n"
type textarea "x"
type textarea "I am no"
type textarea "x"
type textarea "I am not"
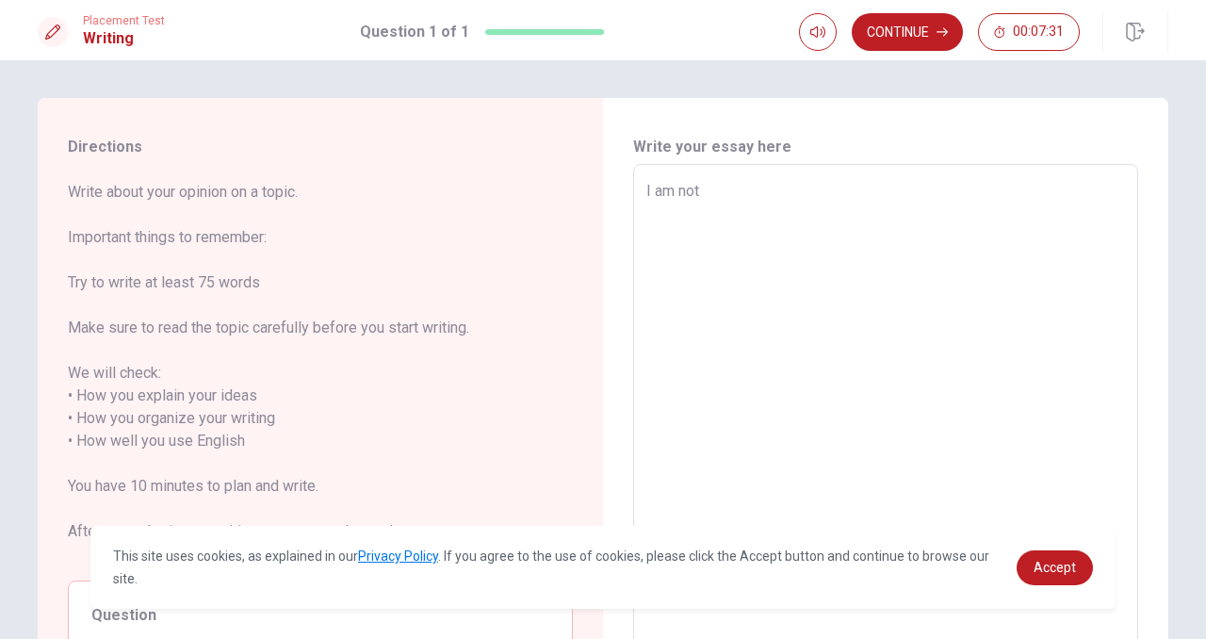
type textarea "x"
type textarea "I am not"
type textarea "x"
type textarea "I am not"
type textarea "x"
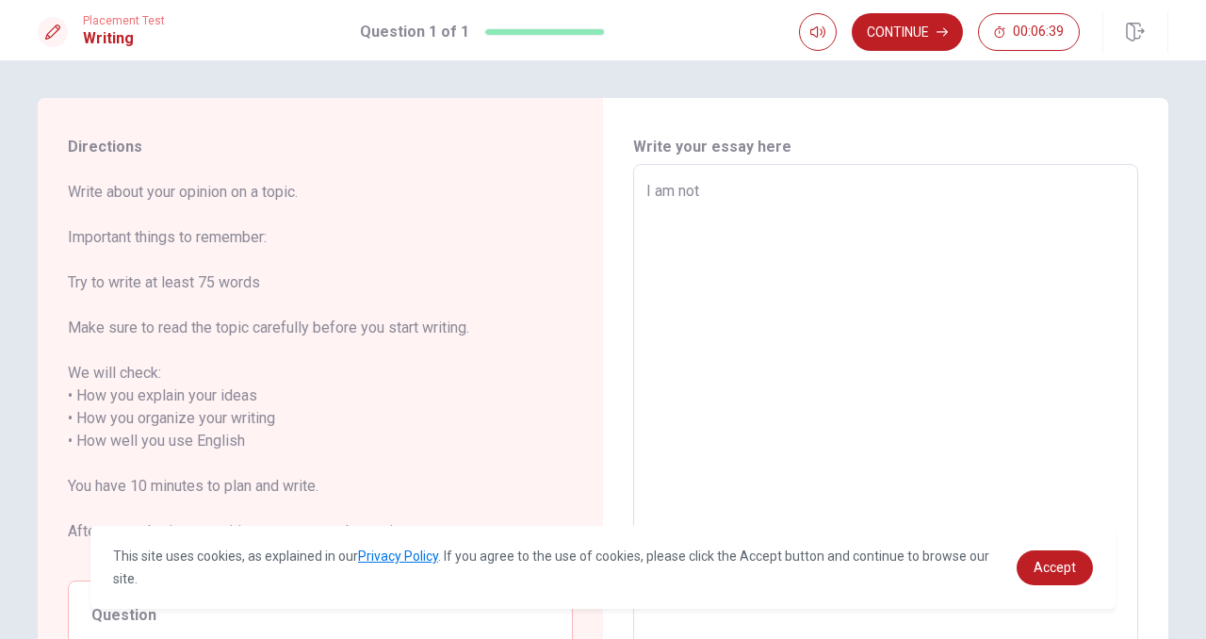
type textarea "I am no"
type textarea "x"
type textarea "I am n"
type textarea "x"
type textarea "I am"
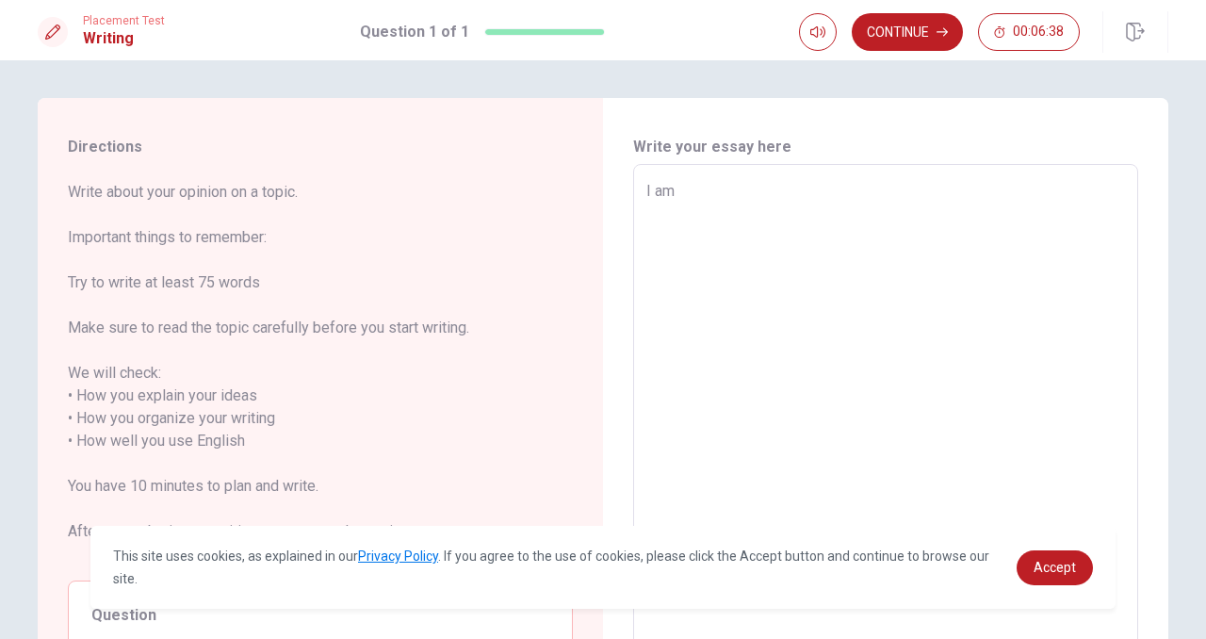
type textarea "x"
type textarea "I am"
type textarea "x"
type textarea "I a"
type textarea "x"
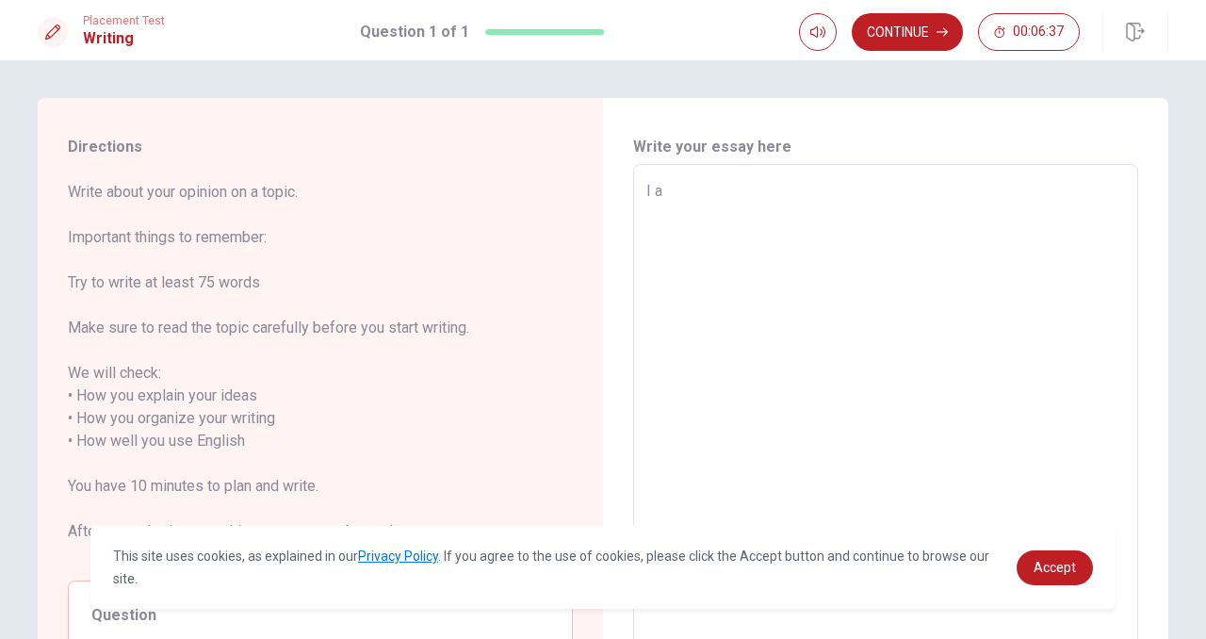
type textarea "I"
type textarea "x"
type textarea "I L"
type textarea "x"
type textarea "I Li"
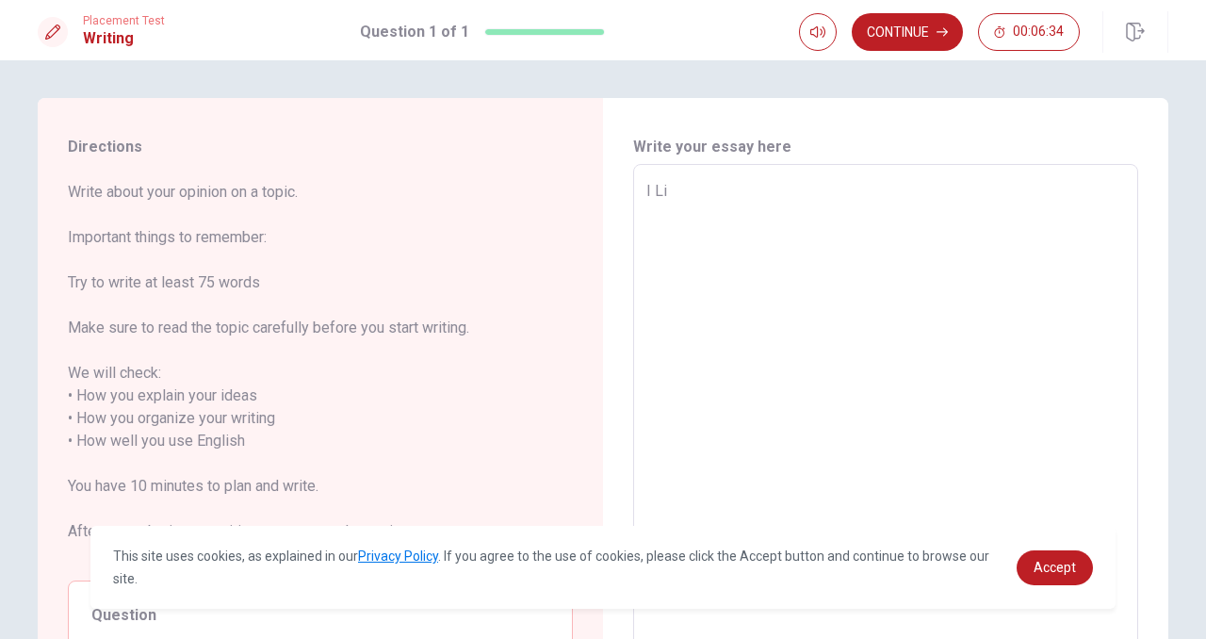
type textarea "x"
type textarea "I L"
type textarea "x"
type textarea "I"
type textarea "x"
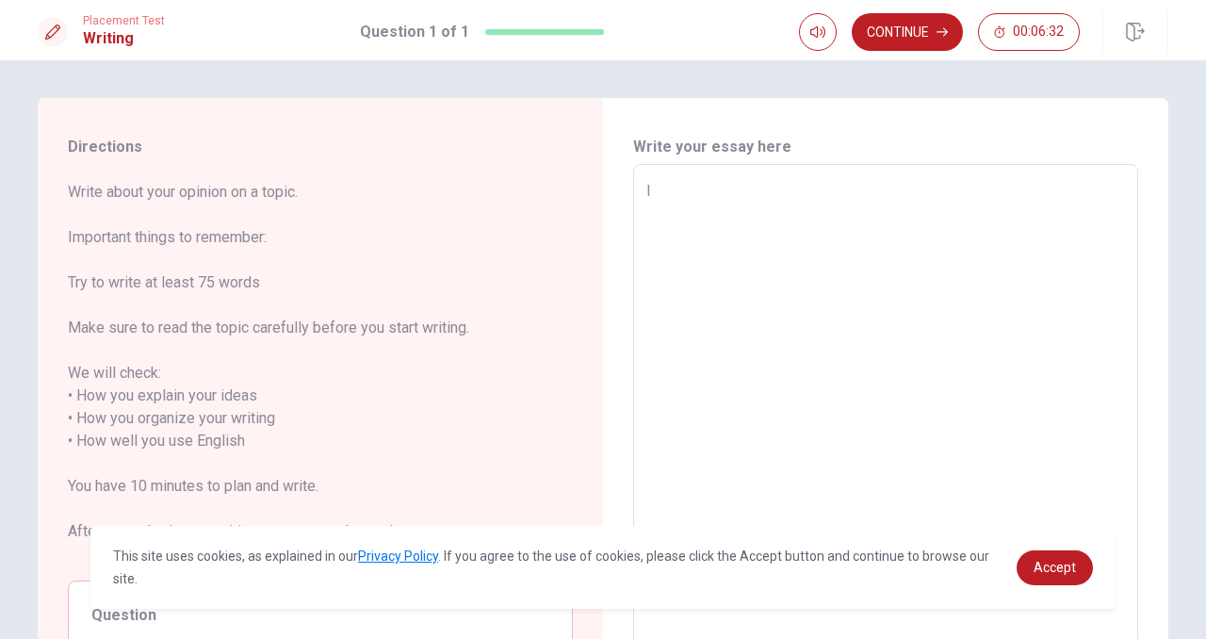
type textarea "I l"
type textarea "x"
type textarea "I li"
type textarea "x"
type textarea "I lik"
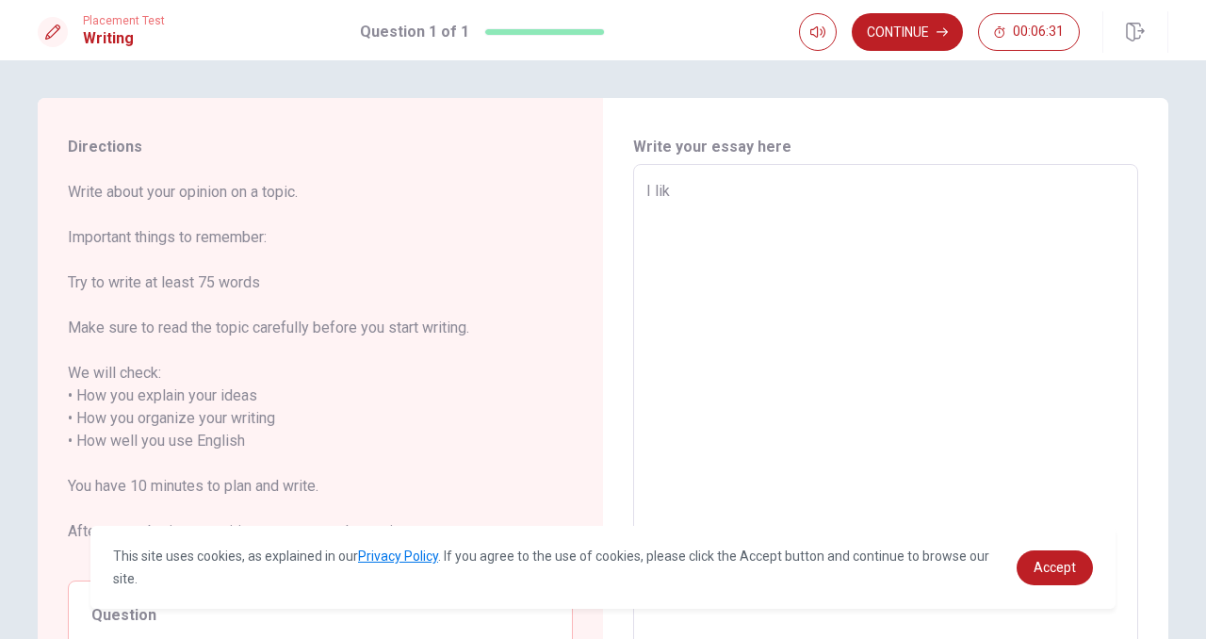
type textarea "x"
type textarea "I like"
type textarea "x"
type textarea "I like"
type textarea "x"
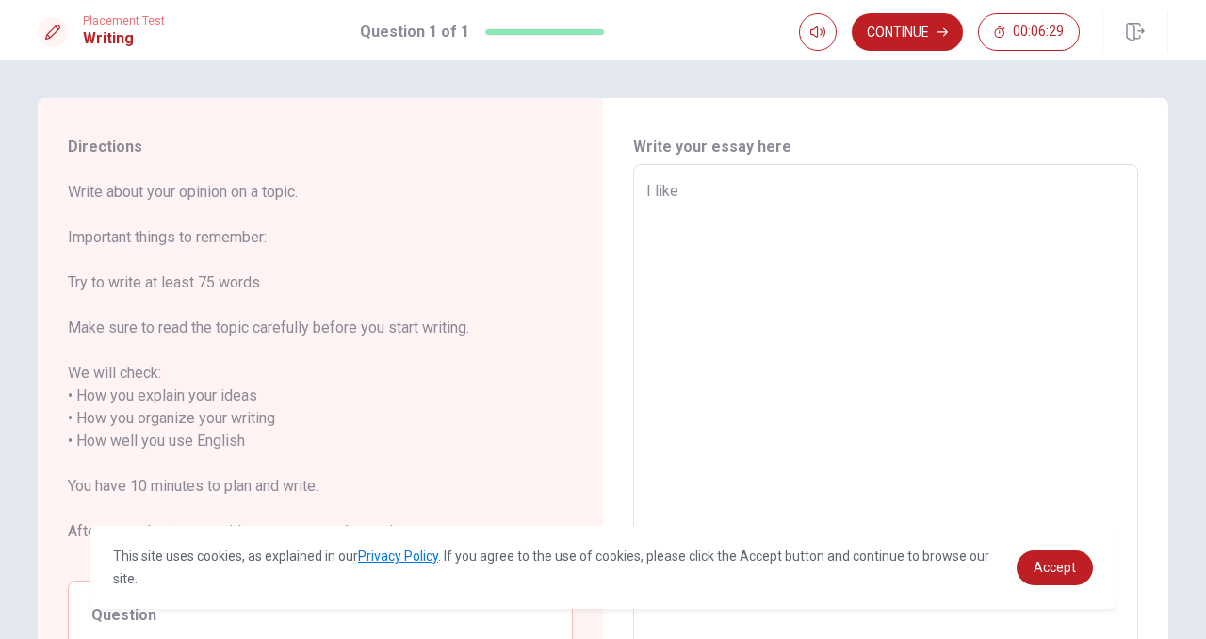
type textarea "I like s"
type textarea "x"
type textarea "I like sl"
type textarea "x"
type textarea "I like sle"
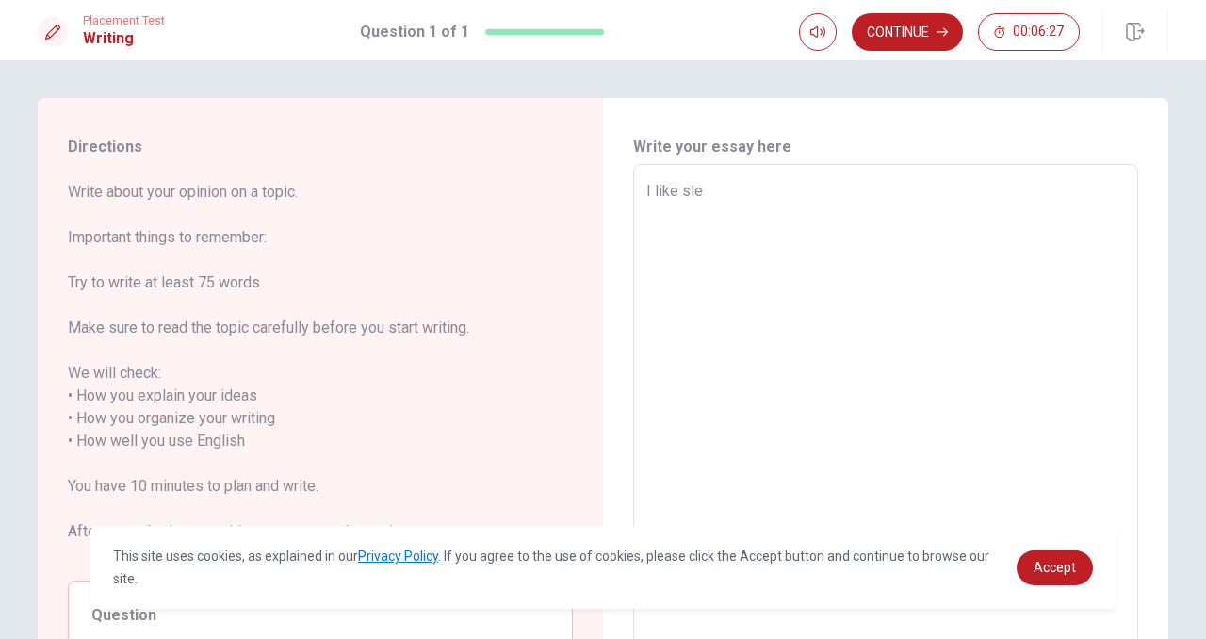
type textarea "x"
type textarea "I like slee"
type textarea "x"
type textarea "I like sleep"
type textarea "x"
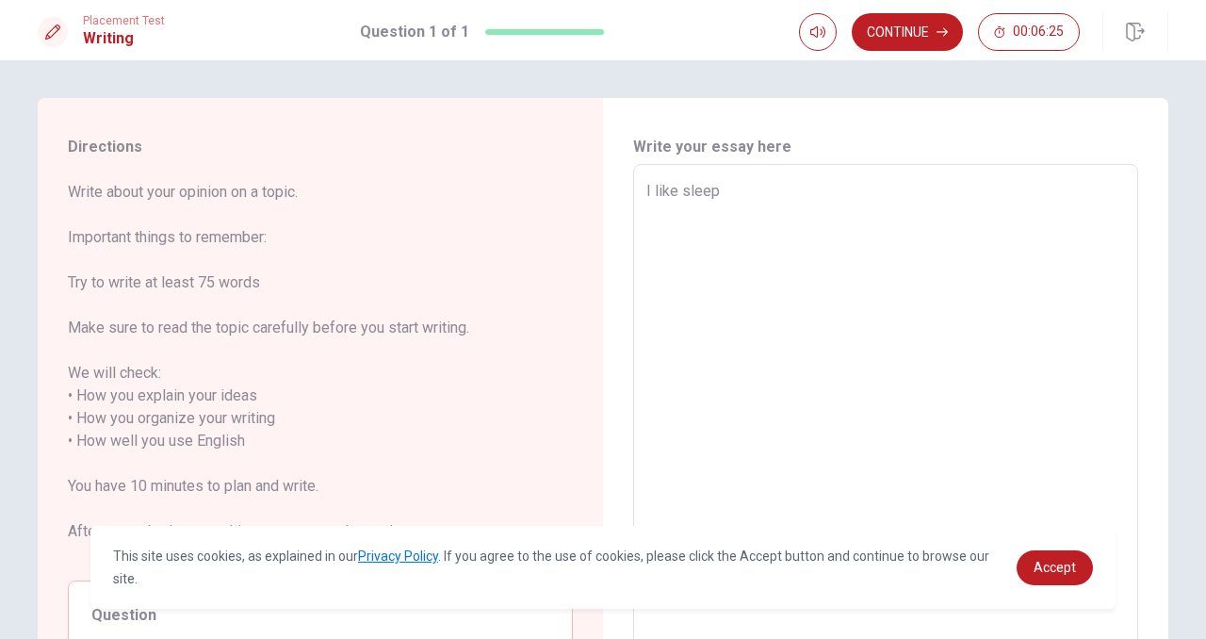
type textarea "I like sleepi"
type textarea "x"
type textarea "I like sleepin"
type textarea "x"
type textarea "I like sleeping"
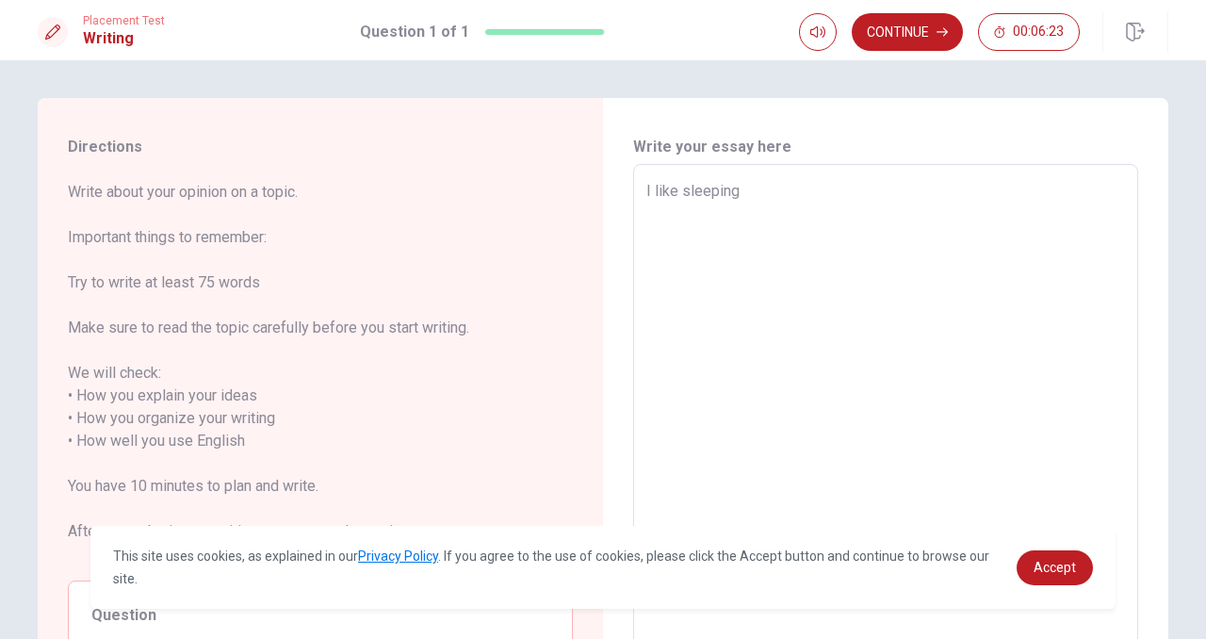
type textarea "x"
type textarea "I like sleeping."
type textarea "x"
type textarea "I like sleeping.n"
type textarea "x"
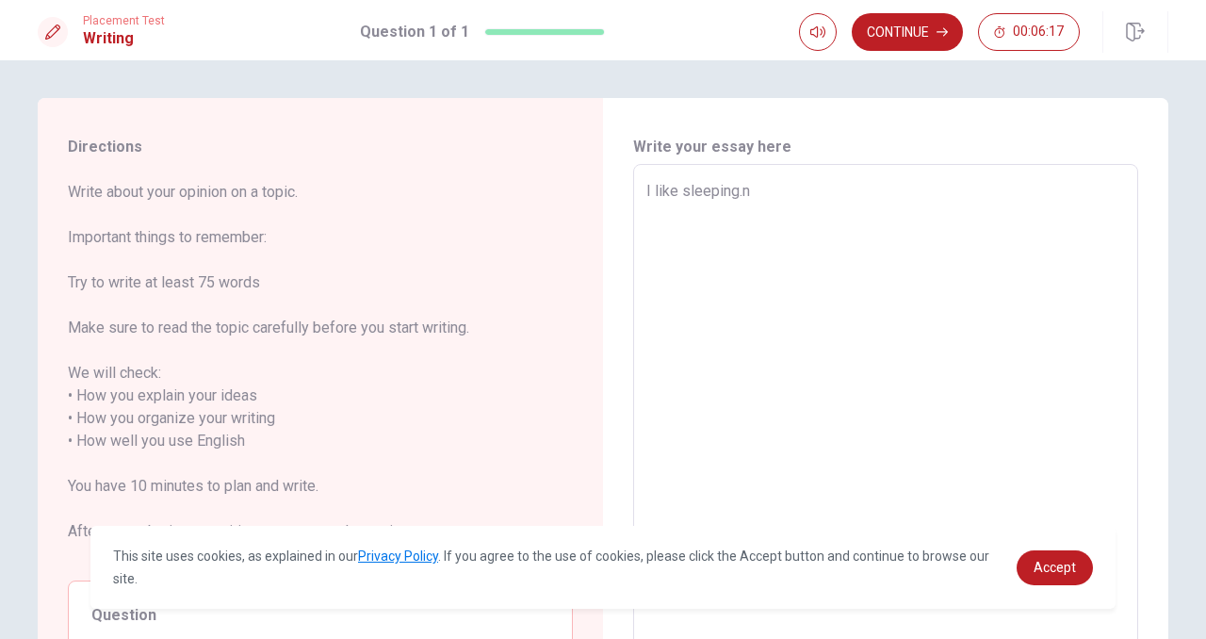
type textarea "I like [DOMAIN_NAME]"
type textarea "x"
type textarea "I like sleeping.n"
type textarea "x"
type textarea "I like sleeping."
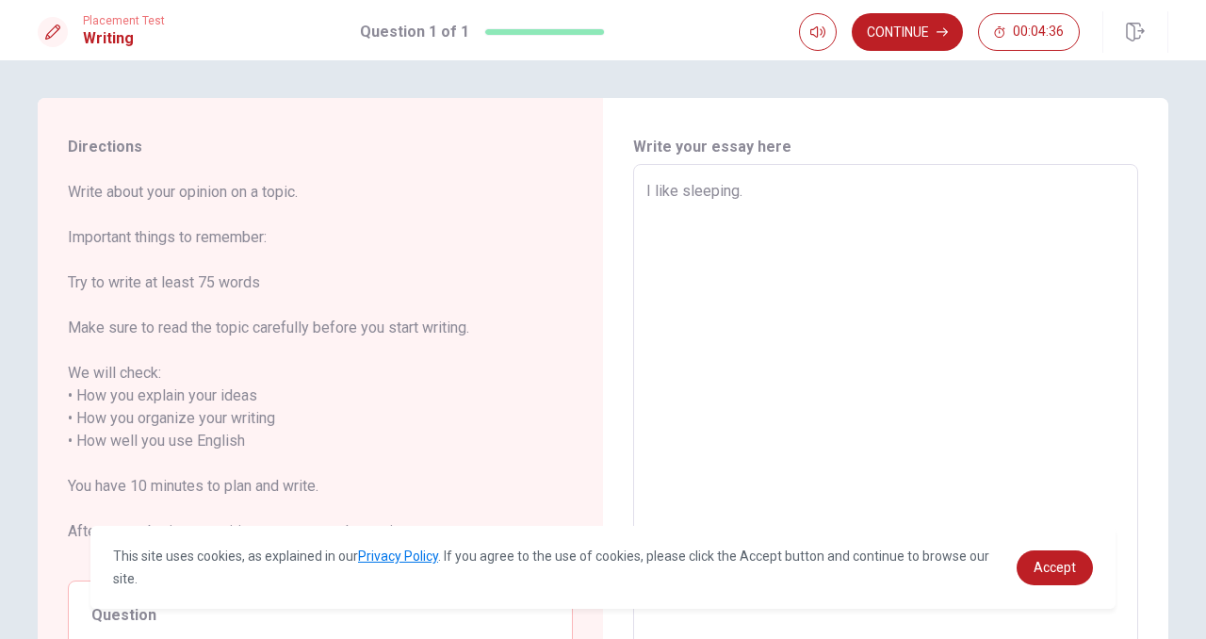
type textarea "x"
type textarea "I like sleeping.I"
type textarea "x"
type textarea "I like sleeping.I"
type textarea "x"
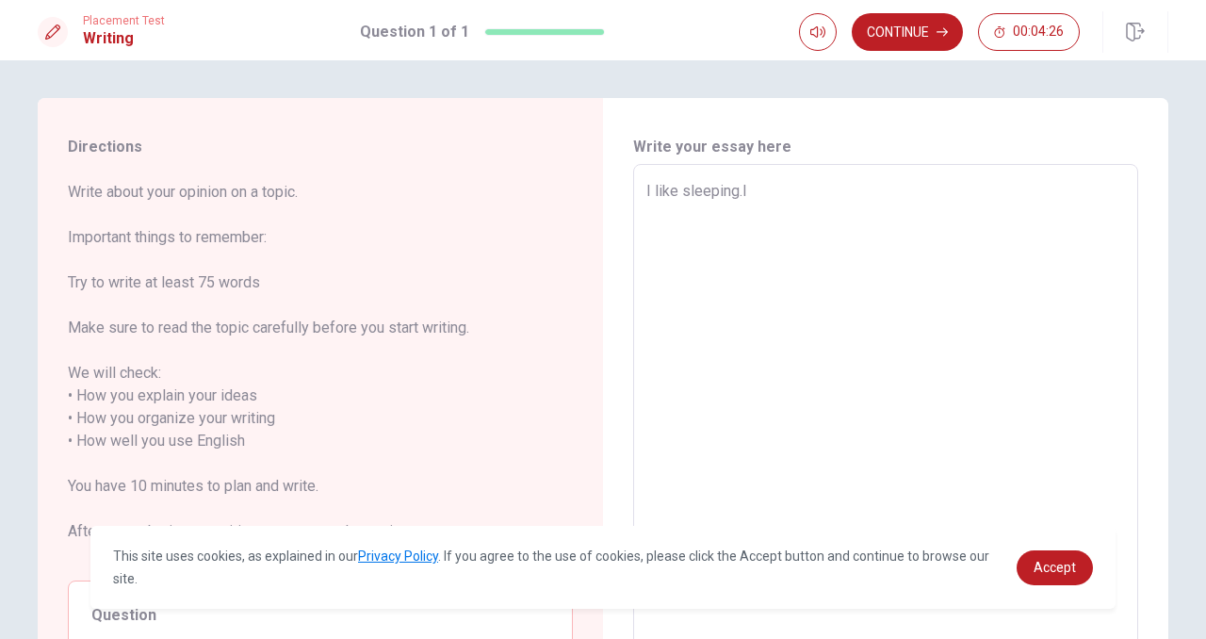
type textarea "I like sleeping.I o"
type textarea "x"
type textarea "I like sleeping.I of"
type textarea "x"
type textarea "I like sleeping.I oft"
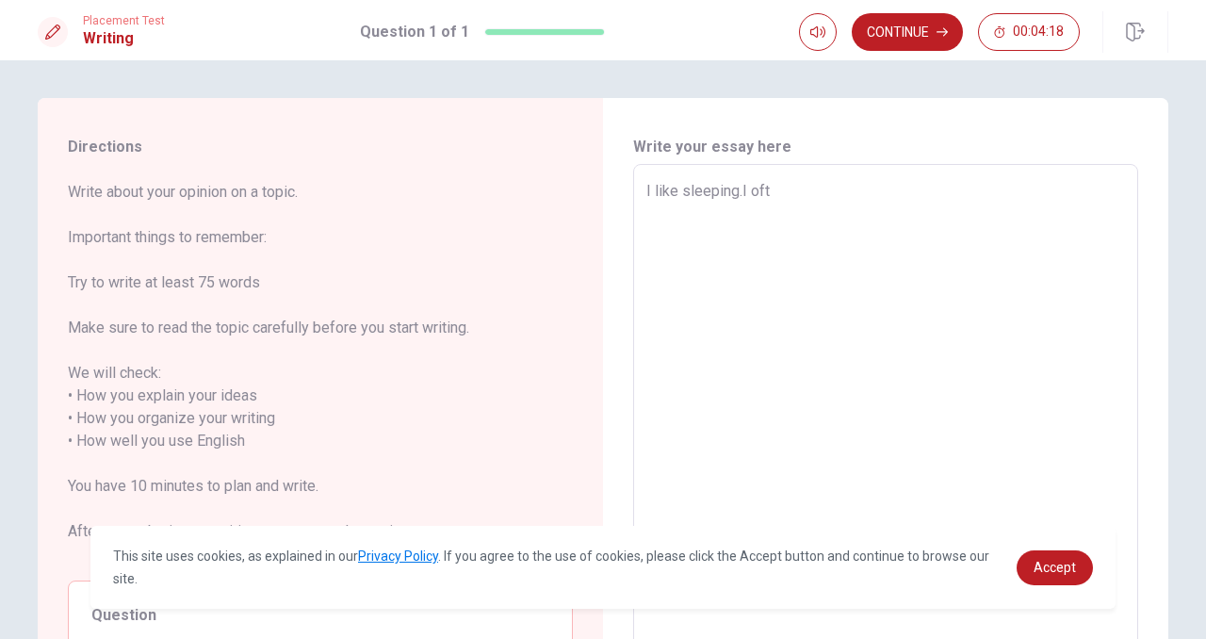
type textarea "x"
type textarea "I like sleeping.I ofte"
type textarea "x"
type textarea "I like sleeping.I often"
type textarea "x"
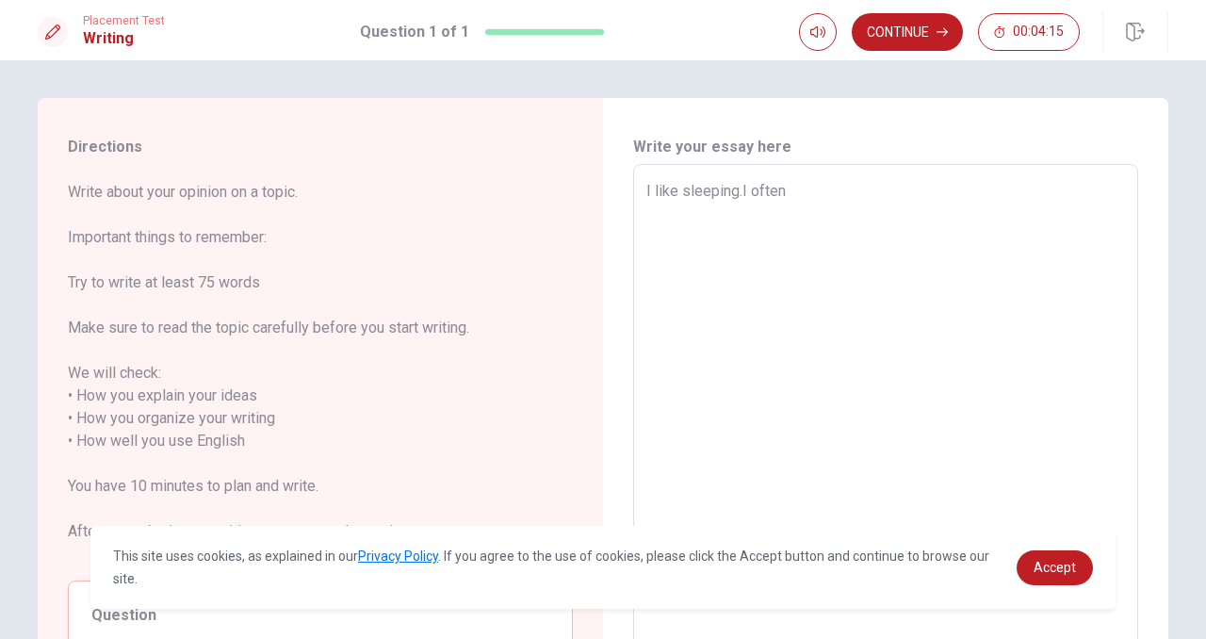
type textarea "I like sleeping.I often"
type textarea "x"
type textarea "I like sleeping.I often s"
type textarea "x"
type textarea "I like sleeping.I often sl"
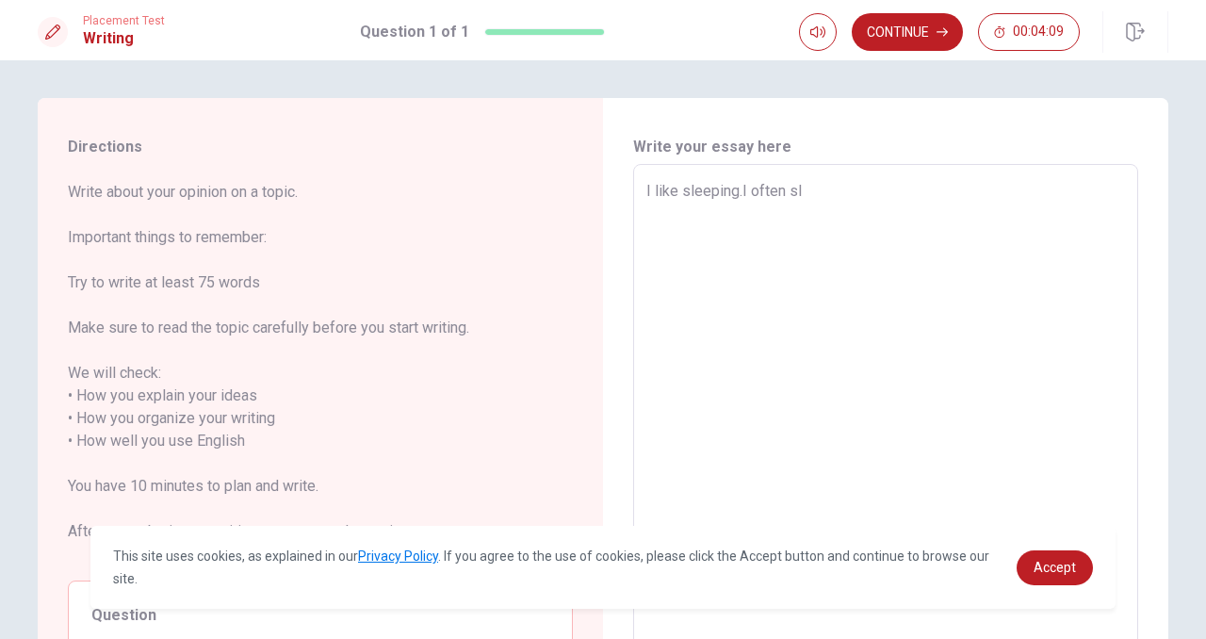
type textarea "x"
type textarea "I like sleeping.I often sle"
type textarea "x"
type textarea "I like sleeping.I often slee"
type textarea "x"
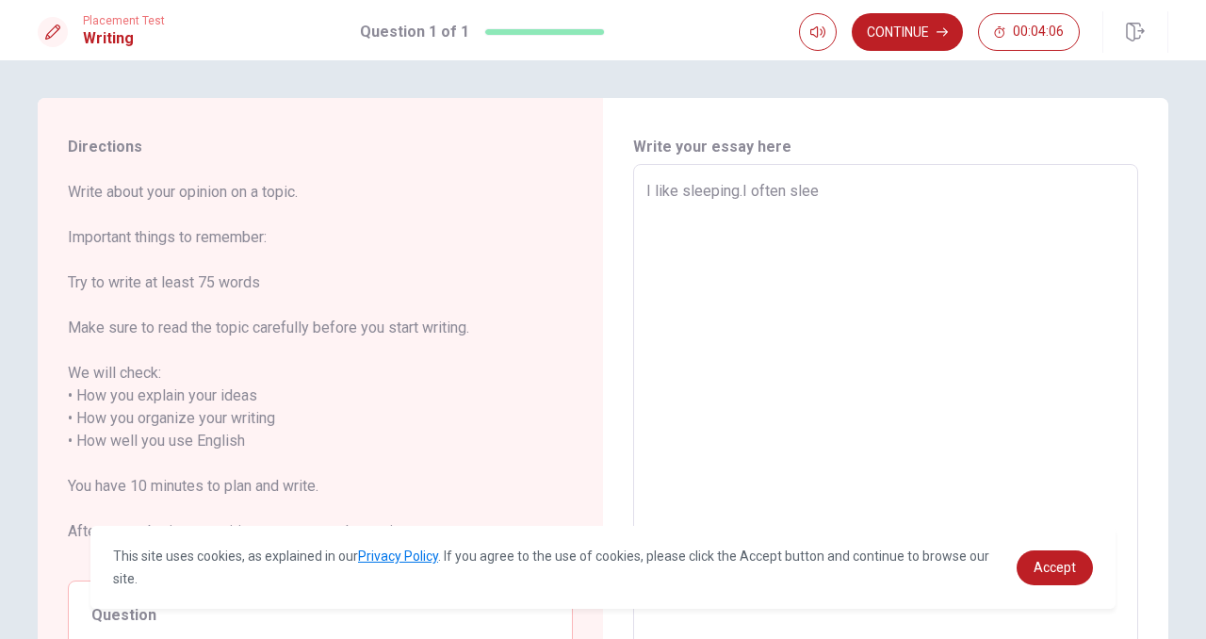
type textarea "I like sleeping.I often sleep"
type textarea "x"
type textarea "I like sleeping.I often sleep"
type textarea "x"
type textarea "I like sleeping.I often sleep o"
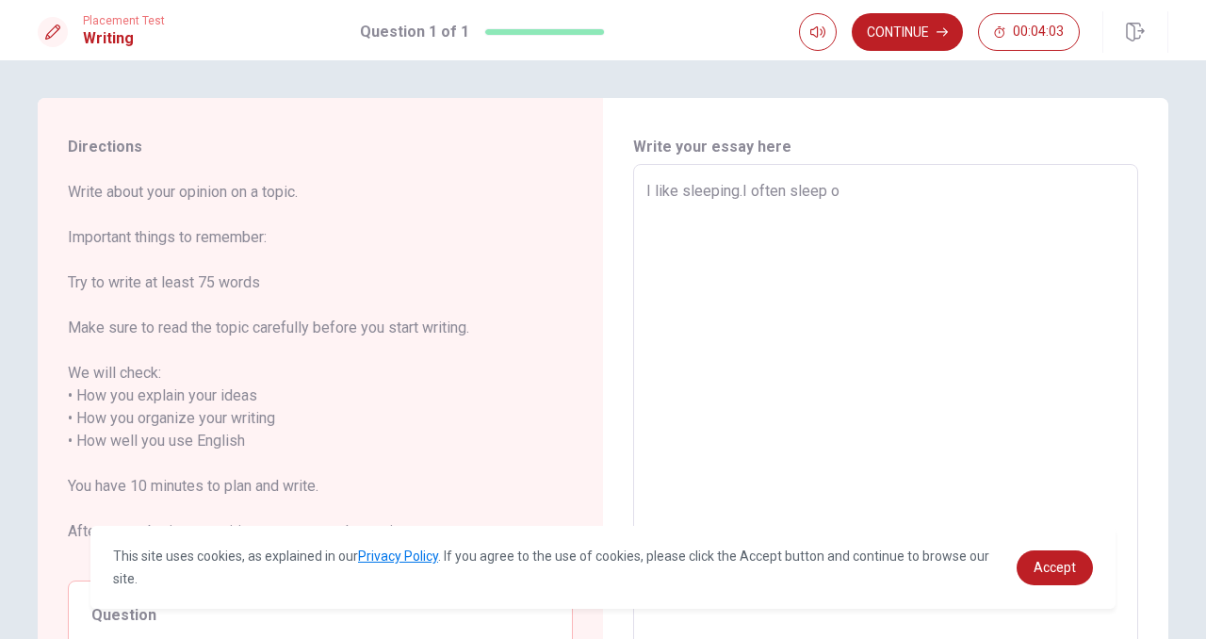
type textarea "x"
type textarea "I like sleeping.I often sleep ov"
type textarea "x"
type textarea "I like sleeping.I often sleep ove"
type textarea "x"
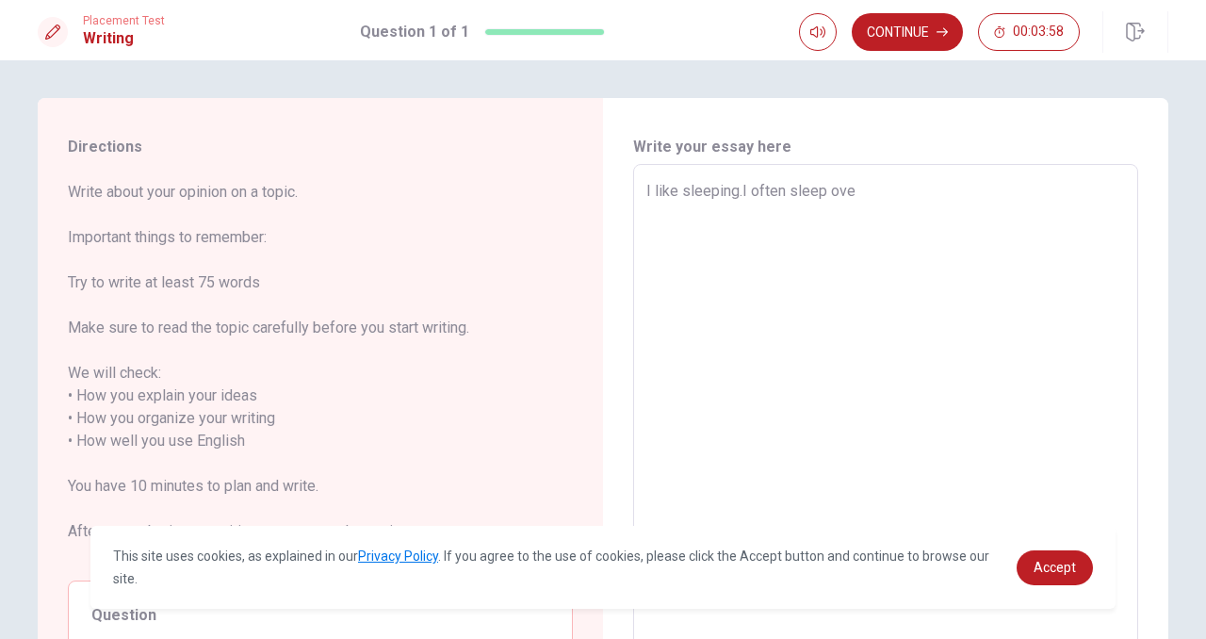
type textarea "I like sleeping.I often sleep over"
type textarea "x"
type textarea "I like sleeping.I often sleep over"
type textarea "x"
type textarea "I like sleeping.I often sleep over 1"
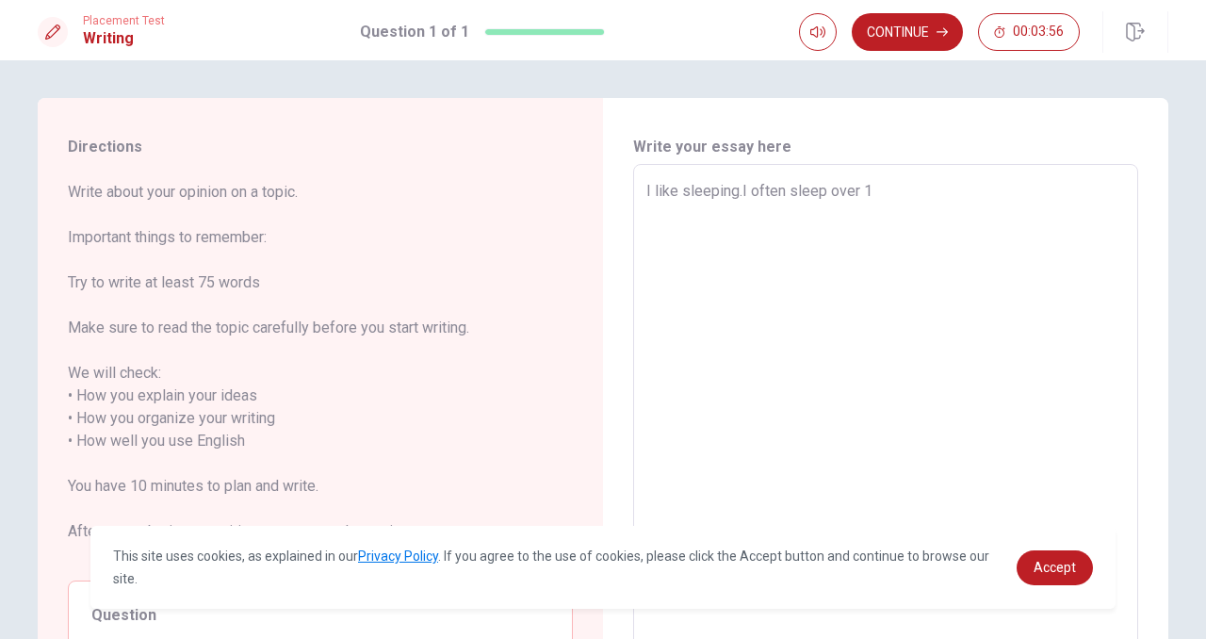
type textarea "x"
type textarea "I like sleeping.I often sleep over 10"
type textarea "x"
type textarea "I like sleeping.I often sleep over 10"
type textarea "x"
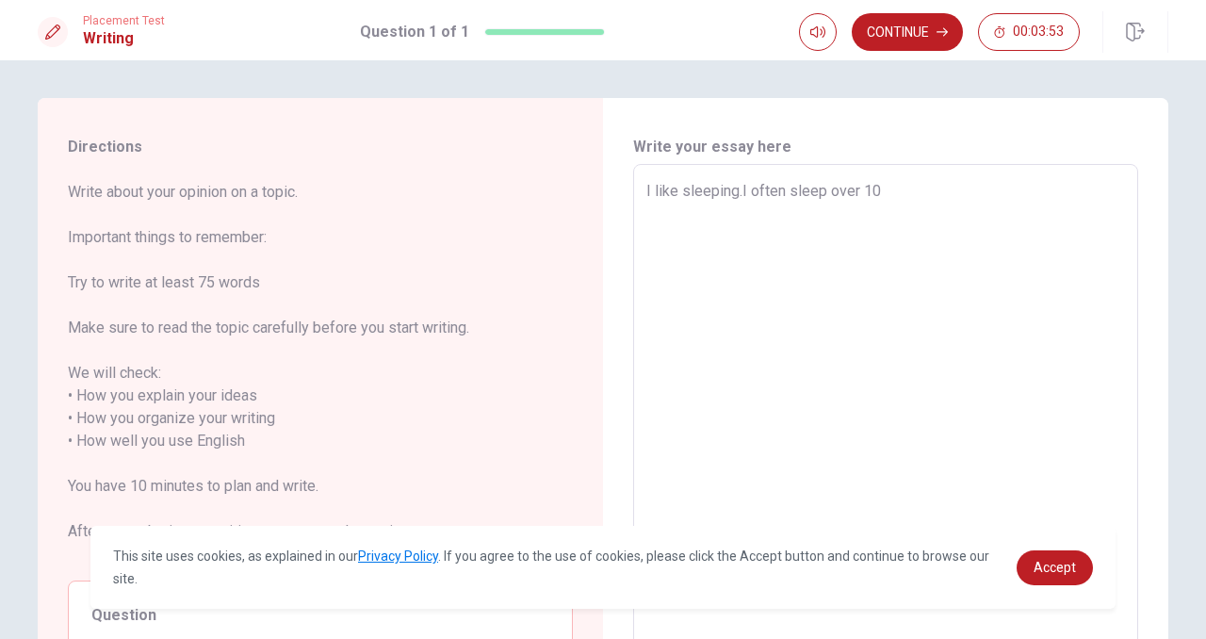
type textarea "I like sleeping.I often sleep over 10 h"
type textarea "x"
type textarea "I like sleeping.I often sleep over 10 ho"
type textarea "x"
type textarea "I like sleeping.I often sleep over 10 hou"
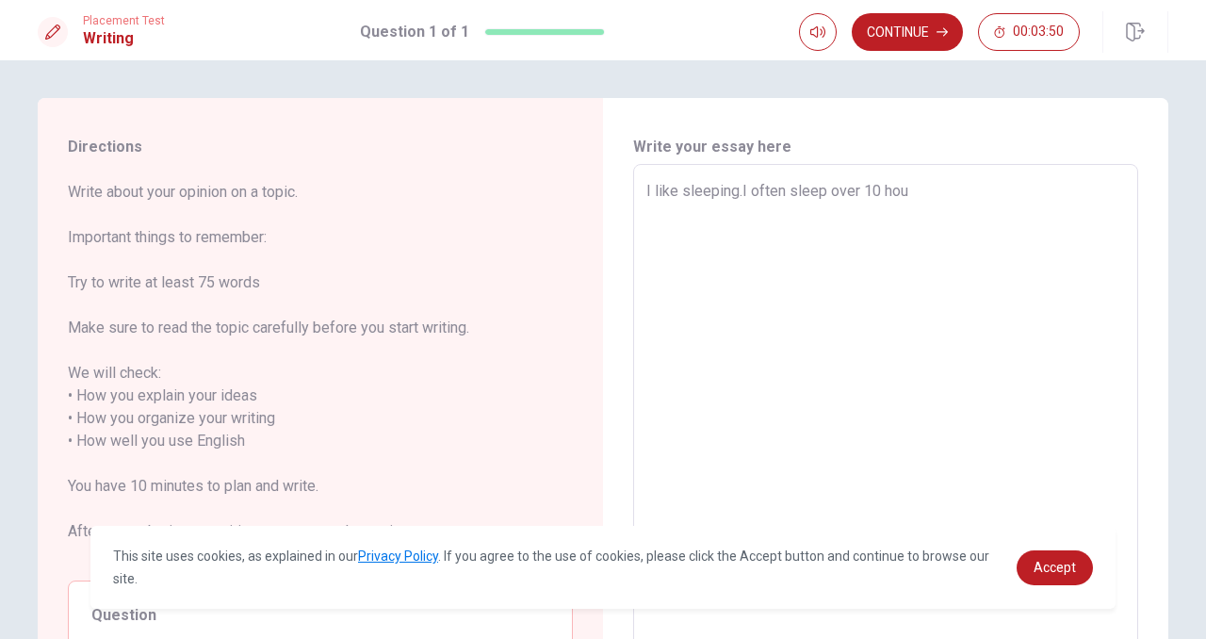
type textarea "x"
type textarea "I like sleeping.I often sleep over 10 hour"
type textarea "x"
type textarea "I like sleeping.I often sleep over 10 hourr"
type textarea "x"
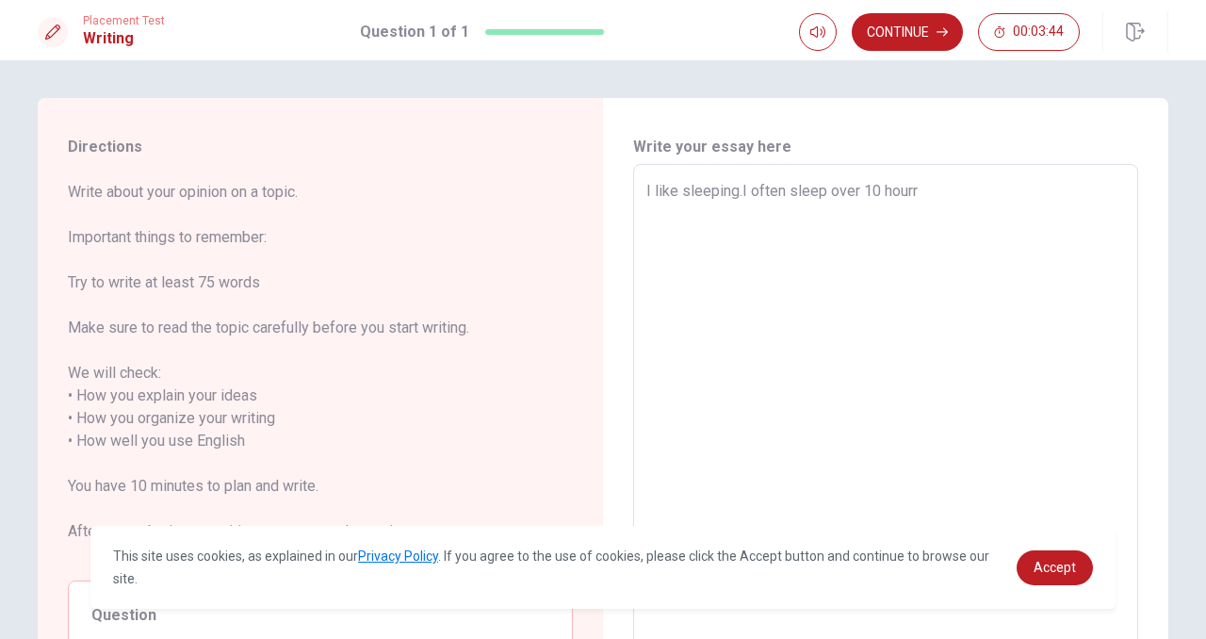
type textarea "I like sleeping.I often sleep over 10 hour"
type textarea "x"
type textarea "I like sleeping.I often sleep over 10 hours"
type textarea "x"
type textarea "I like sleeping.I often sleep over 10 hours."
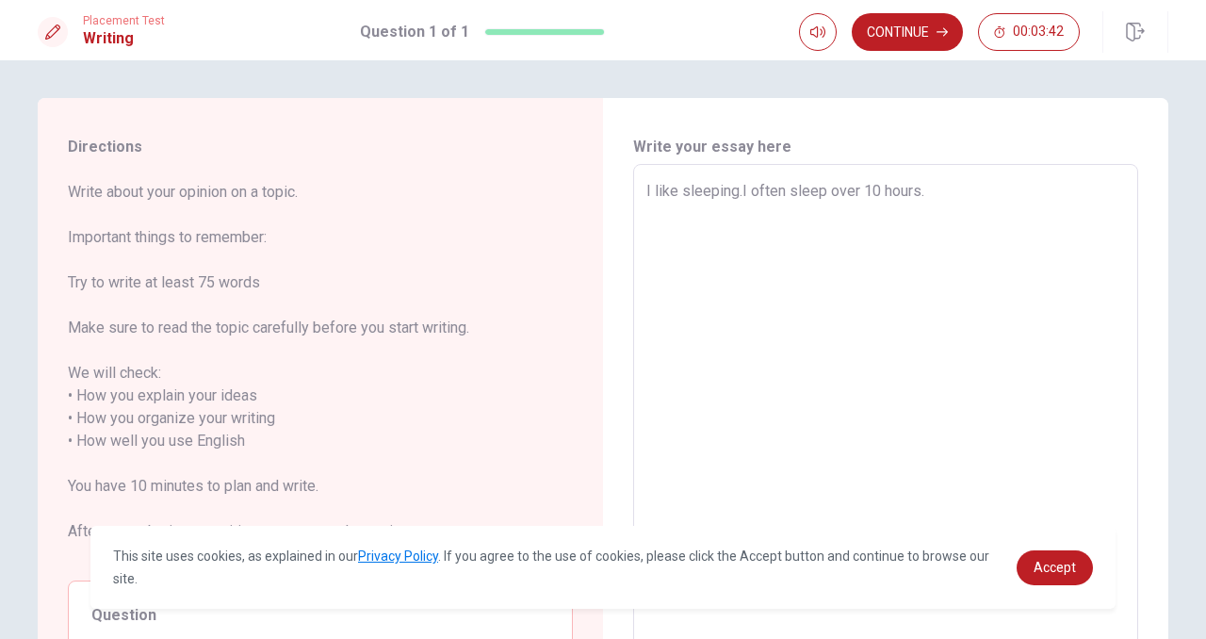
type textarea "x"
type textarea "I like sleeping.I often sleep over 10 hours."
type textarea "x"
type textarea "I like sleeping.I often sleep over 10 hours. i"
type textarea "x"
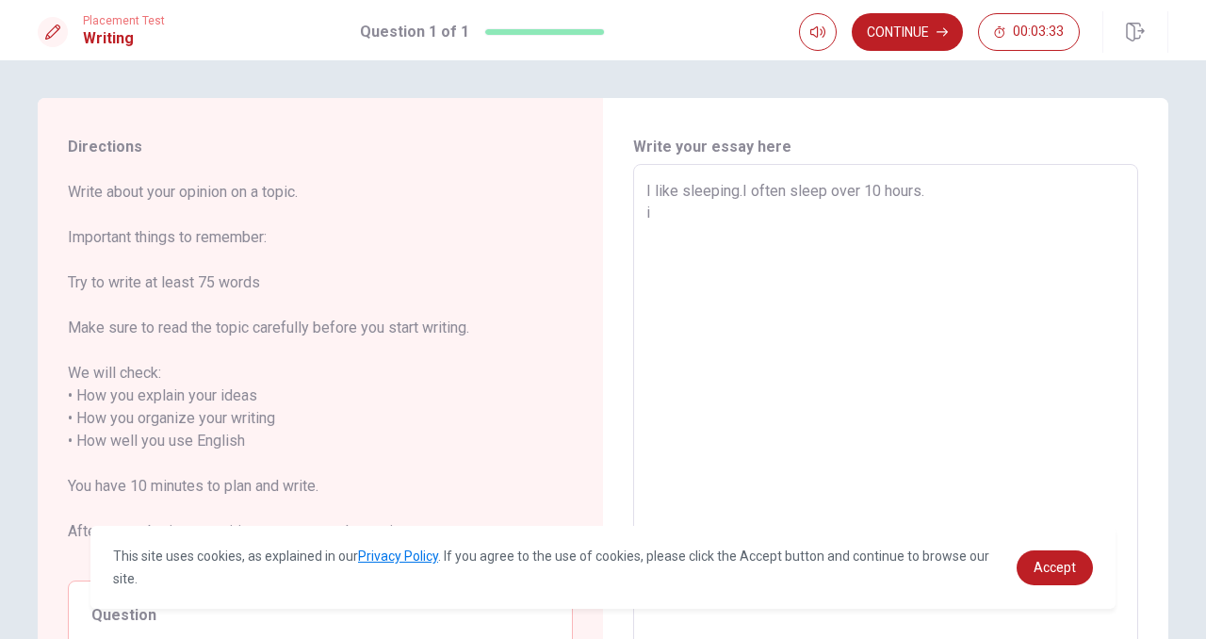
type textarea "I like sleeping.I often sleep over 10 hours. i"
type textarea "x"
type textarea "I like sleeping.I often sleep over 10 hours. i a"
type textarea "x"
type textarea "I like sleeping.I often sleep over 10 hours. i am"
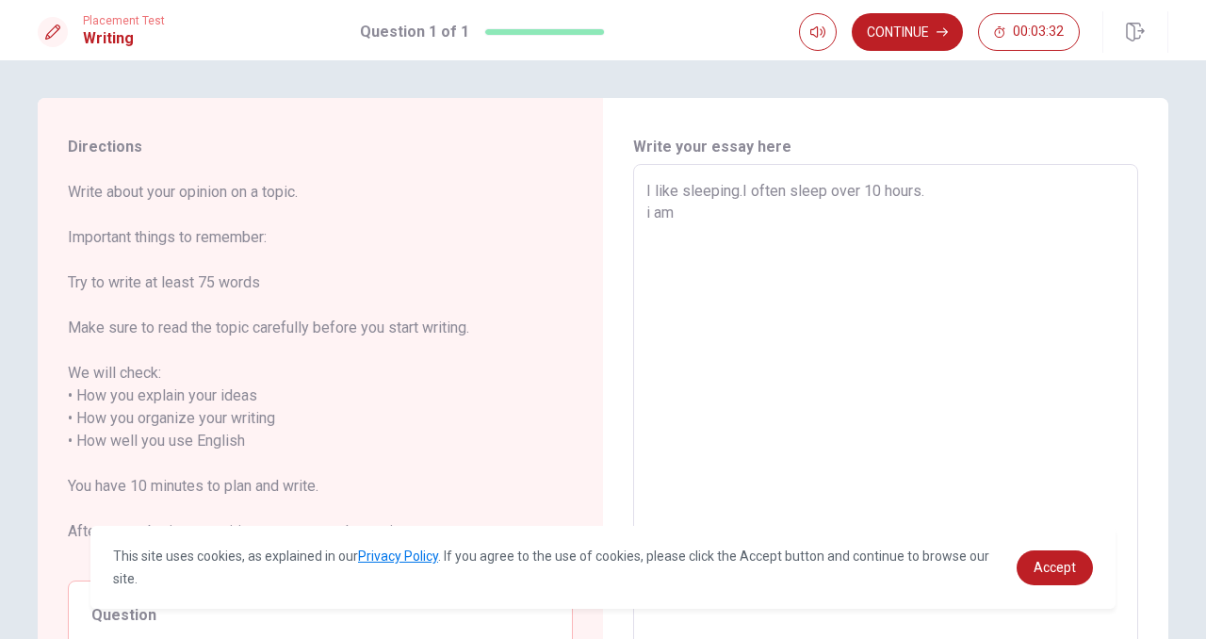
type textarea "x"
type textarea "I like sleeping.I often sleep over 10 hours. i a"
type textarea "x"
type textarea "I like sleeping.I often sleep over 10 hours. i"
type textarea "x"
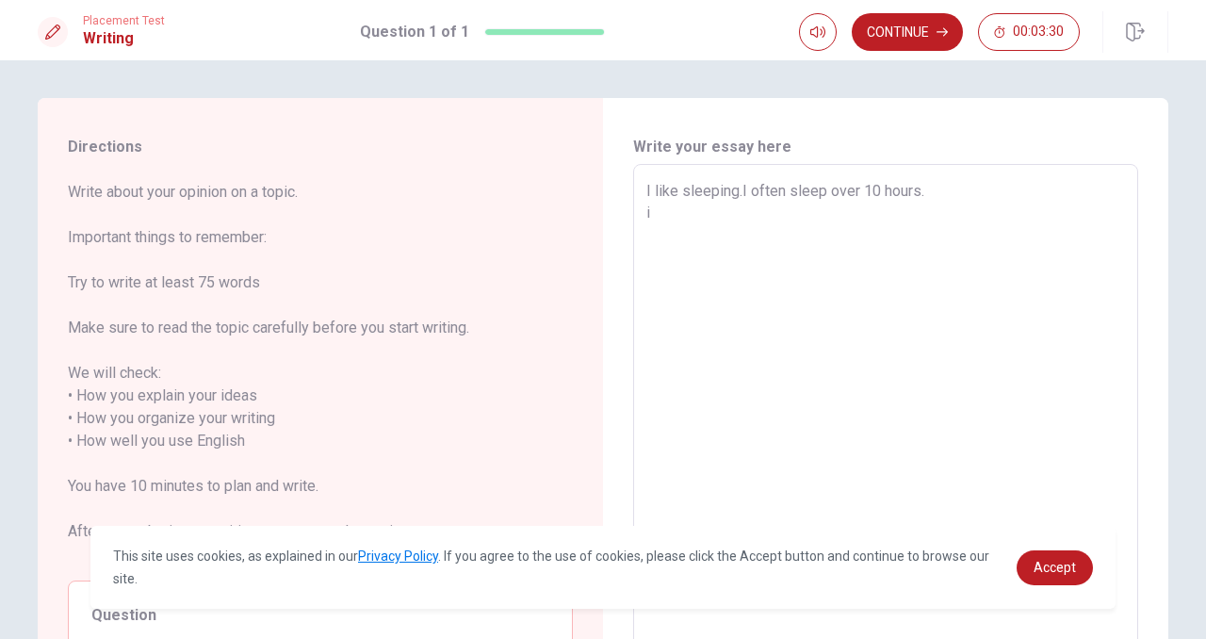
type textarea "I like sleeping.I often sleep over 10 hours. i"
type textarea "x"
type textarea "I like sleeping.I often sleep over 10 hours."
type textarea "x"
type textarea "I like sleeping.I often sleep over 10 hours. I"
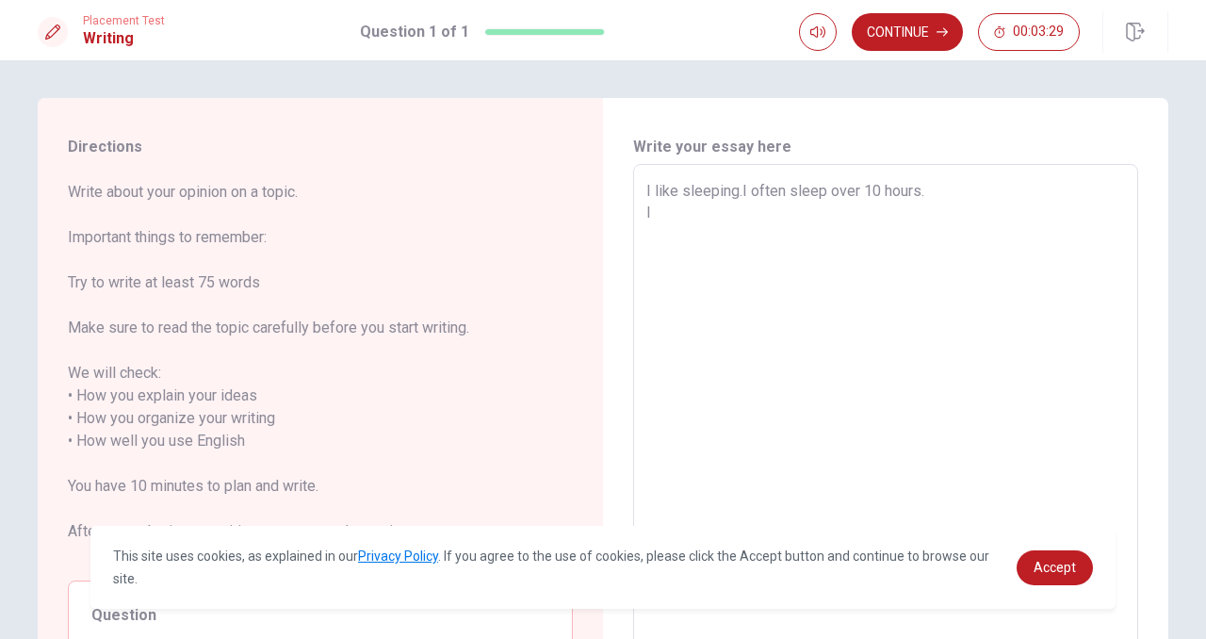
type textarea "x"
type textarea "I like sleeping.I often sleep over 10 hours. I"
type textarea "x"
type textarea "I like sleeping.I often sleep over 10 hours. I a"
click at [644, 215] on div "I like sleeping.I often sleep over 10 hours. only time is x ​" at bounding box center [885, 452] width 505 height 577
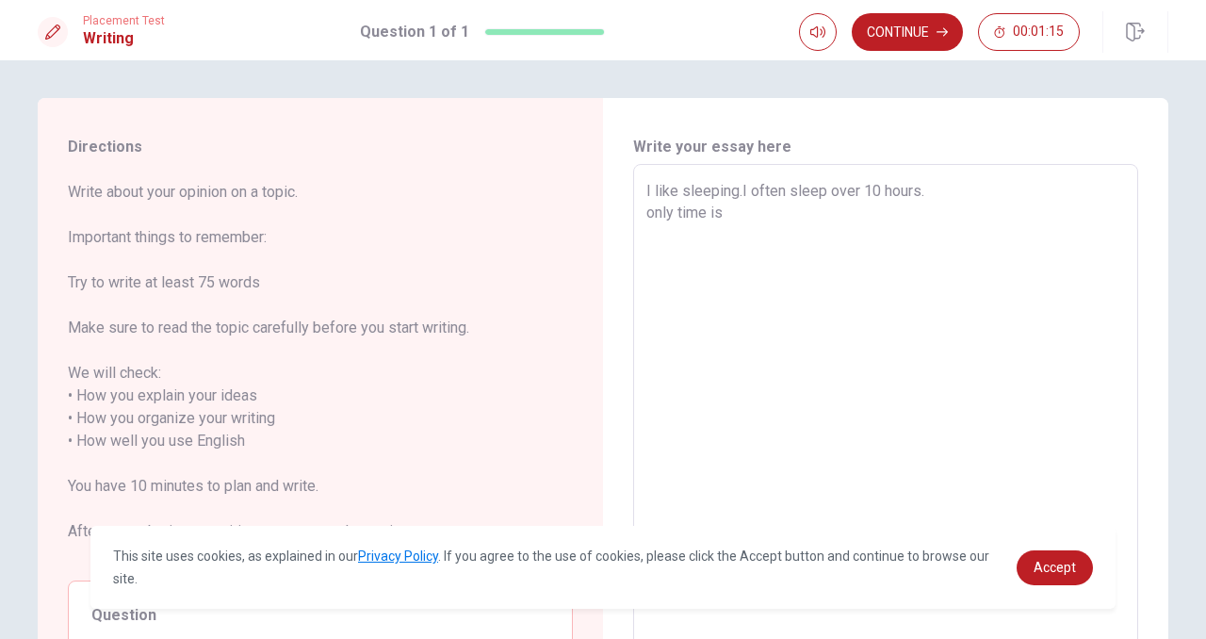
click at [680, 218] on textarea "I like sleeping.I often sleep over 10 hours. only time is" at bounding box center [885, 452] width 479 height 545
click at [646, 215] on textarea "I like sleeping.I often sleep over 10 hours. only time is" at bounding box center [885, 452] width 479 height 545
click at [740, 210] on textarea "I like sleeping.I often sleep over 10 hours. only time is" at bounding box center [885, 452] width 479 height 545
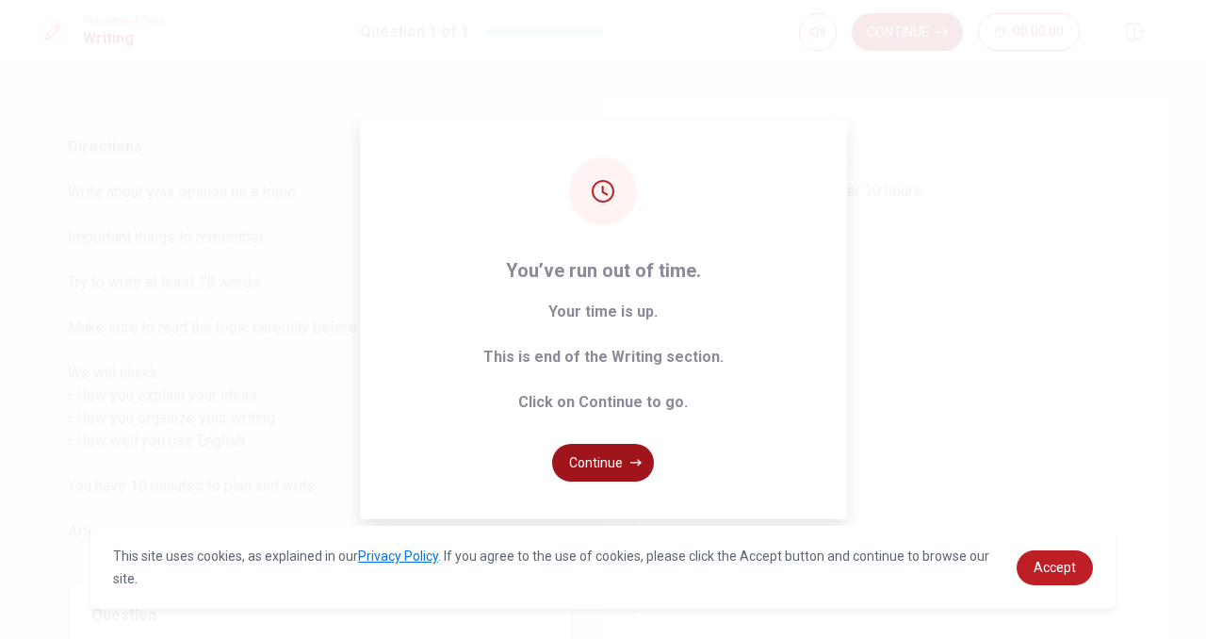
click at [625, 463] on button "Continue" at bounding box center [603, 463] width 102 height 38
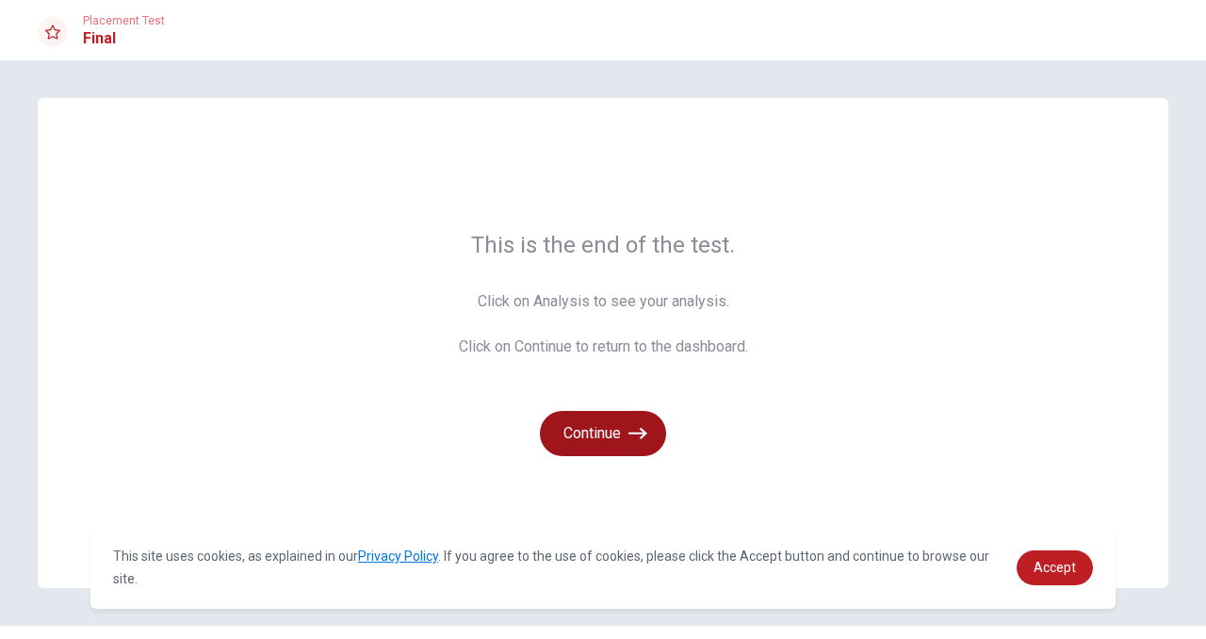
click at [621, 426] on button "Continue" at bounding box center [603, 433] width 126 height 45
